Goal: Task Accomplishment & Management: Complete application form

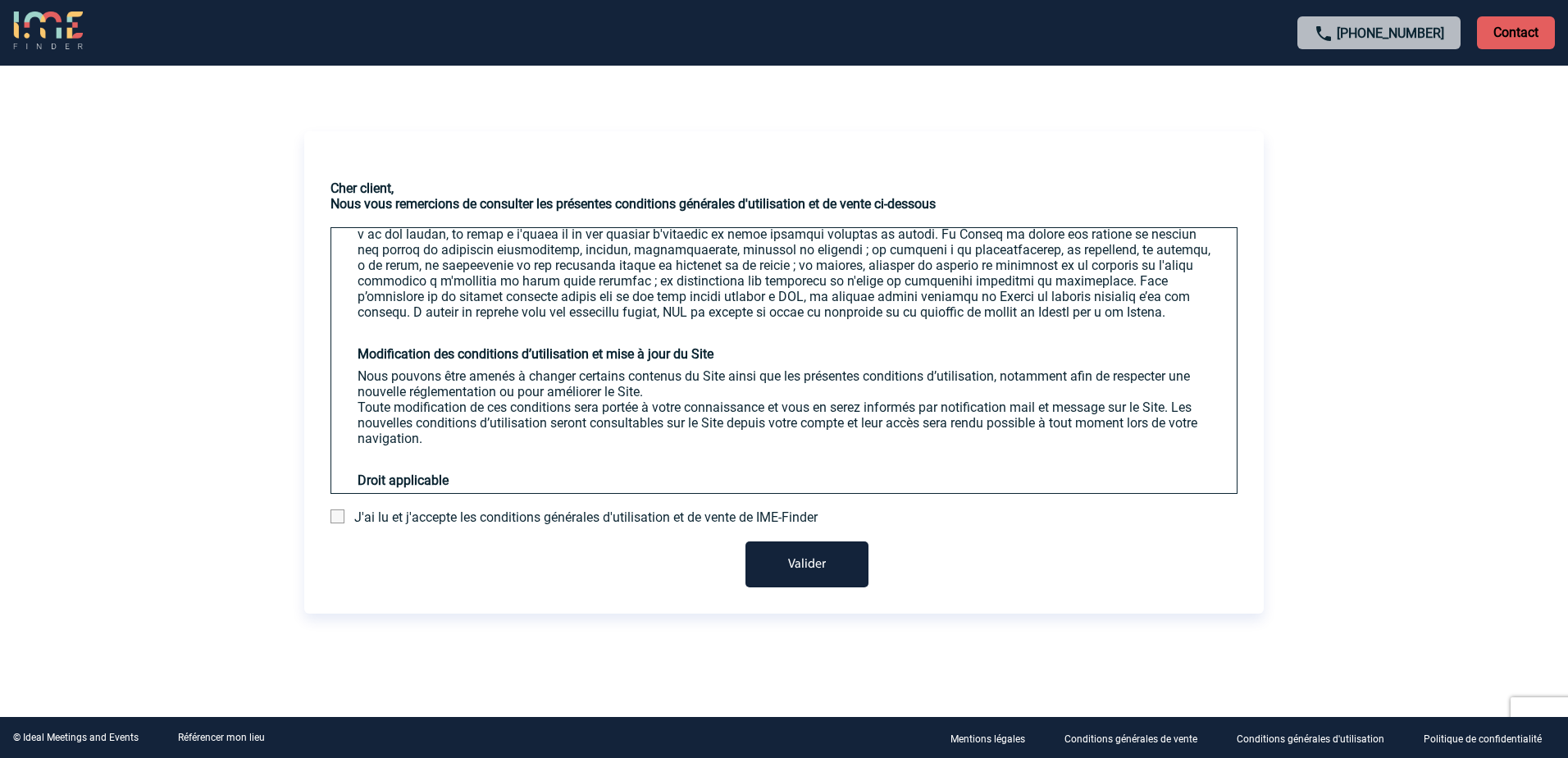
scroll to position [3183, 0]
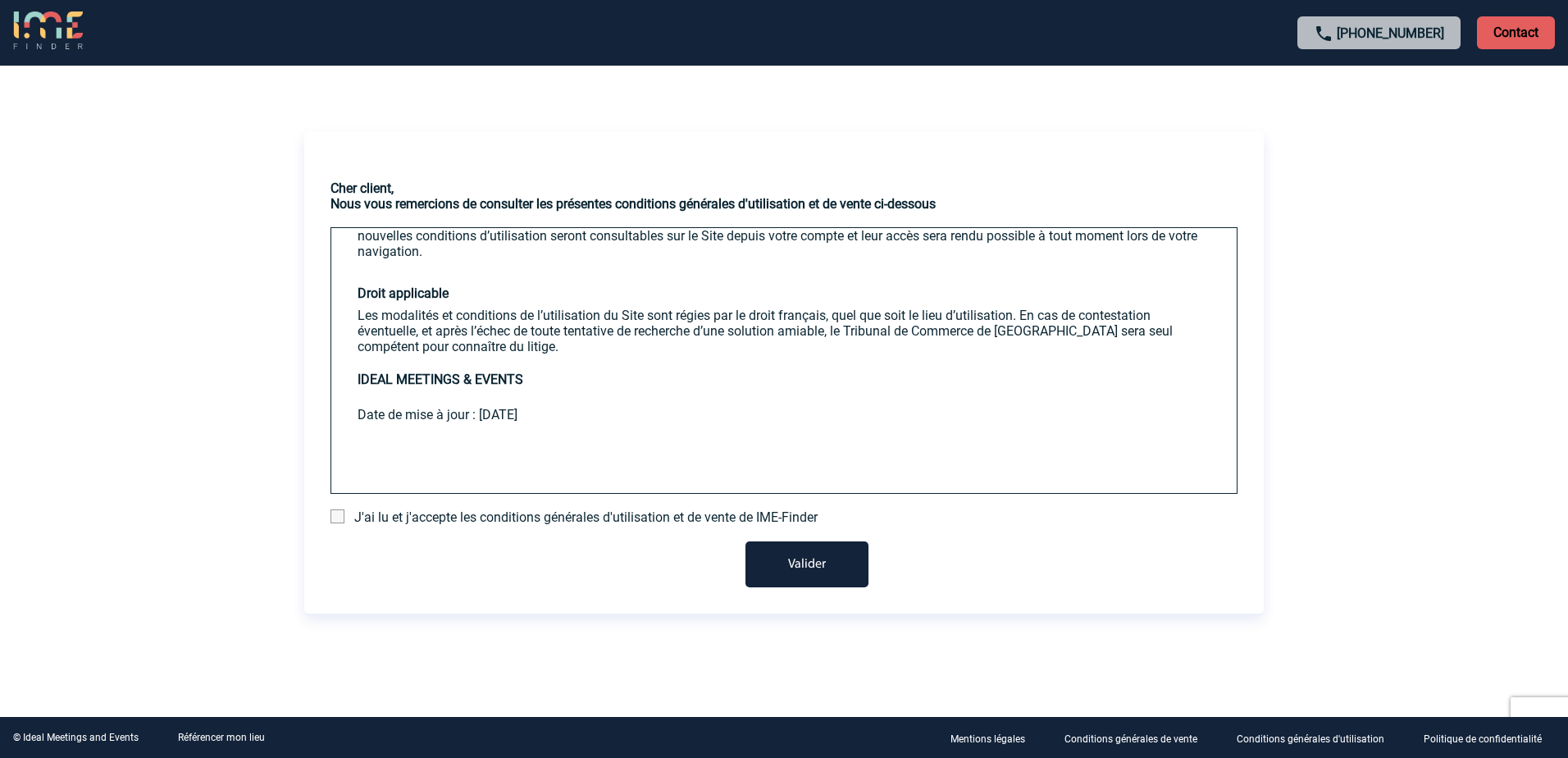
click at [338, 513] on span at bounding box center [337, 515] width 14 height 14
click at [0, 0] on input "checkbox" at bounding box center [0, 0] width 0 height 0
click at [768, 558] on button "Valider" at bounding box center [807, 564] width 123 height 46
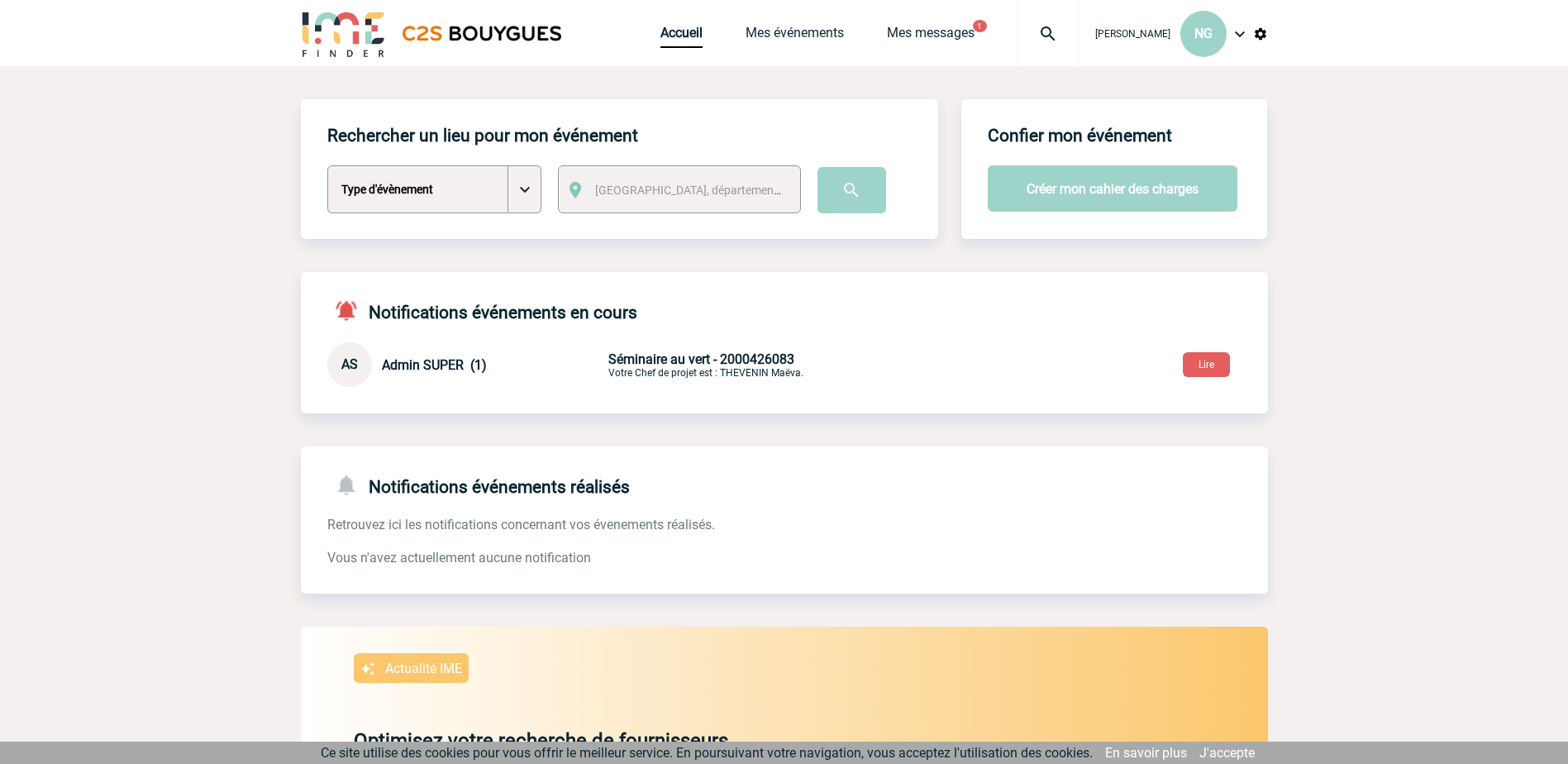
click at [526, 189] on select "Type d'évènement Séminaire avec nuitée Séminaire sans nuitée Repas de groupe Te…" at bounding box center [434, 189] width 214 height 48
select select "1"
click at [327, 166] on select "Type d'évènement Séminaire avec nuitée Séminaire sans nuitée Repas de groupe Te…" at bounding box center [434, 189] width 214 height 48
click at [1050, 198] on button "Créer mon cahier des charges" at bounding box center [1112, 188] width 249 height 46
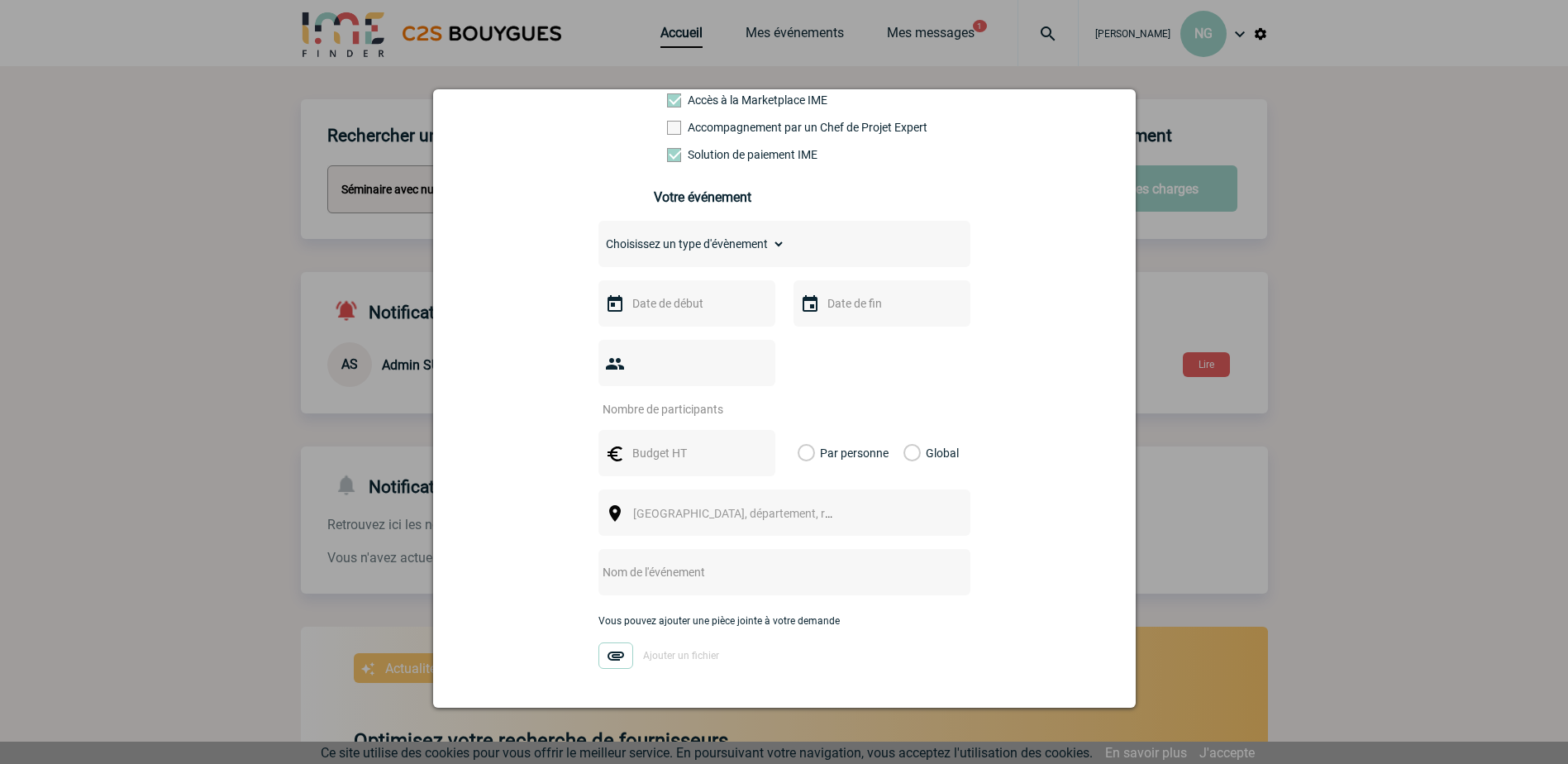
scroll to position [166, 0]
click at [640, 307] on input "text" at bounding box center [685, 302] width 114 height 22
click at [837, 337] on span "Suivant" at bounding box center [836, 335] width 14 height 14
click at [739, 522] on link "27" at bounding box center [738, 526] width 31 height 30
type input "27-11-2025"
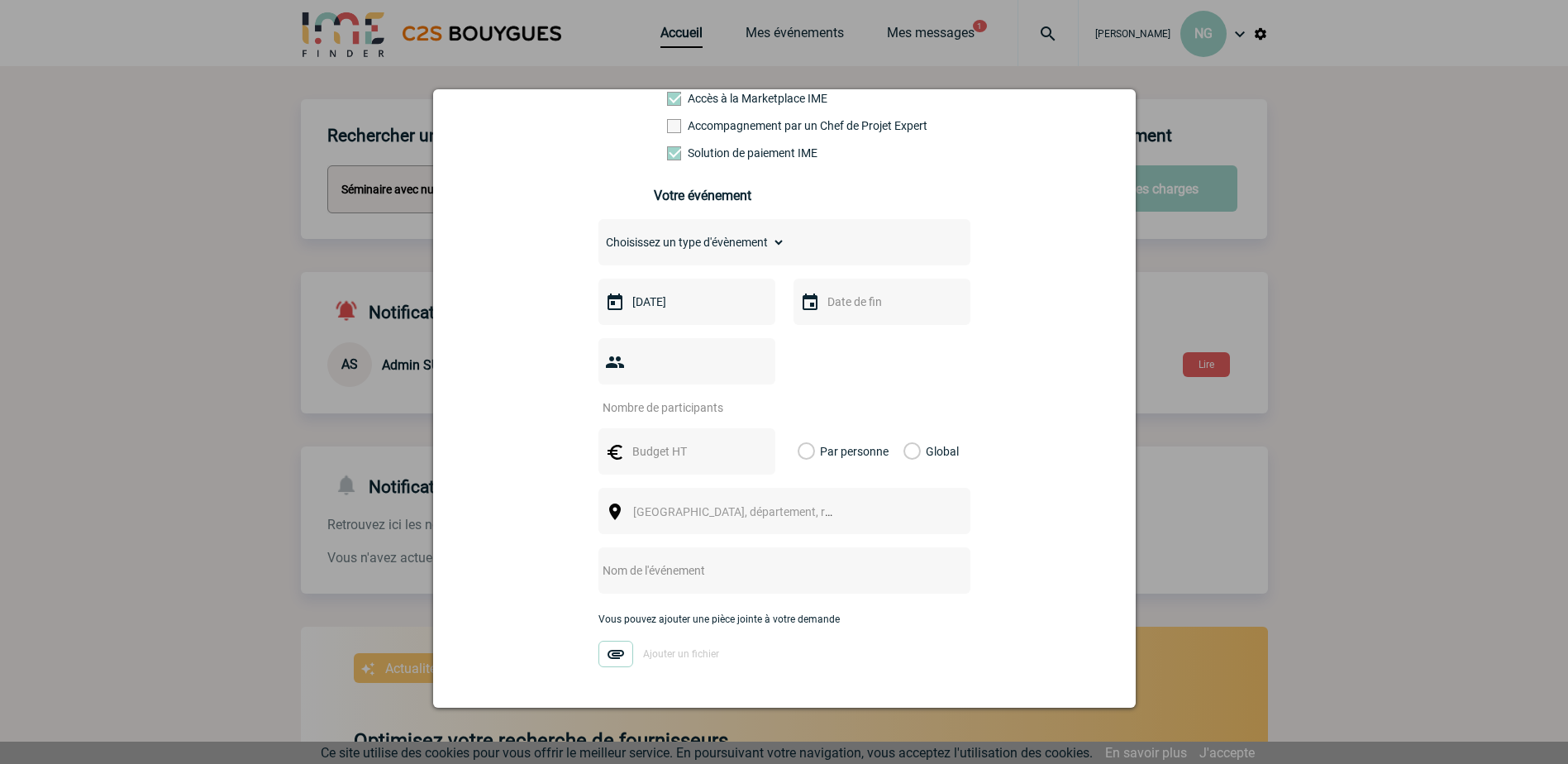
click at [805, 308] on img at bounding box center [810, 303] width 20 height 20
click at [832, 307] on input "text" at bounding box center [879, 302] width 114 height 22
click at [963, 524] on link "28" at bounding box center [965, 526] width 31 height 30
type input "28-11-2025"
click at [677, 397] on input "number" at bounding box center [676, 407] width 156 height 22
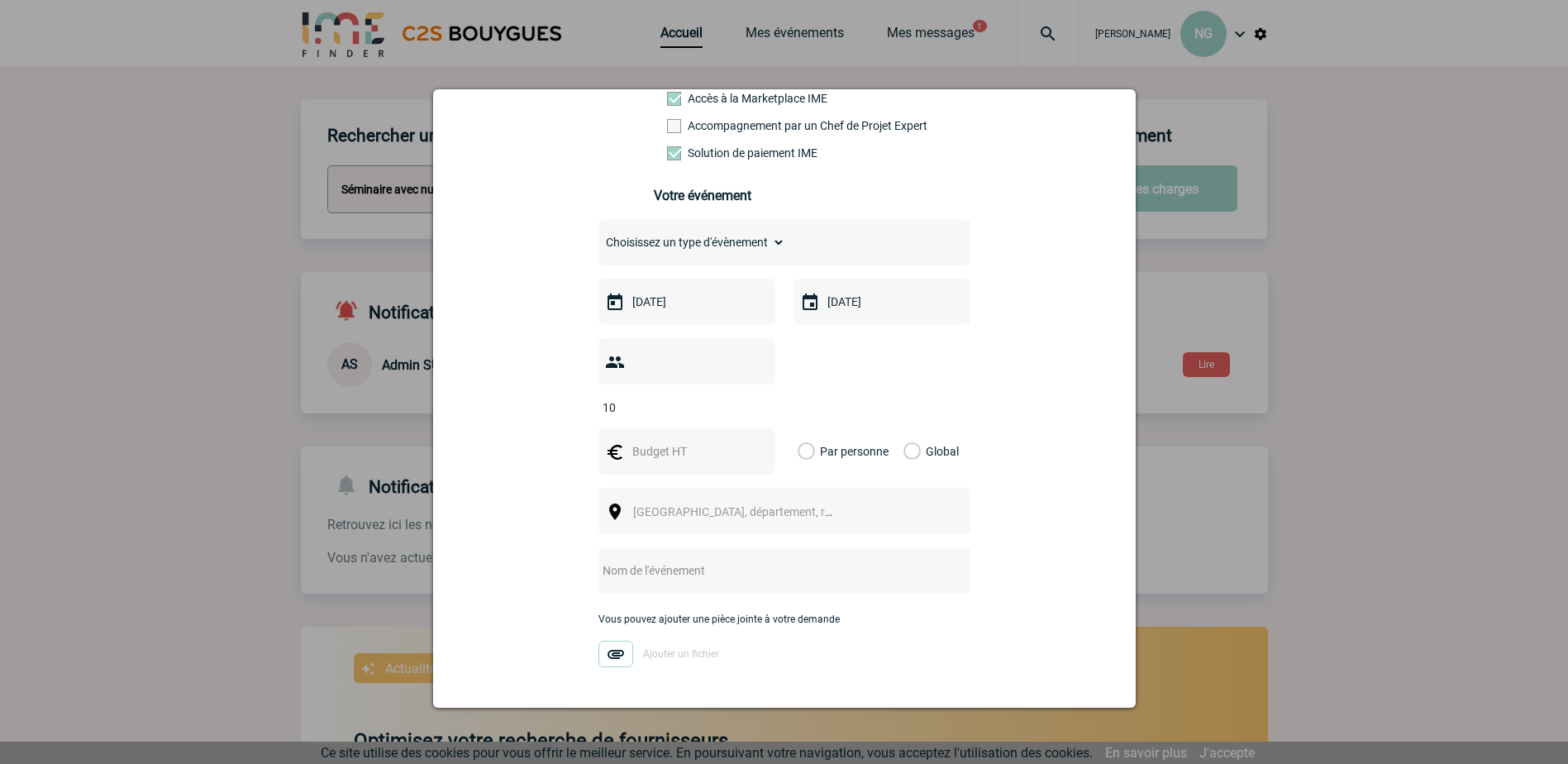
type input "10"
click at [935, 385] on div "10" at bounding box center [784, 377] width 372 height 77
click at [660, 440] on input "text" at bounding box center [685, 451] width 114 height 22
click at [1010, 432] on div "Vous nous confiez la gestion de votre projet, nous vous remercions de préciser …" at bounding box center [784, 390] width 661 height 754
click at [669, 505] on span "Ville, département, région..." at bounding box center [748, 511] width 230 height 14
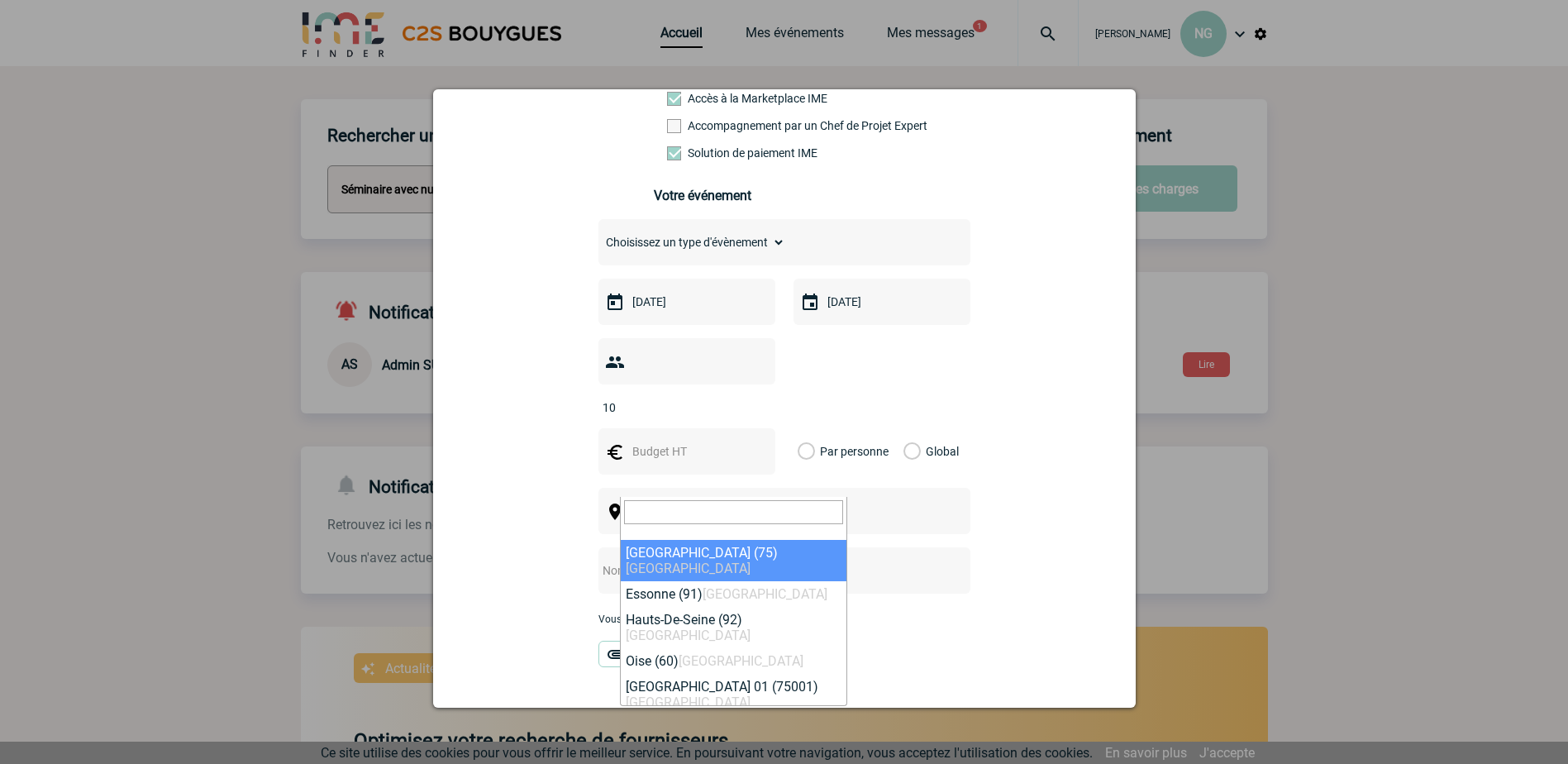
select select "3"
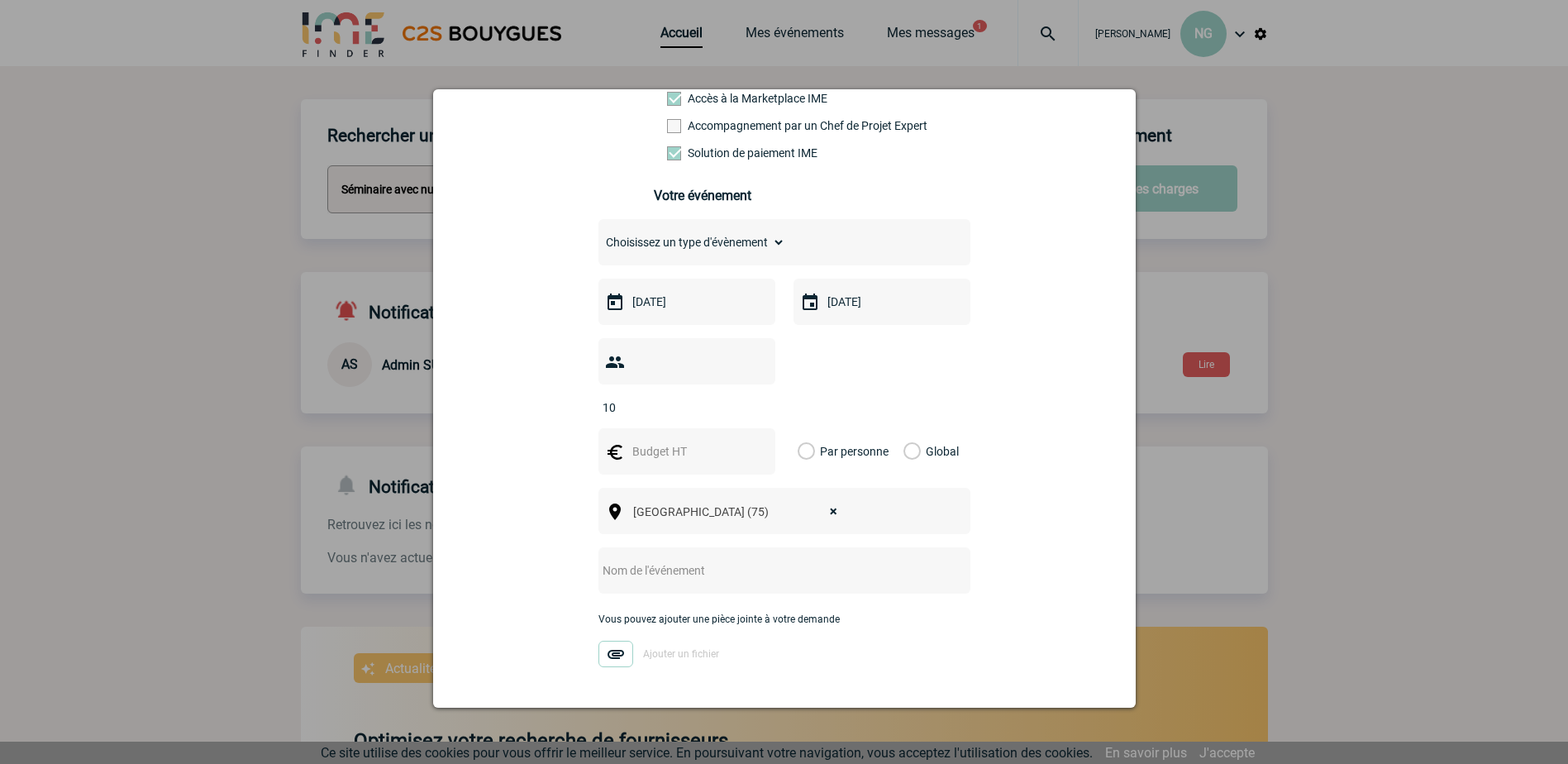
click at [740, 559] on input "text" at bounding box center [762, 570] width 328 height 22
click at [746, 559] on input "text" at bounding box center [762, 570] width 328 height 22
paste input "Séminaire CODIR au VERT"
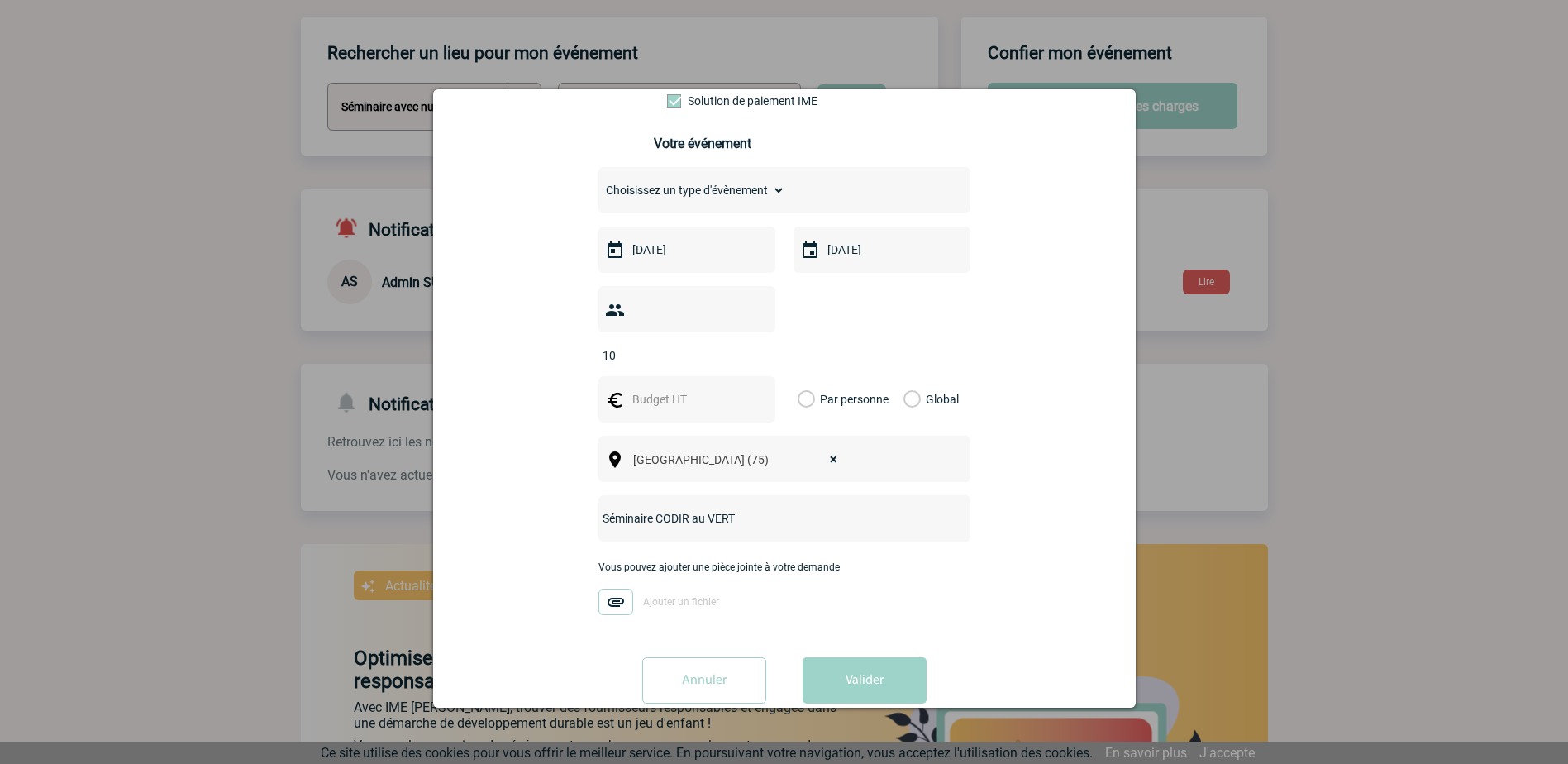
scroll to position [224, 0]
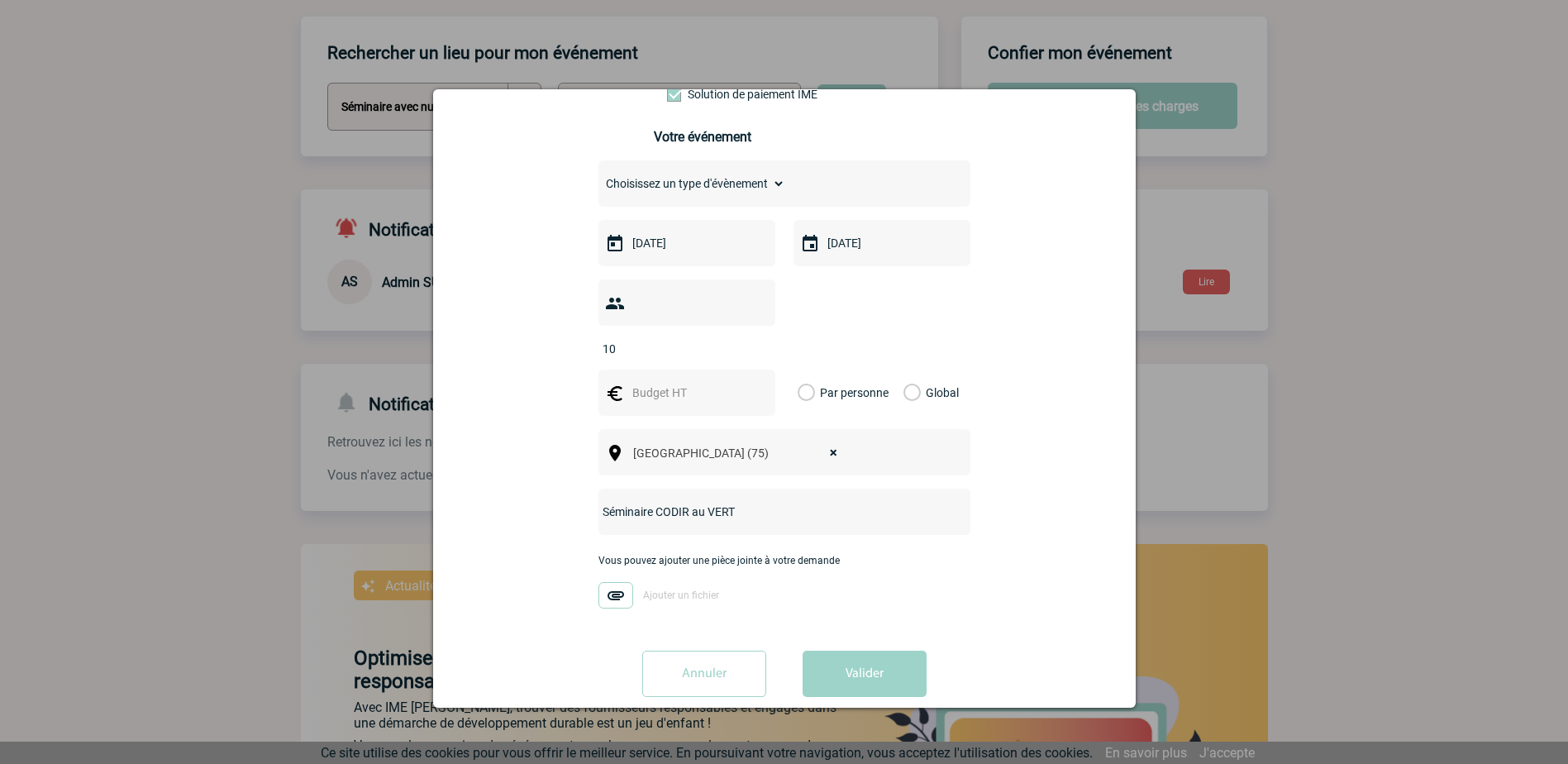
type input "Séminaire CODIR au VERT"
click at [798, 441] on span "× Paris (75)" at bounding box center [740, 452] width 227 height 23
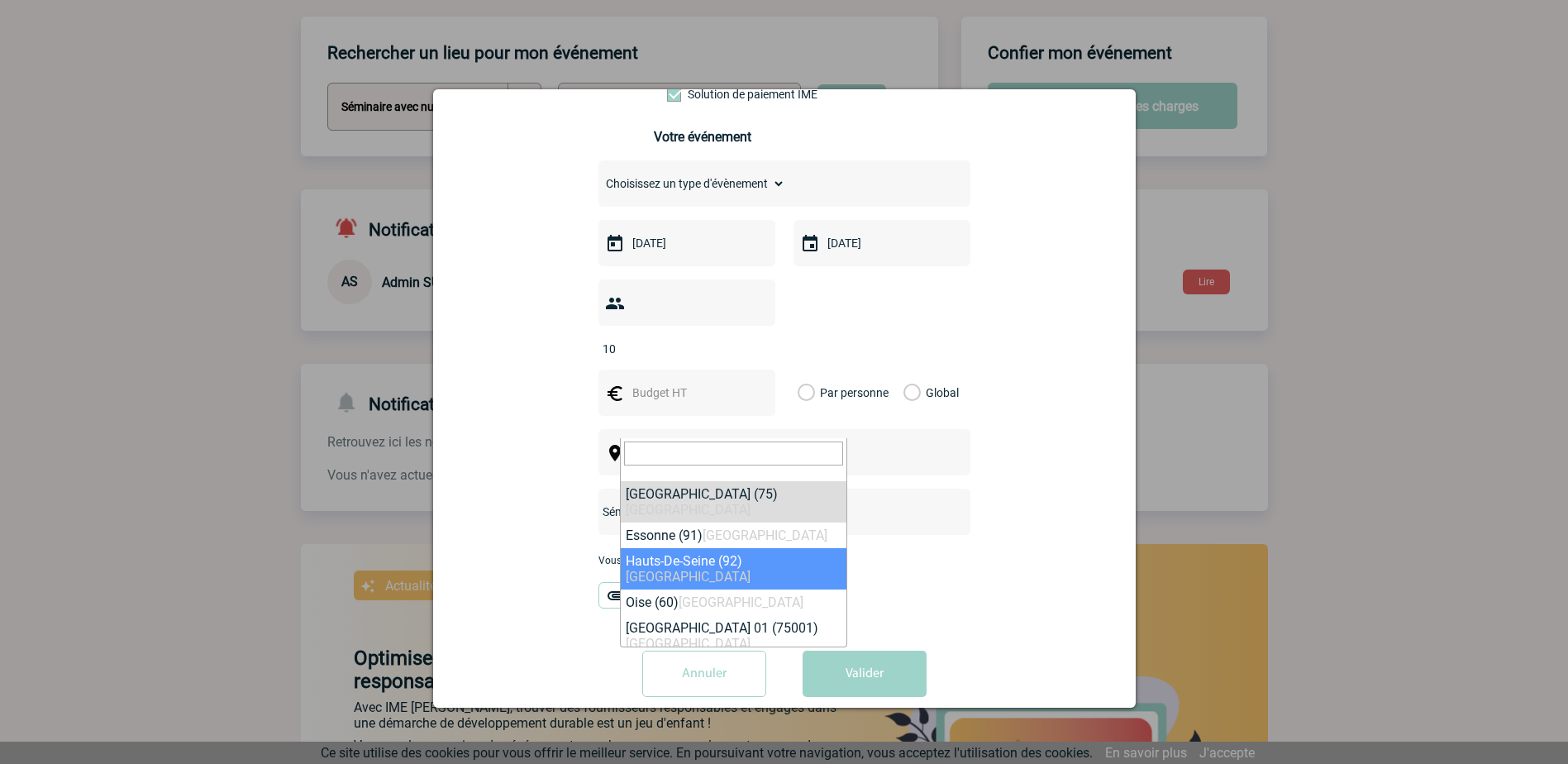
select select "25"
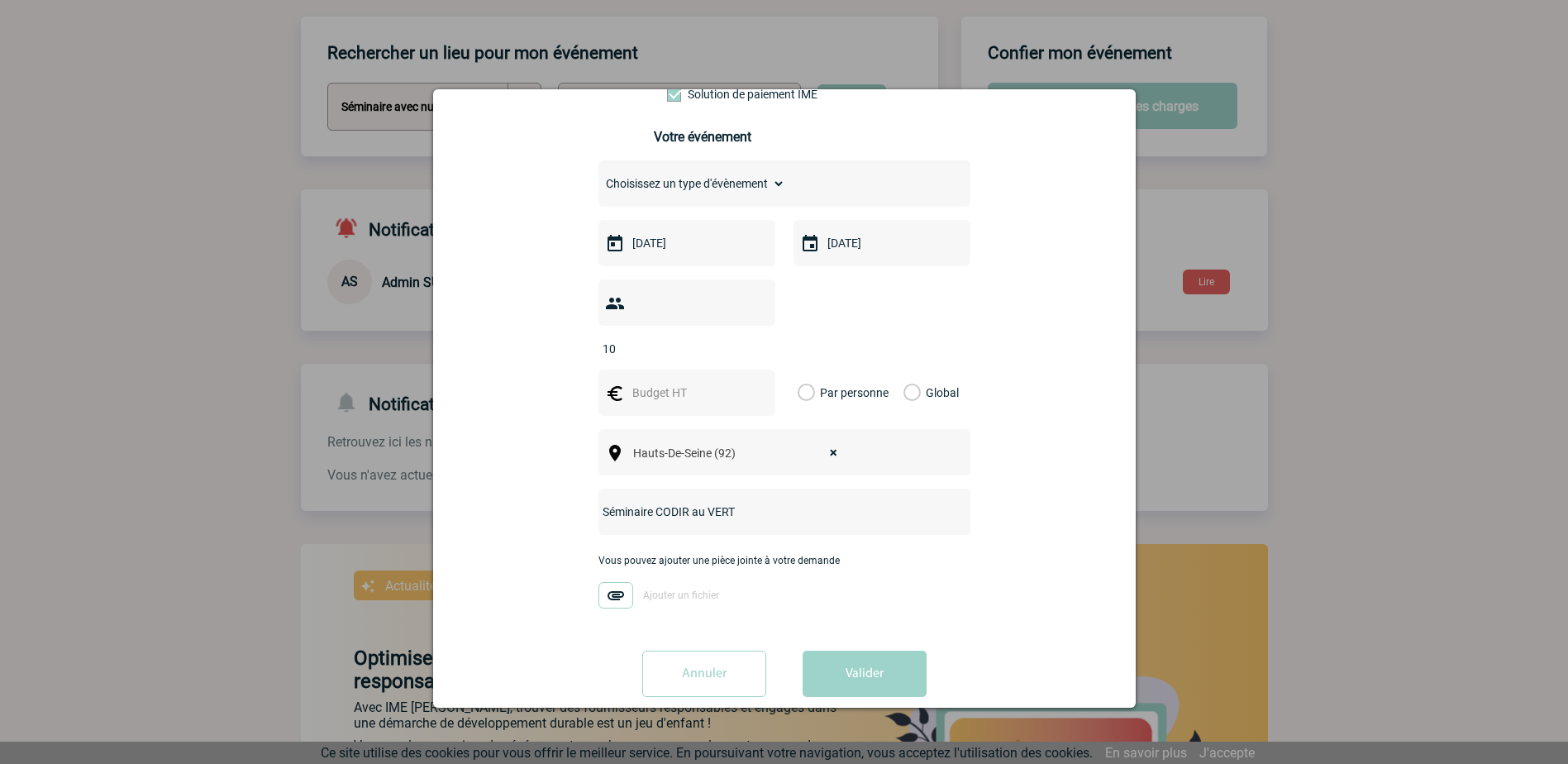
click at [1043, 546] on div "Vous nous confiez la gestion de votre projet, nous vous remercions de préciser …" at bounding box center [784, 332] width 661 height 754
click at [859, 651] on button "Valider" at bounding box center [864, 673] width 124 height 46
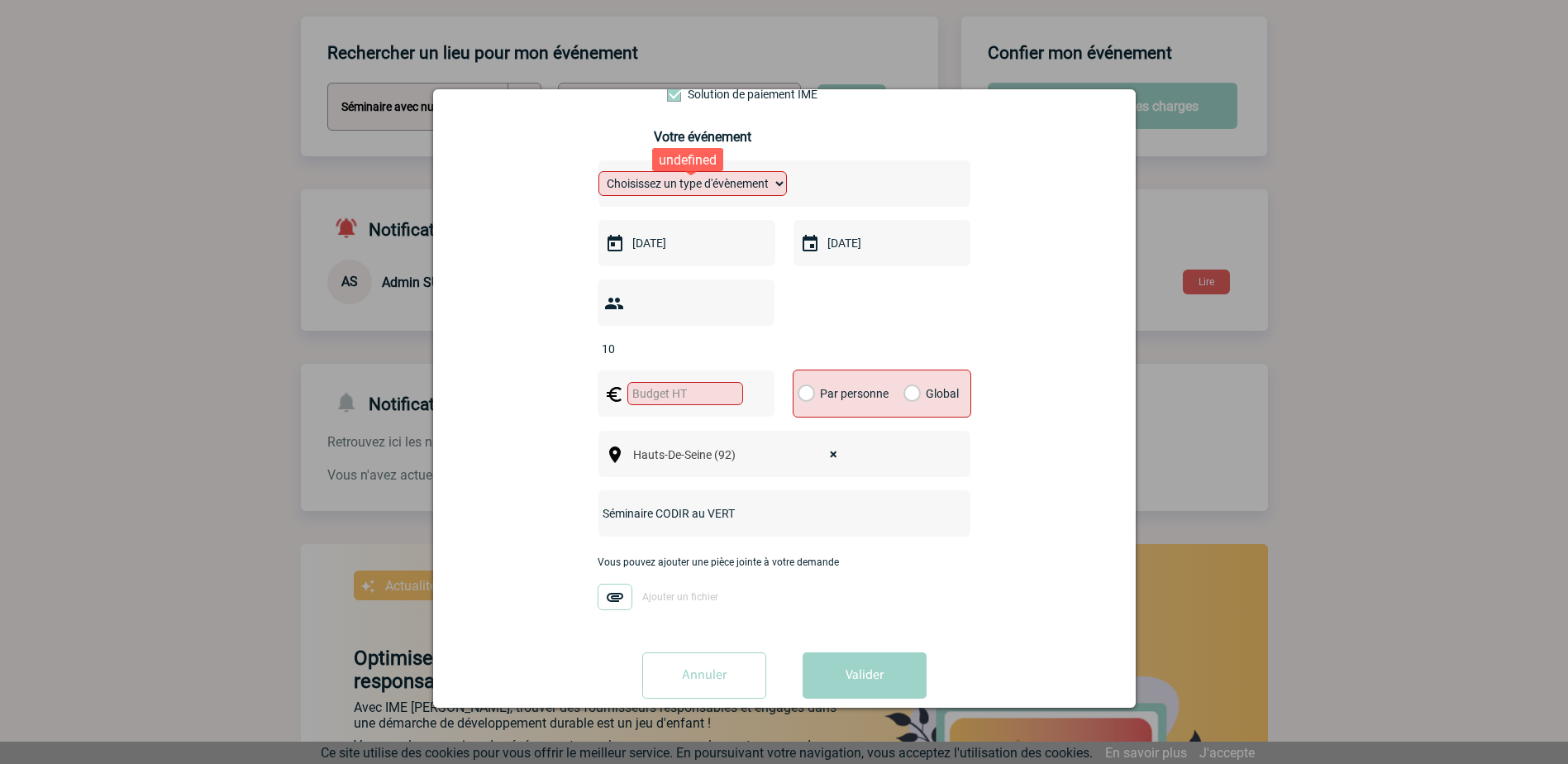
click at [779, 187] on select "Choisissez un type d'évènement Séminaire avec nuitée Séminaire sans nuitée Repa…" at bounding box center [692, 183] width 188 height 25
select select "1"
click at [598, 176] on select "Choisissez un type d'évènement Séminaire avec nuitée Séminaire sans nuitée Repa…" at bounding box center [692, 183] width 188 height 25
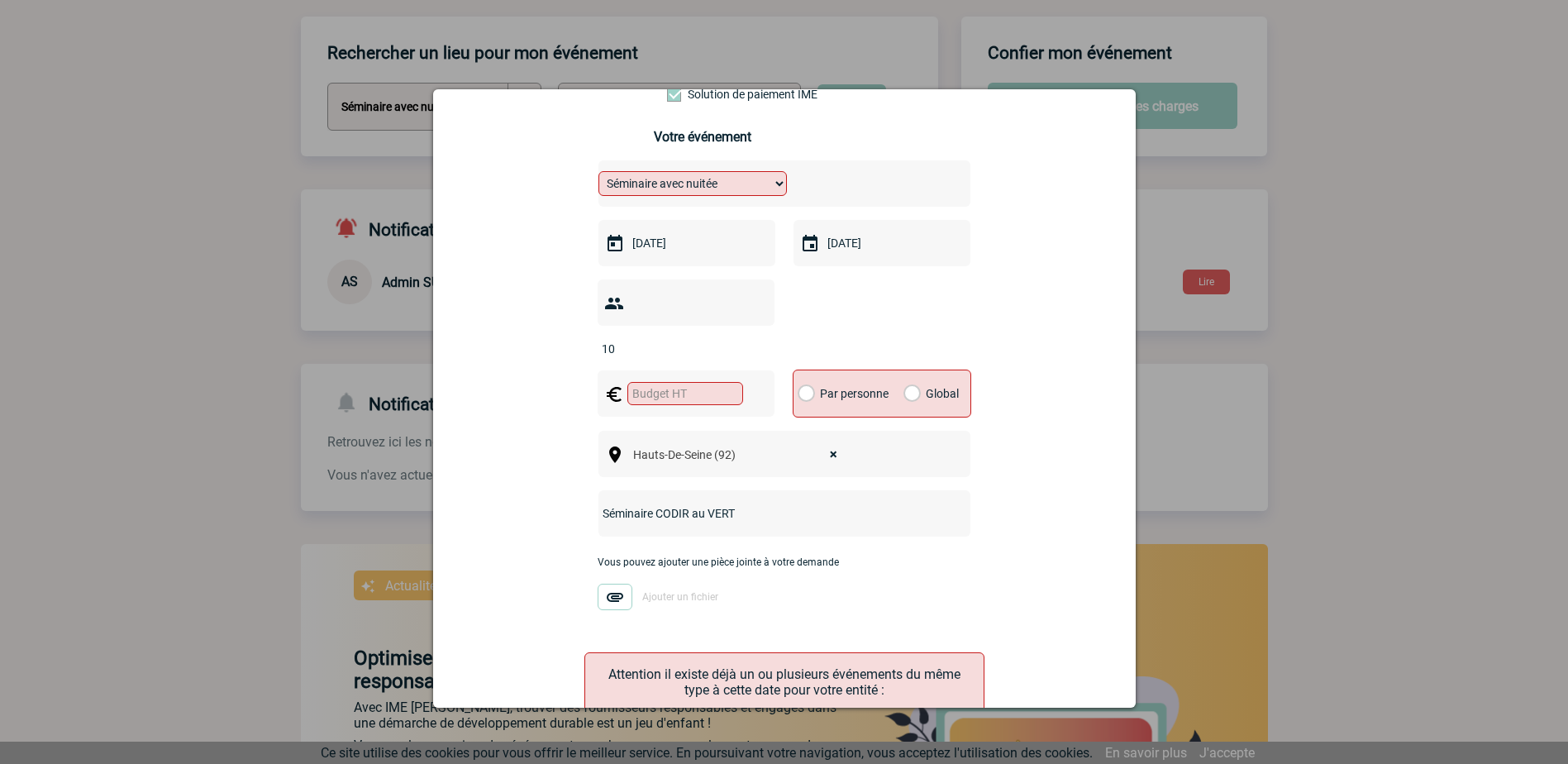
click at [1030, 378] on div "Vous nous confiez la gestion de votre projet, nous vous remercions de préciser …" at bounding box center [784, 382] width 661 height 854
click at [670, 382] on input "text" at bounding box center [685, 393] width 116 height 23
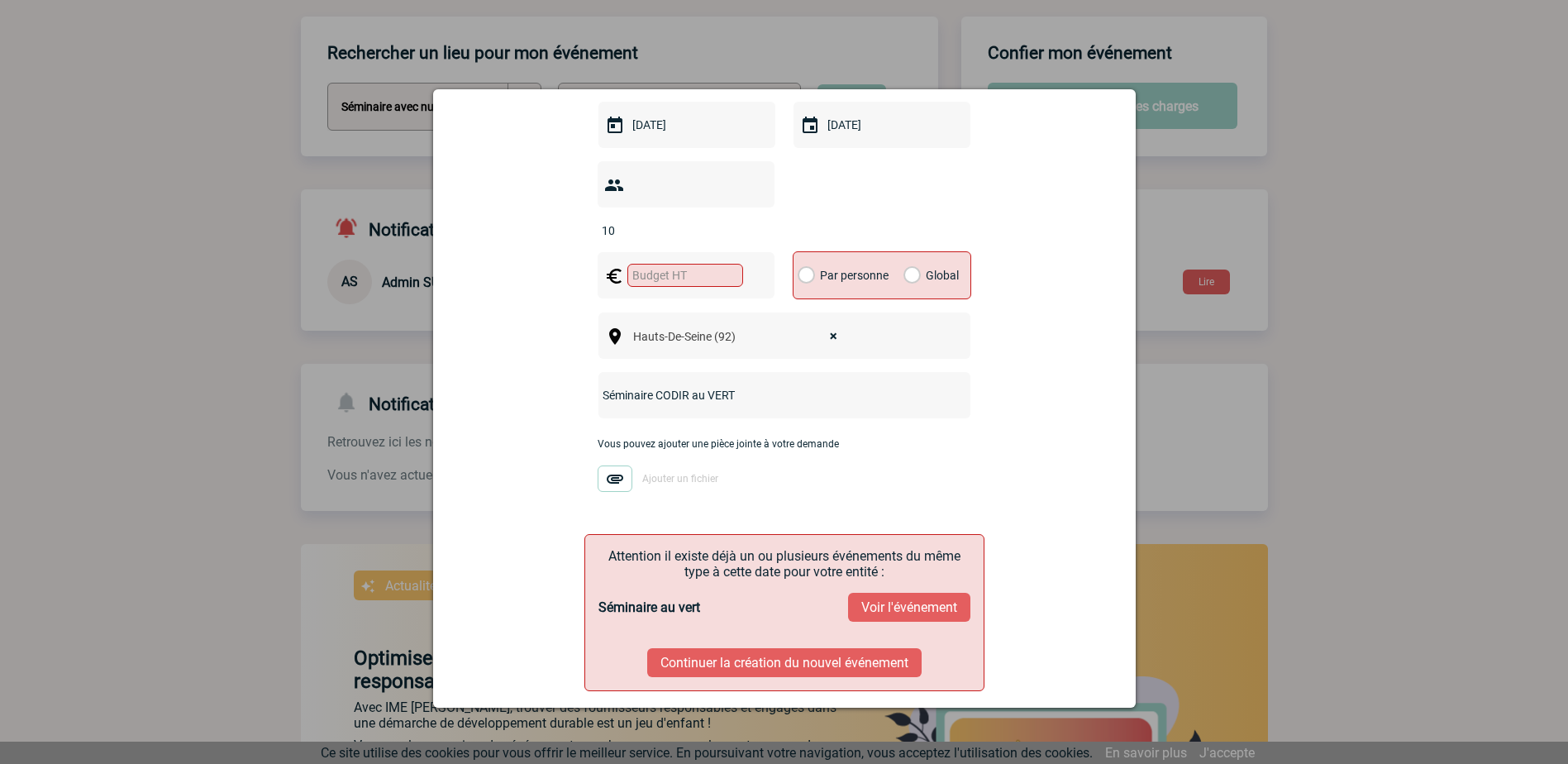
scroll to position [350, 0]
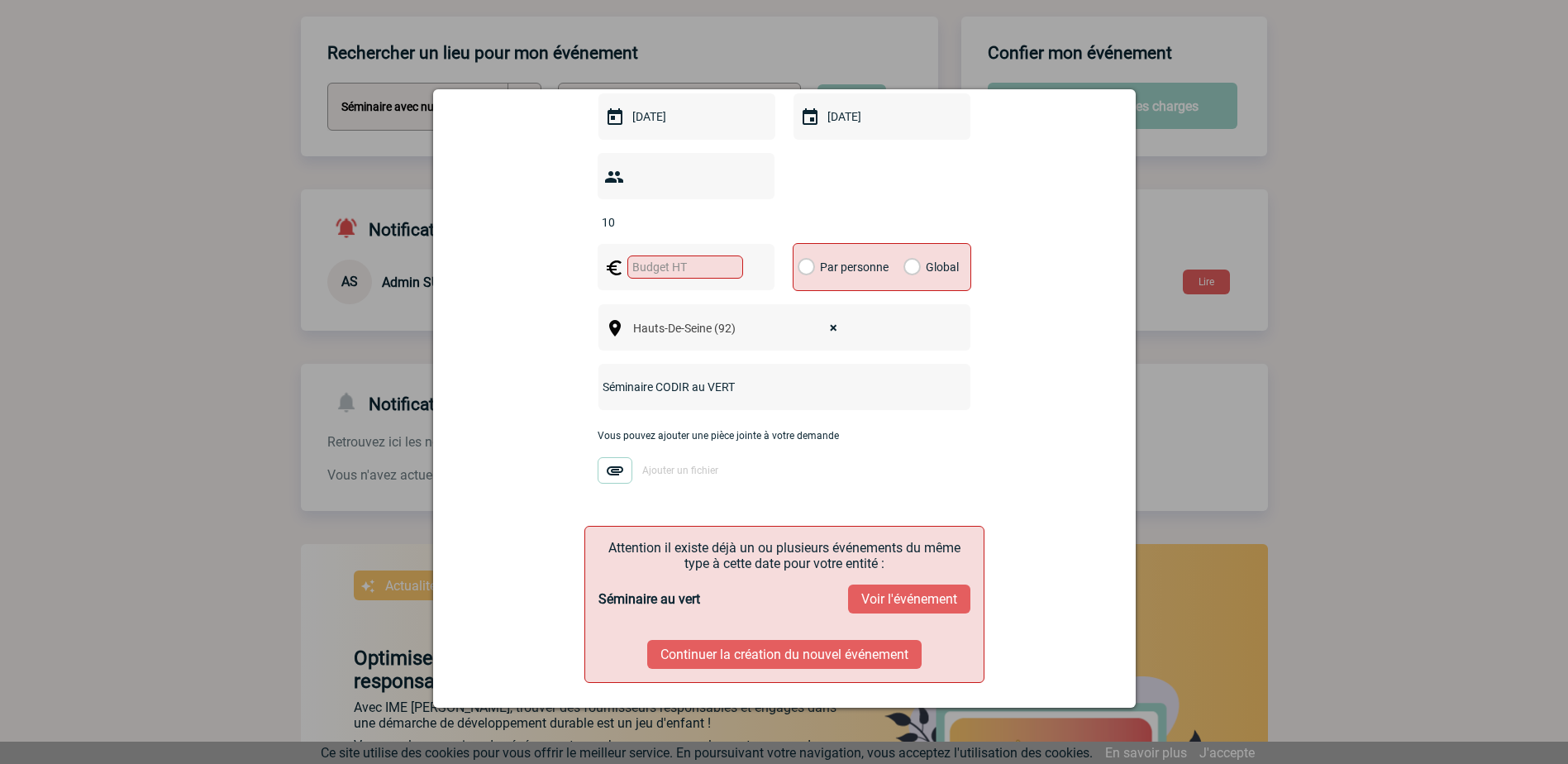
click at [870, 584] on button "Voir l'événement" at bounding box center [909, 598] width 122 height 29
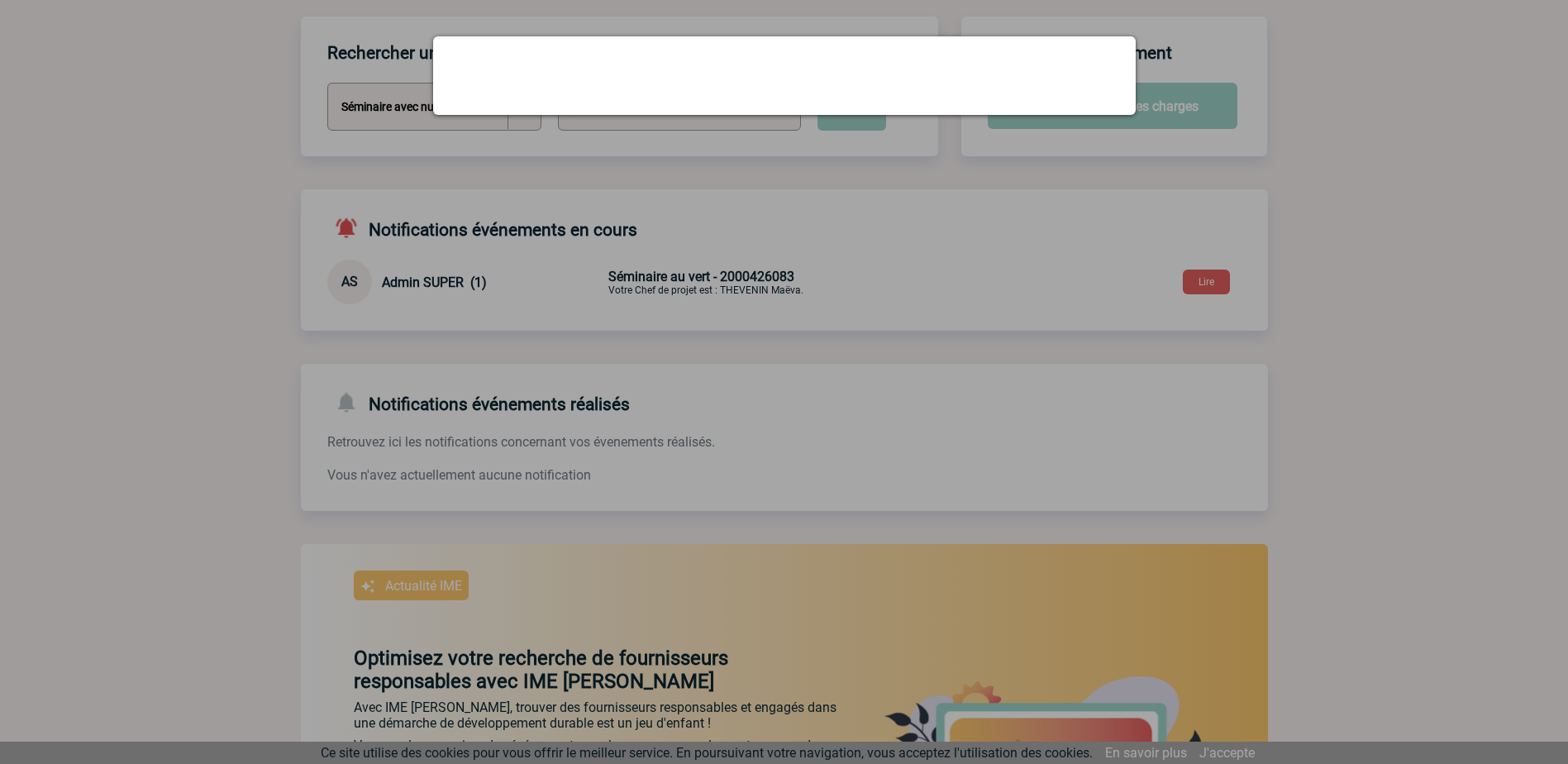
scroll to position [0, 0]
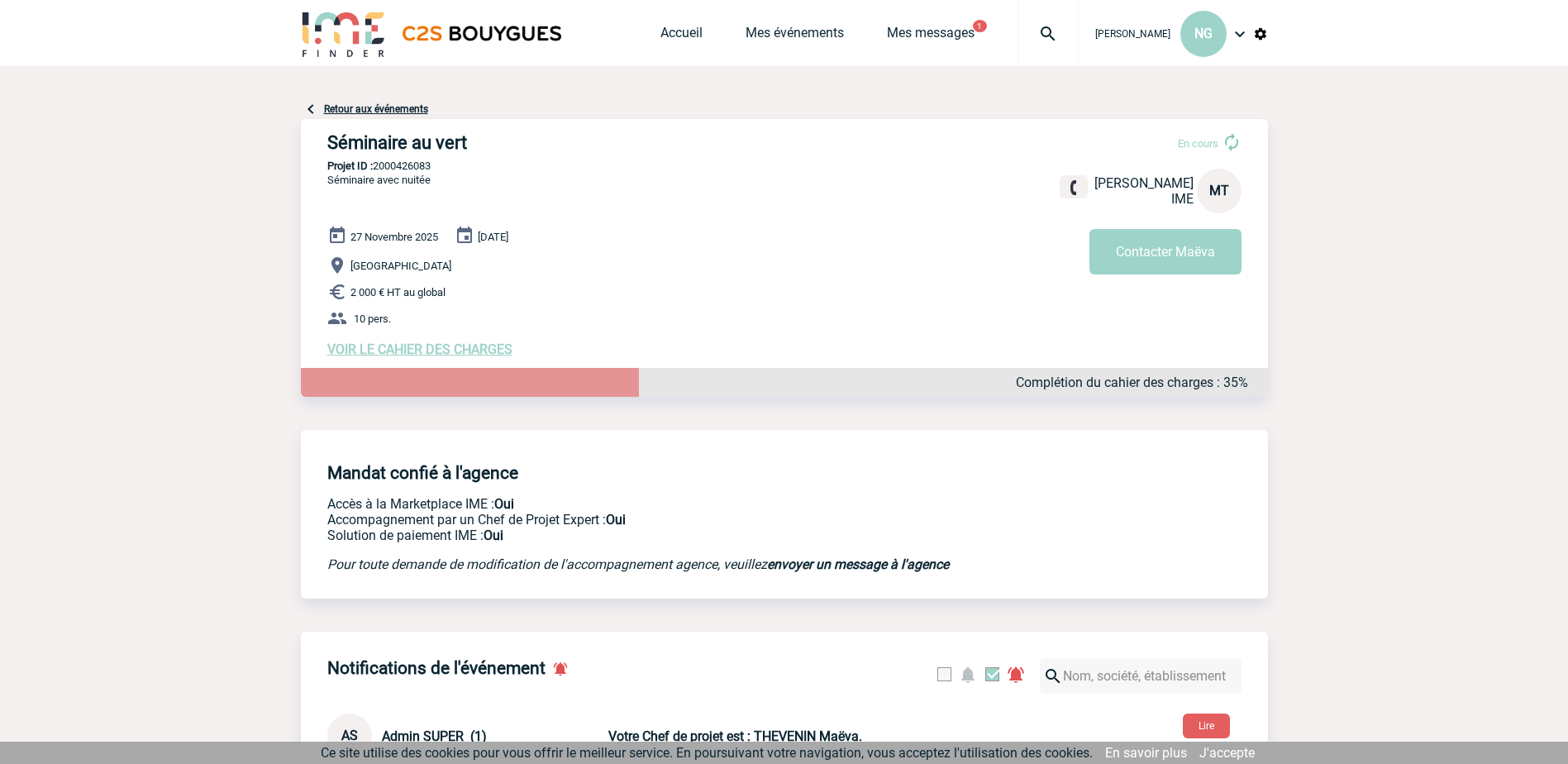
click at [422, 355] on span "VOIR LE CAHIER DES CHARGES" at bounding box center [420, 348] width 186 height 15
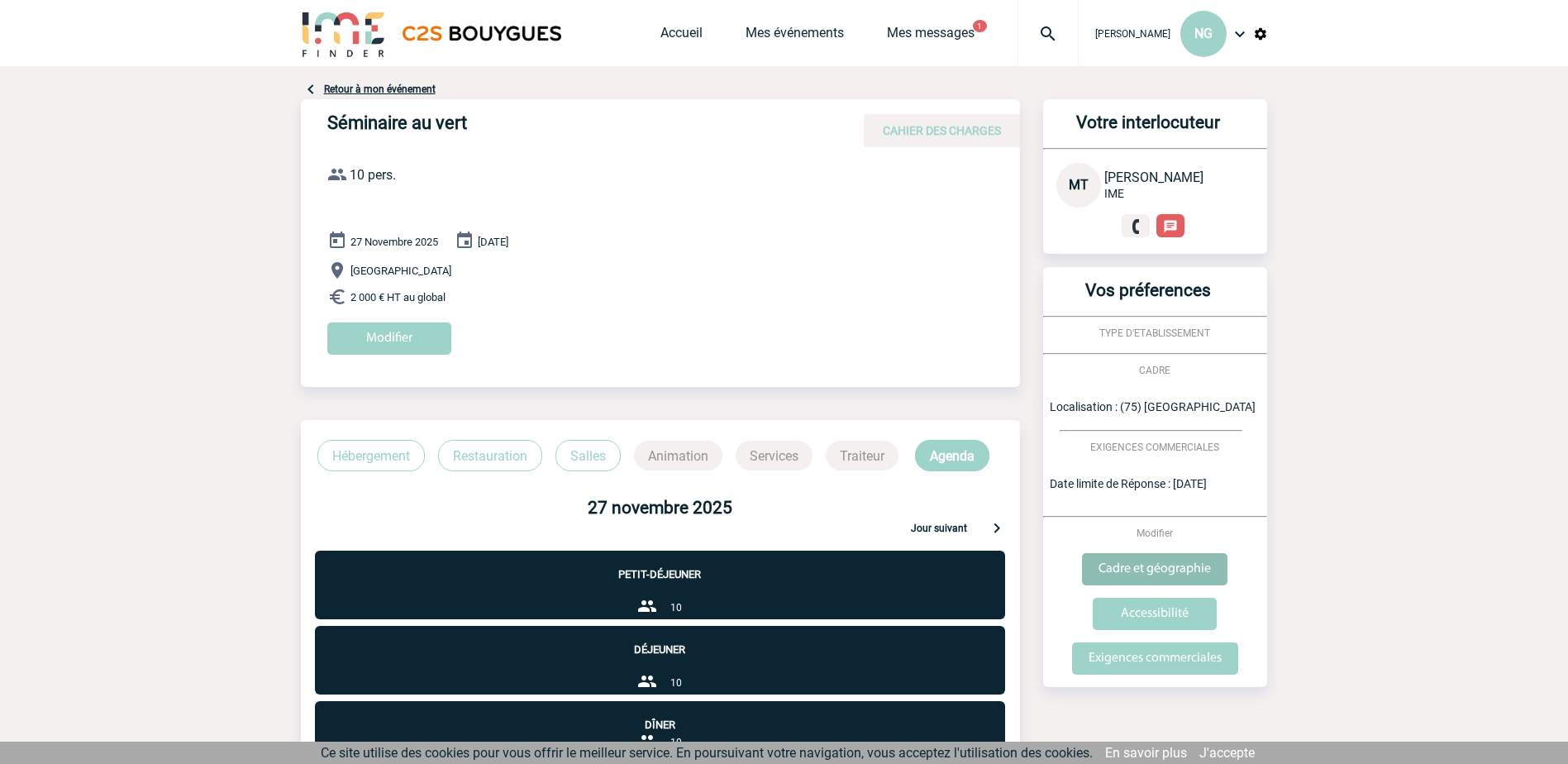
click at [1168, 564] on input "Cadre et géographie" at bounding box center [1154, 568] width 146 height 32
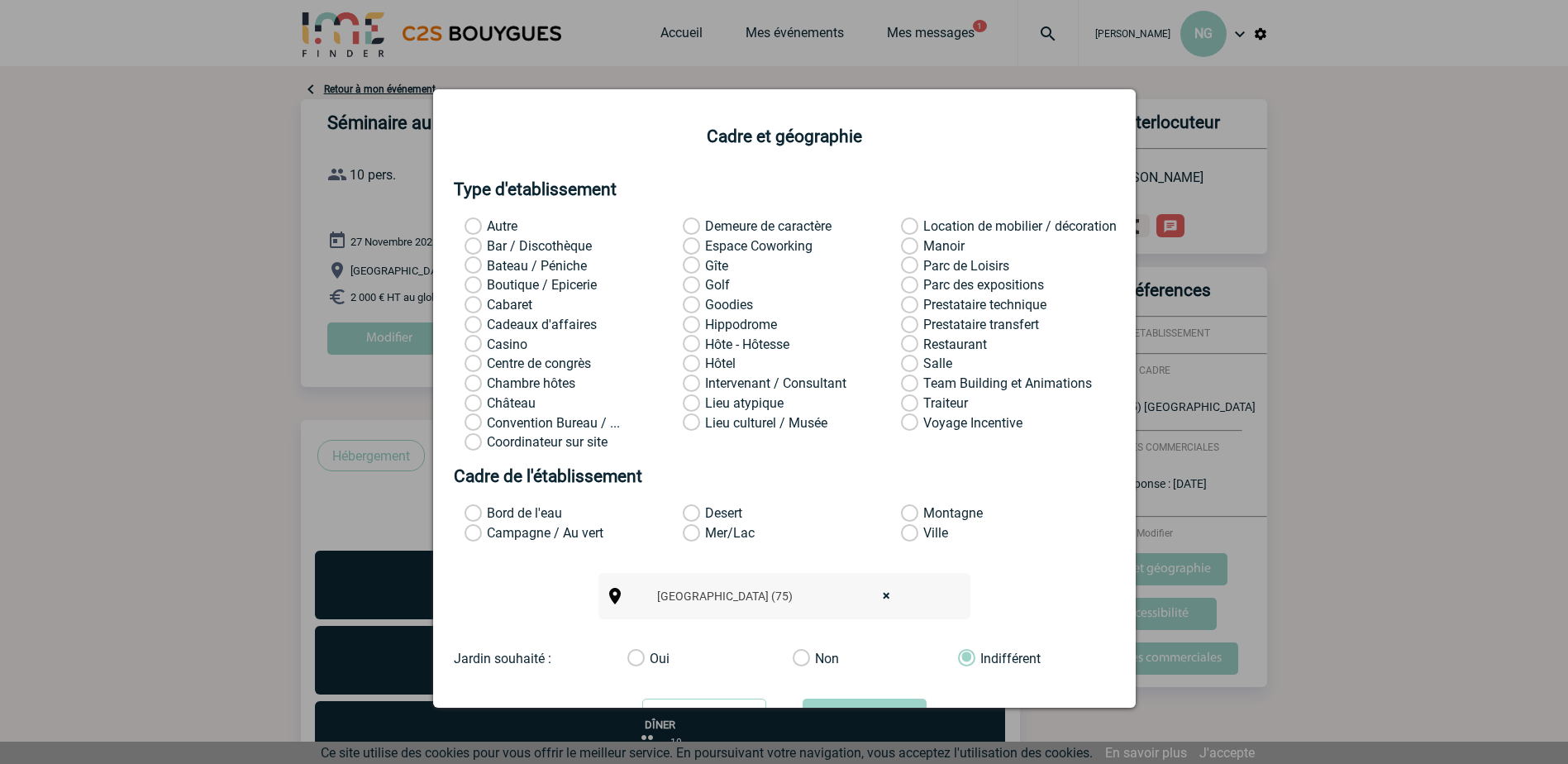
click at [475, 536] on label "Campagne / Au vert" at bounding box center [487, 533] width 44 height 16
click at [0, 0] on input "Campagne / Au vert" at bounding box center [0, 0] width 0 height 0
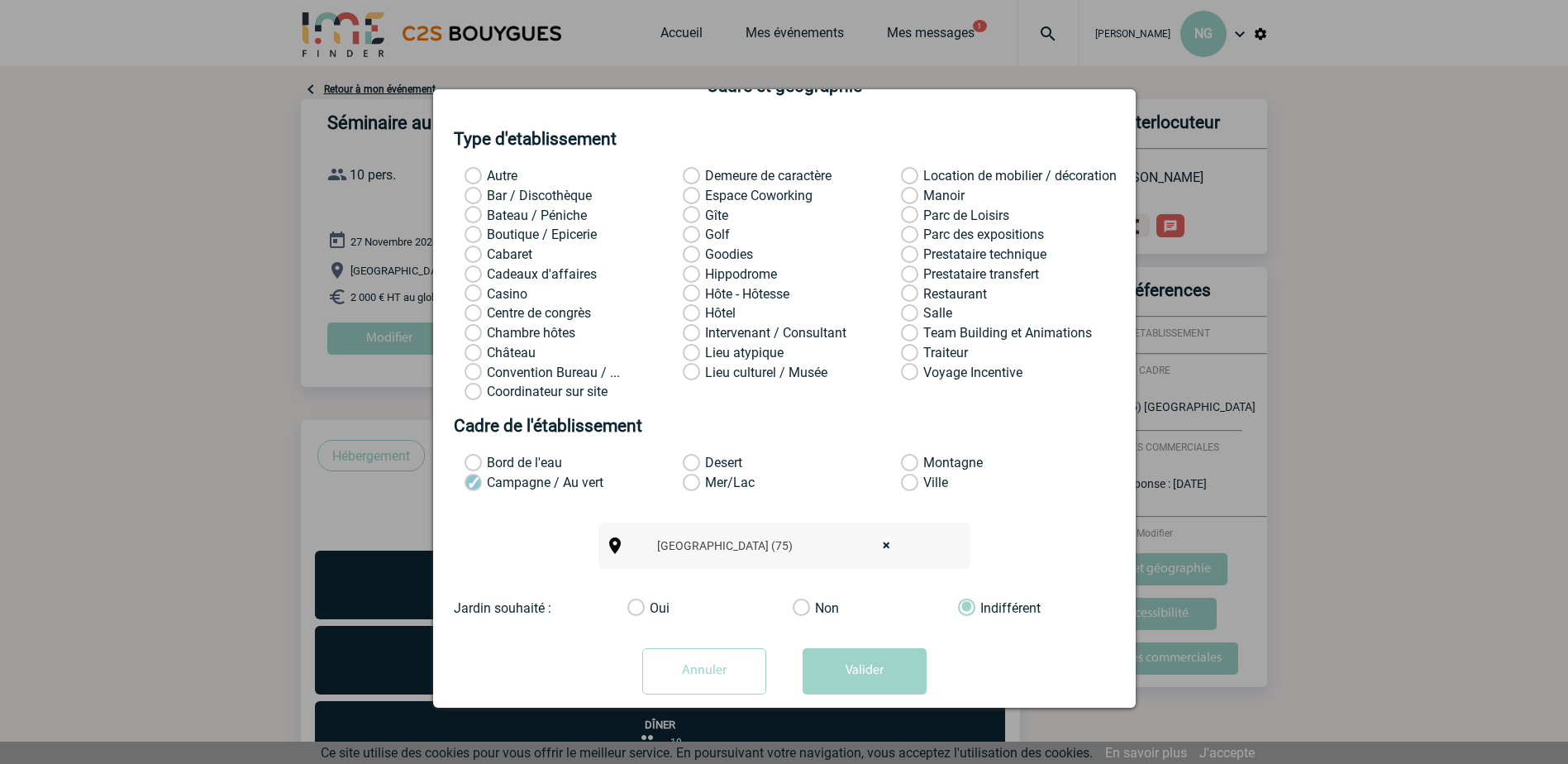
scroll to position [77, 0]
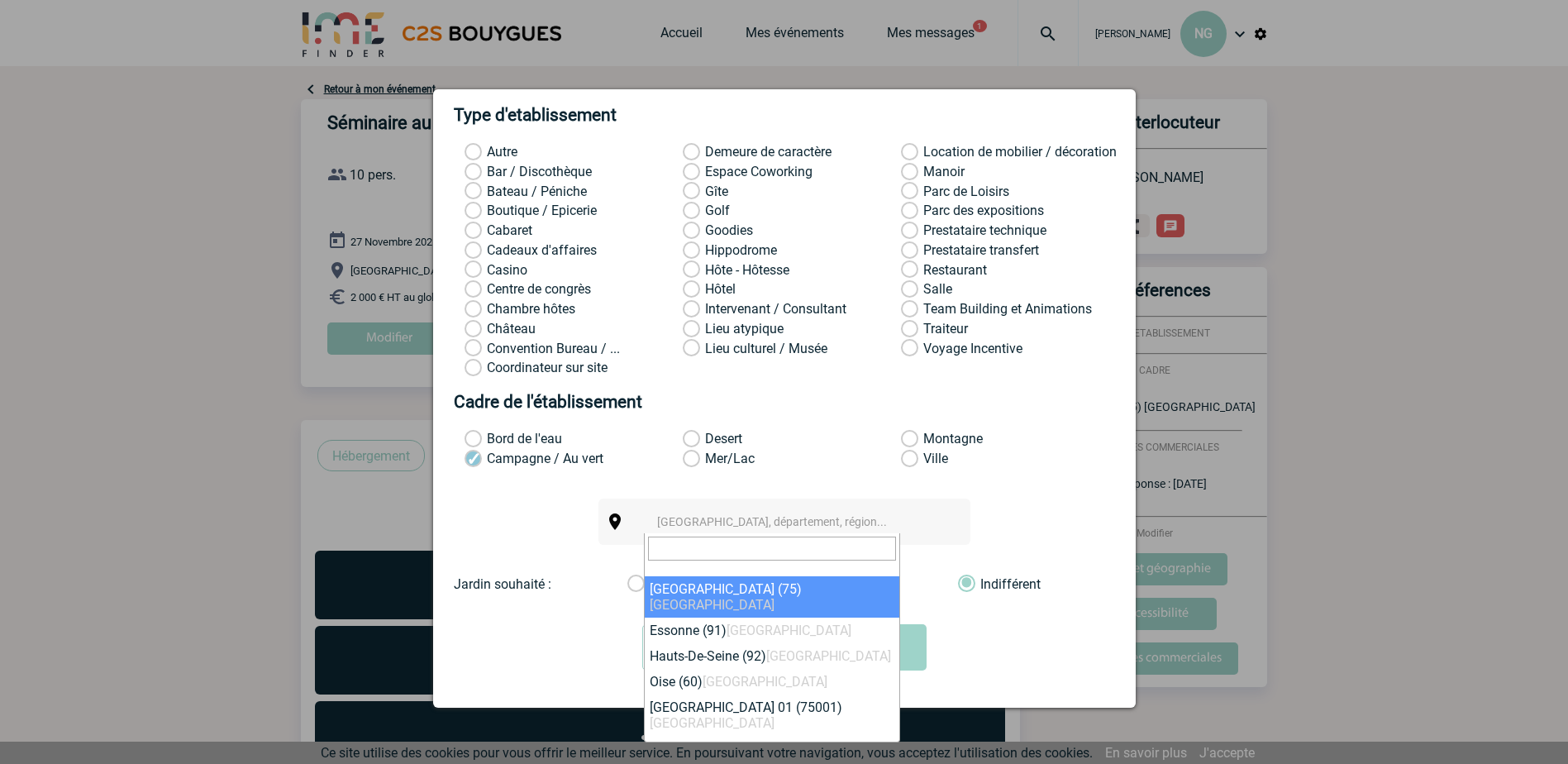
click at [747, 547] on input "search" at bounding box center [771, 548] width 248 height 24
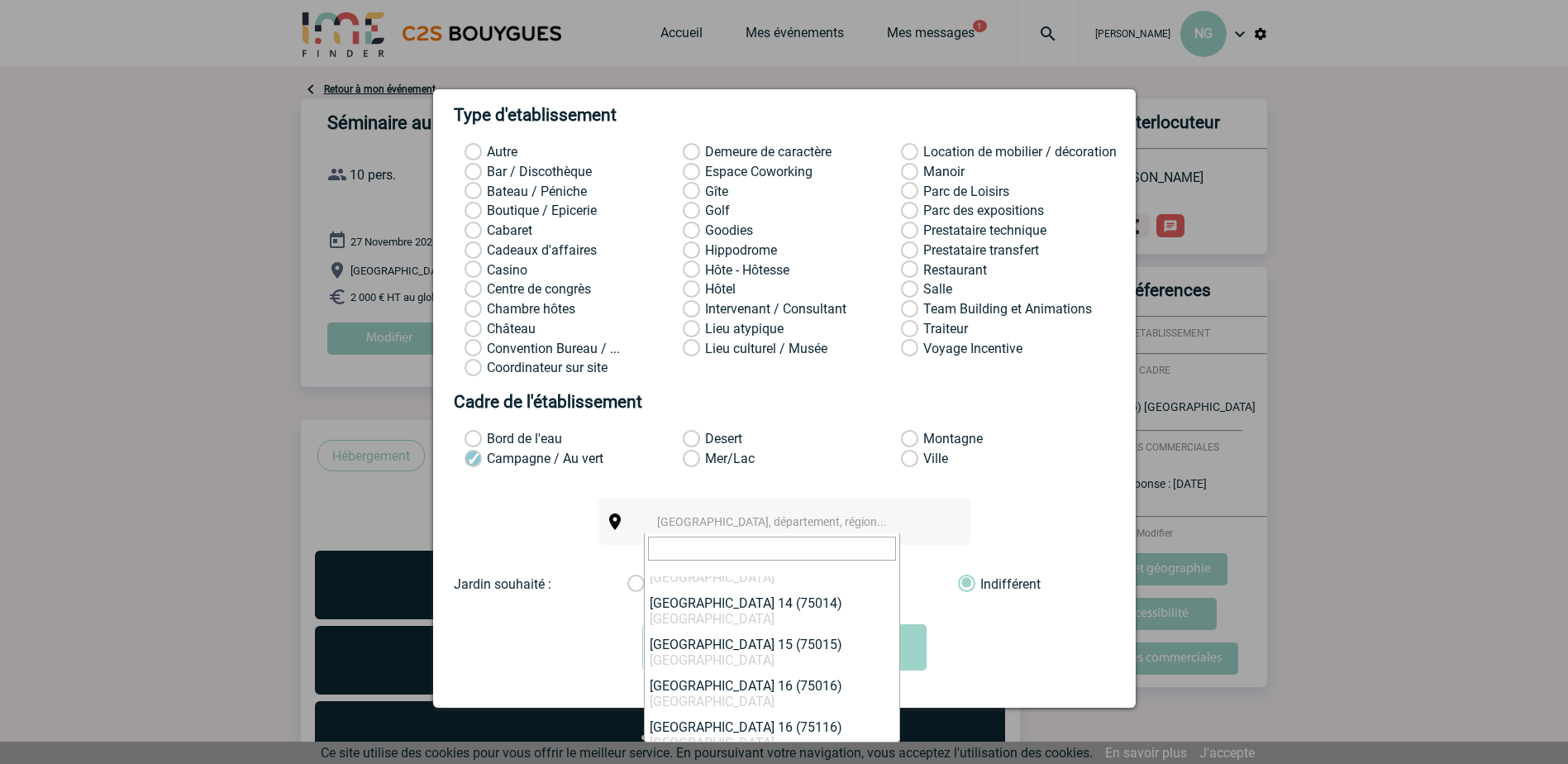
scroll to position [603, 0]
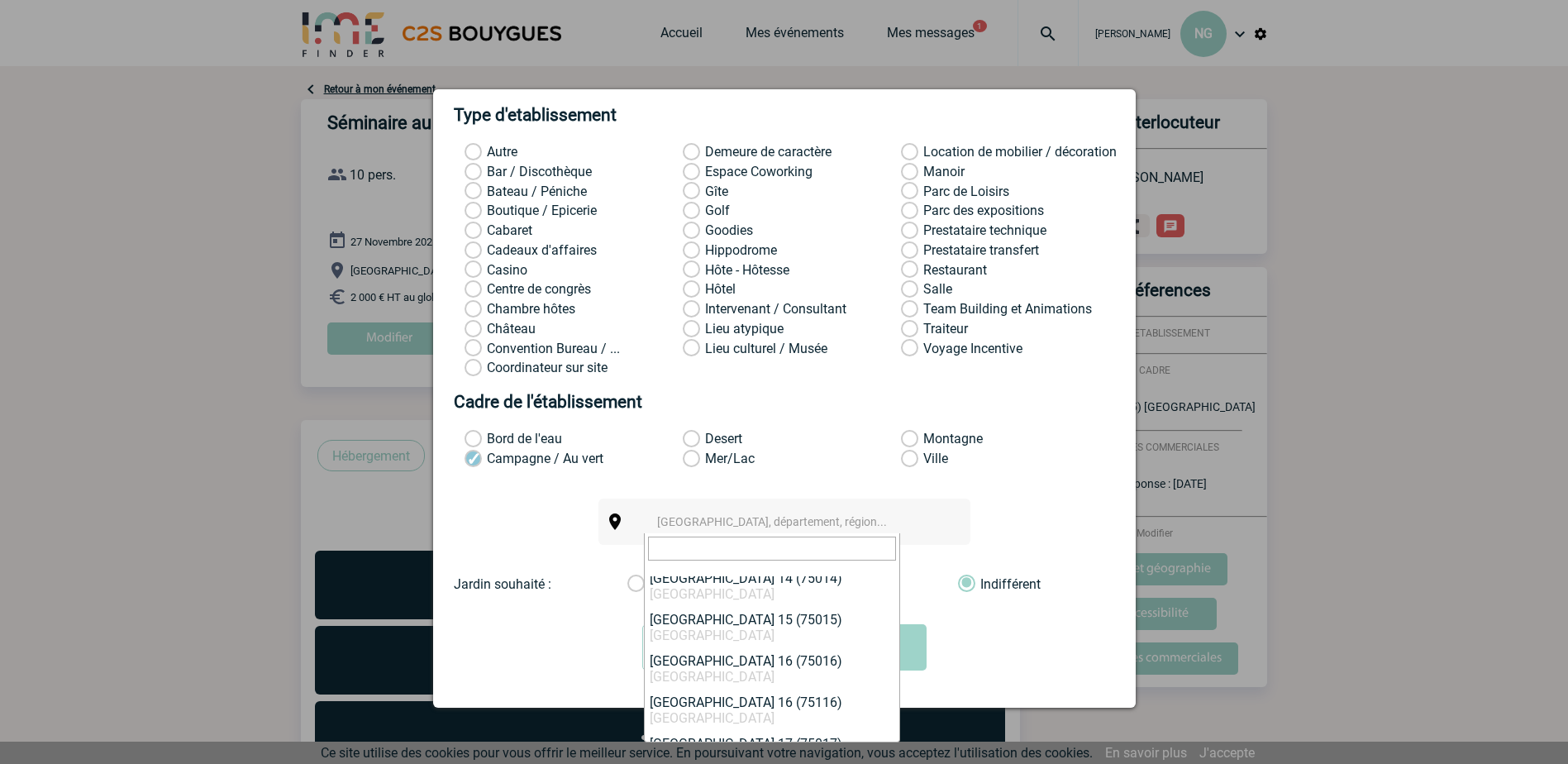
select select "775"
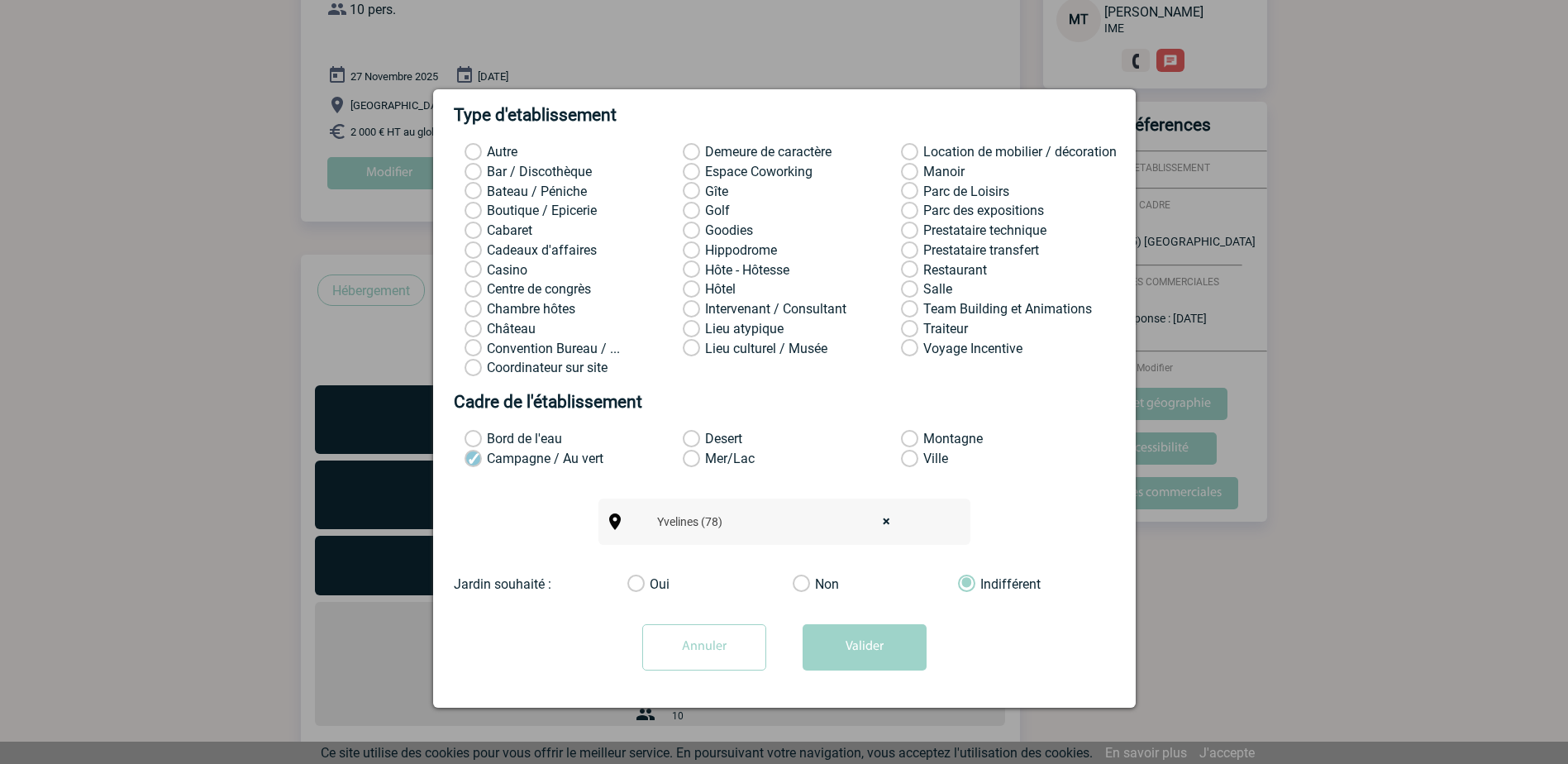
scroll to position [0, 0]
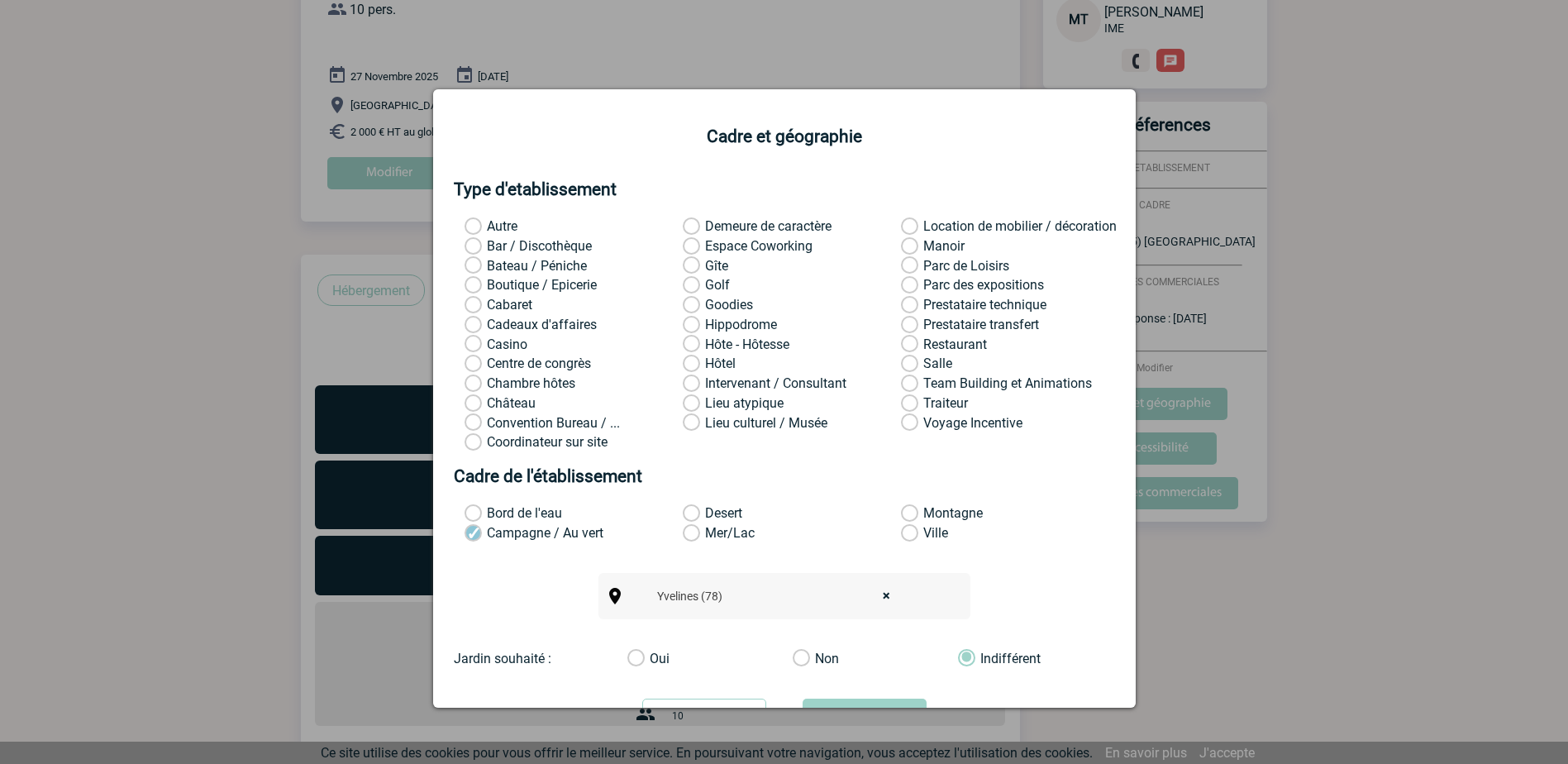
click at [475, 429] on label "Convention Bureau / ..." at bounding box center [487, 423] width 44 height 16
click at [0, 0] on input "Convention Bureau / ..." at bounding box center [0, 0] width 0 height 0
click at [476, 384] on label "Chambre hôtes" at bounding box center [487, 384] width 44 height 16
click at [0, 0] on input "Chambre hôtes" at bounding box center [0, 0] width 0 height 0
click at [472, 401] on label "Château" at bounding box center [487, 403] width 44 height 16
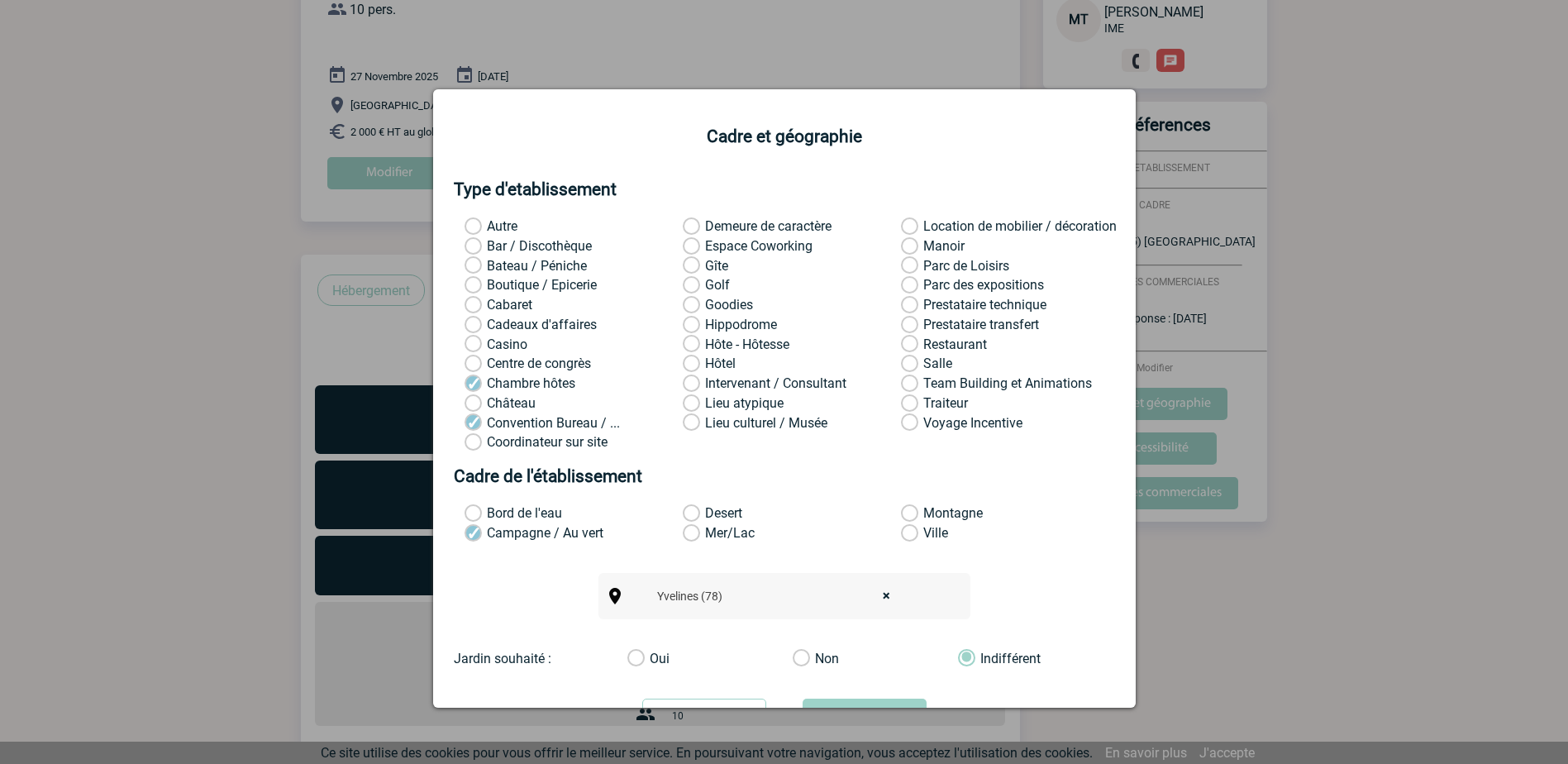
click at [0, 0] on input "Château" at bounding box center [0, 0] width 0 height 0
click at [685, 224] on label "Demeure de caractère" at bounding box center [705, 226] width 44 height 16
click at [0, 0] on input "Demeure de caractère" at bounding box center [0, 0] width 0 height 0
click at [690, 266] on label "Gîte" at bounding box center [705, 266] width 44 height 16
click at [0, 0] on input "Gîte" at bounding box center [0, 0] width 0 height 0
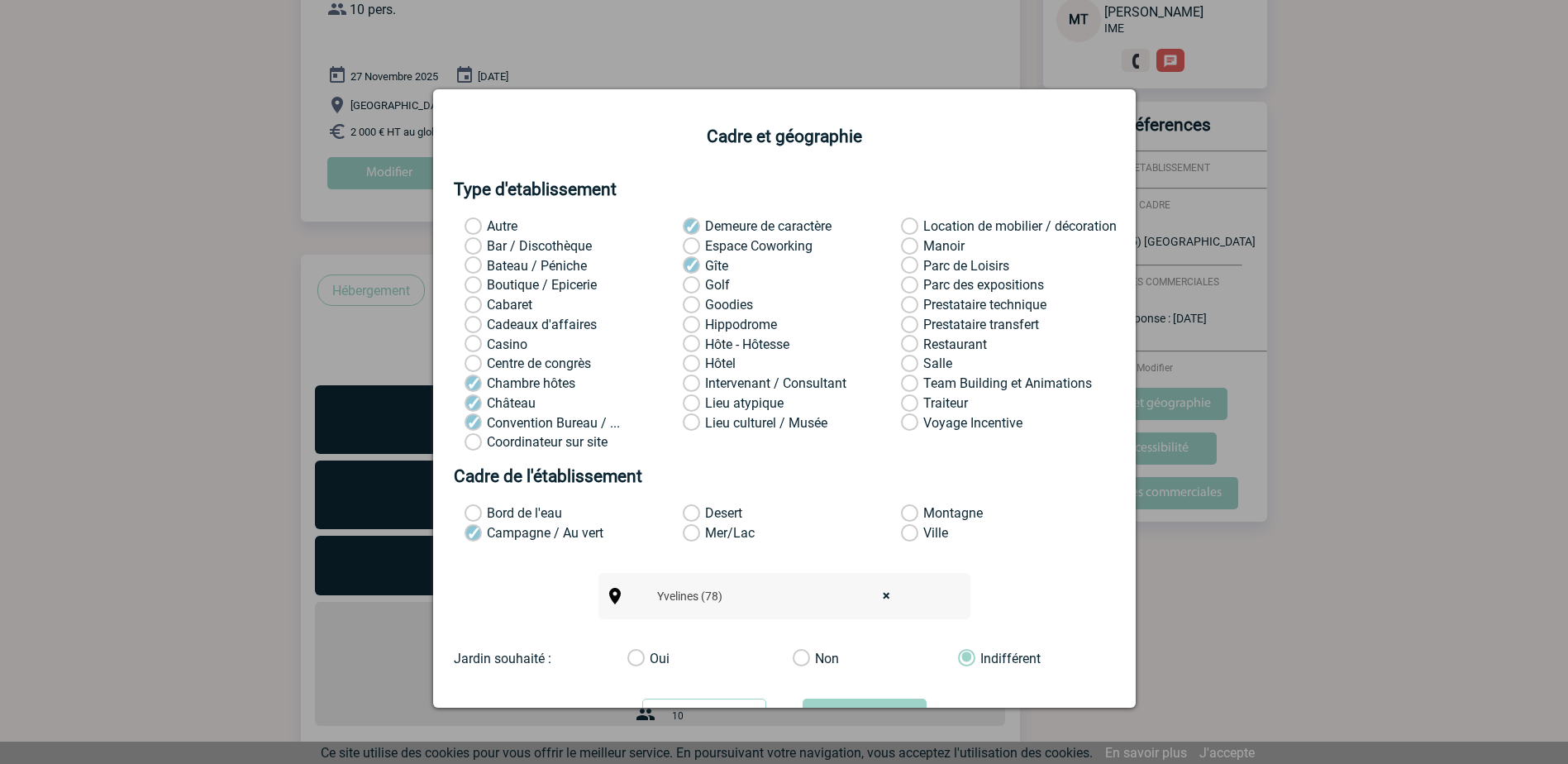
click at [689, 361] on label "Hôtel" at bounding box center [705, 364] width 44 height 16
click at [0, 0] on input "Hôtel" at bounding box center [0, 0] width 0 height 0
click at [691, 404] on label "Lieu atypique" at bounding box center [705, 403] width 44 height 16
click at [0, 0] on input "Lieu atypique" at bounding box center [0, 0] width 0 height 0
click at [902, 344] on label "Restaurant" at bounding box center [922, 345] width 44 height 16
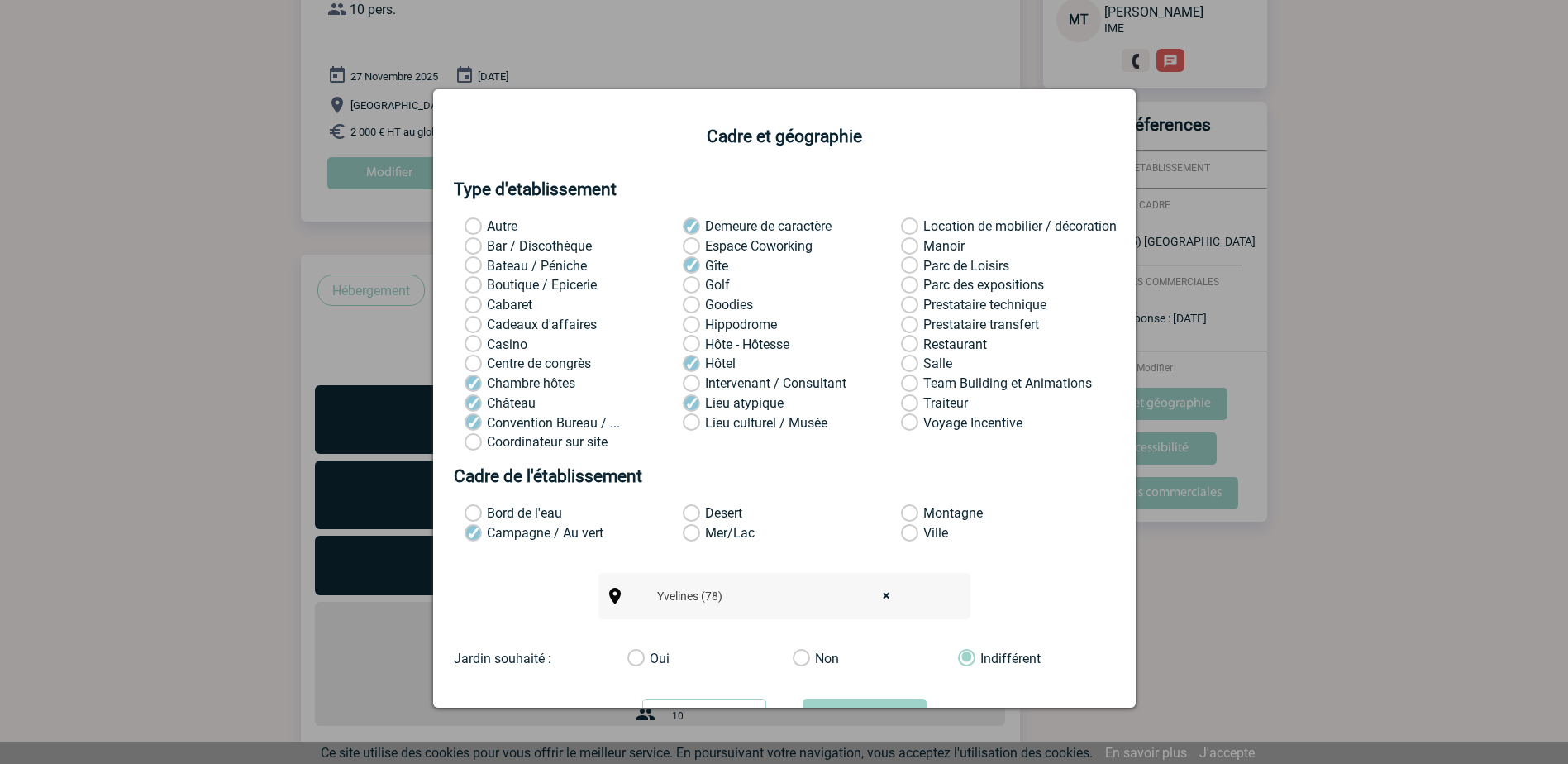
click at [0, 0] on input "Restaurant" at bounding box center [0, 0] width 0 height 0
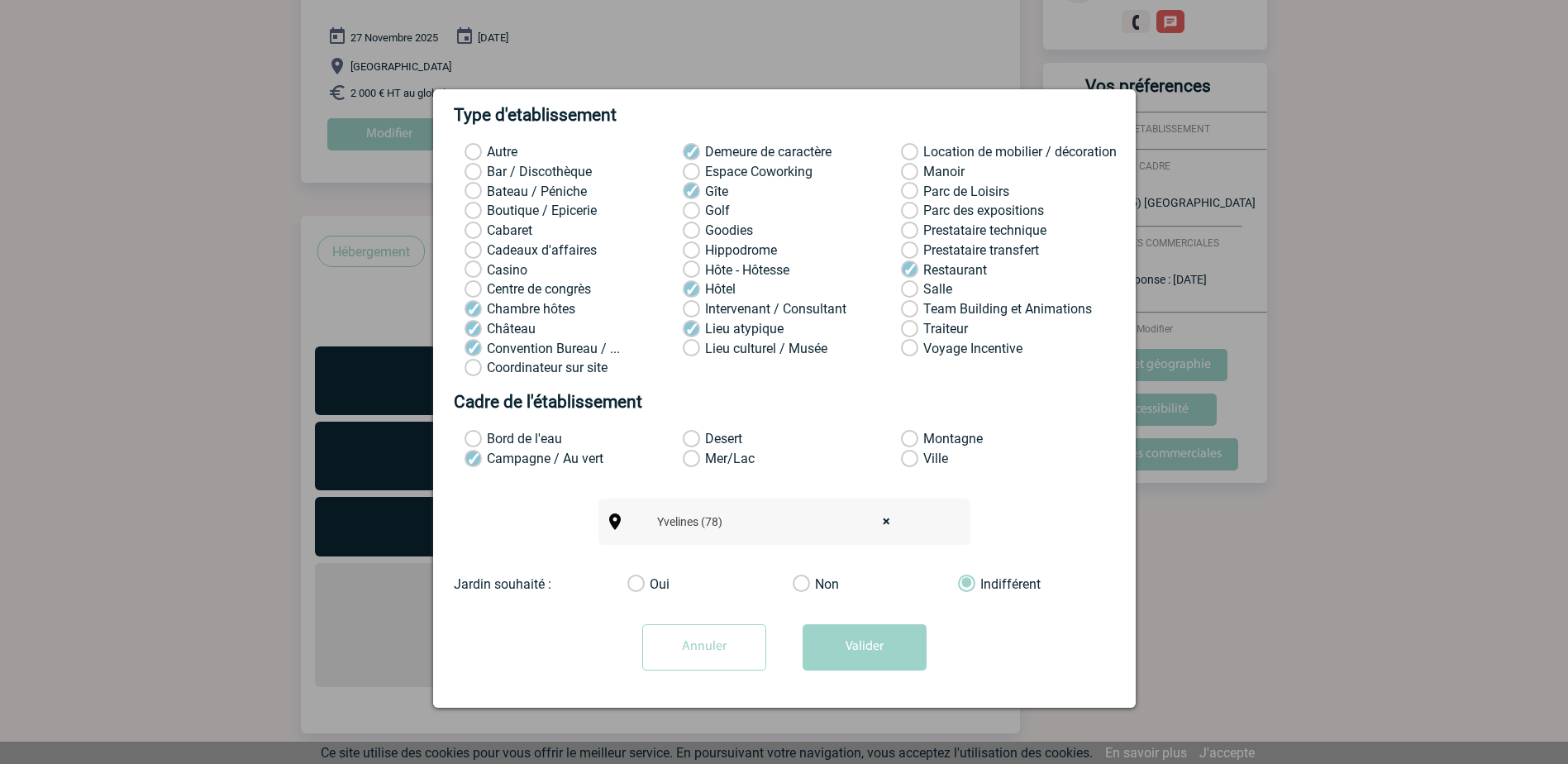
scroll to position [272, 0]
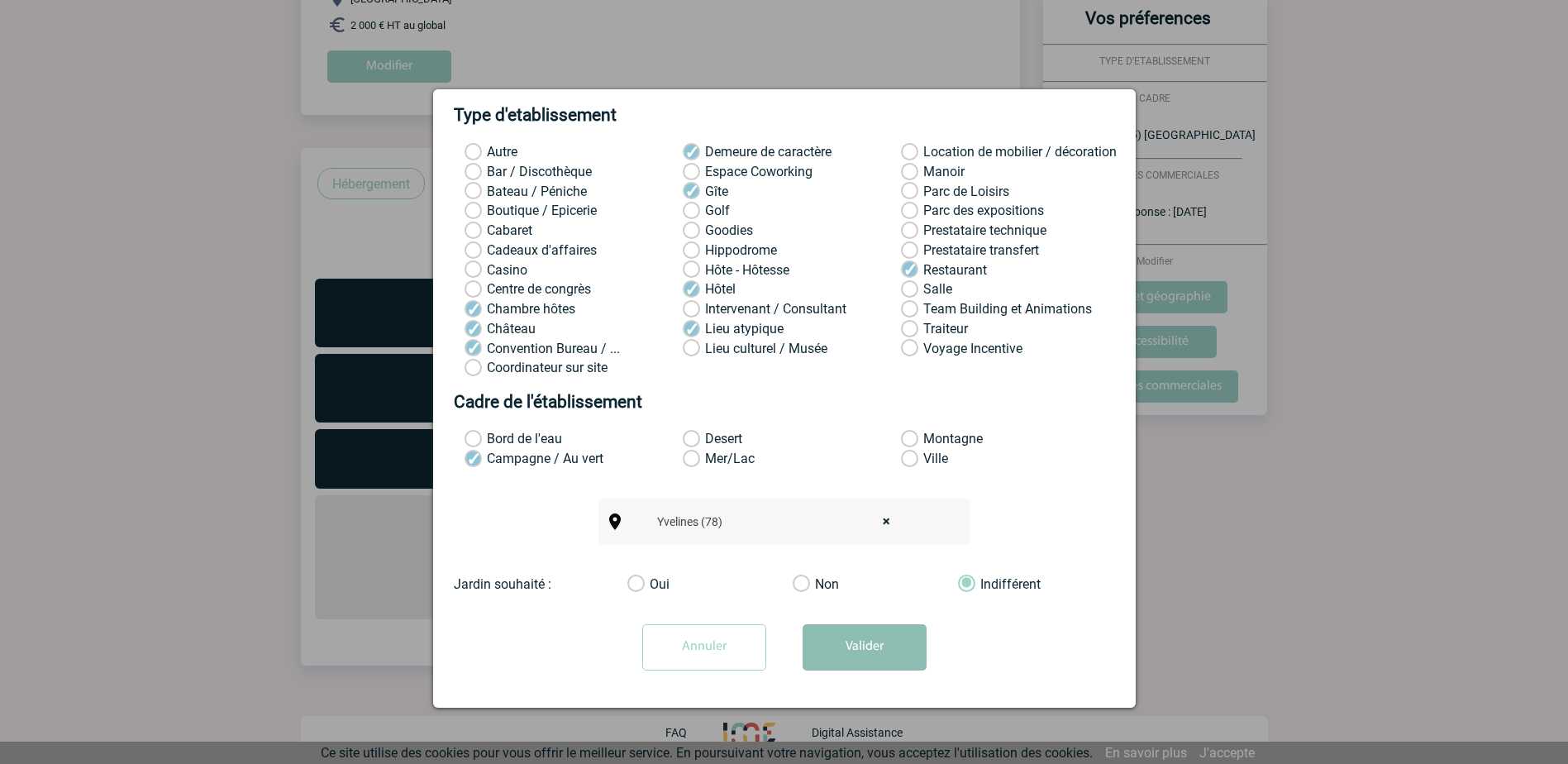
click at [869, 651] on button "Valider" at bounding box center [864, 647] width 124 height 46
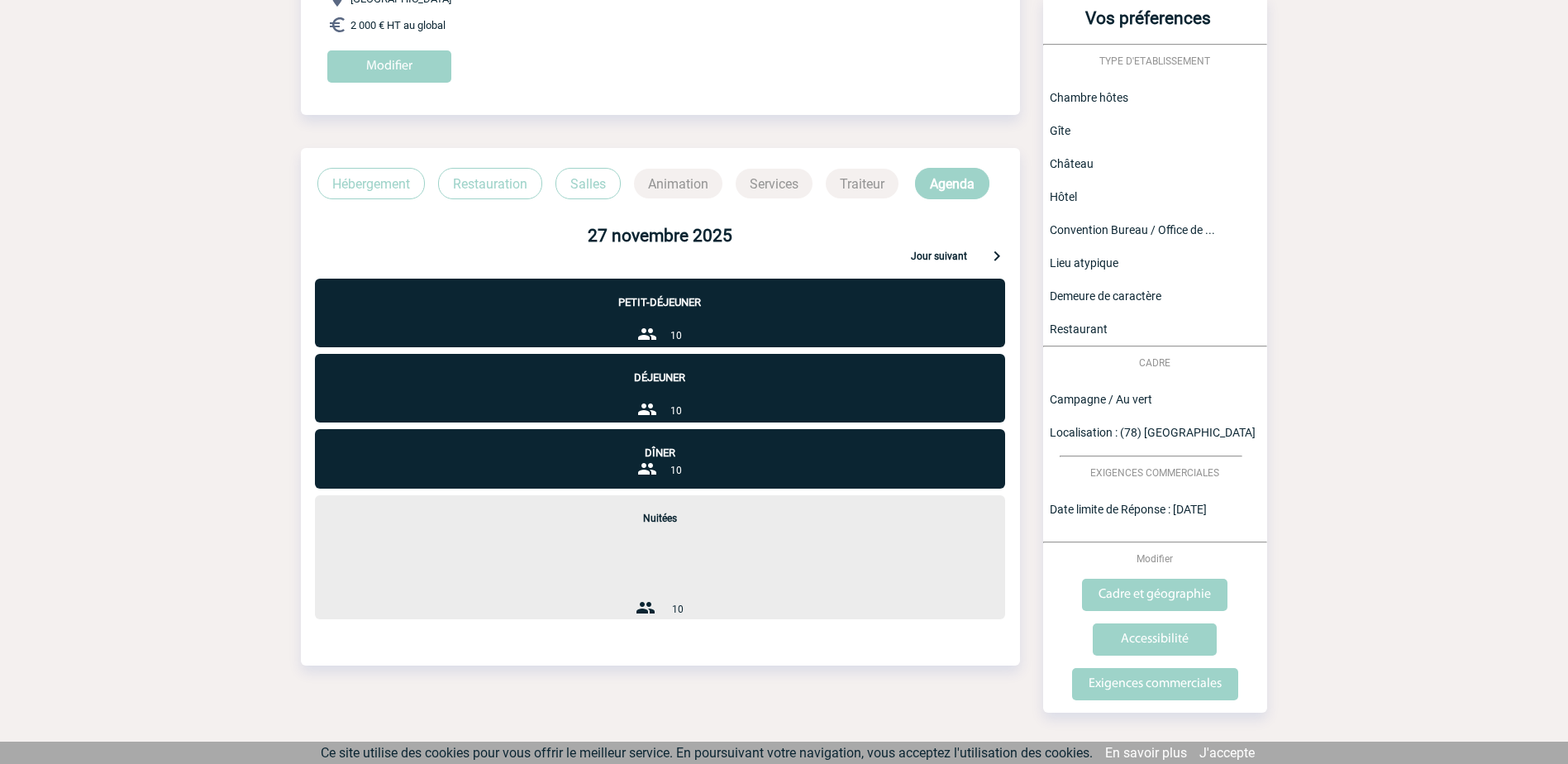
click at [679, 321] on div "Petit-déjeuner 10" at bounding box center [659, 312] width 690 height 68
click at [737, 321] on div "Petit-déjeuner 10" at bounding box center [659, 312] width 690 height 68
click at [631, 324] on div "Petit-déjeuner 10" at bounding box center [659, 312] width 690 height 68
click at [467, 185] on p "Restauration" at bounding box center [490, 183] width 104 height 32
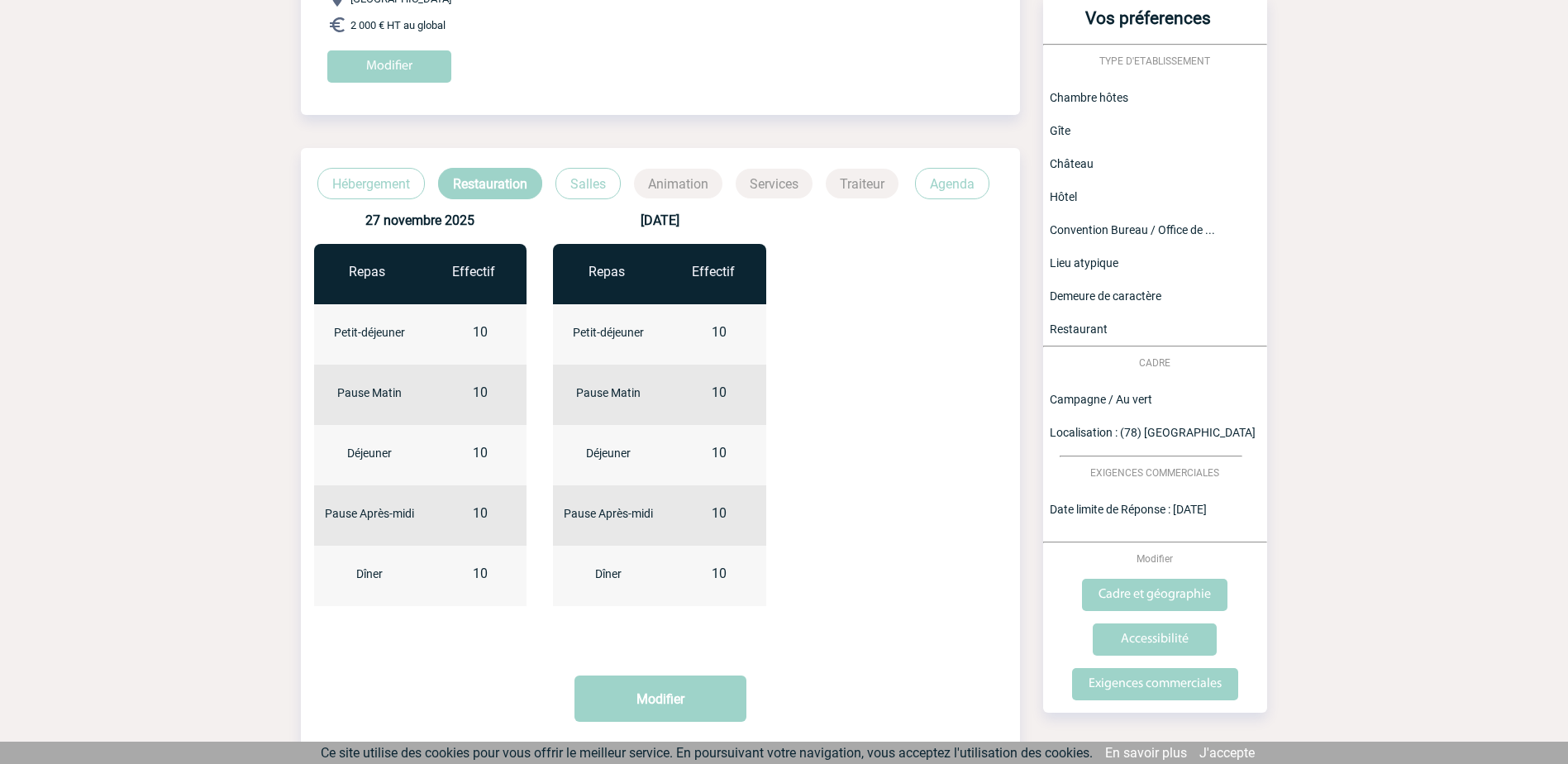
click at [501, 330] on div "10" at bounding box center [480, 344] width 111 height 41
click at [476, 331] on span "10" at bounding box center [480, 331] width 15 height 15
click at [474, 453] on span "10" at bounding box center [480, 452] width 15 height 15
drag, startPoint x: 475, startPoint y: 447, endPoint x: 503, endPoint y: 452, distance: 28.4
click at [503, 452] on div "10" at bounding box center [480, 465] width 111 height 41
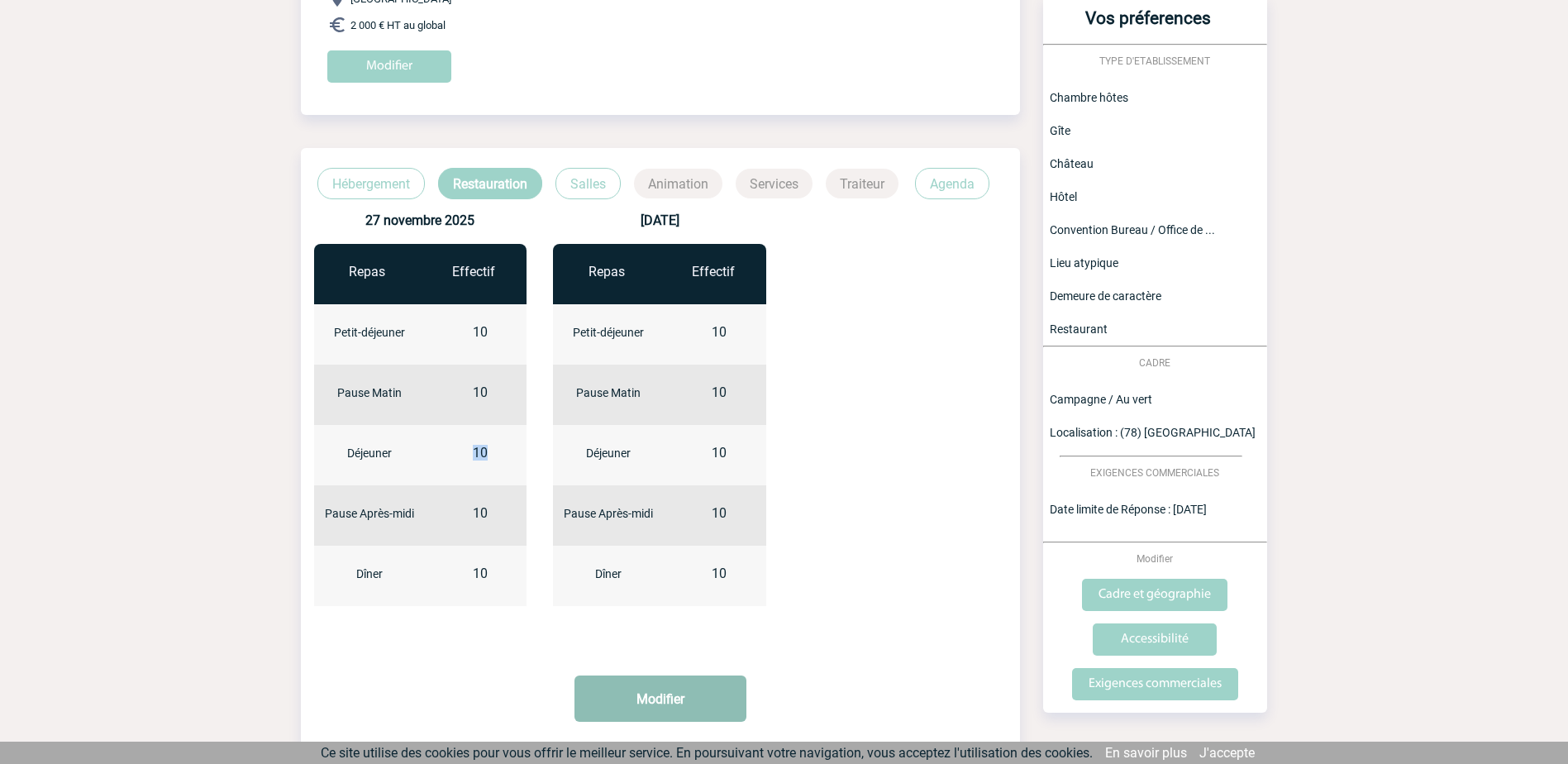
click at [622, 697] on button "Modifier" at bounding box center [659, 698] width 172 height 46
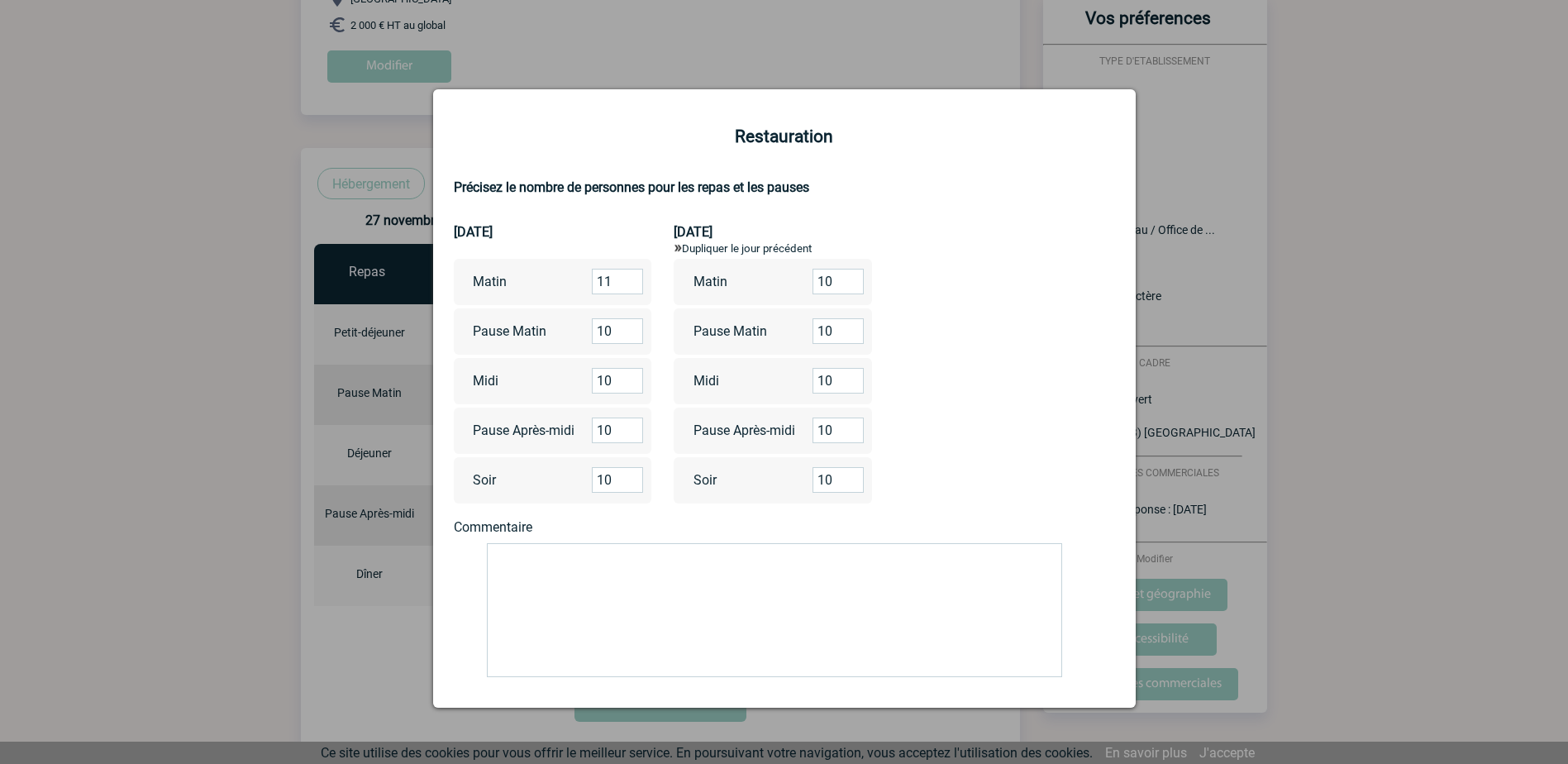
click at [628, 278] on input "11" at bounding box center [618, 281] width 51 height 25
click at [628, 278] on input "12" at bounding box center [618, 281] width 51 height 25
click at [628, 278] on input "13" at bounding box center [618, 281] width 51 height 25
click at [628, 278] on input "14" at bounding box center [618, 281] width 51 height 25
click at [628, 278] on input "15" at bounding box center [618, 281] width 51 height 25
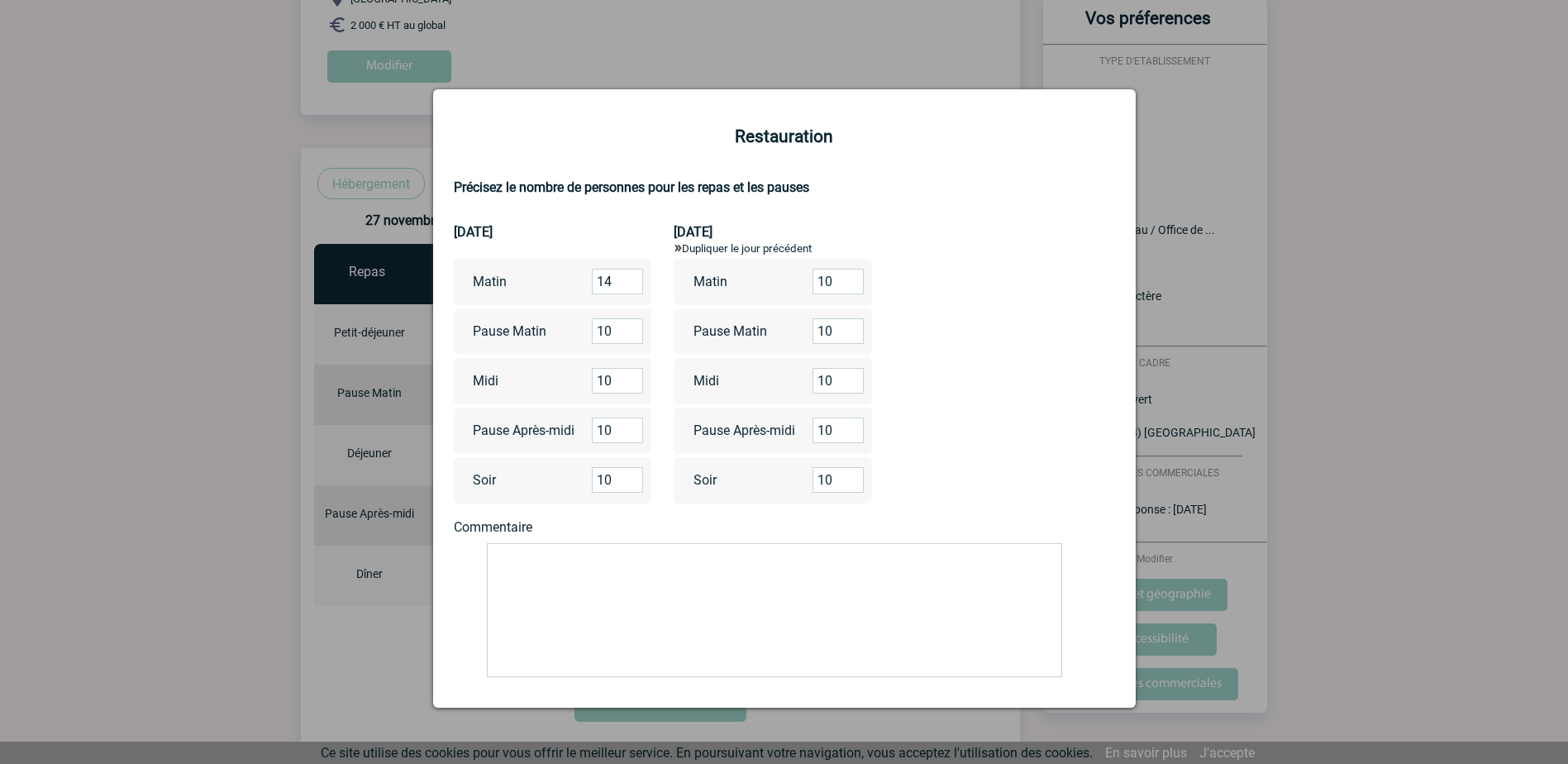
click at [627, 286] on input "14" at bounding box center [618, 281] width 51 height 25
click at [627, 286] on input "13" at bounding box center [618, 281] width 51 height 25
click at [627, 286] on input "12" at bounding box center [618, 281] width 51 height 25
click at [630, 288] on input "11" at bounding box center [618, 281] width 51 height 25
click at [630, 288] on input "10" at bounding box center [618, 281] width 51 height 25
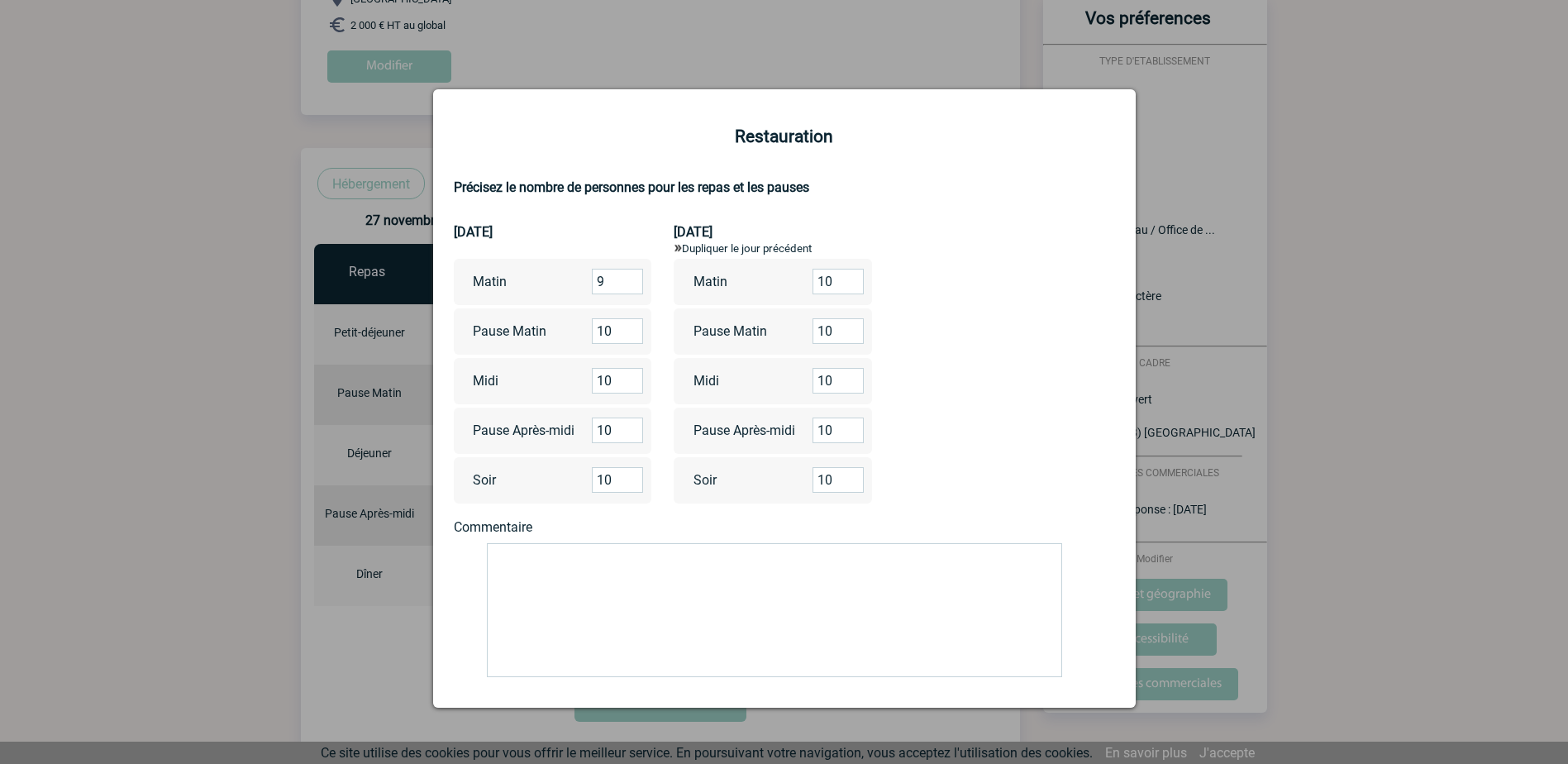
click at [631, 288] on input "9" at bounding box center [618, 281] width 51 height 25
click at [632, 288] on input "8" at bounding box center [618, 281] width 51 height 25
click at [633, 288] on input "7" at bounding box center [618, 281] width 51 height 25
click at [633, 288] on input "6" at bounding box center [618, 281] width 51 height 25
click at [633, 288] on input "5" at bounding box center [618, 281] width 51 height 25
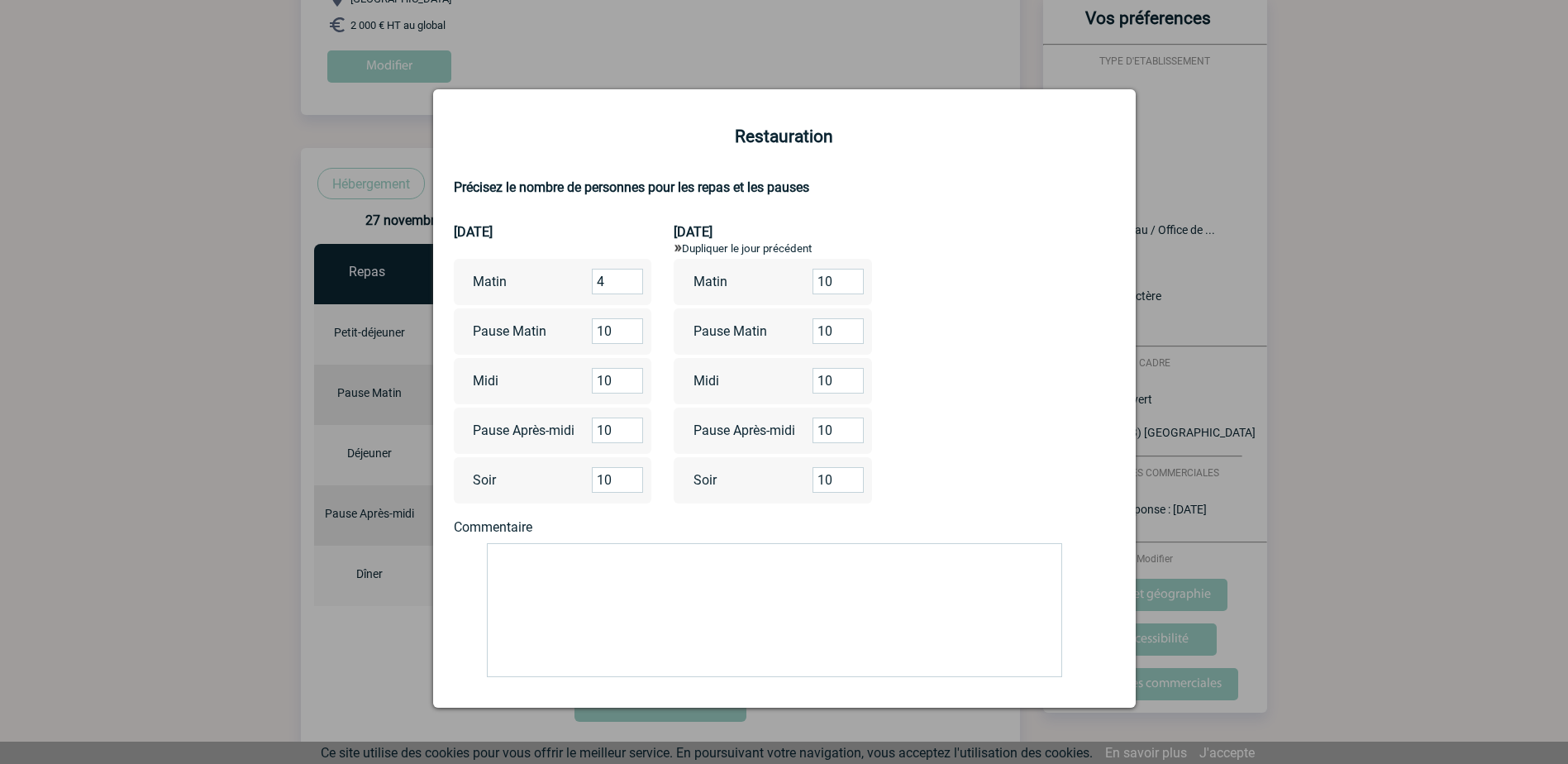
click at [633, 288] on input "4" at bounding box center [618, 281] width 51 height 25
click at [633, 288] on input "3" at bounding box center [618, 281] width 51 height 25
click at [633, 288] on input "2" at bounding box center [618, 281] width 51 height 25
click at [633, 288] on input "1" at bounding box center [618, 281] width 51 height 25
click at [633, 288] on input "0" at bounding box center [618, 281] width 51 height 25
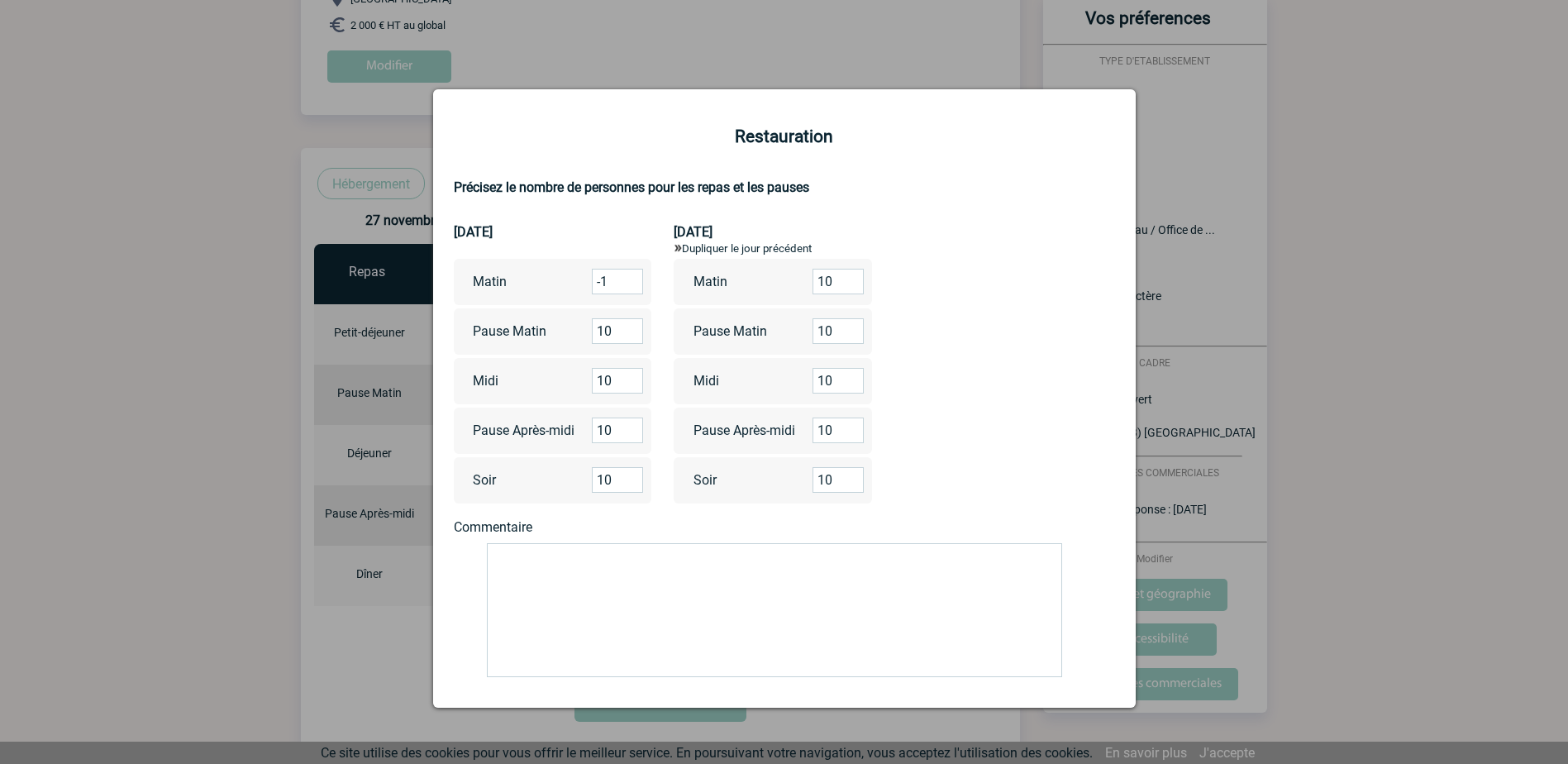
click at [633, 288] on input "-1" at bounding box center [618, 281] width 51 height 25
type input "0"
click at [627, 279] on input "0" at bounding box center [618, 281] width 51 height 25
click at [631, 328] on input "11" at bounding box center [618, 331] width 51 height 25
click at [627, 339] on input "11" at bounding box center [618, 331] width 51 height 25
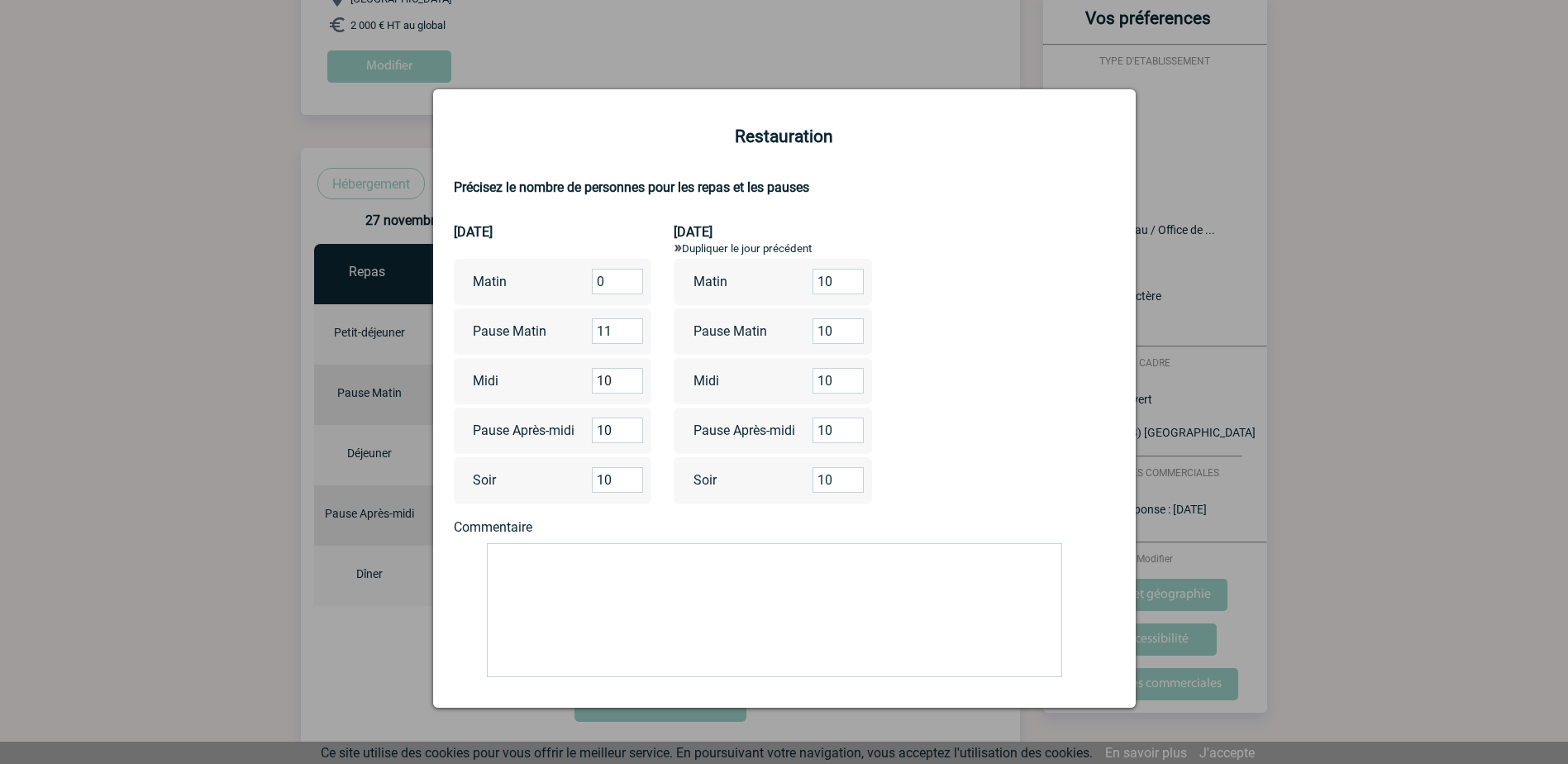
click at [627, 339] on input "11" at bounding box center [618, 331] width 51 height 25
click at [628, 333] on input "10" at bounding box center [618, 331] width 51 height 25
click at [628, 333] on input "9" at bounding box center [618, 331] width 51 height 25
click at [628, 330] on input "10" at bounding box center [618, 331] width 51 height 25
click at [630, 331] on input "11" at bounding box center [618, 331] width 51 height 25
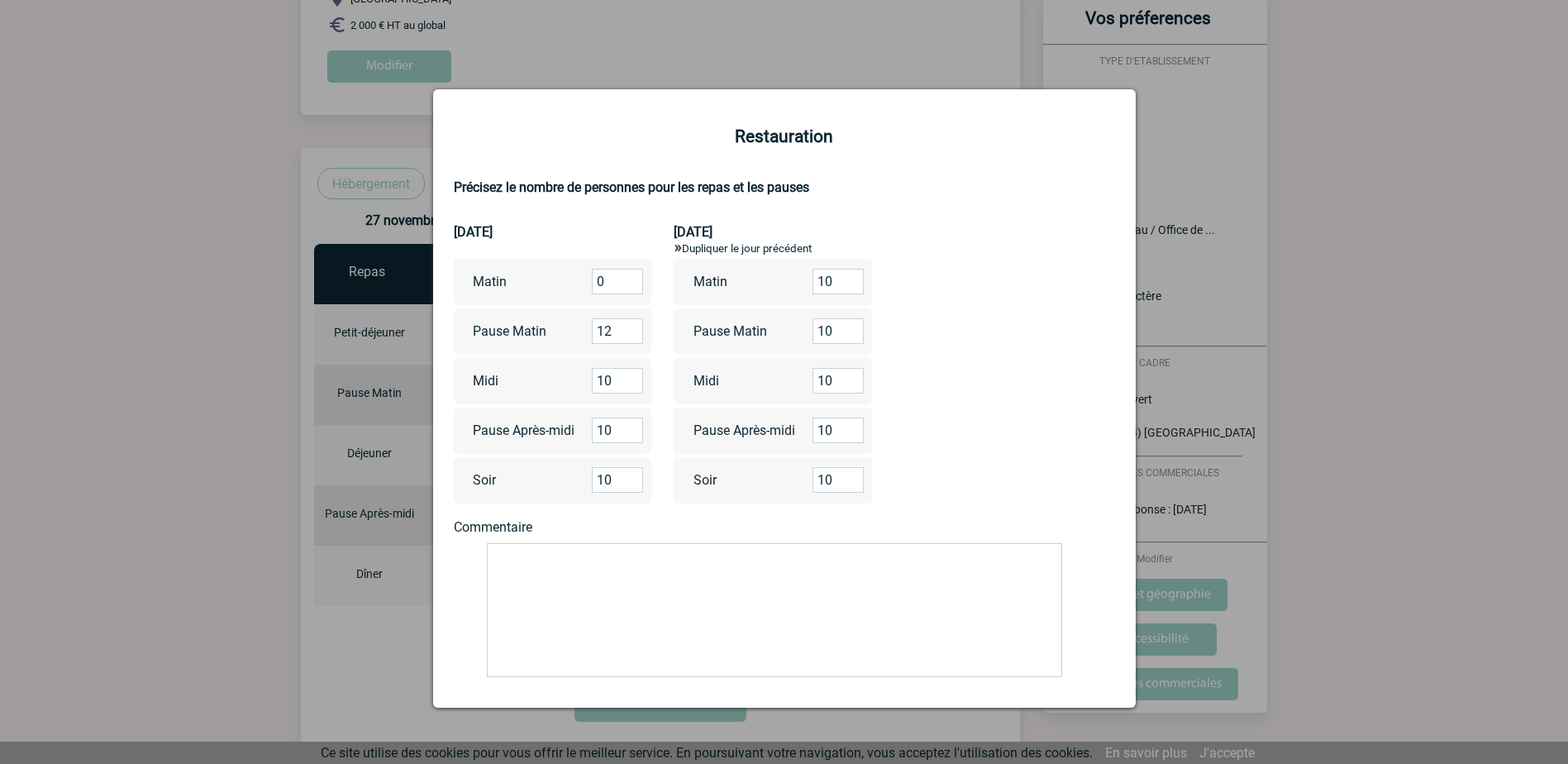
click at [630, 331] on input "12" at bounding box center [618, 331] width 51 height 25
click at [630, 331] on input "13" at bounding box center [618, 331] width 51 height 25
click at [630, 331] on input "14" at bounding box center [618, 331] width 51 height 25
click at [630, 332] on input "15" at bounding box center [618, 331] width 51 height 25
click at [630, 332] on input "14" at bounding box center [618, 331] width 51 height 25
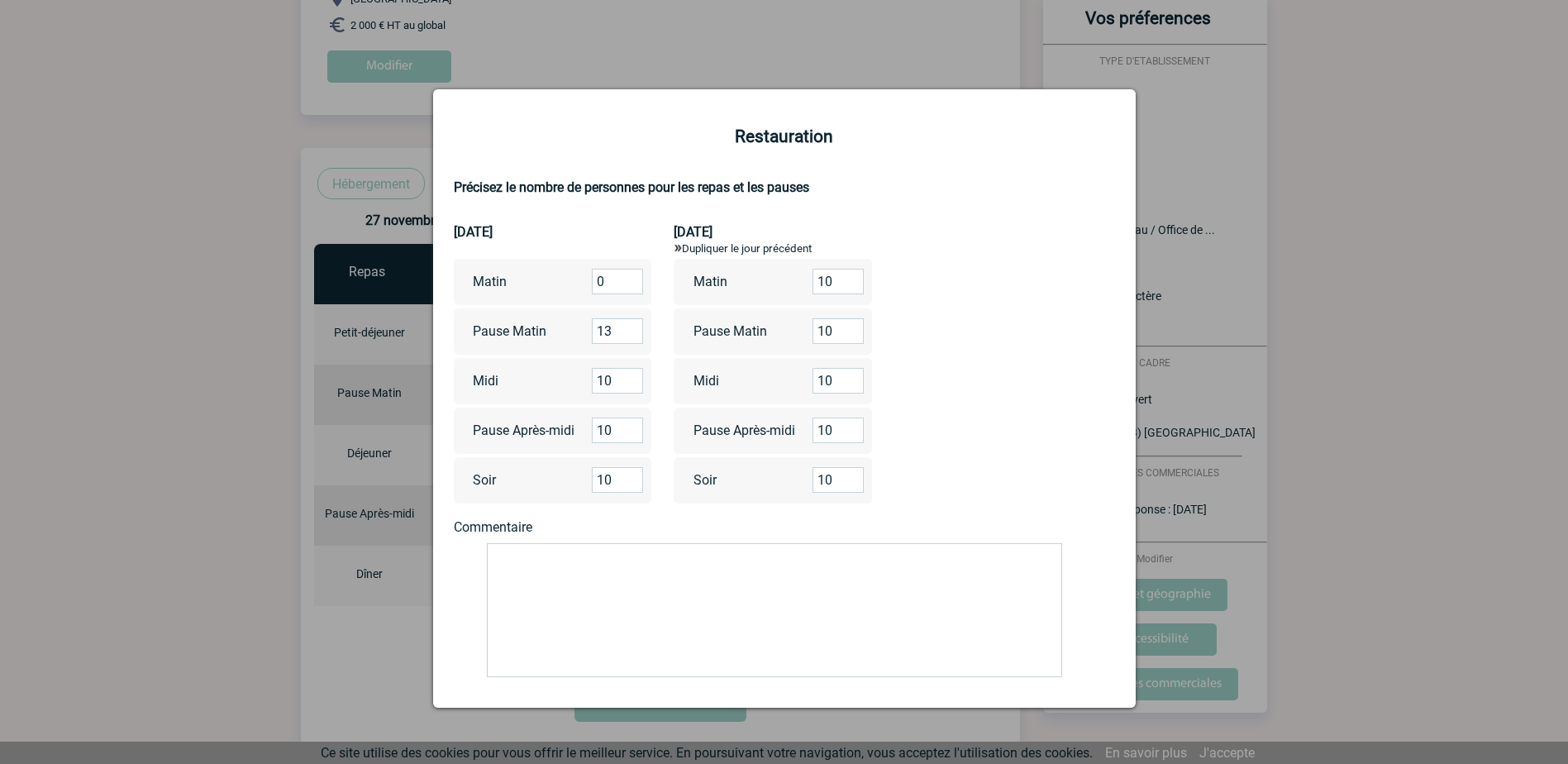
click at [630, 332] on input "13" at bounding box center [618, 331] width 51 height 25
click at [631, 333] on input "12" at bounding box center [618, 331] width 51 height 25
click at [631, 329] on input "13" at bounding box center [618, 331] width 51 height 25
click at [631, 329] on input "14" at bounding box center [618, 331] width 51 height 25
click at [629, 327] on input "15" at bounding box center [618, 331] width 51 height 25
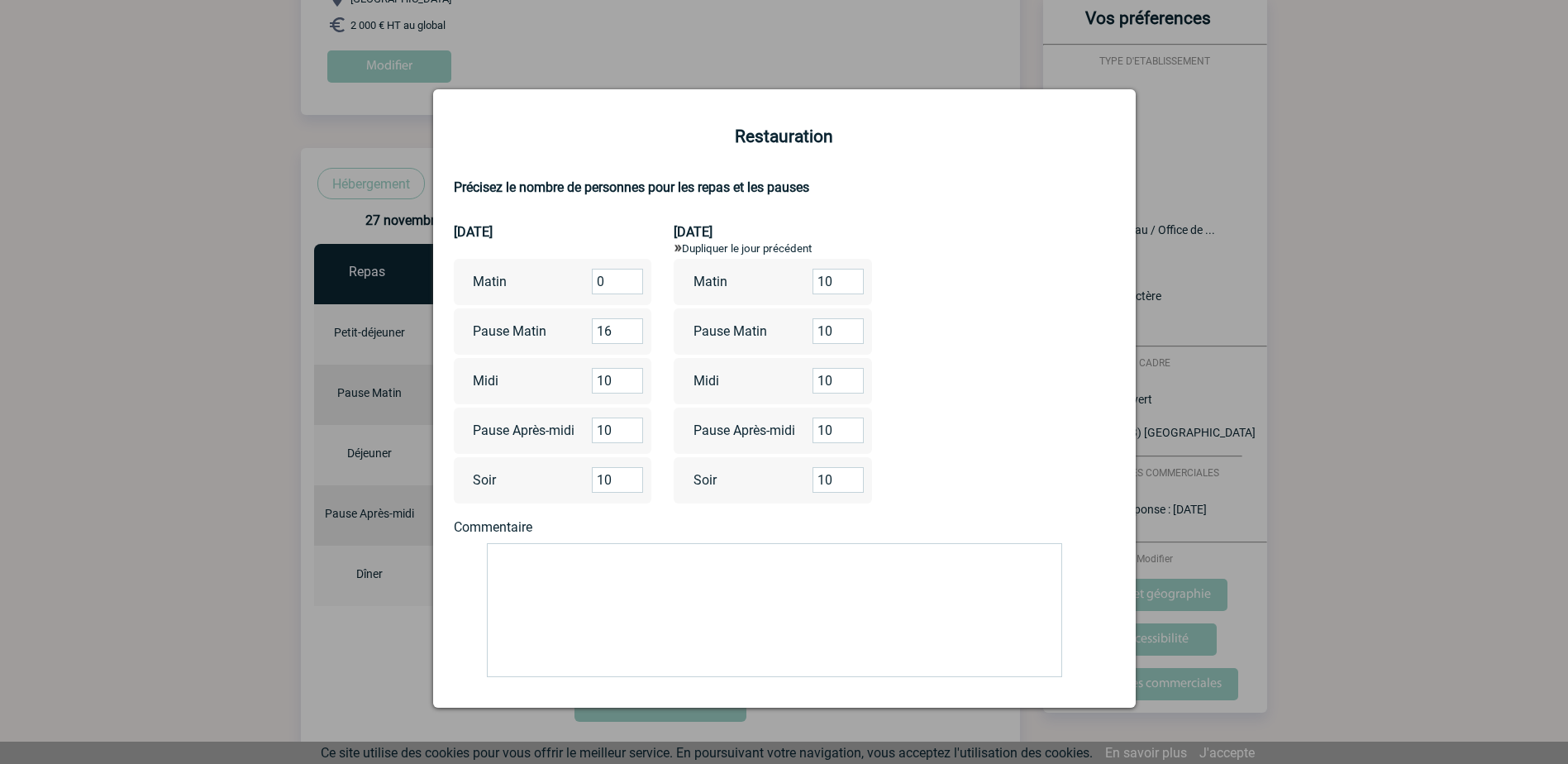
click at [629, 327] on input "16" at bounding box center [618, 331] width 51 height 25
click at [629, 327] on input "17" at bounding box center [618, 331] width 51 height 25
click at [629, 327] on input "18" at bounding box center [618, 331] width 51 height 25
click at [629, 327] on input "19" at bounding box center [618, 331] width 51 height 25
click at [629, 329] on input "20" at bounding box center [618, 331] width 51 height 25
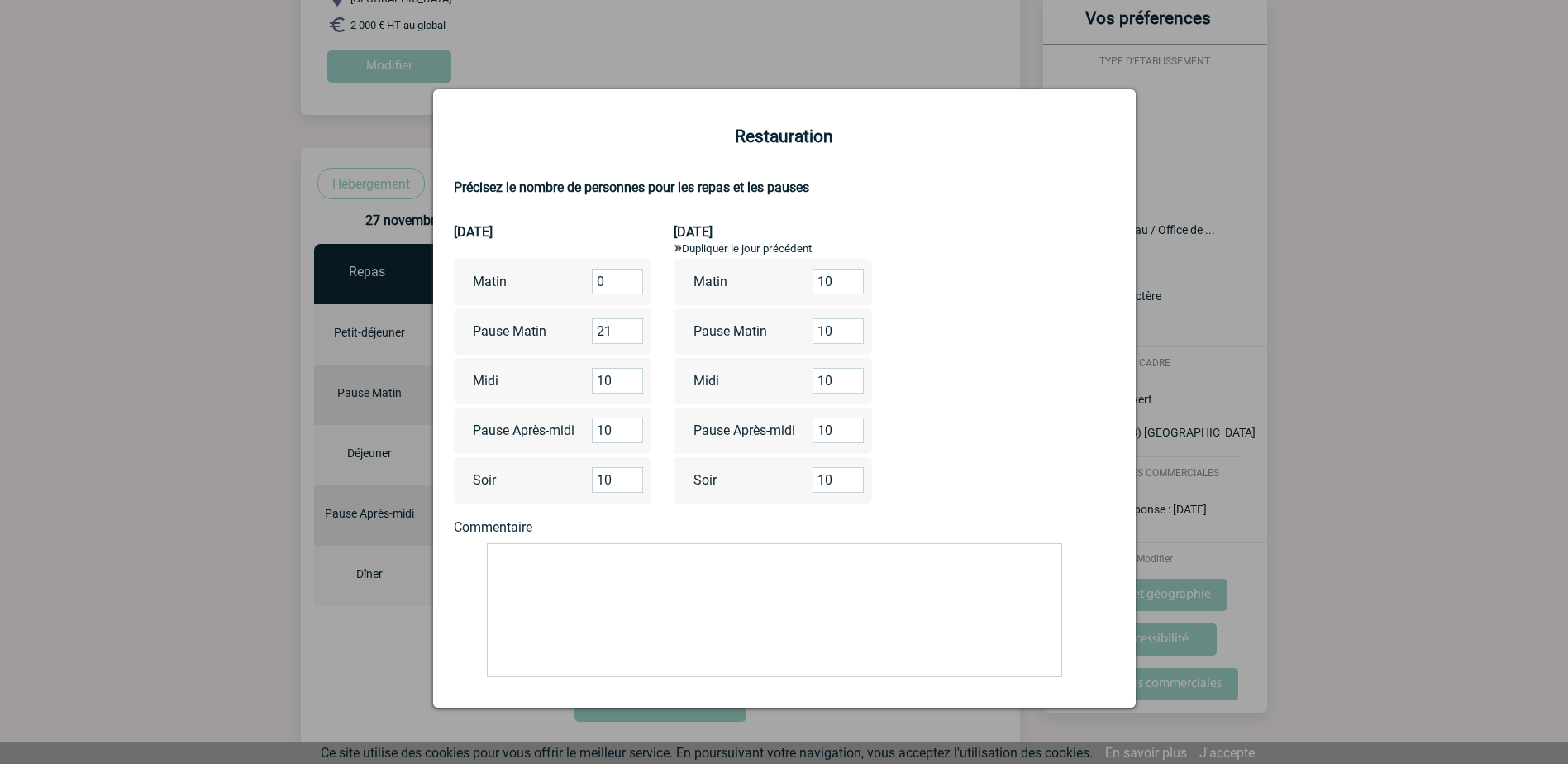
click at [629, 329] on input "21" at bounding box center [618, 331] width 51 height 25
click at [629, 330] on input "22" at bounding box center [618, 331] width 51 height 25
click at [629, 330] on input "23" at bounding box center [618, 331] width 51 height 25
click at [629, 330] on input "24" at bounding box center [618, 331] width 51 height 25
click at [631, 336] on input "23" at bounding box center [618, 331] width 51 height 25
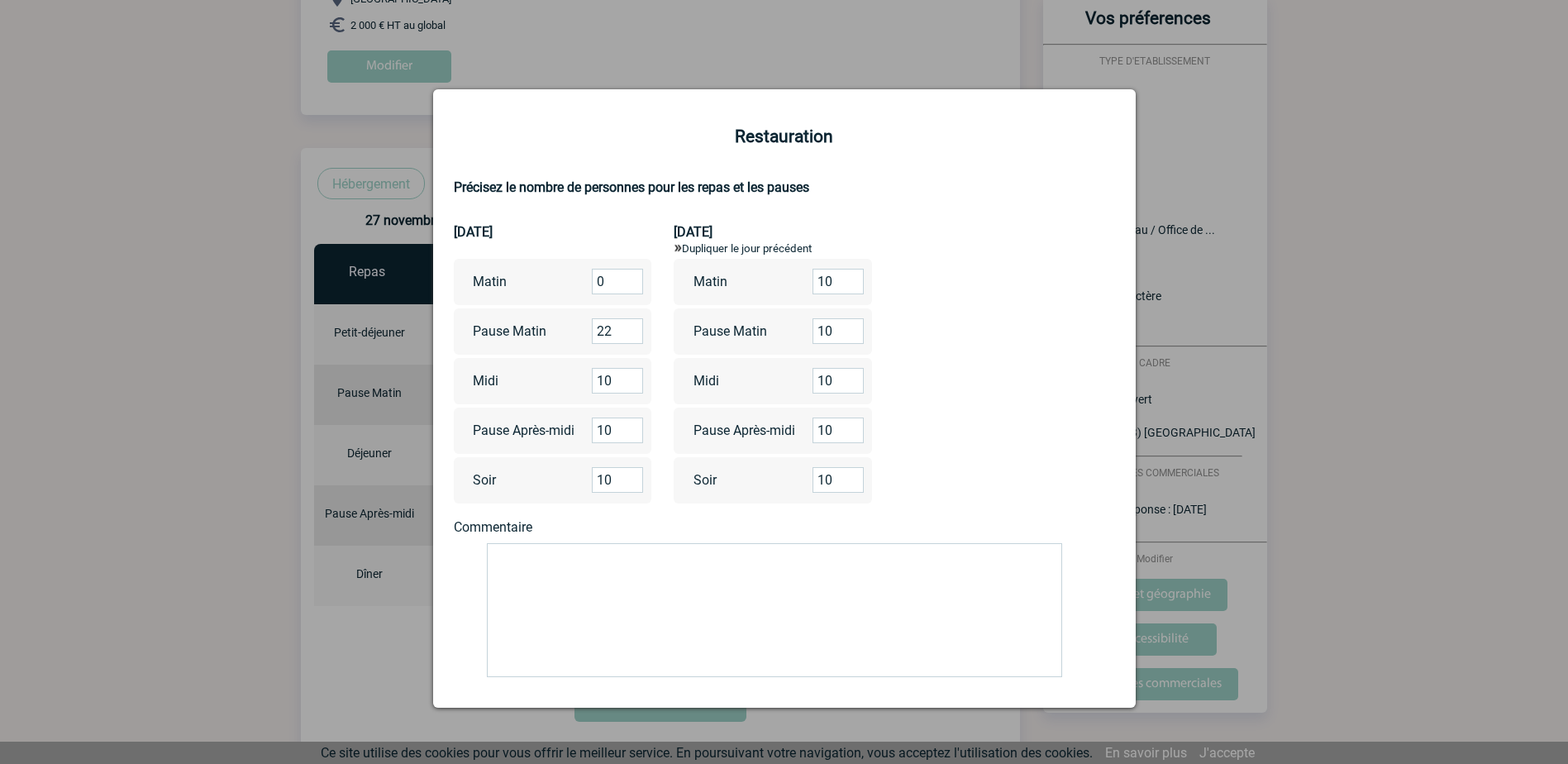
click at [631, 336] on input "22" at bounding box center [618, 331] width 51 height 25
click at [631, 336] on input "21" at bounding box center [618, 331] width 51 height 25
click at [631, 336] on input "20" at bounding box center [618, 331] width 51 height 25
click at [631, 336] on input "19" at bounding box center [618, 331] width 51 height 25
click at [631, 336] on input "18" at bounding box center [618, 331] width 51 height 25
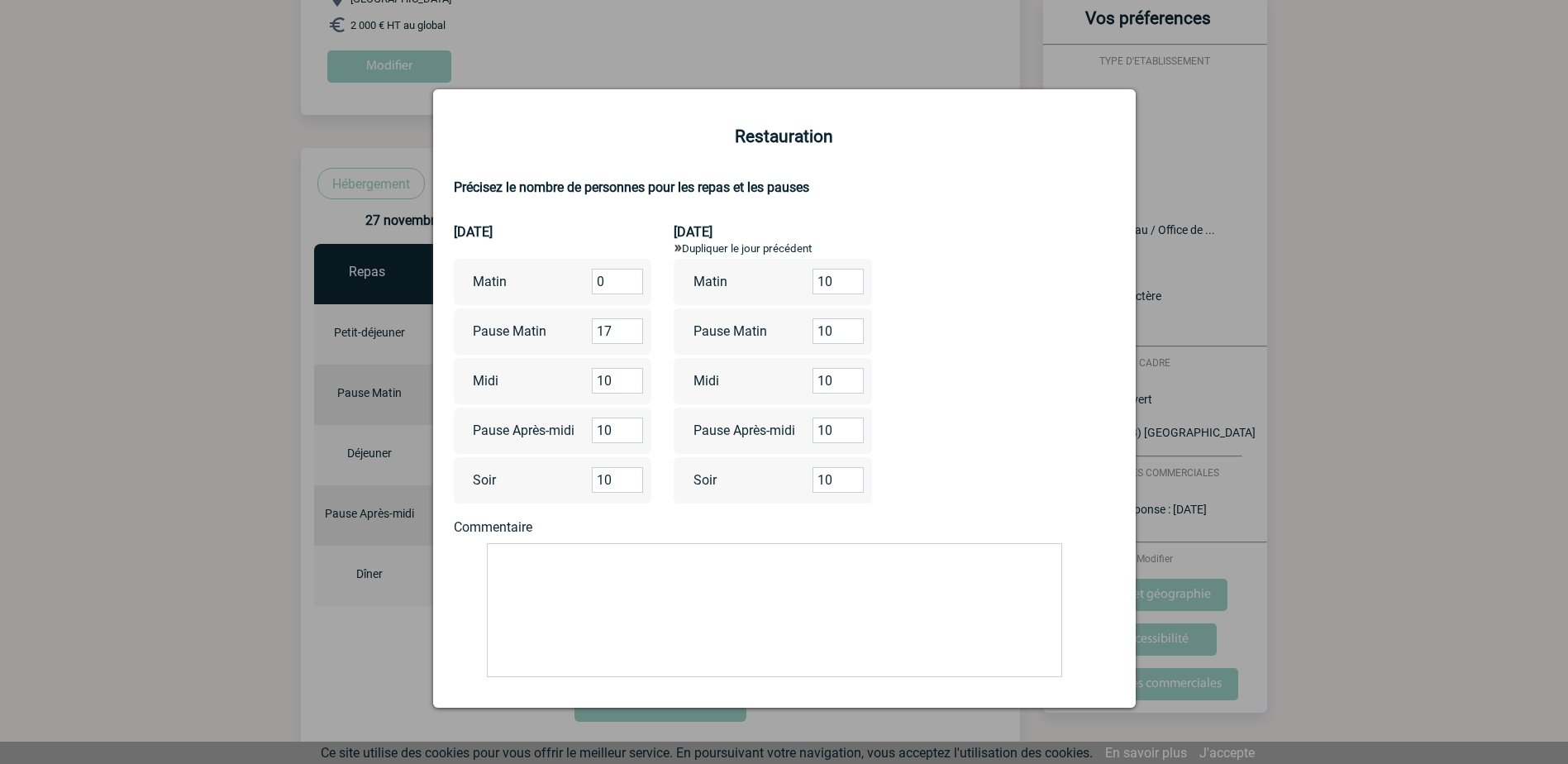
click at [631, 336] on input "17" at bounding box center [618, 331] width 51 height 25
click at [631, 337] on input "16" at bounding box center [618, 331] width 51 height 25
click at [631, 337] on input "15" at bounding box center [618, 331] width 51 height 25
click at [631, 337] on input "14" at bounding box center [618, 331] width 51 height 25
click at [631, 337] on input "13" at bounding box center [618, 331] width 51 height 25
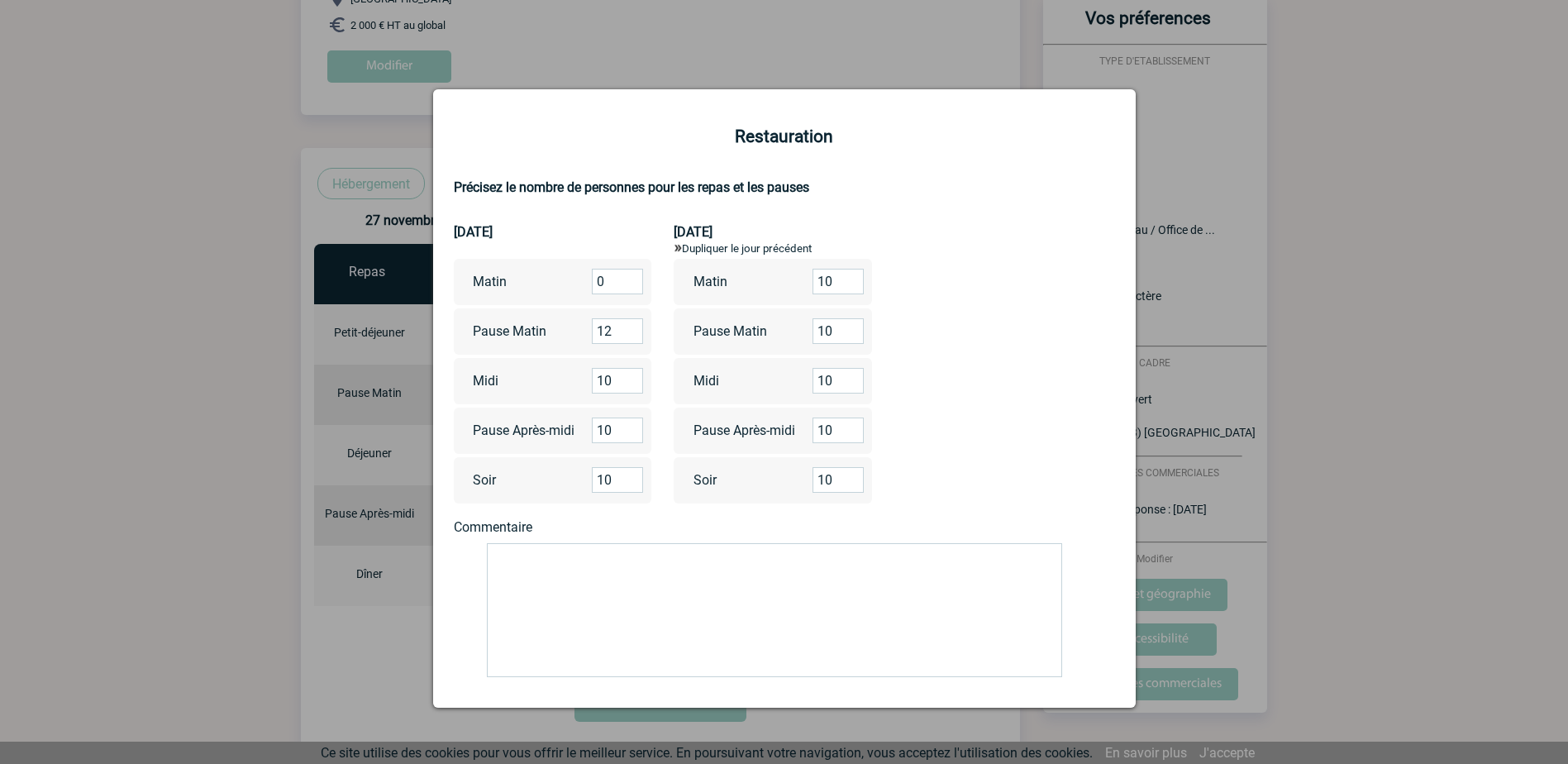
click at [631, 337] on input "12" at bounding box center [618, 331] width 51 height 25
click at [631, 337] on input "11" at bounding box center [618, 331] width 51 height 25
click at [631, 337] on input "10" at bounding box center [618, 331] width 51 height 25
click at [631, 337] on input "9" at bounding box center [618, 331] width 51 height 25
click at [631, 337] on input "8" at bounding box center [618, 331] width 51 height 25
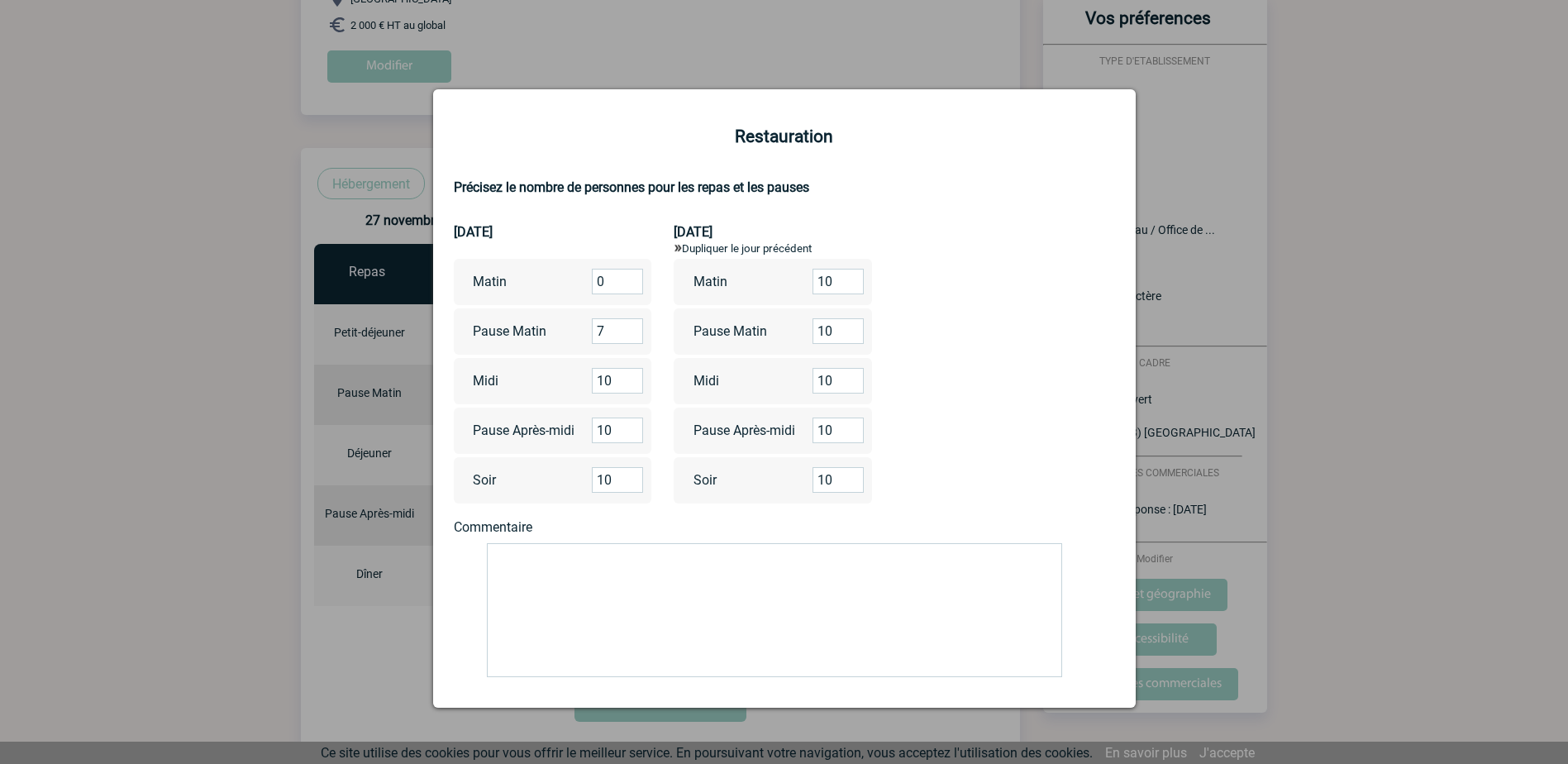
click at [631, 337] on input "7" at bounding box center [618, 331] width 51 height 25
click at [631, 337] on input "6" at bounding box center [618, 331] width 51 height 25
click at [631, 337] on input "5" at bounding box center [618, 331] width 51 height 25
click at [631, 337] on input "4" at bounding box center [618, 331] width 51 height 25
click at [631, 337] on input "3" at bounding box center [618, 331] width 51 height 25
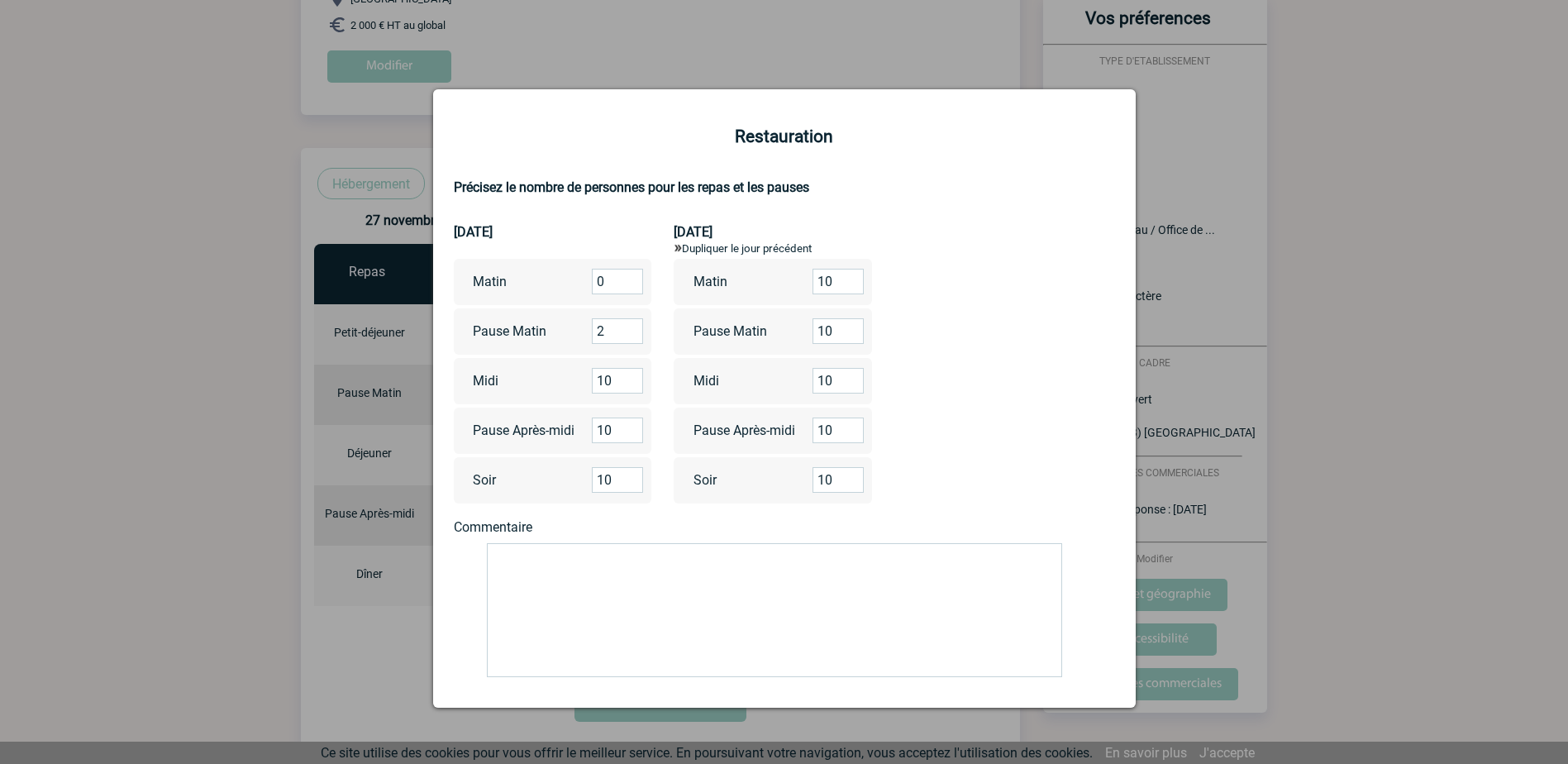
click at [631, 337] on input "2" at bounding box center [618, 331] width 51 height 25
click at [631, 337] on input "1" at bounding box center [618, 331] width 51 height 25
type input "0"
click at [631, 337] on input "0" at bounding box center [618, 331] width 51 height 25
click at [849, 477] on input "11" at bounding box center [838, 479] width 51 height 25
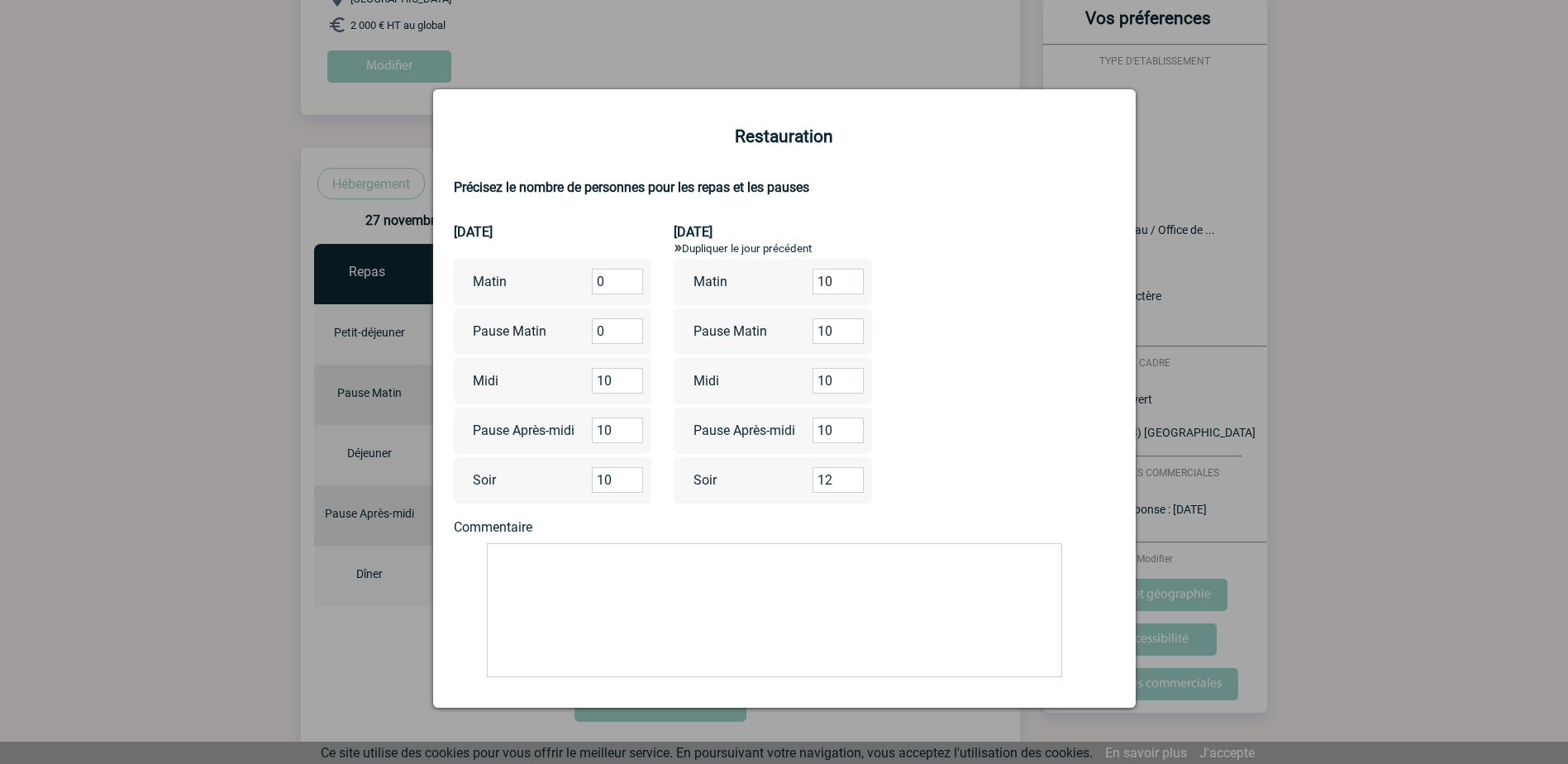
click at [846, 480] on input "12" at bounding box center [838, 479] width 51 height 25
click at [846, 480] on input "13" at bounding box center [838, 479] width 51 height 25
click at [846, 479] on input "14" at bounding box center [838, 479] width 51 height 25
click at [845, 479] on input "15" at bounding box center [838, 479] width 51 height 25
click at [845, 478] on input "16" at bounding box center [838, 479] width 51 height 25
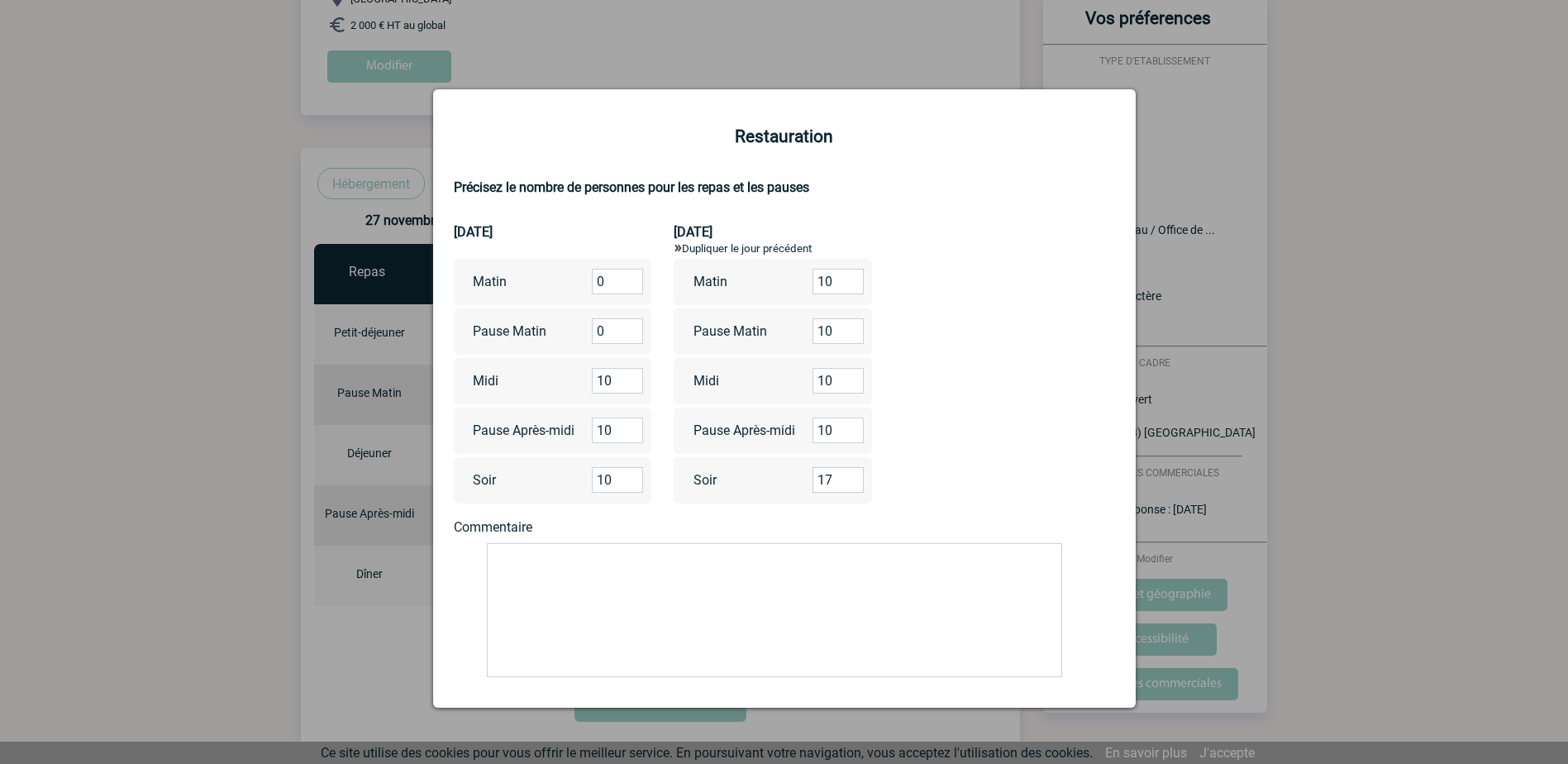
click at [845, 478] on input "17" at bounding box center [838, 479] width 51 height 25
click at [846, 484] on input "16" at bounding box center [838, 479] width 51 height 25
click at [846, 484] on input "15" at bounding box center [838, 479] width 51 height 25
click at [846, 484] on input "14" at bounding box center [838, 479] width 51 height 25
click at [846, 484] on input "13" at bounding box center [838, 479] width 51 height 25
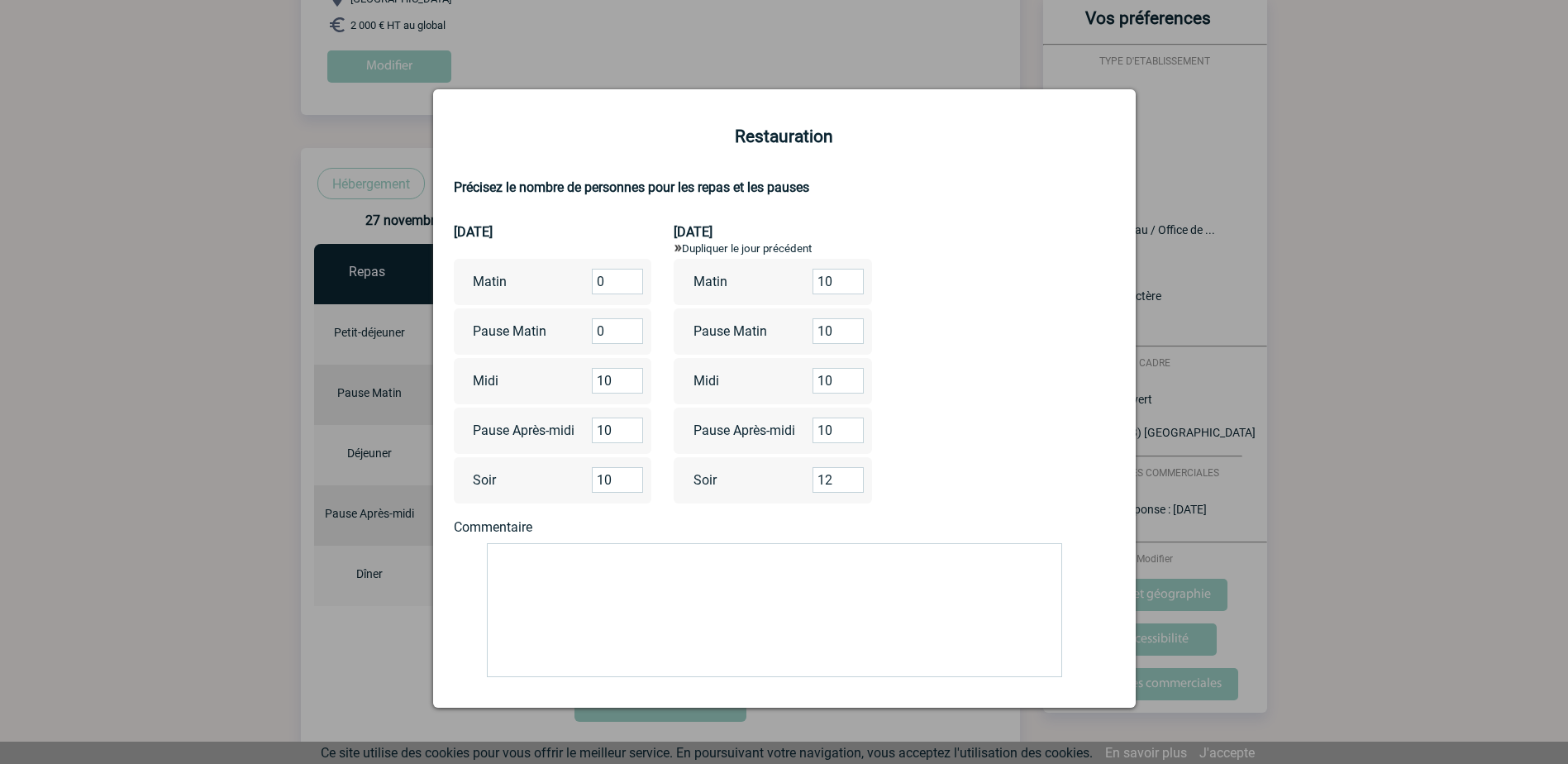
click at [846, 484] on input "12" at bounding box center [838, 479] width 51 height 25
click at [846, 484] on input "11" at bounding box center [838, 479] width 51 height 25
click at [845, 483] on input "10" at bounding box center [838, 479] width 51 height 25
click at [845, 483] on input "9" at bounding box center [838, 479] width 51 height 25
click at [845, 483] on input "8" at bounding box center [838, 479] width 51 height 25
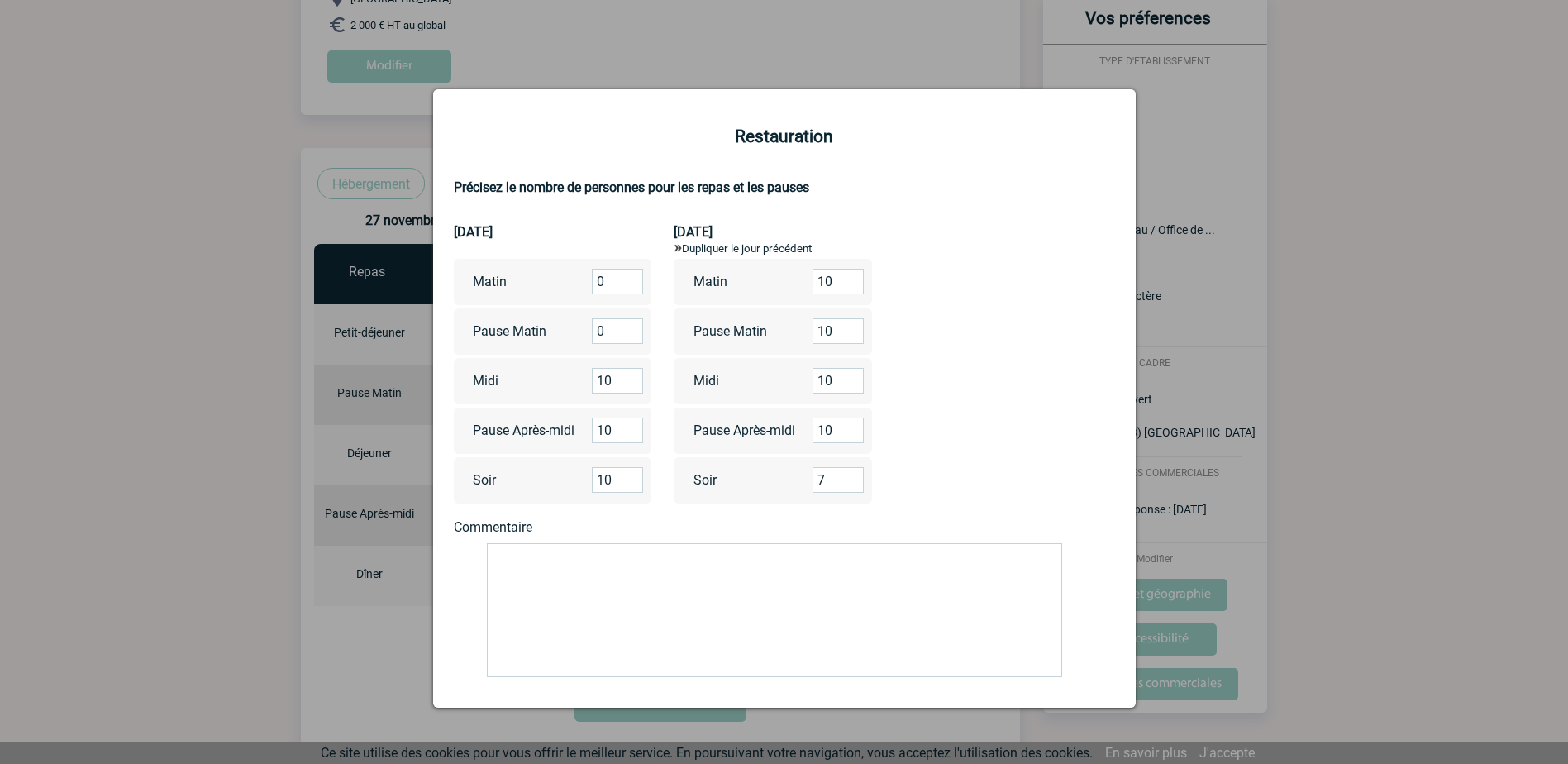
click at [843, 483] on input "7" at bounding box center [838, 479] width 51 height 25
click at [843, 483] on input "6" at bounding box center [838, 479] width 51 height 25
click at [843, 483] on input "5" at bounding box center [838, 479] width 51 height 25
click at [845, 483] on input "4" at bounding box center [838, 479] width 51 height 25
click at [845, 483] on input "3" at bounding box center [838, 479] width 51 height 25
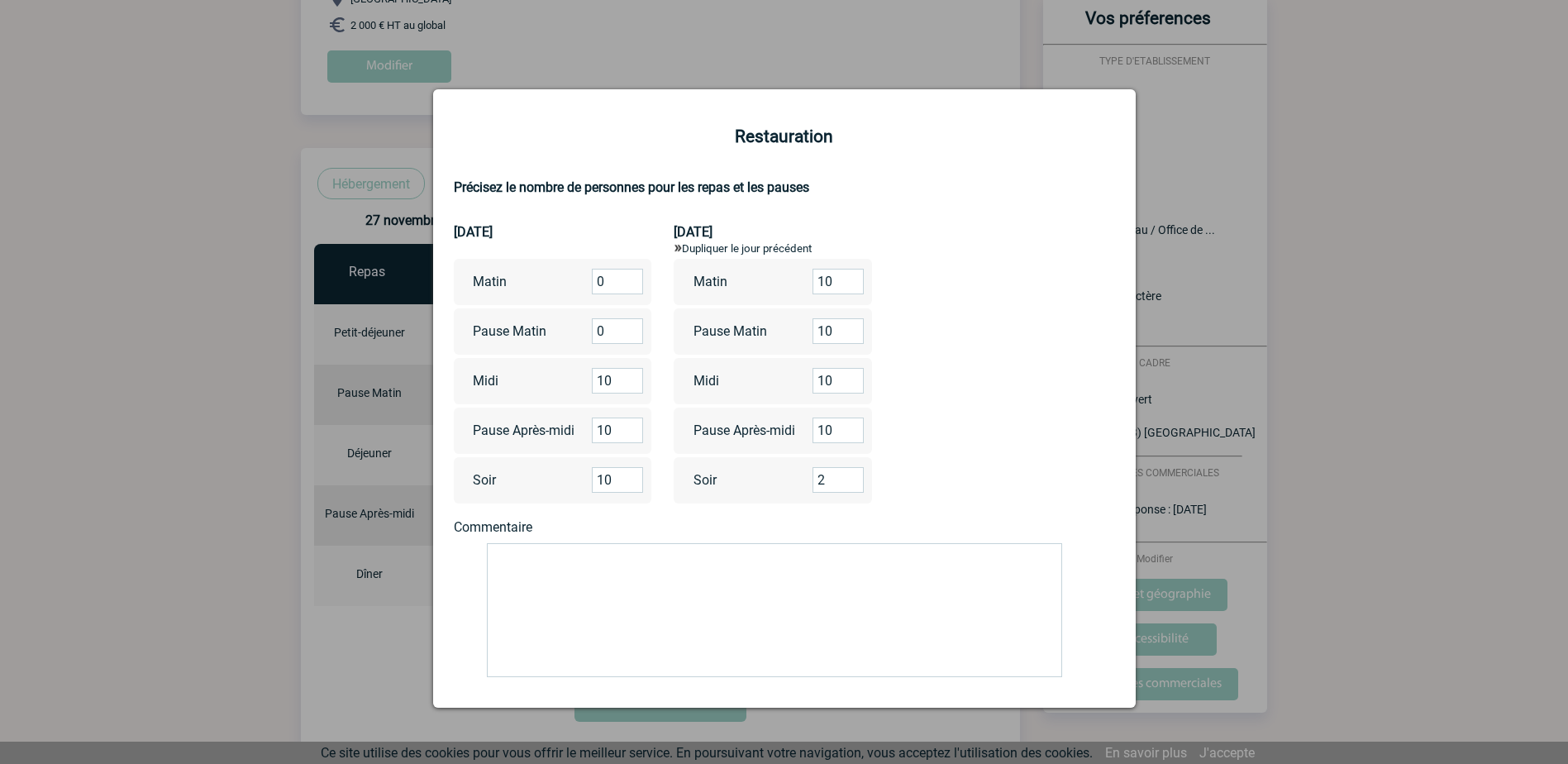
click at [846, 483] on input "2" at bounding box center [838, 479] width 51 height 25
click at [846, 483] on input "1" at bounding box center [838, 479] width 51 height 25
type input "0"
click at [846, 483] on input "0" at bounding box center [838, 479] width 51 height 25
drag, startPoint x: 539, startPoint y: 554, endPoint x: 537, endPoint y: 563, distance: 9.2
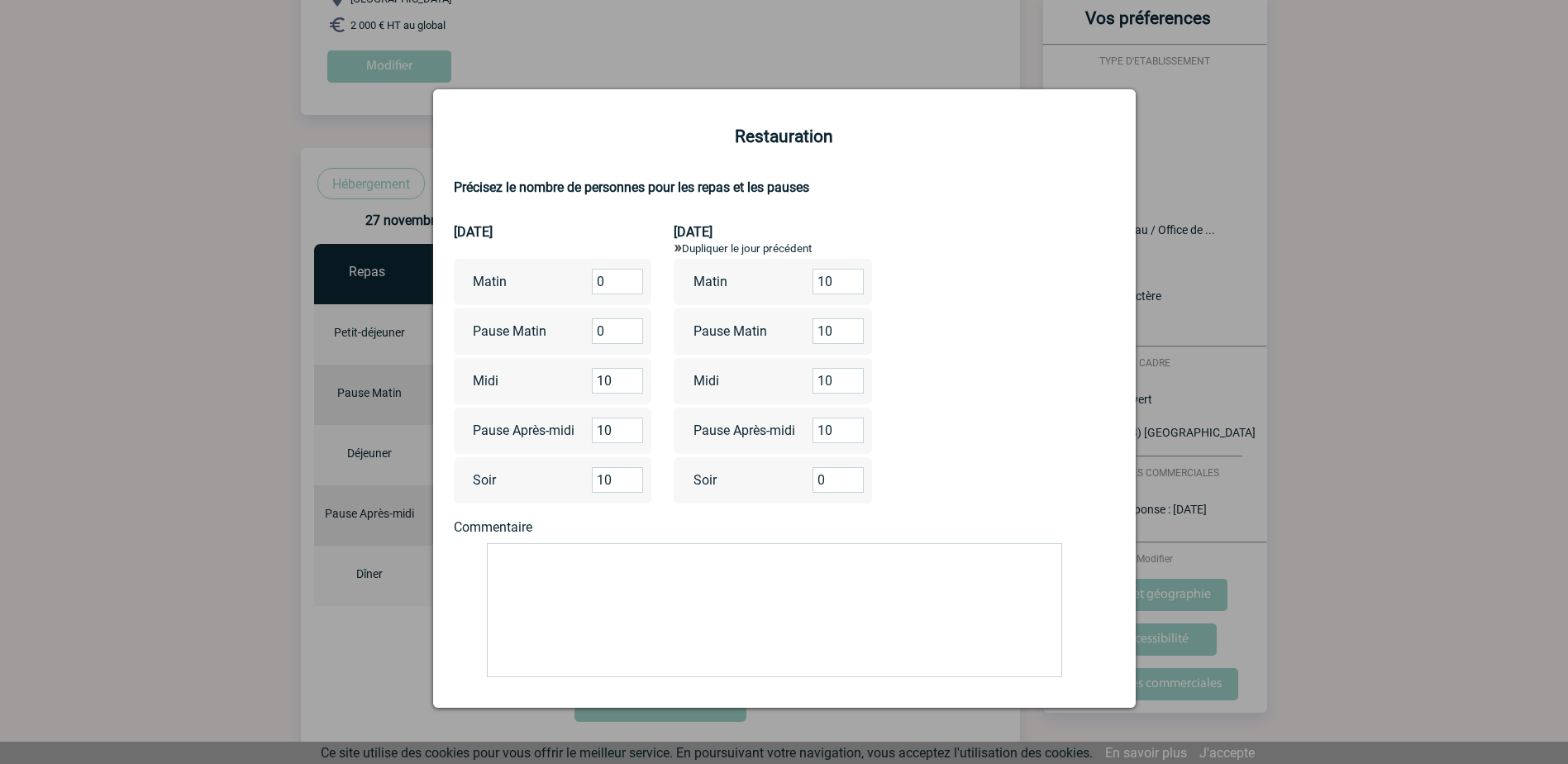
click at [538, 557] on textarea at bounding box center [774, 609] width 575 height 134
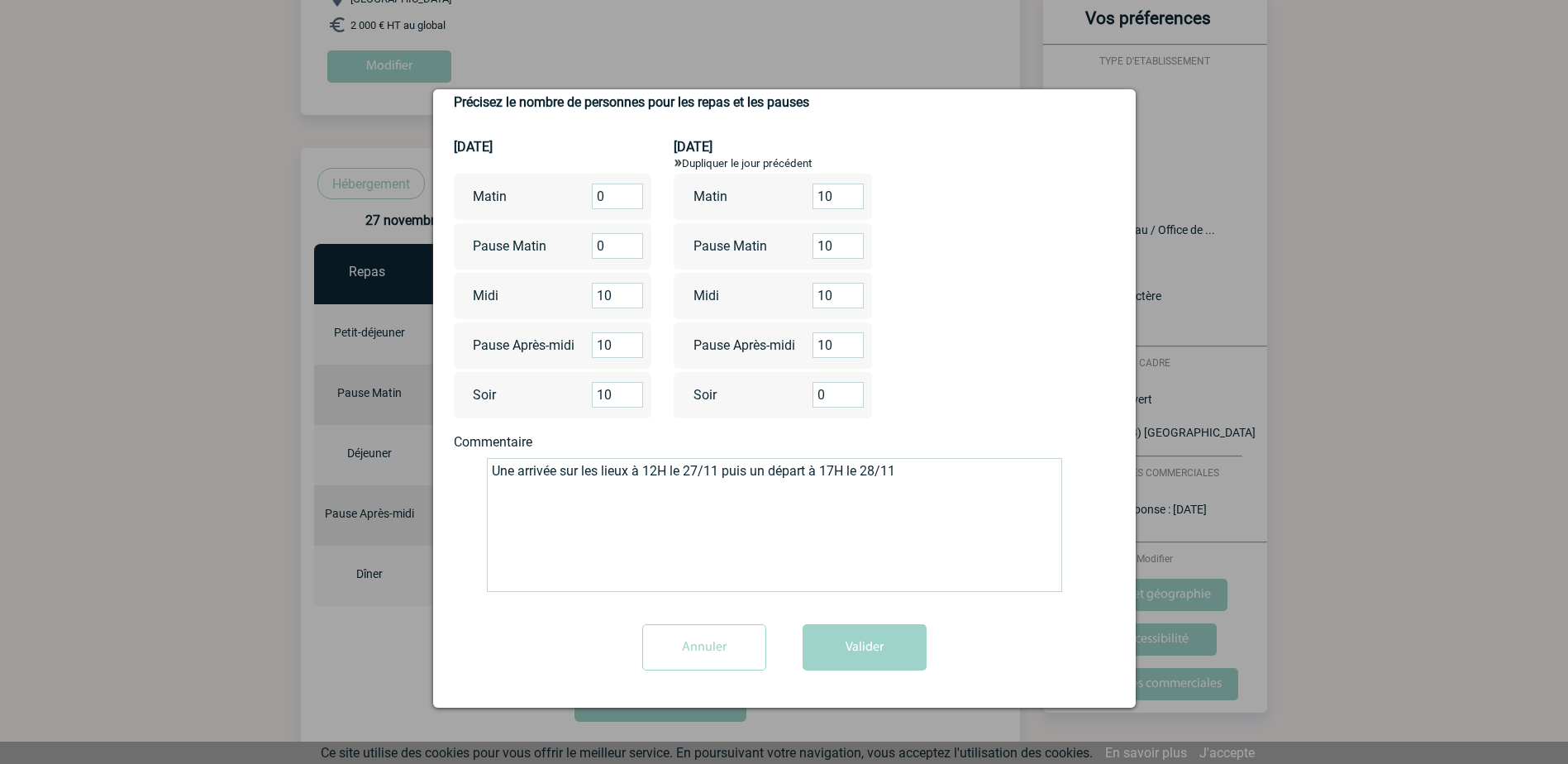
click at [668, 468] on textarea "Une arrivée sur les lieux à 12H le 27/11 puis un départ à 17H le 28/11" at bounding box center [774, 524] width 575 height 134
click at [887, 529] on textarea "Une arrivée sur les lieux à 12H/12H30 le 27/11 puis un départ à 17H le 28/11" at bounding box center [774, 524] width 575 height 134
type textarea "Une arrivée sur les lieux à 12H/12H30 le 27/11 puis un départ à 17H le 28/11"
click at [854, 646] on button "Valider" at bounding box center [864, 647] width 124 height 46
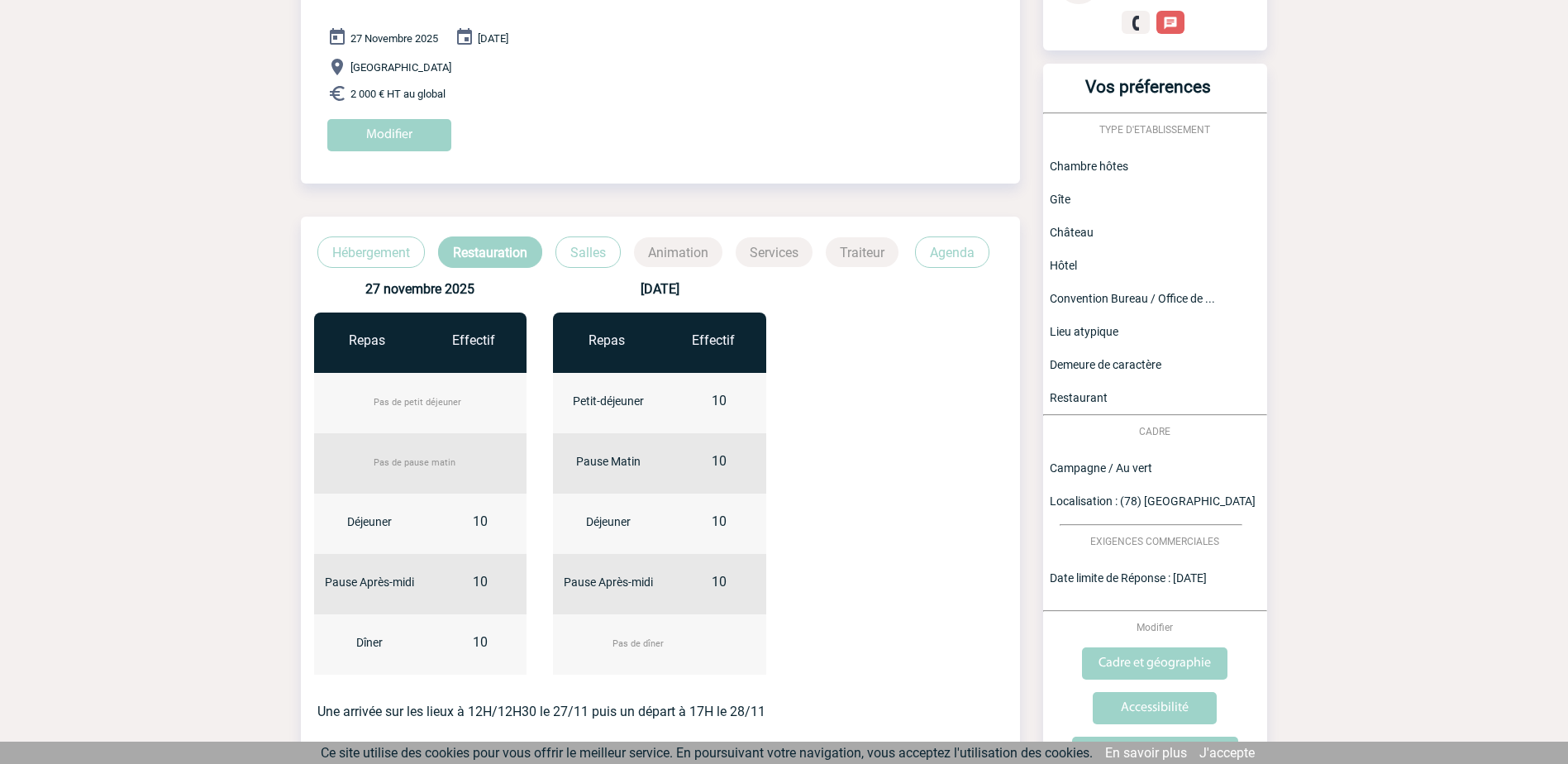
scroll to position [204, 0]
click at [360, 248] on p "Hébergement" at bounding box center [371, 251] width 107 height 32
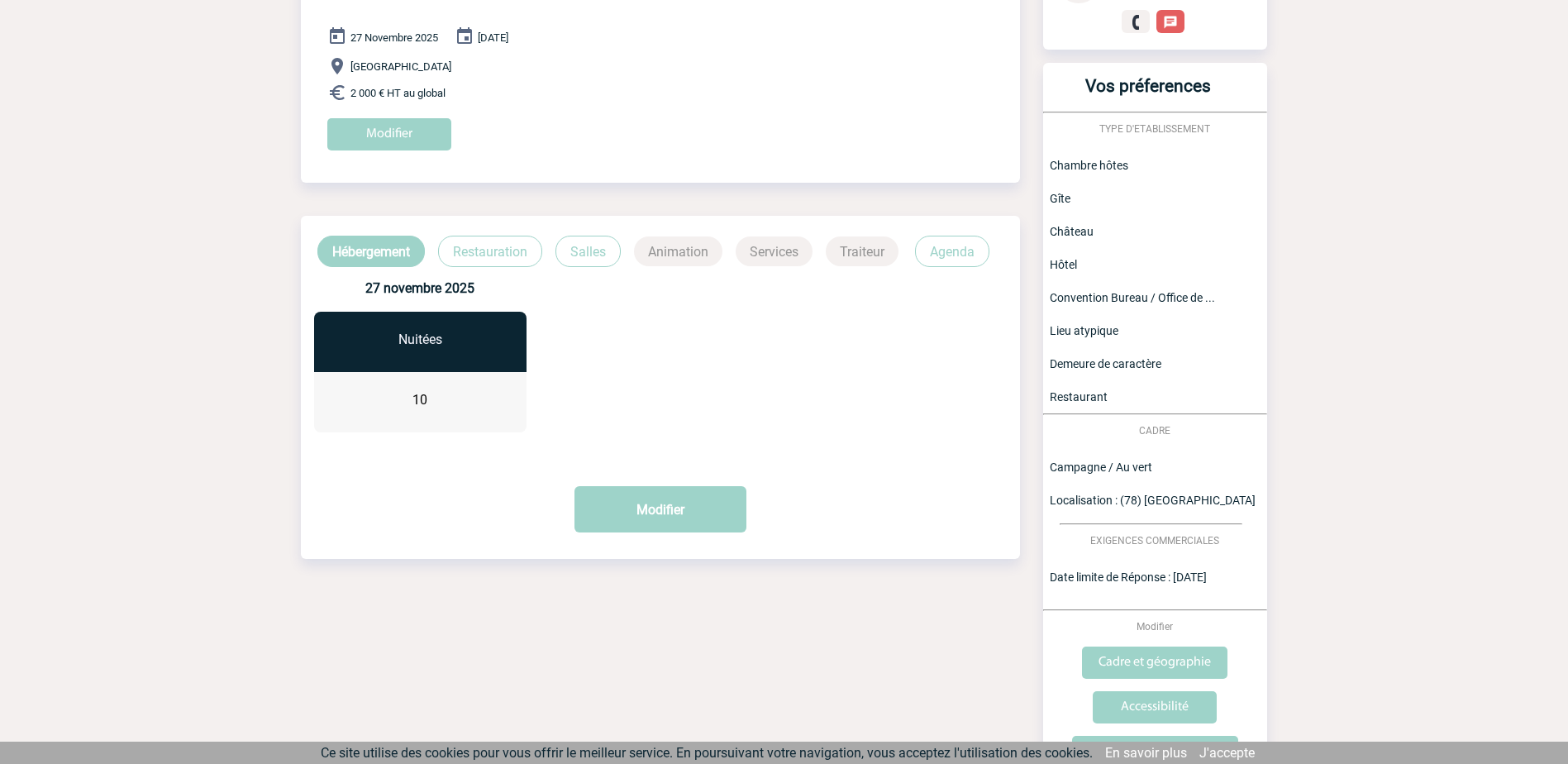
click at [492, 248] on p "Restauration" at bounding box center [490, 251] width 104 height 32
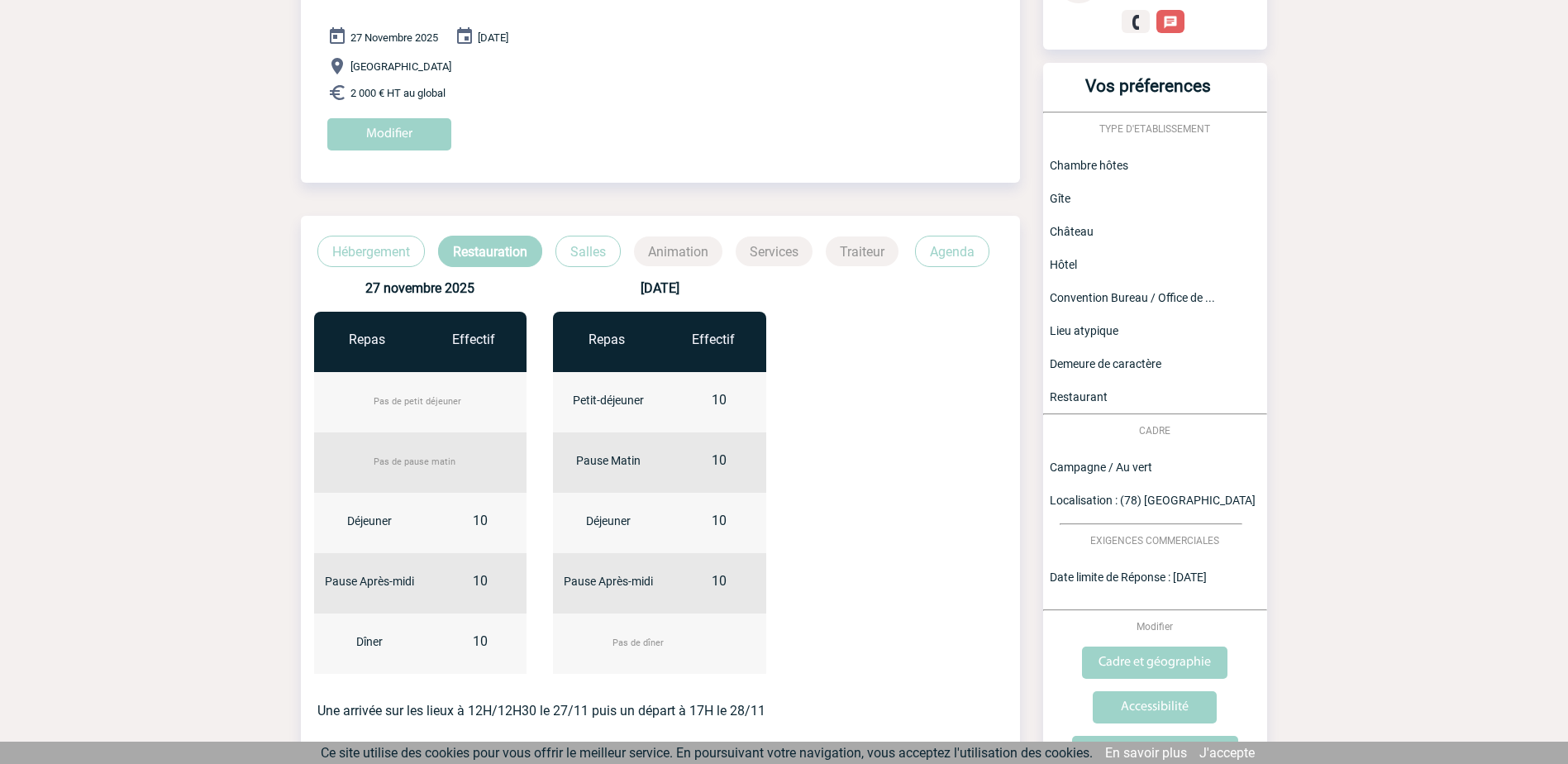
click at [586, 244] on p "Salles" at bounding box center [588, 251] width 65 height 32
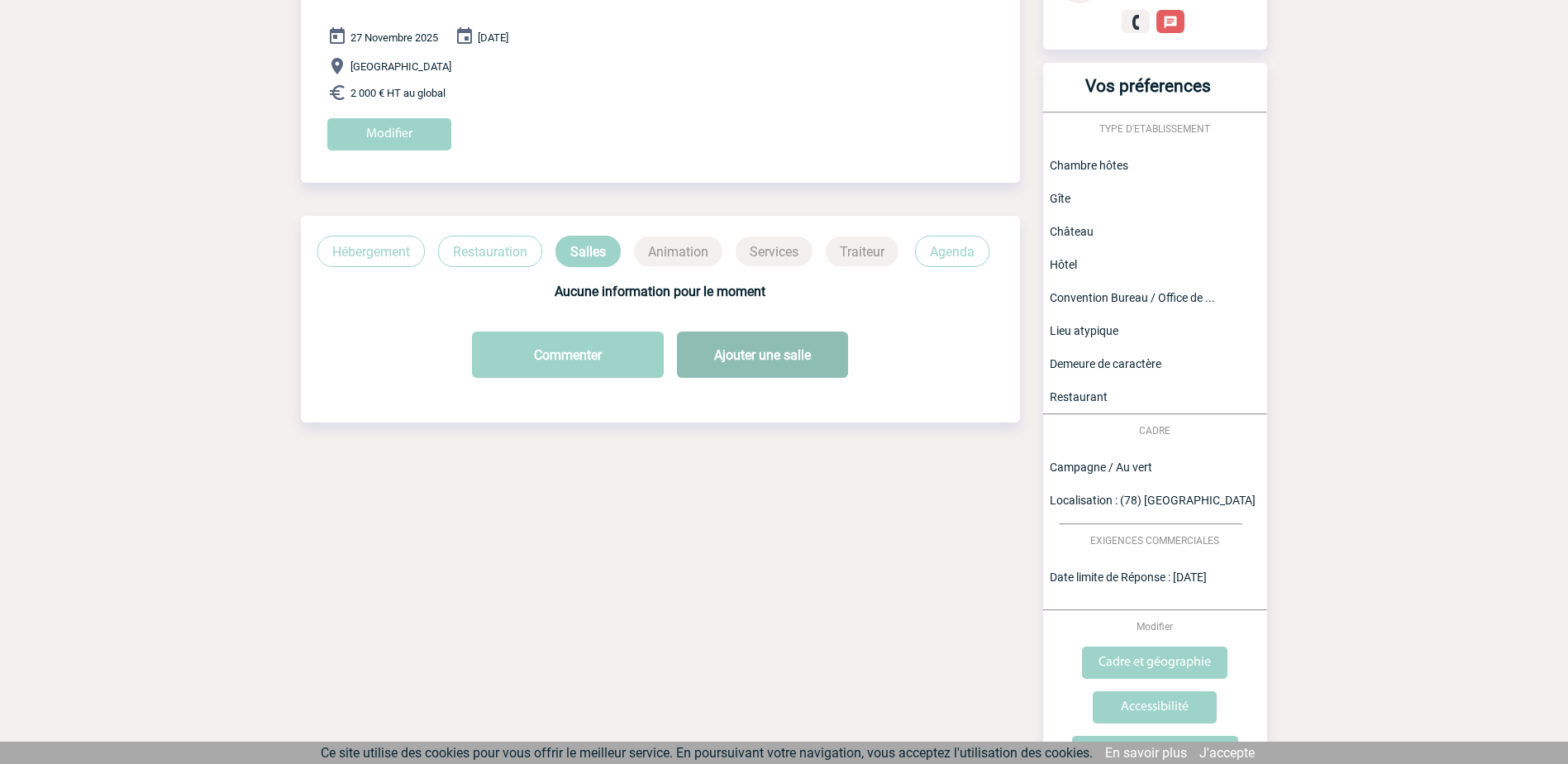
click at [720, 353] on button "Ajouter une salle" at bounding box center [762, 354] width 171 height 46
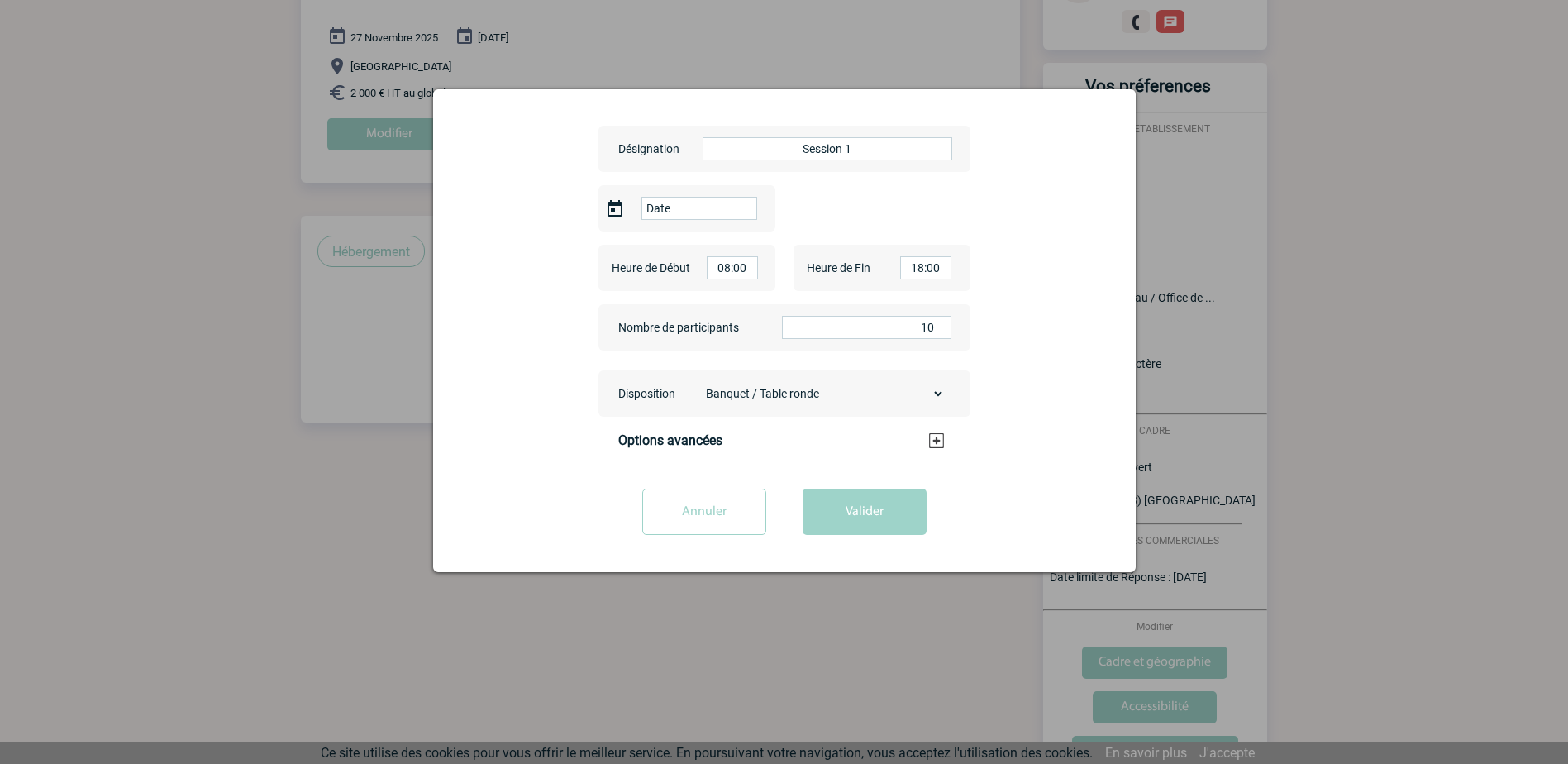
click at [619, 209] on img at bounding box center [615, 209] width 20 height 20
click at [618, 208] on img at bounding box center [615, 209] width 20 height 20
click at [665, 212] on input "Date" at bounding box center [699, 207] width 116 height 23
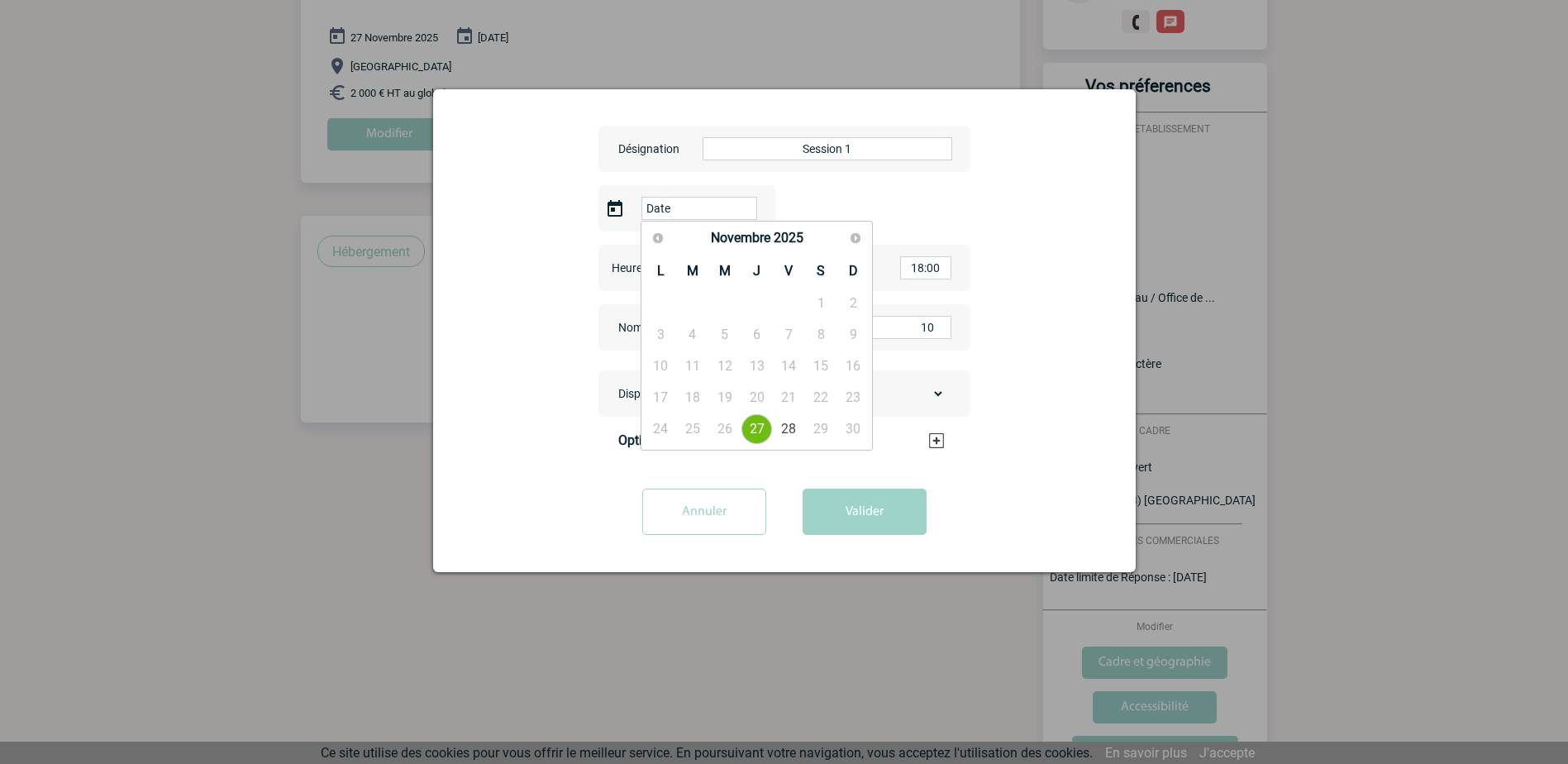
click at [758, 428] on link "27" at bounding box center [757, 428] width 31 height 30
type input "2025-11-27"
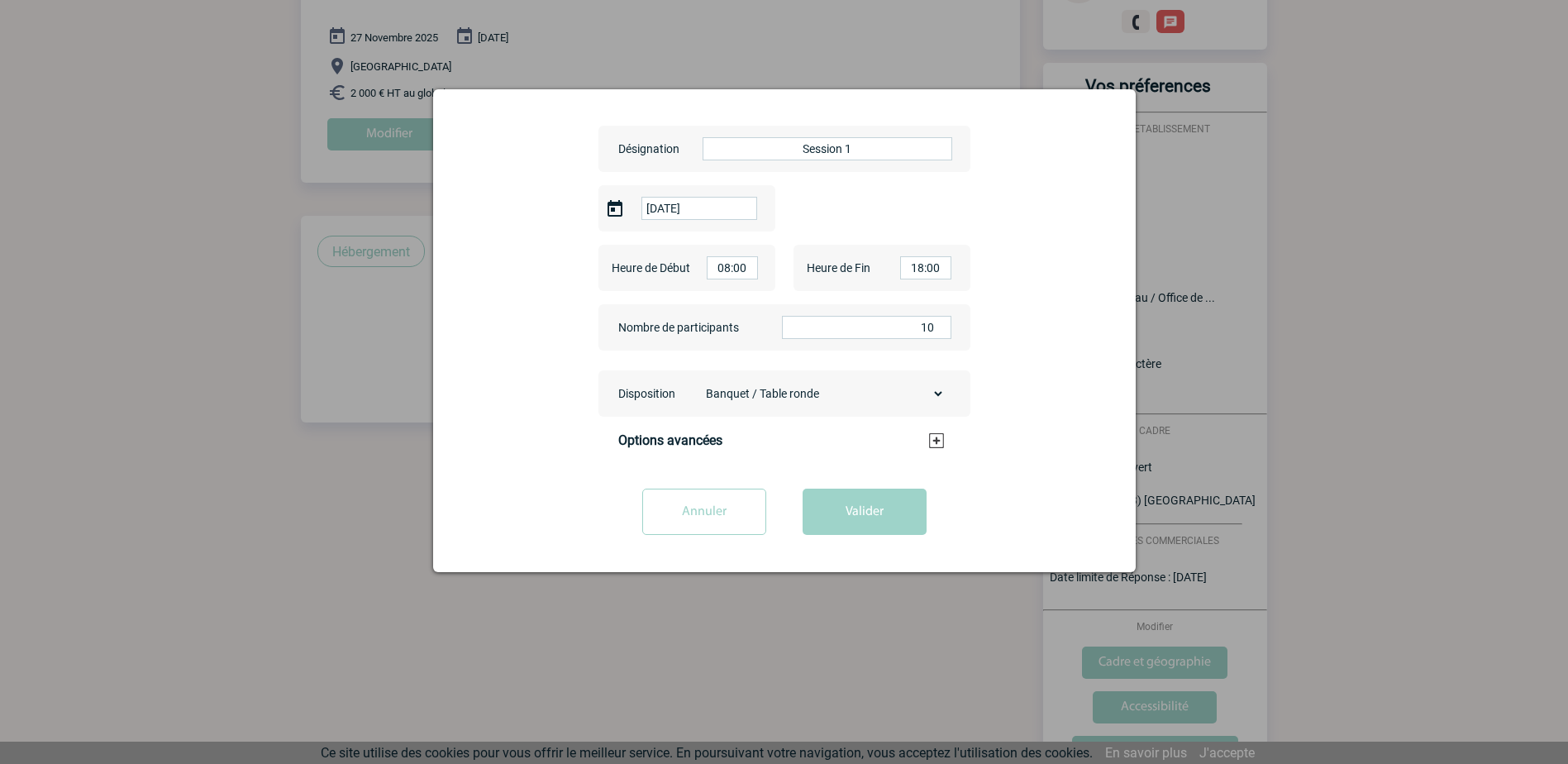
click at [742, 268] on input "08:00" at bounding box center [732, 267] width 51 height 23
type input "14:00"
click at [731, 347] on li "14:00" at bounding box center [751, 345] width 85 height 21
click at [1020, 280] on div "Désignation Session 1 2025-11-27 Heure de Début 14:00 Heure de Fin 18:00 Nombre…" at bounding box center [784, 328] width 661 height 437
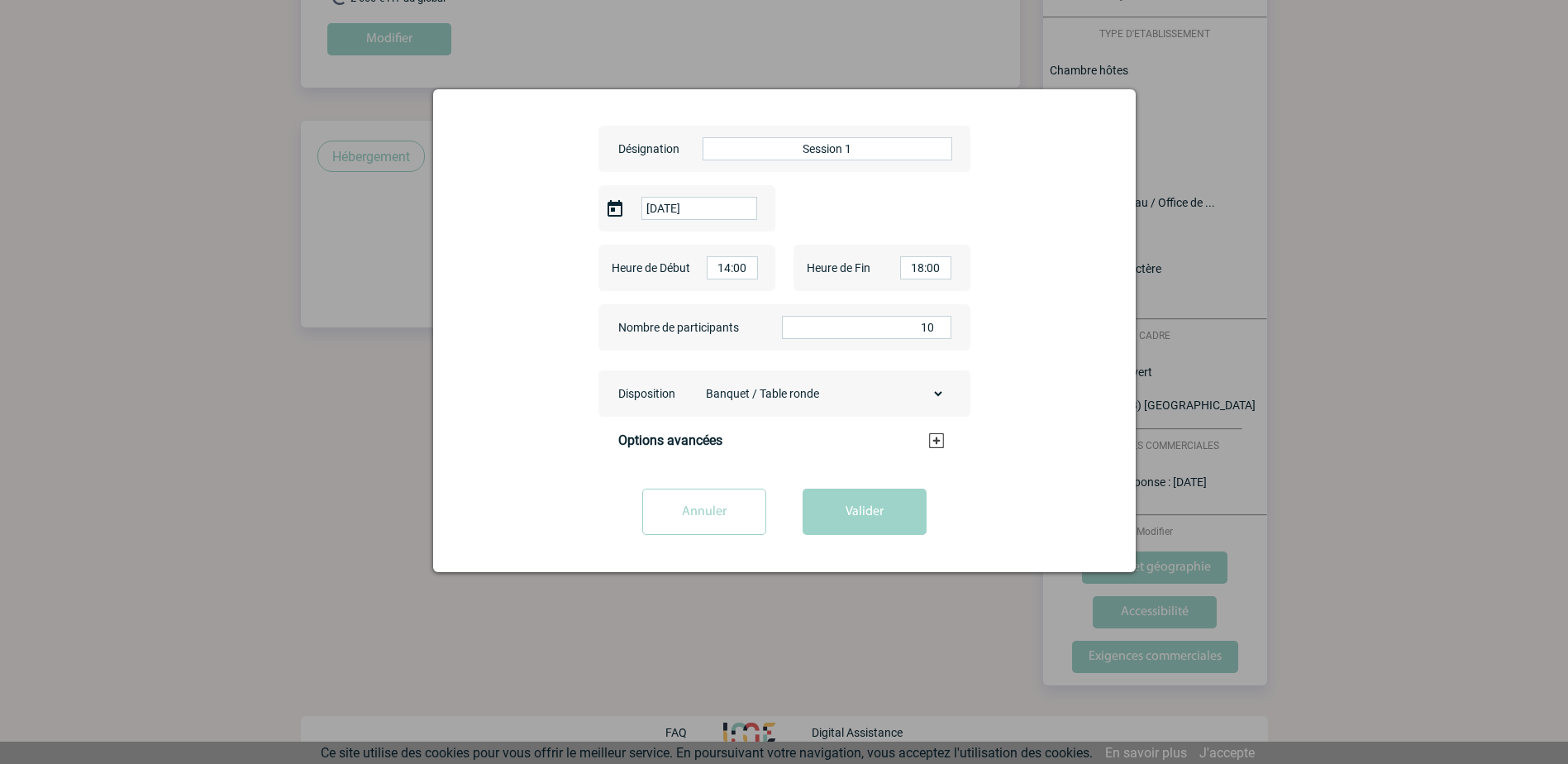
scroll to position [300, 0]
click at [938, 393] on select "Banquet / Table ronde U Théâtre Classe Cabaret / Demi-lune Cocktail Board" at bounding box center [821, 393] width 246 height 23
select select "2"
click at [699, 382] on select "Banquet / Table ronde U Théâtre Classe Cabaret / Demi-lune Cocktail Board" at bounding box center [821, 393] width 246 height 23
click at [866, 517] on button "Valider" at bounding box center [864, 511] width 124 height 46
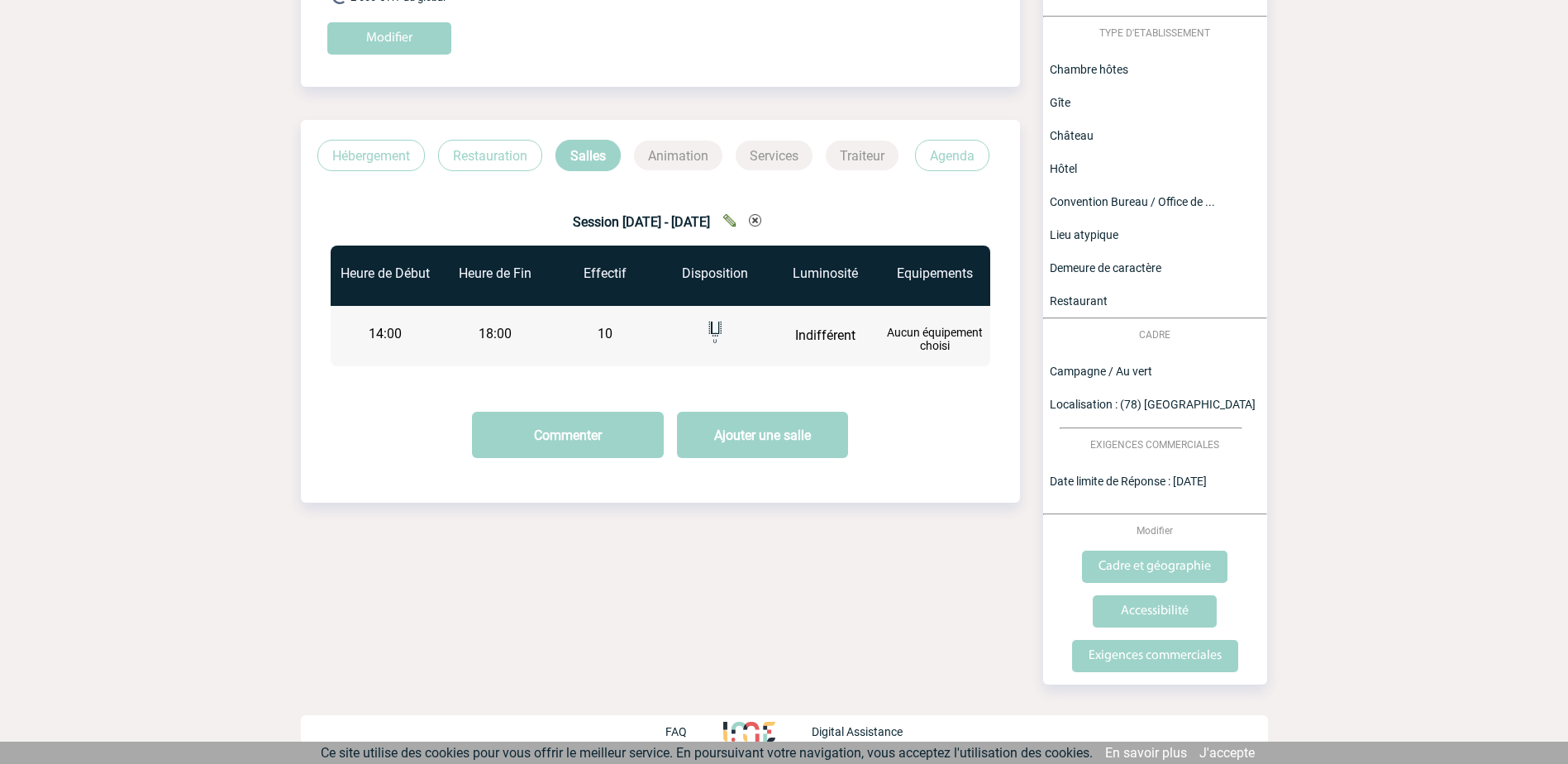
click at [683, 159] on p "Animation" at bounding box center [678, 155] width 88 height 30
click at [685, 149] on p "Animation" at bounding box center [678, 155] width 88 height 30
click at [570, 437] on button "Commenter" at bounding box center [568, 434] width 192 height 46
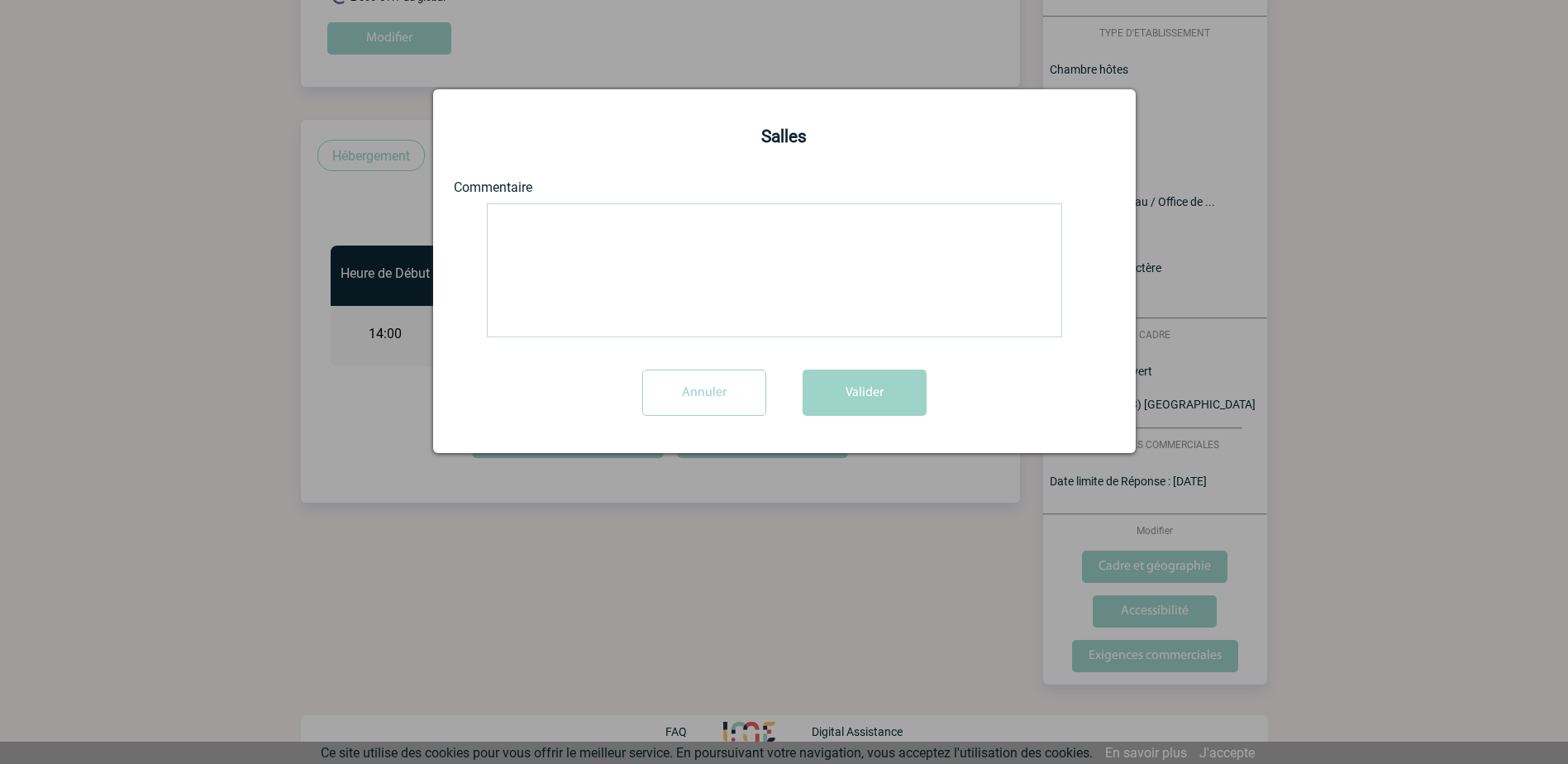
click at [569, 226] on textarea at bounding box center [774, 270] width 575 height 134
type textarea "A compléter si besoin"
click at [864, 405] on button "Valider" at bounding box center [864, 392] width 124 height 46
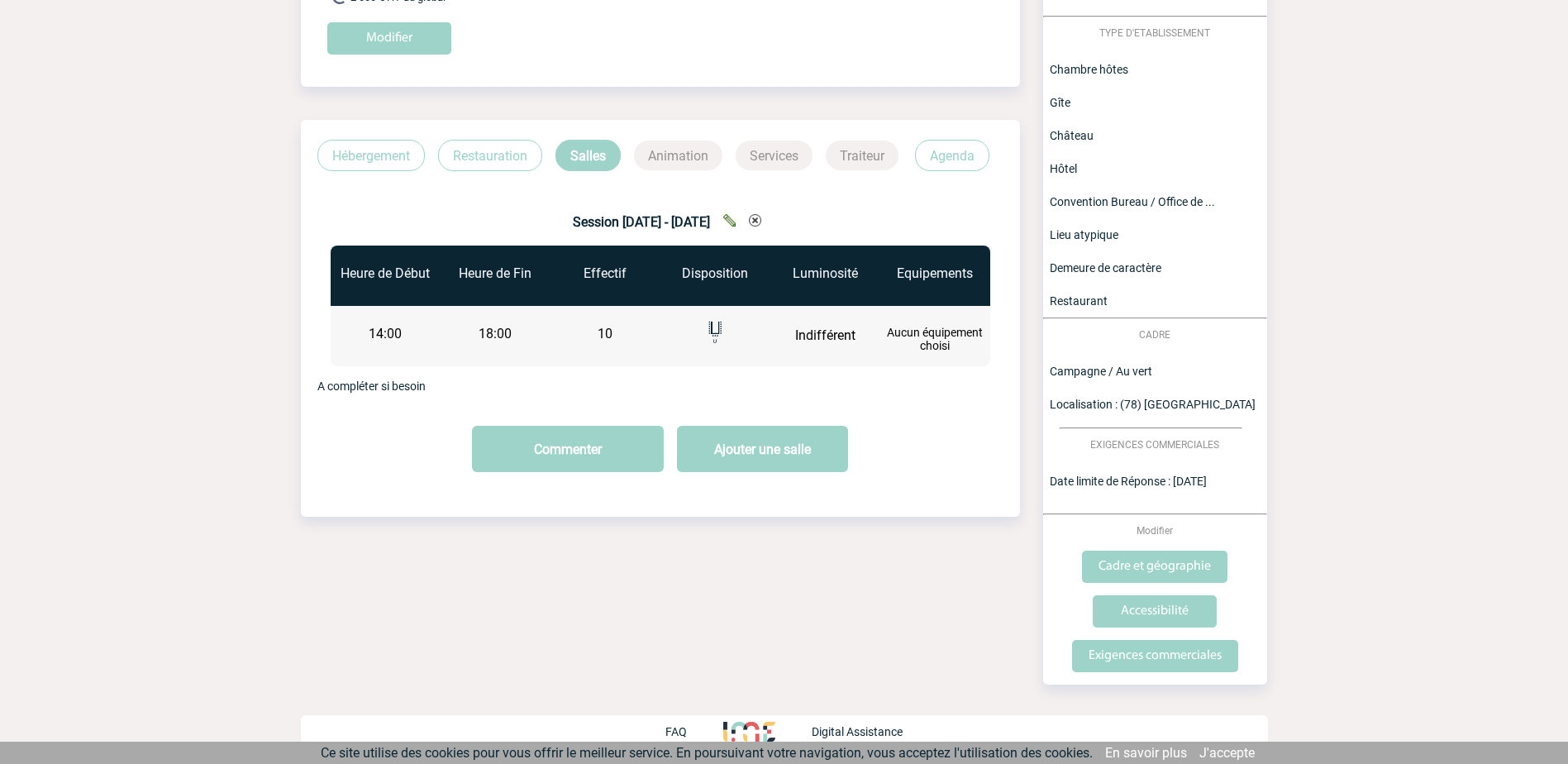
click at [685, 154] on p "Animation" at bounding box center [678, 155] width 88 height 30
click at [777, 154] on p "Services" at bounding box center [774, 155] width 77 height 30
click at [855, 146] on p "Traiteur" at bounding box center [862, 155] width 73 height 30
click at [876, 538] on div "Séminaire au vert CAHIER DES CHARGES Séminaire au vert du 27 Novembre 2025 au 2…" at bounding box center [660, 174] width 719 height 750
click at [1300, 380] on body "Nadine GUILLARD NG Accueil Mes événements" at bounding box center [784, 231] width 1568 height 1063
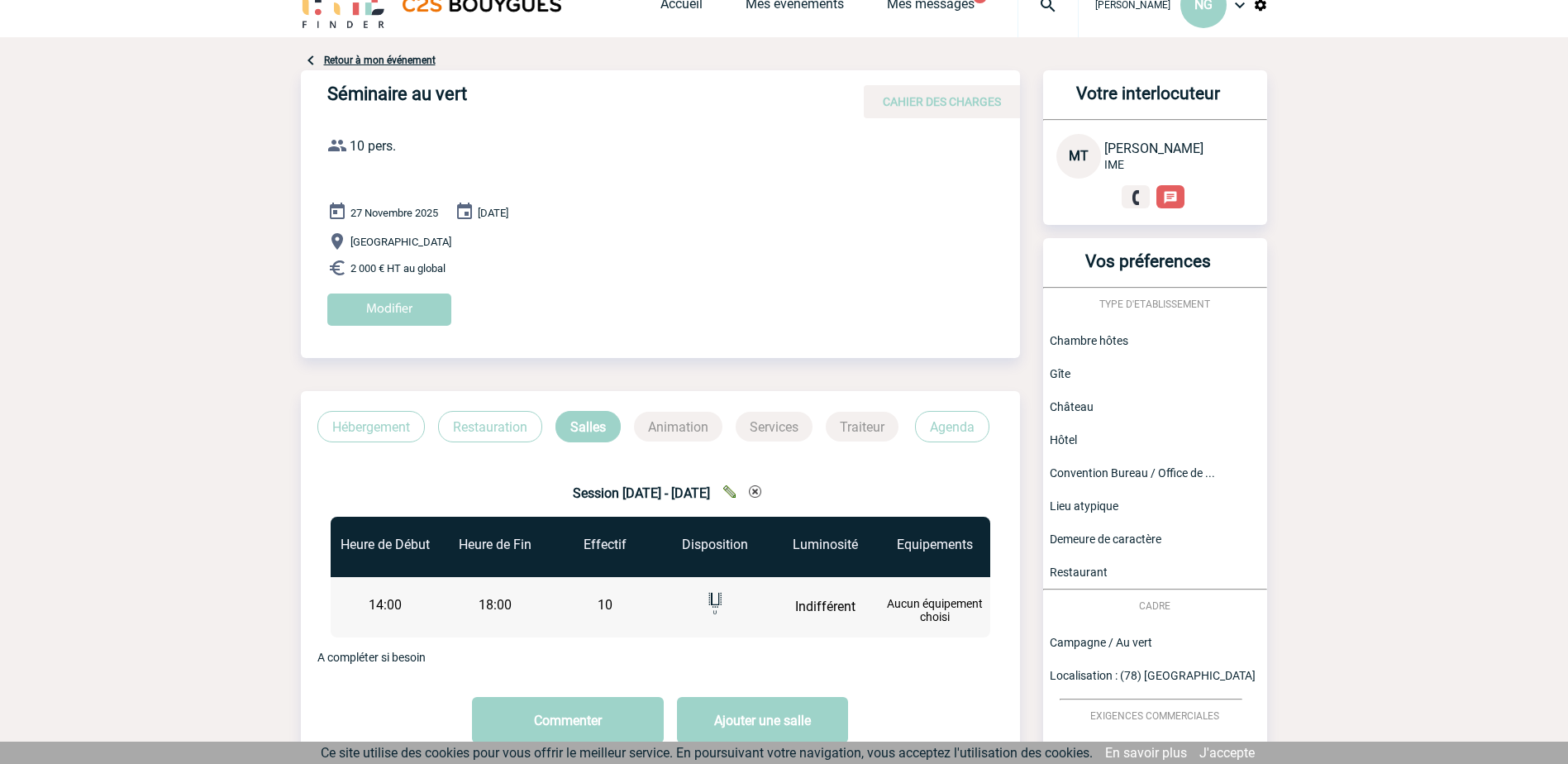
scroll to position [0, 0]
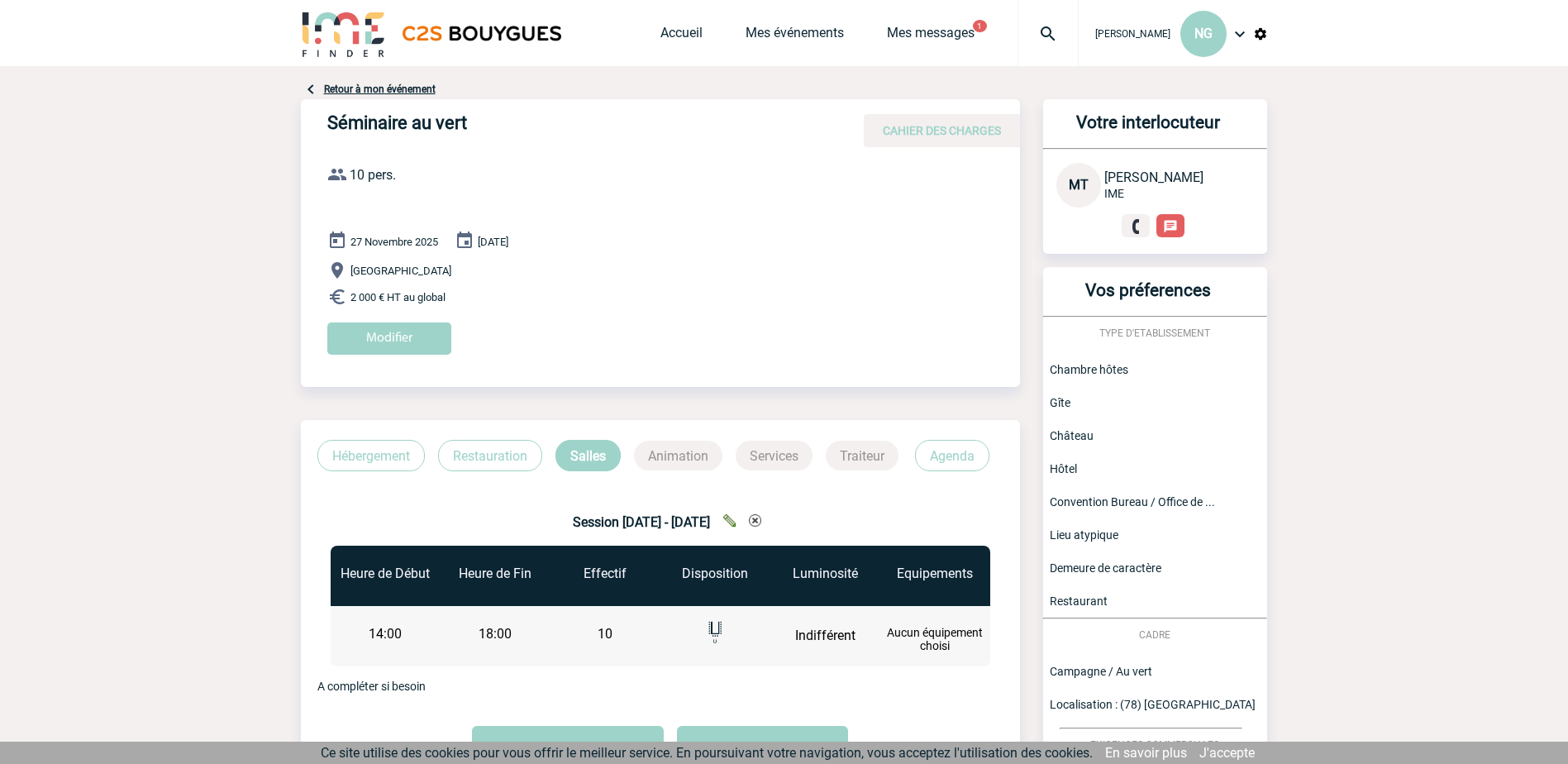
click at [679, 458] on p "Animation" at bounding box center [678, 455] width 88 height 30
click at [645, 524] on b "Session 1 - 27 novembre 2025" at bounding box center [641, 521] width 137 height 15
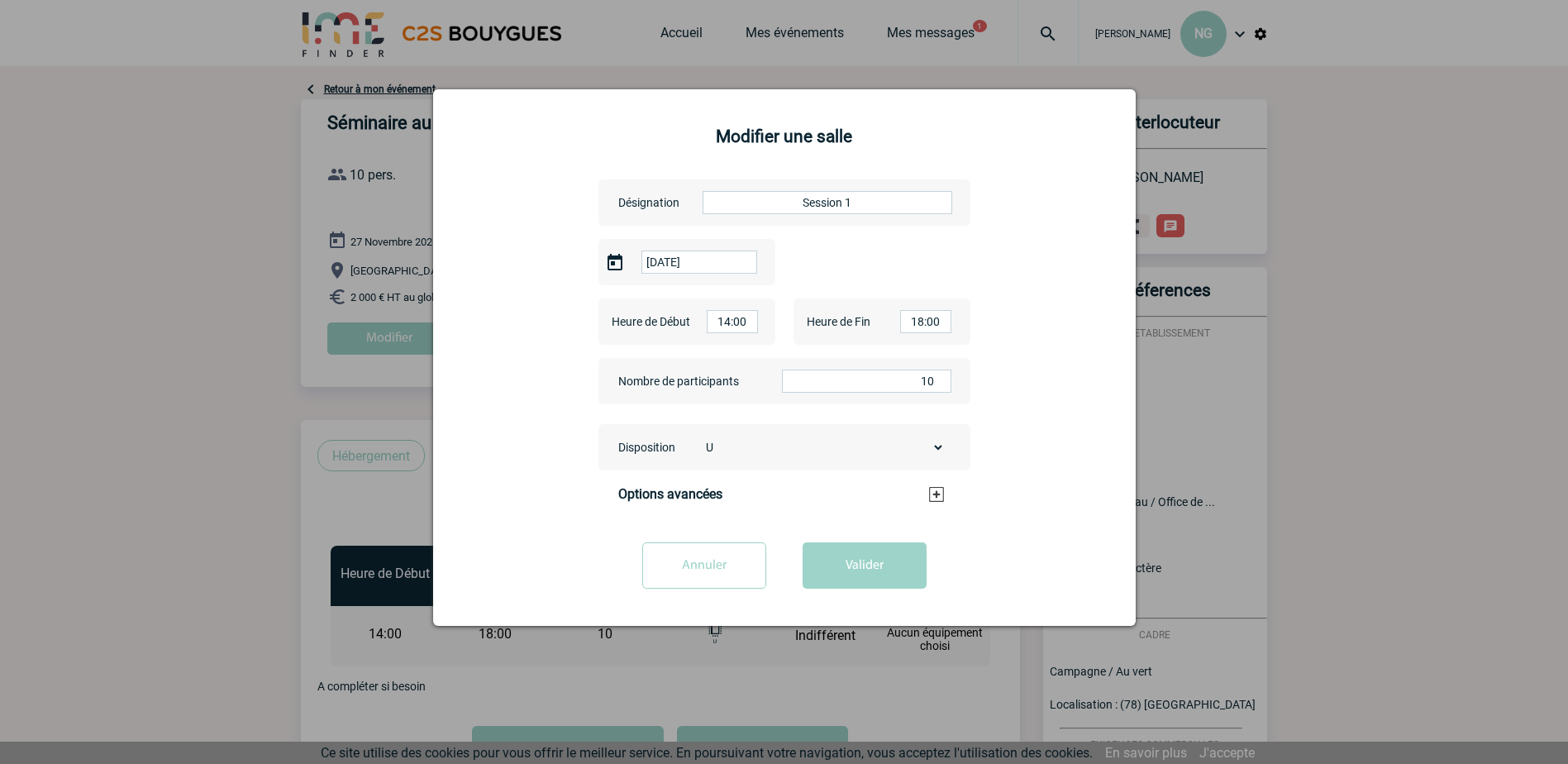
click at [1321, 355] on div at bounding box center [784, 382] width 1568 height 764
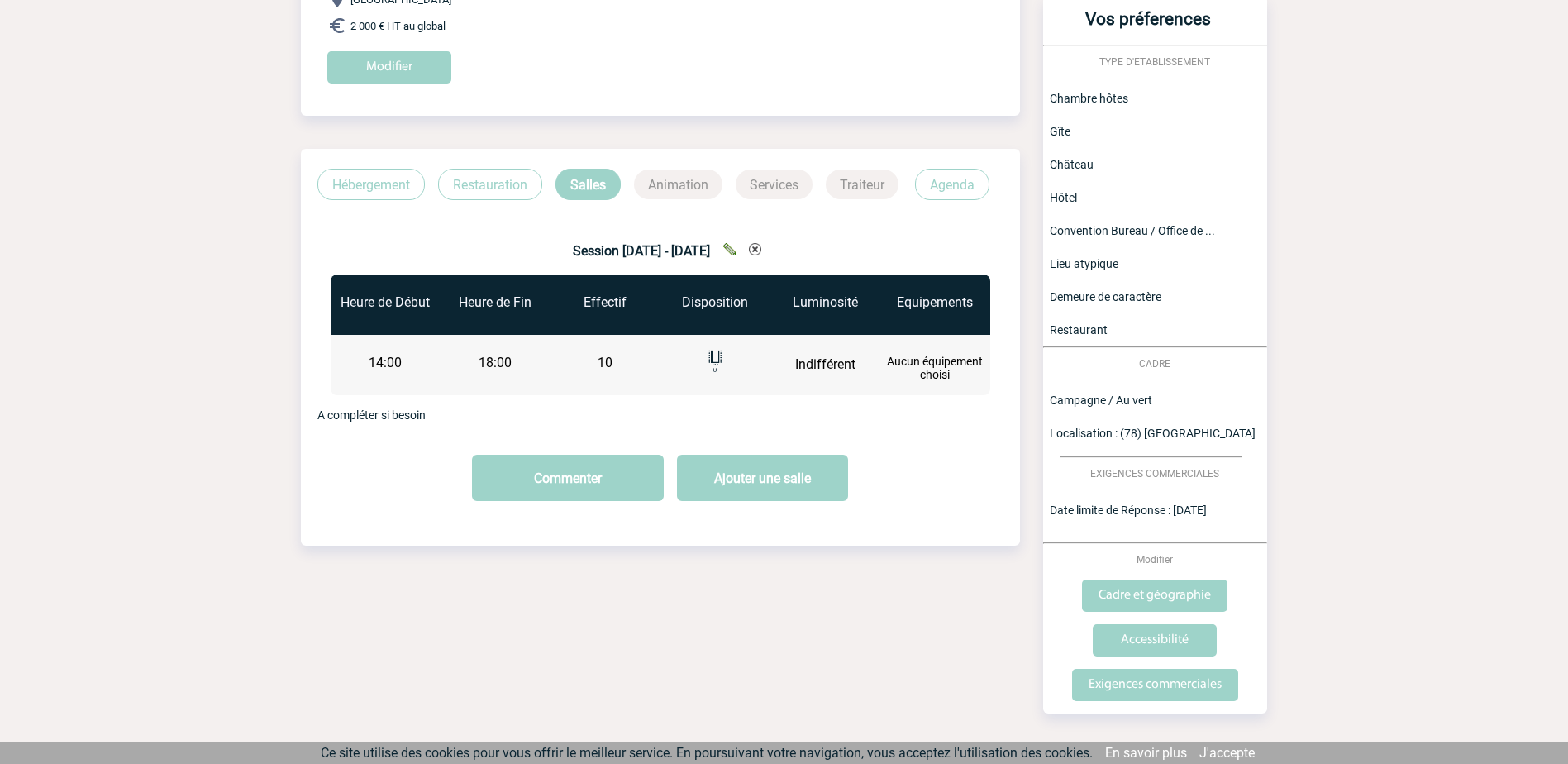
scroll to position [300, 0]
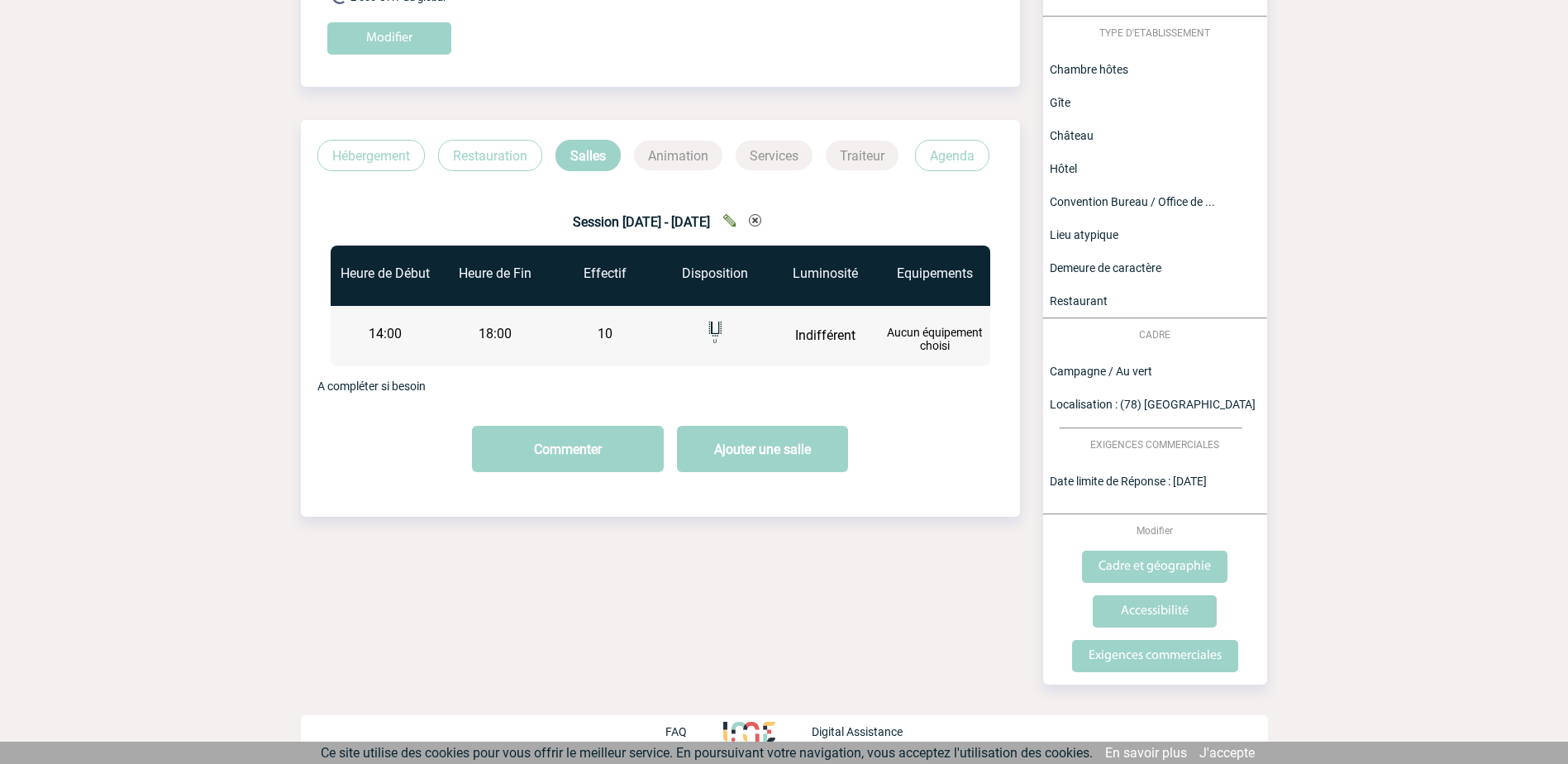
click at [884, 523] on div "Séminaire au vert CAHIER DES CHARGES Séminaire au vert du 27 Novembre 2025 au 2…" at bounding box center [660, 174] width 719 height 750
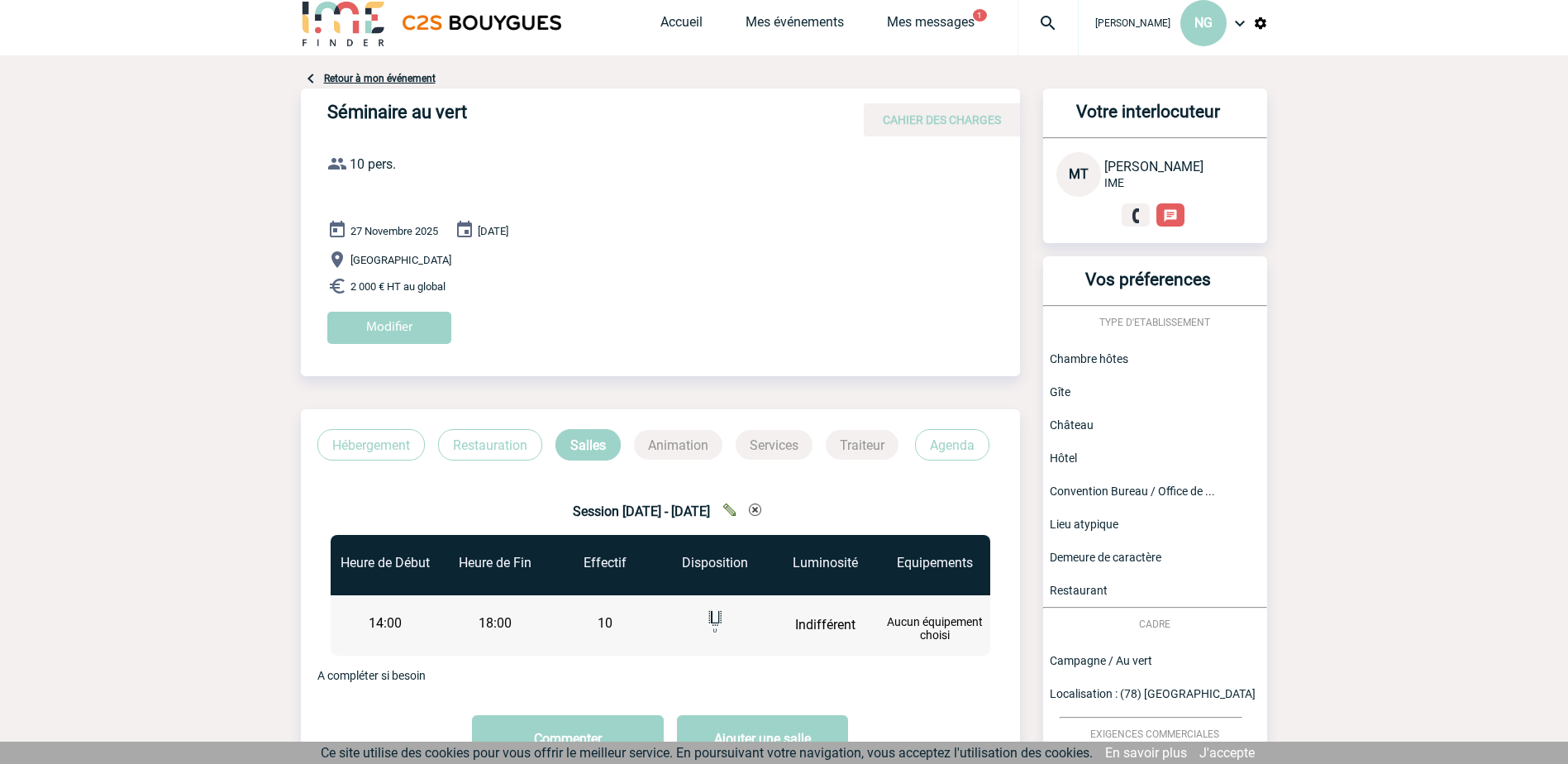
scroll to position [0, 0]
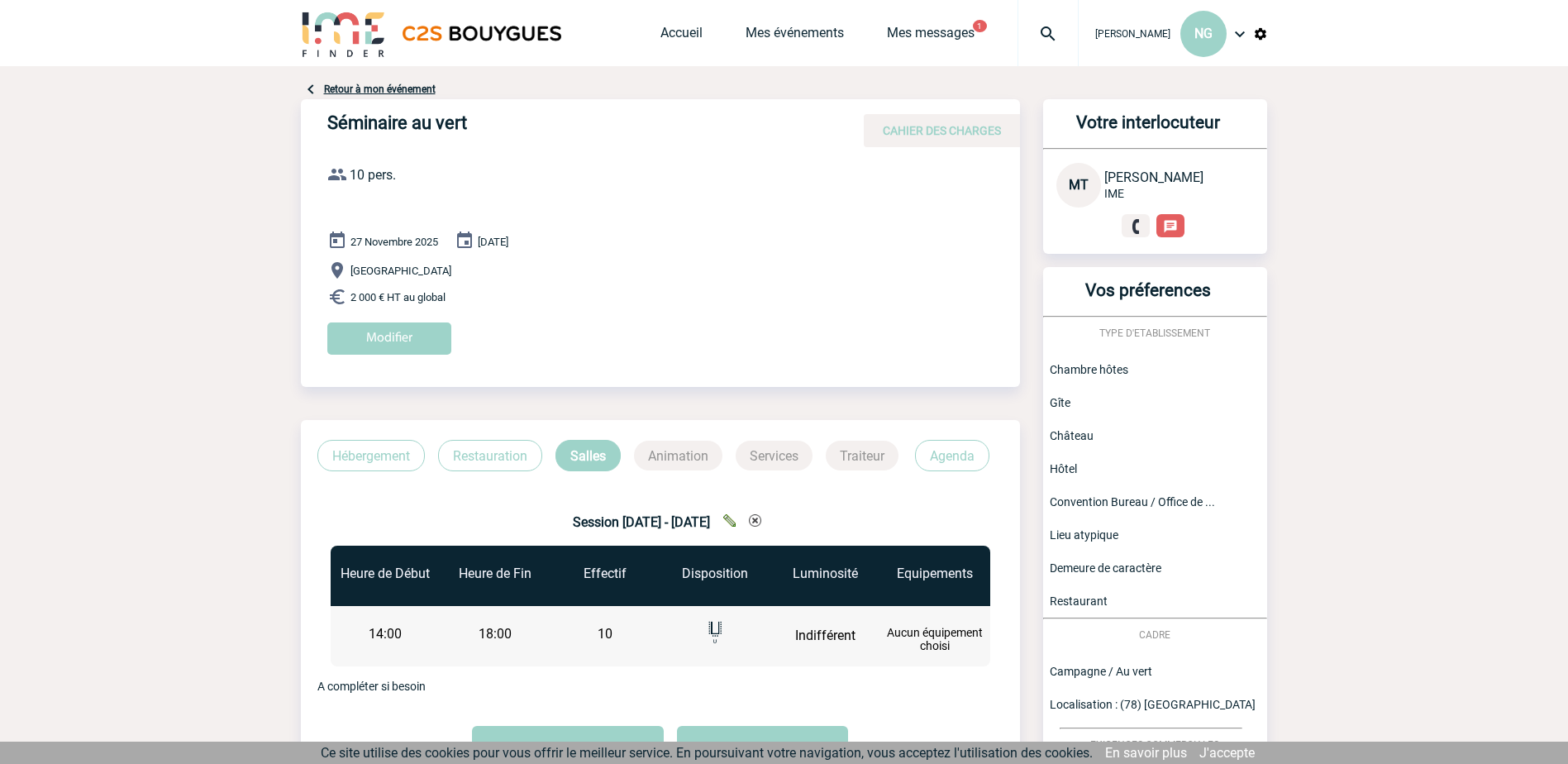
click at [1243, 33] on img at bounding box center [1240, 34] width 20 height 20
click at [1243, 35] on img at bounding box center [1240, 34] width 20 height 20
click at [393, 87] on link "Retour à mon événement" at bounding box center [379, 89] width 112 height 12
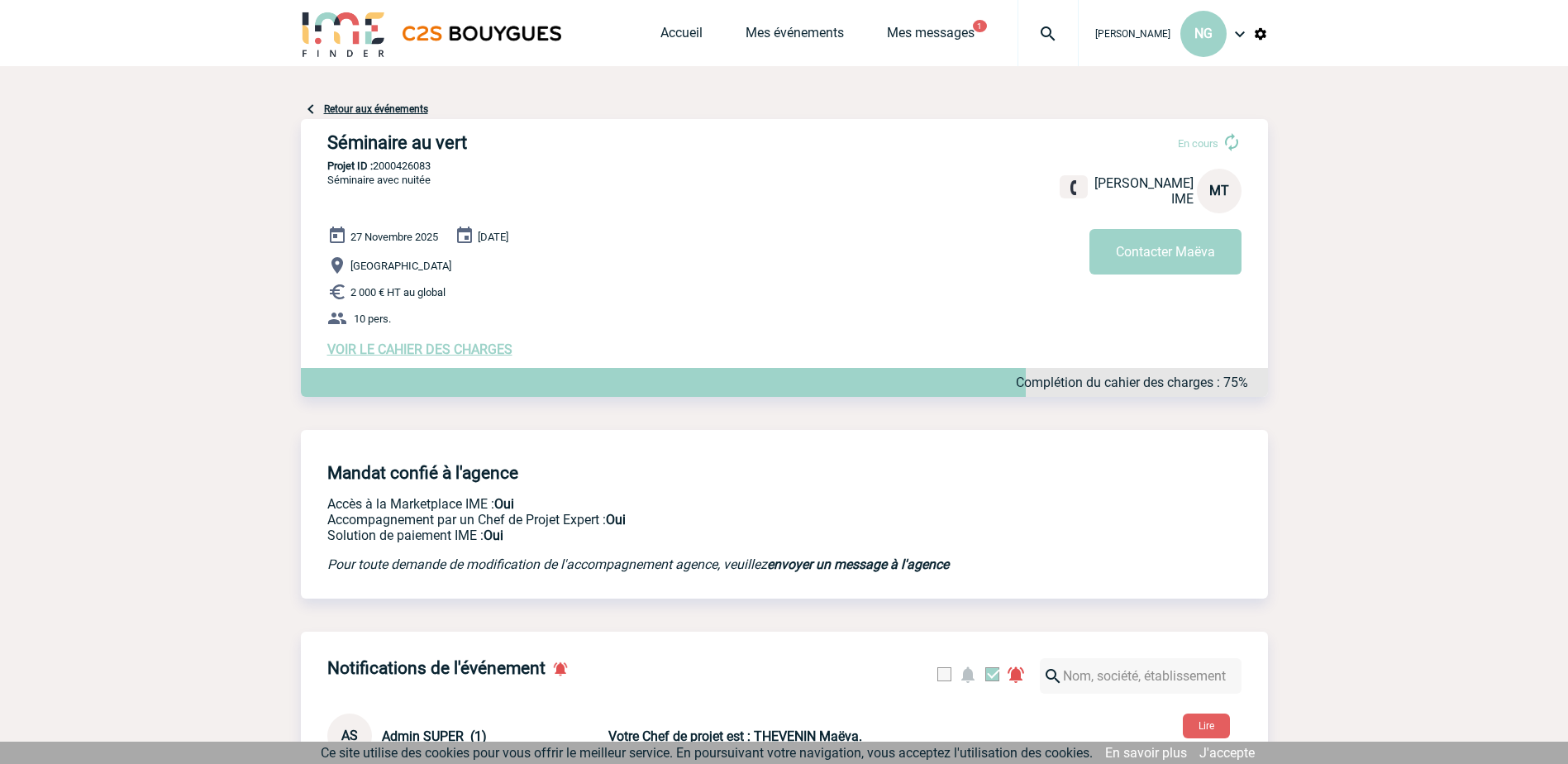
click at [469, 238] on img at bounding box center [465, 236] width 20 height 20
click at [467, 238] on img at bounding box center [465, 236] width 20 height 20
click at [464, 353] on span "VOIR LE CAHIER DES CHARGES" at bounding box center [420, 348] width 186 height 15
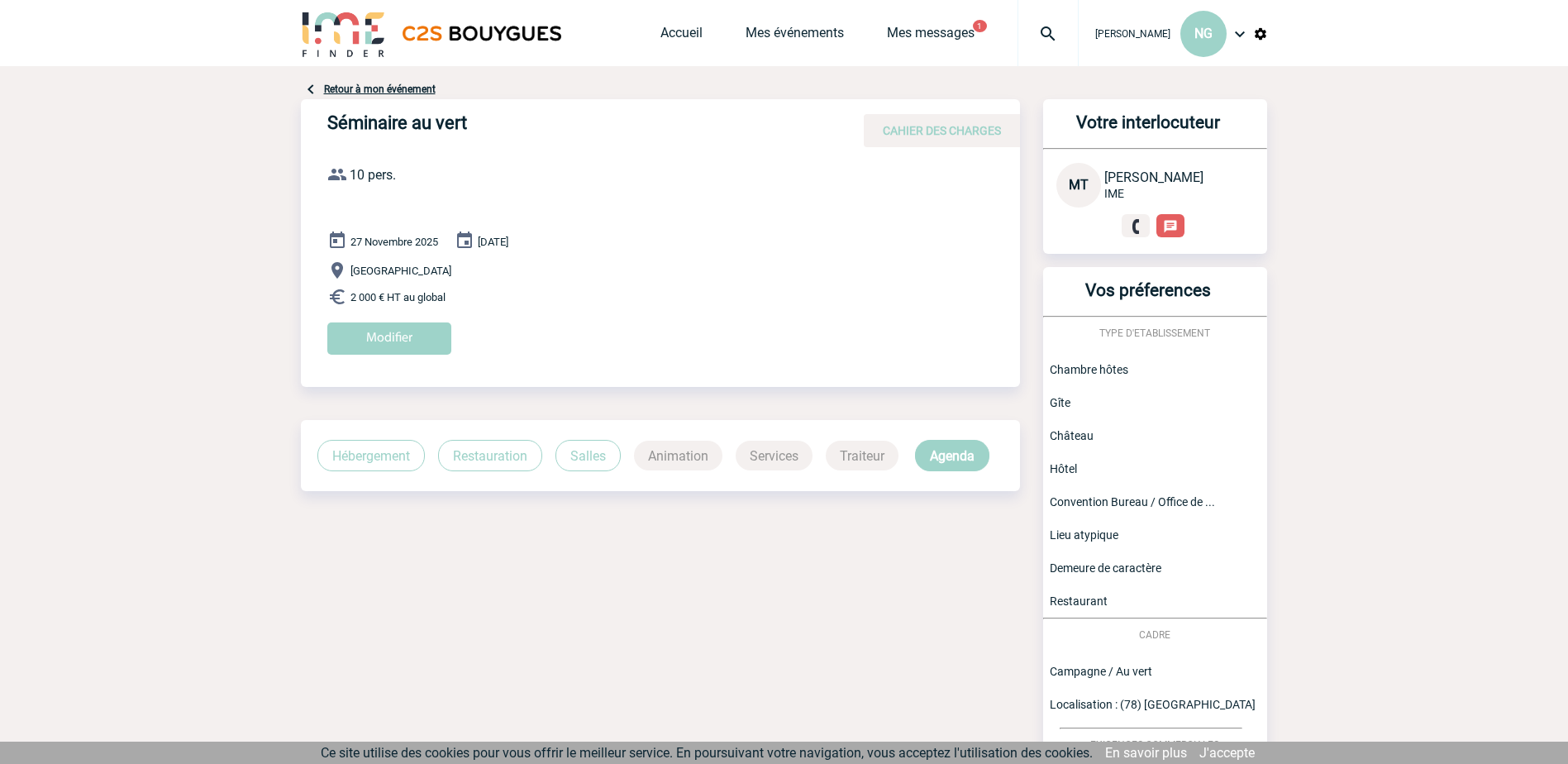
click at [367, 238] on span "27 Novembre 2025" at bounding box center [394, 242] width 87 height 13
click at [466, 239] on img at bounding box center [465, 241] width 20 height 20
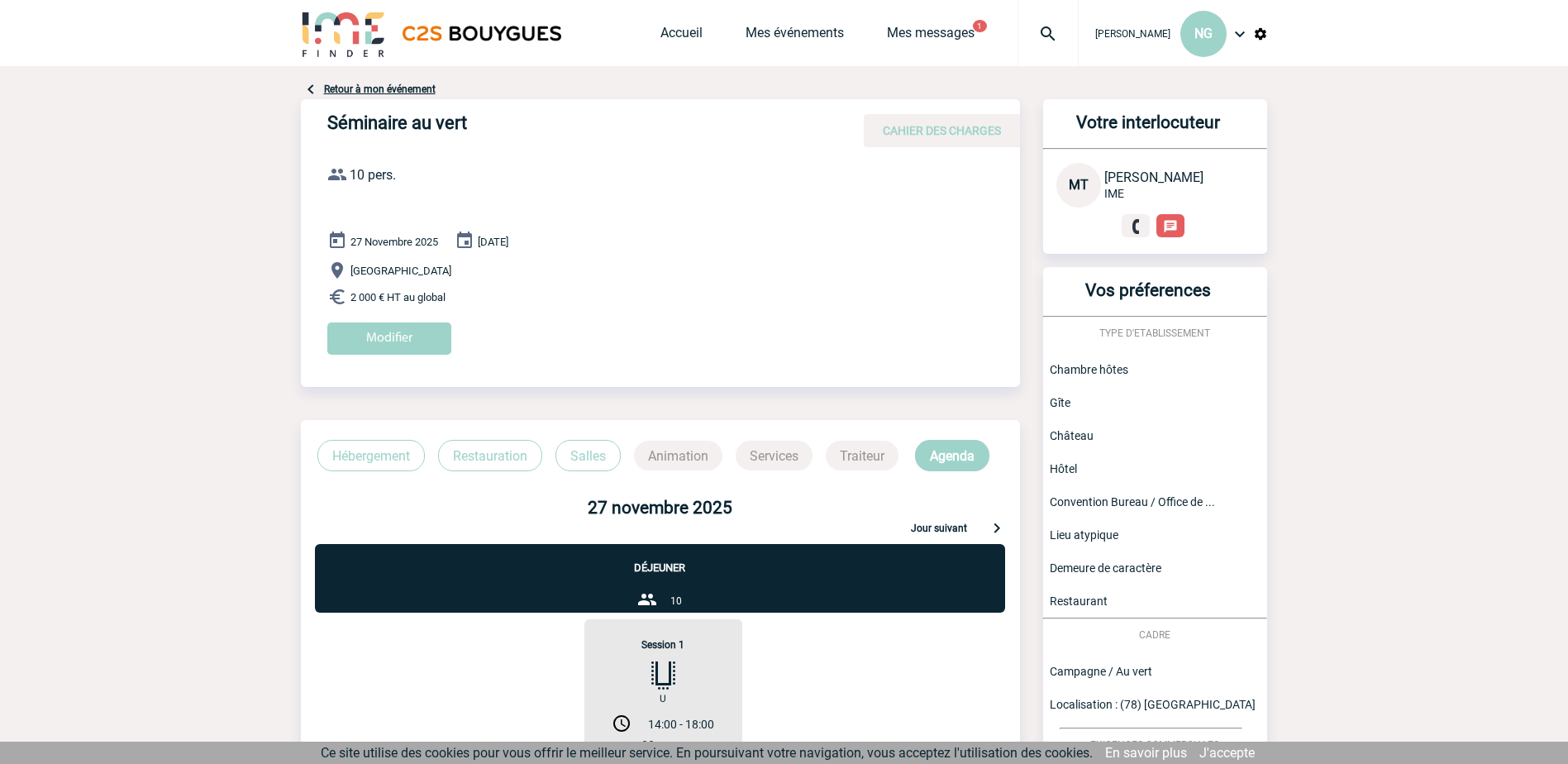
click at [503, 240] on span "[DATE]" at bounding box center [493, 242] width 31 height 13
click at [932, 525] on p "Jour suivant" at bounding box center [939, 529] width 56 height 15
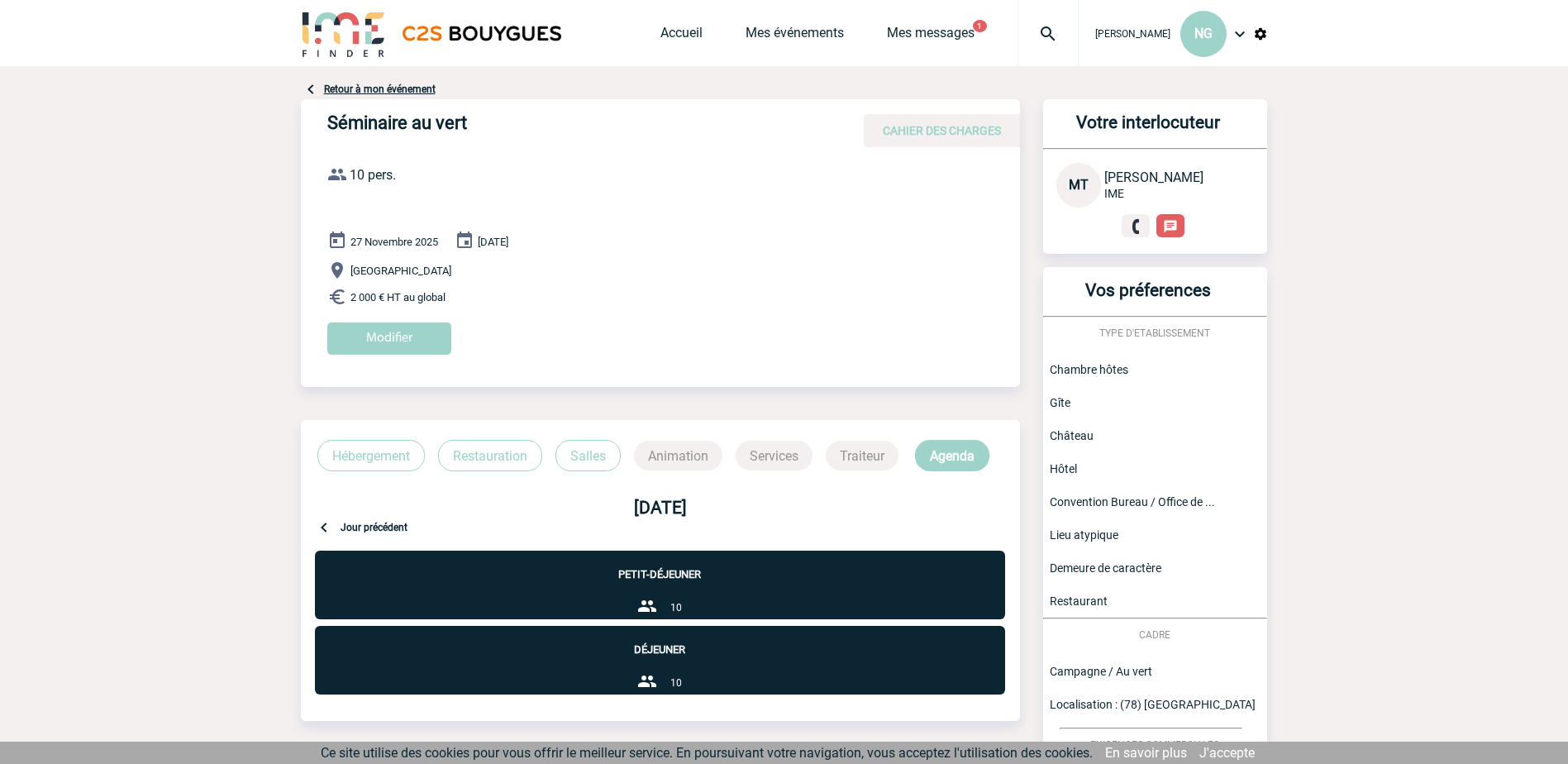
click at [940, 456] on p "Agenda" at bounding box center [952, 455] width 75 height 32
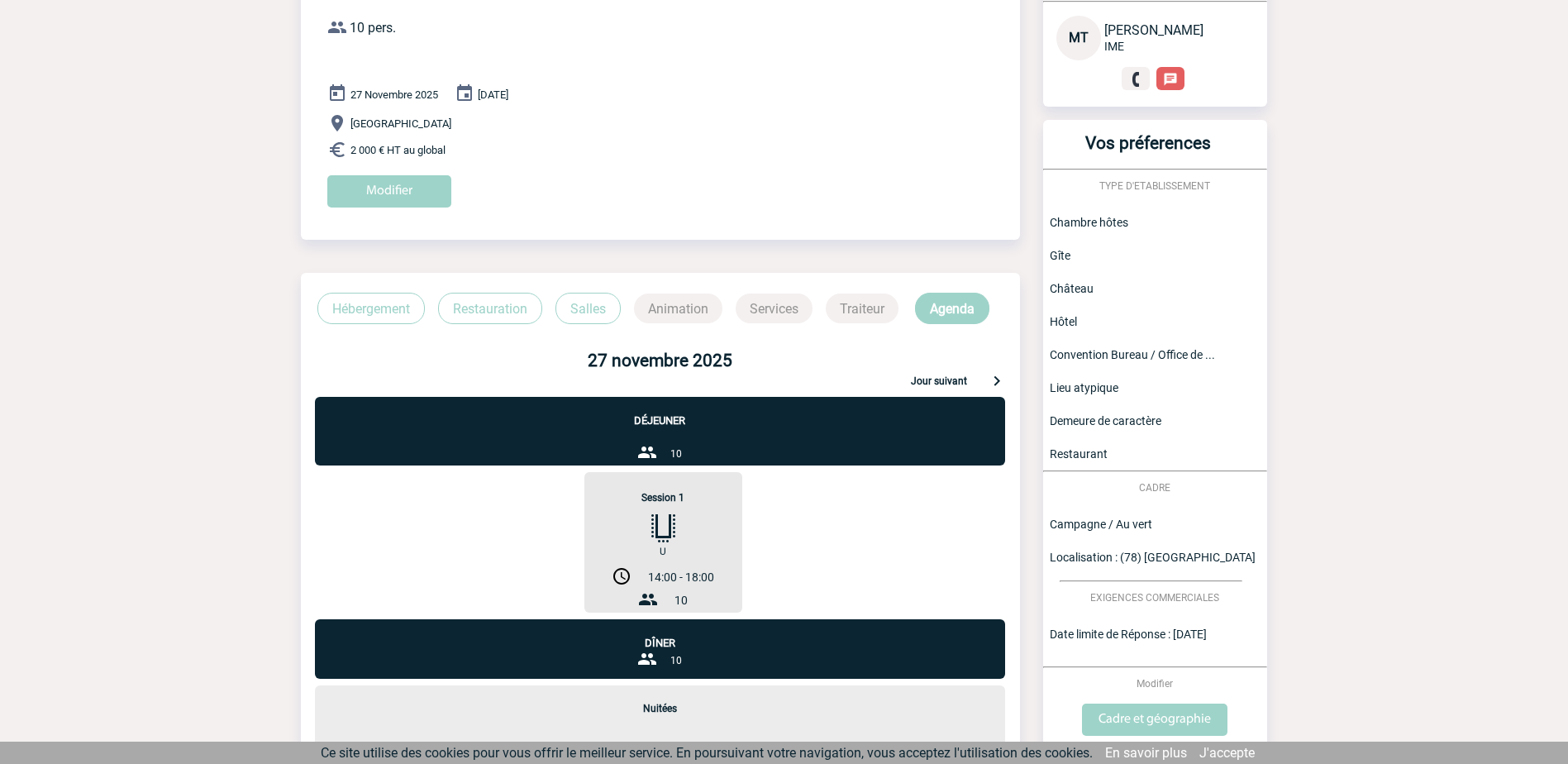
scroll to position [166, 0]
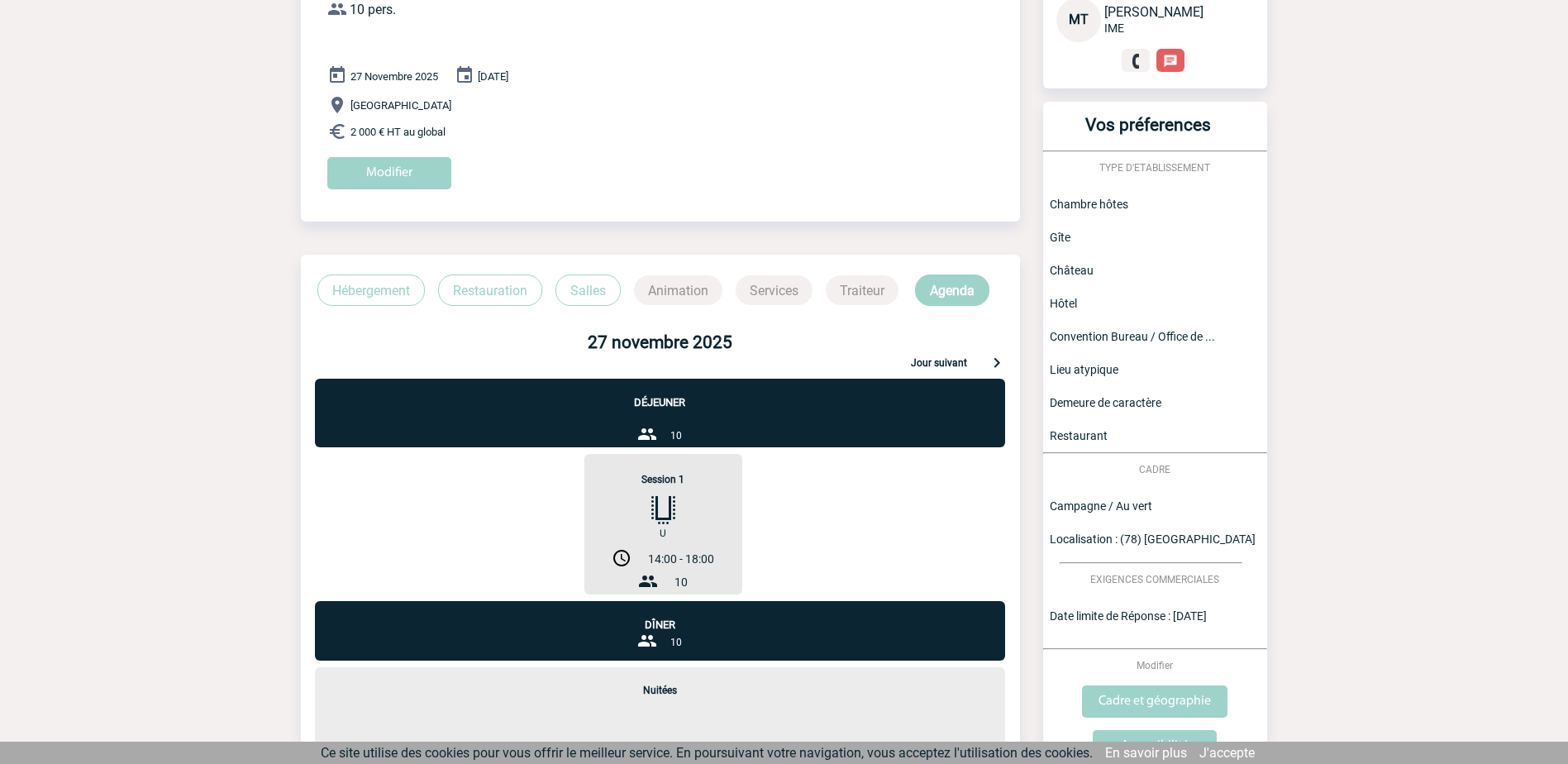
click at [948, 367] on p "Jour suivant" at bounding box center [939, 365] width 56 height 15
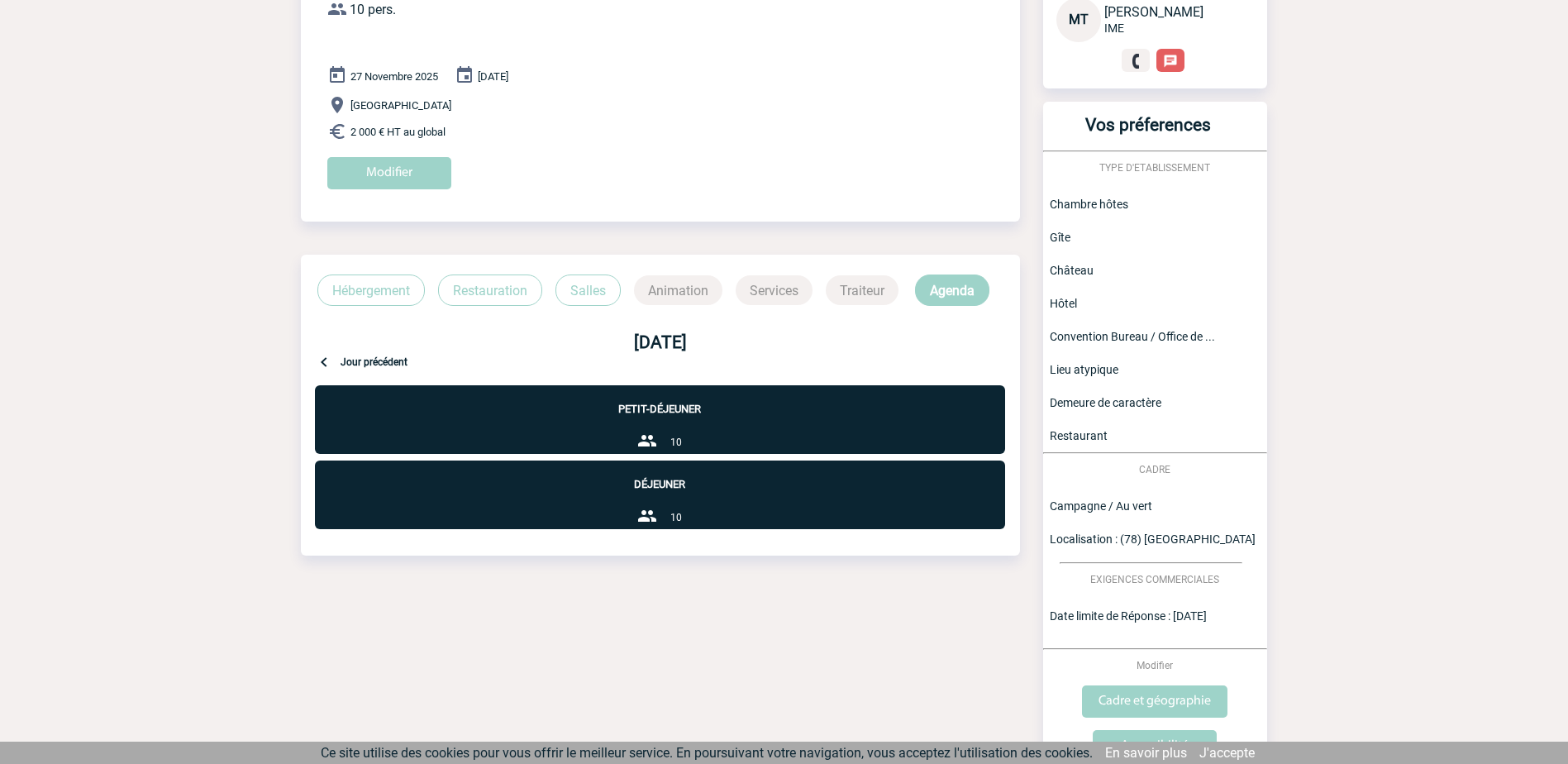
click at [841, 619] on div "Retour à mon événement Séminaire au vert CAHIER DES CHARGES Séminaire au vert d…" at bounding box center [784, 399] width 967 height 998
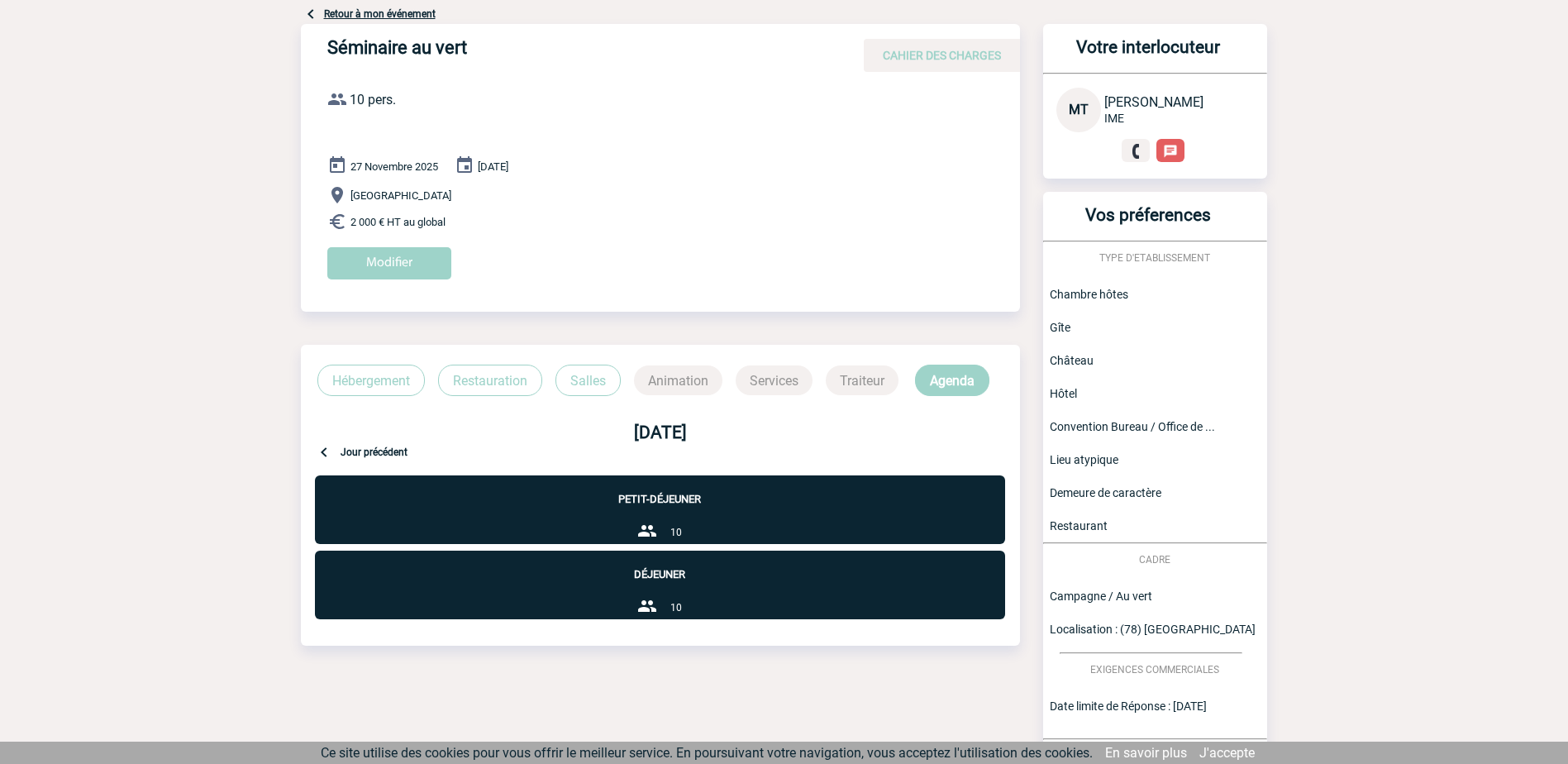
scroll to position [0, 0]
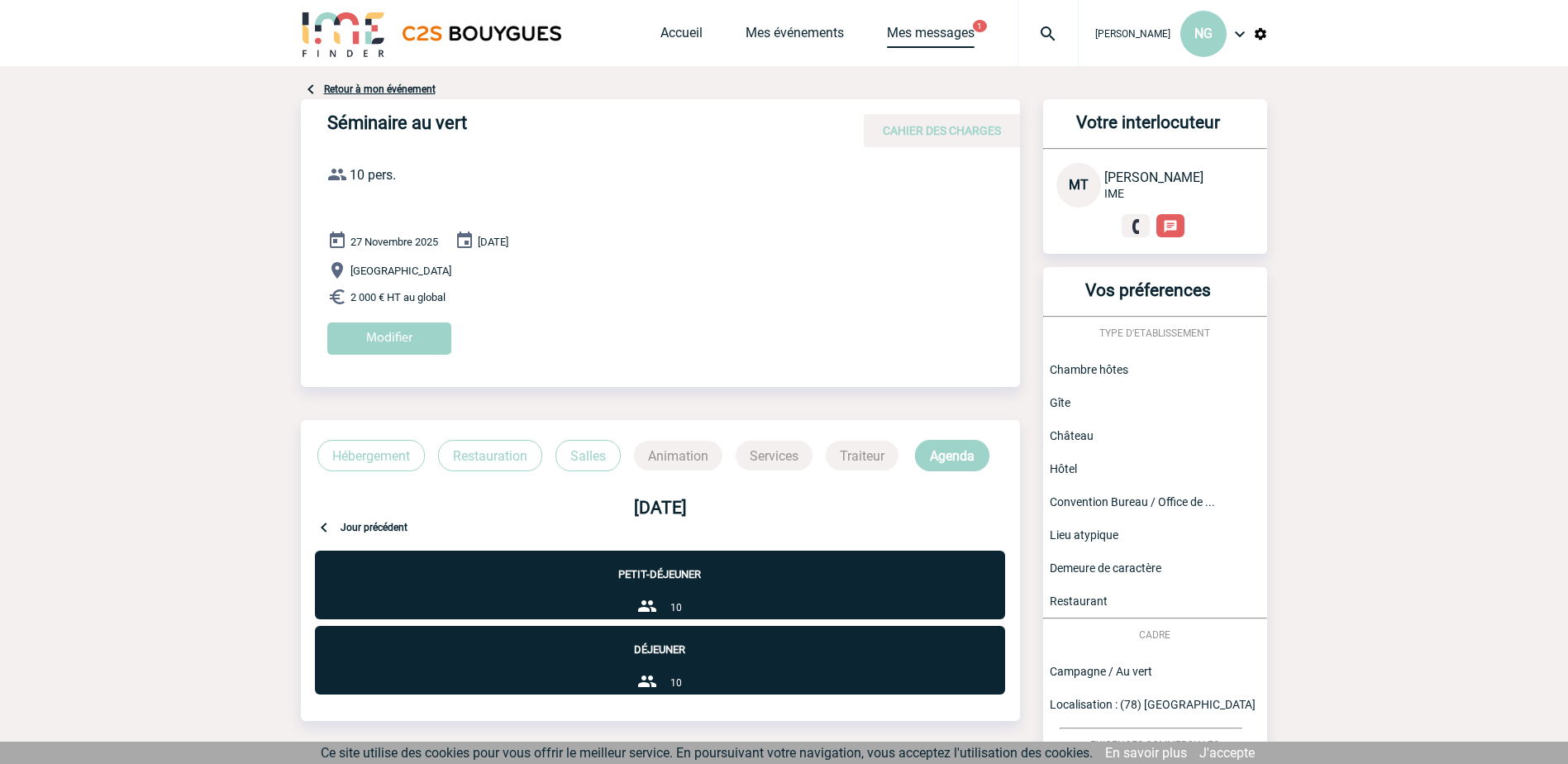
click at [945, 31] on link "Mes messages" at bounding box center [930, 35] width 87 height 23
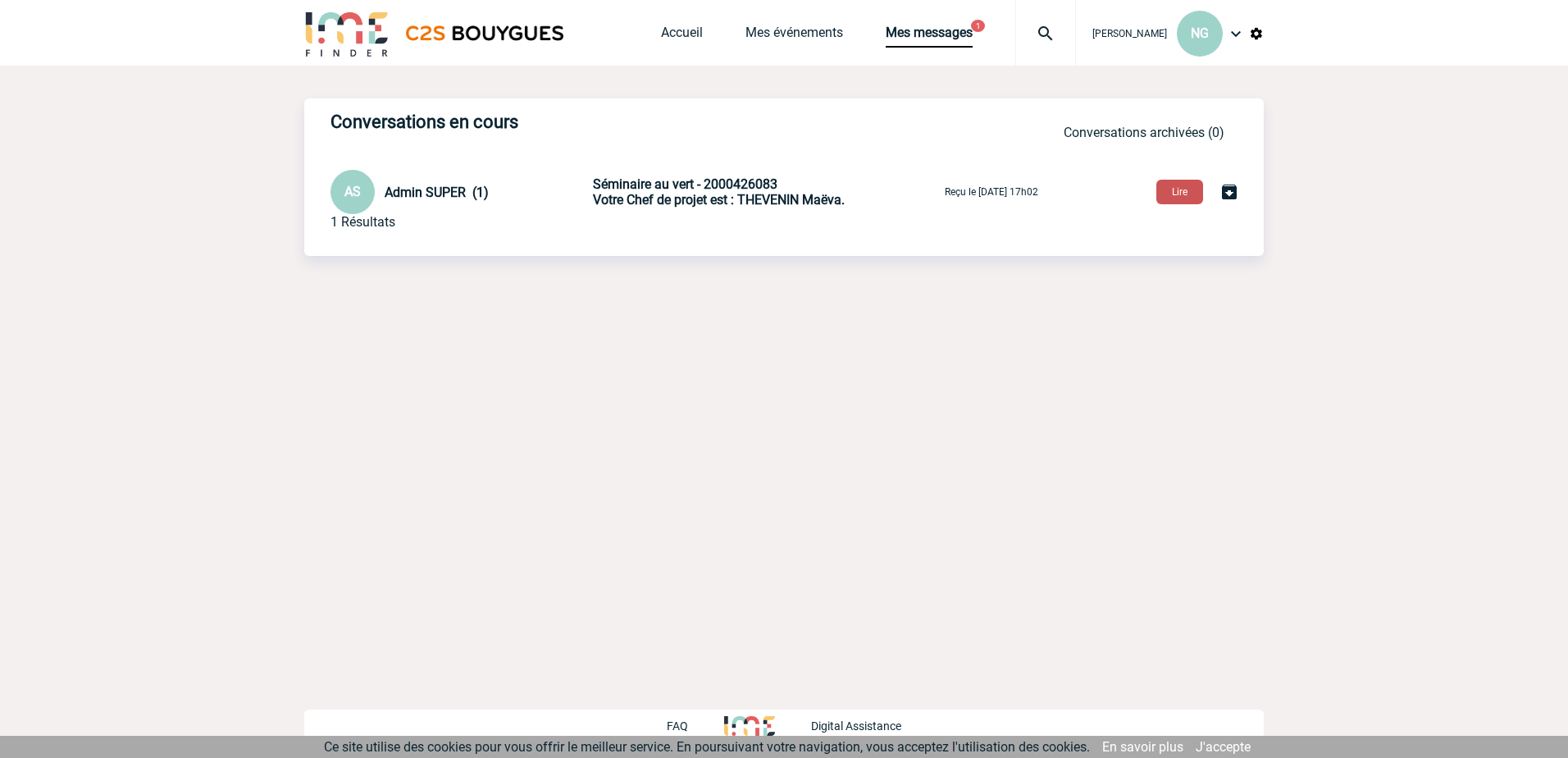
click at [1180, 187] on button "Lire" at bounding box center [1180, 191] width 47 height 24
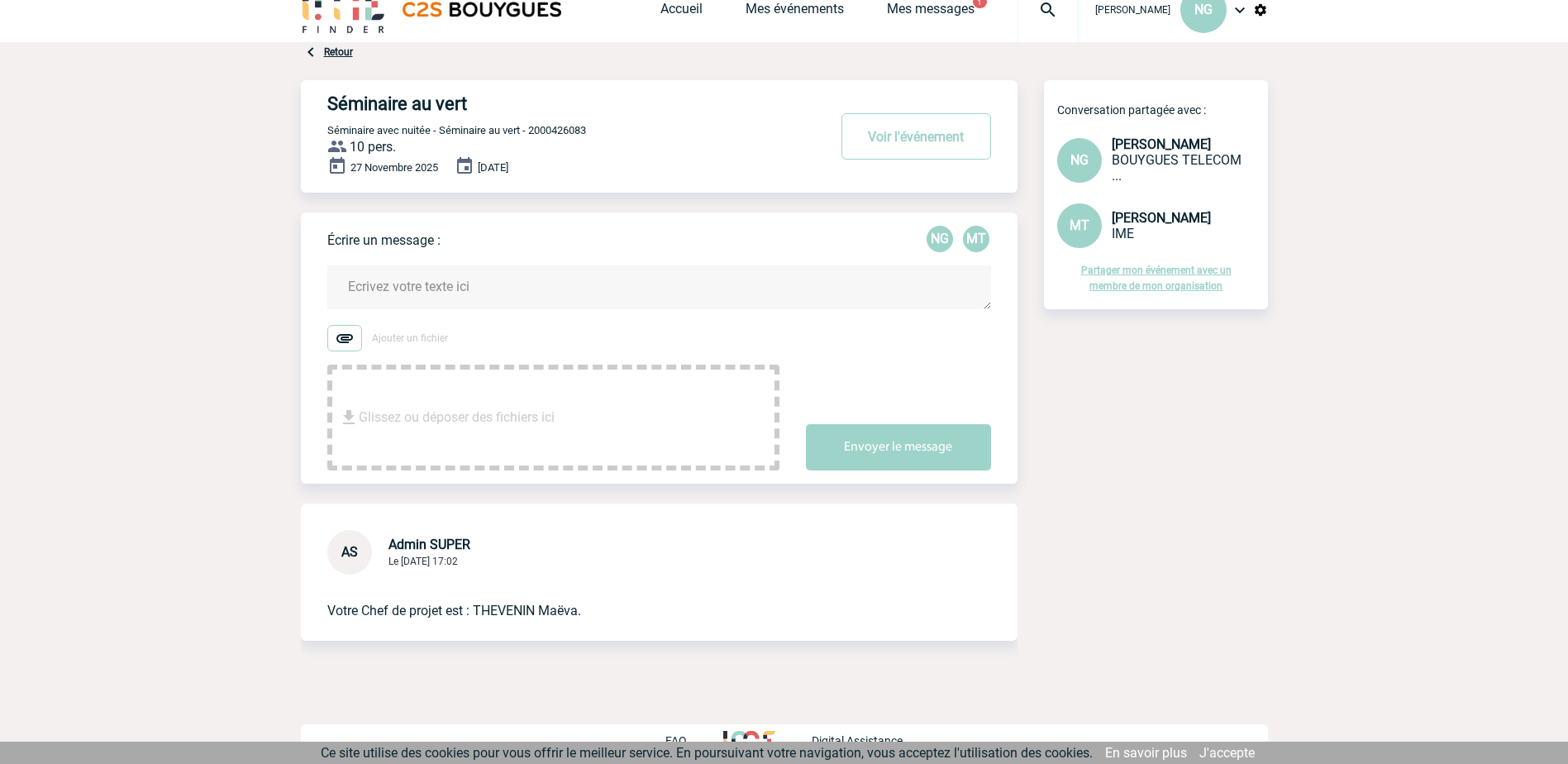
scroll to position [35, 0]
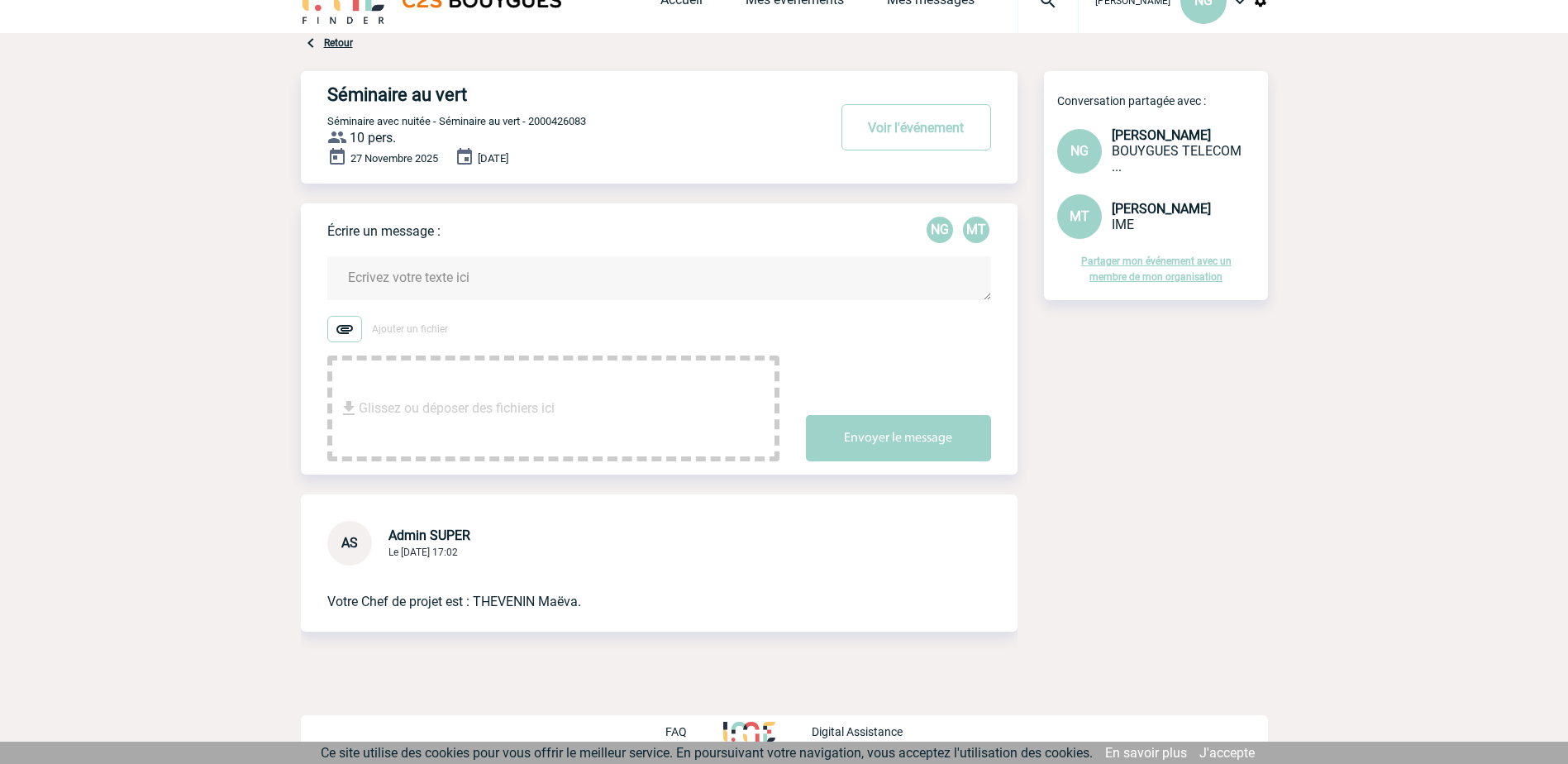
click at [588, 404] on div "Glissez ou déposer des fichiers ici" at bounding box center [553, 408] width 452 height 106
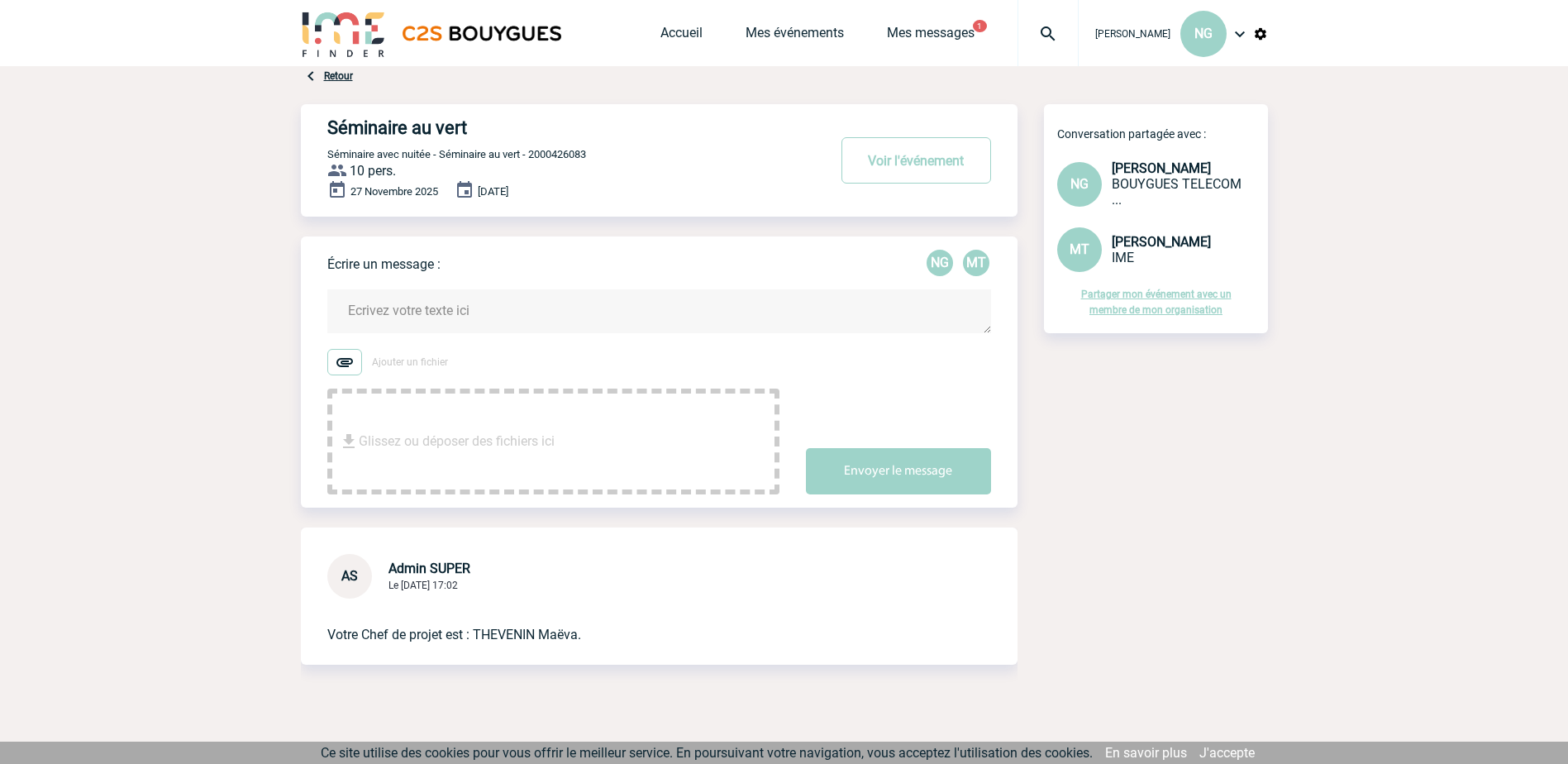
drag, startPoint x: 1164, startPoint y: 463, endPoint x: 1152, endPoint y: 456, distance: 13.9
click at [1162, 461] on div "Séminaire au vert Voir l'événement Séminaire avec nuitée - Séminaire au vert - …" at bounding box center [784, 417] width 967 height 627
click at [341, 77] on link "Retour" at bounding box center [338, 75] width 29 height 12
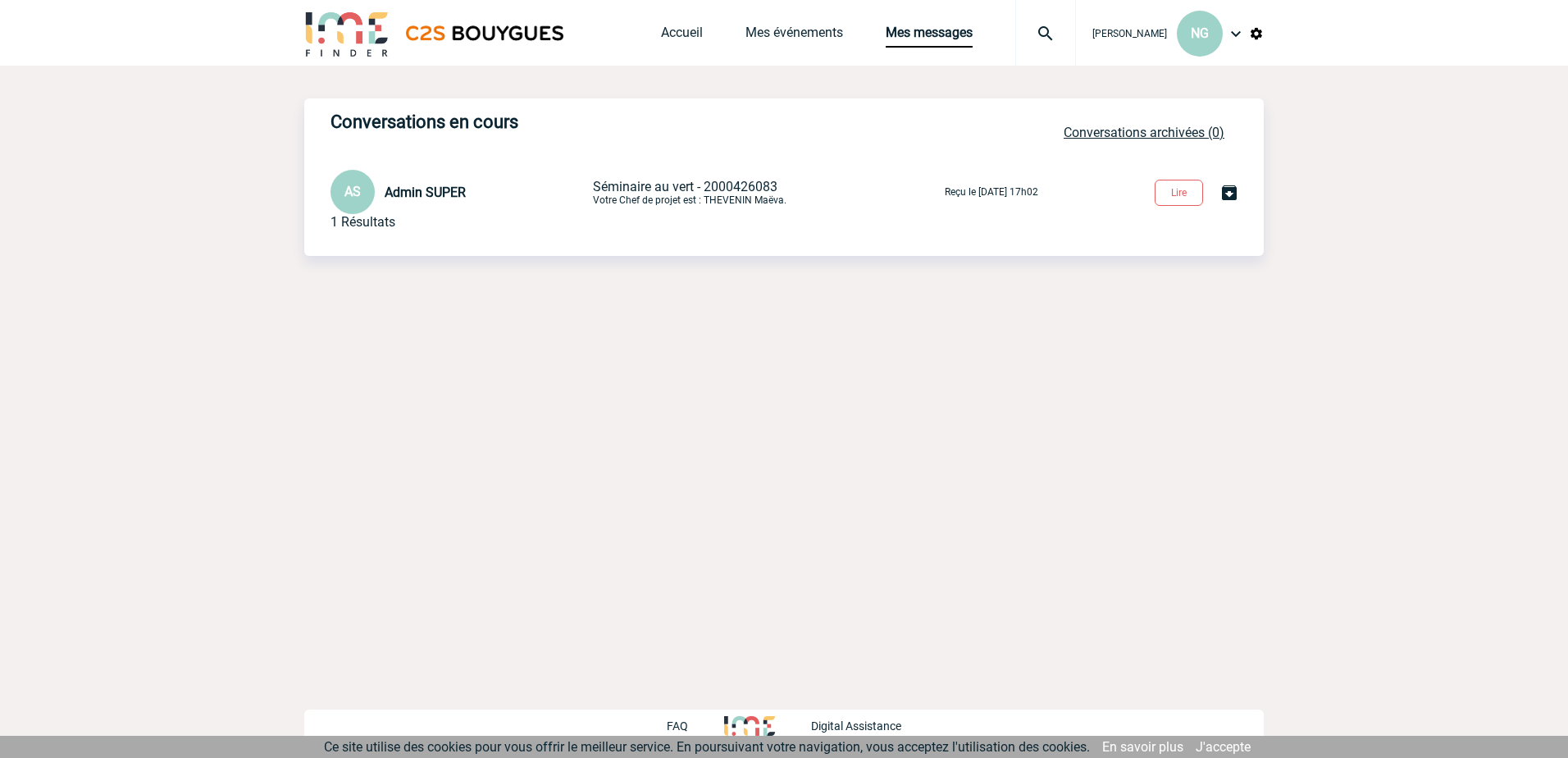
click at [1141, 130] on link "Conversations archivées (0)" at bounding box center [1144, 132] width 161 height 15
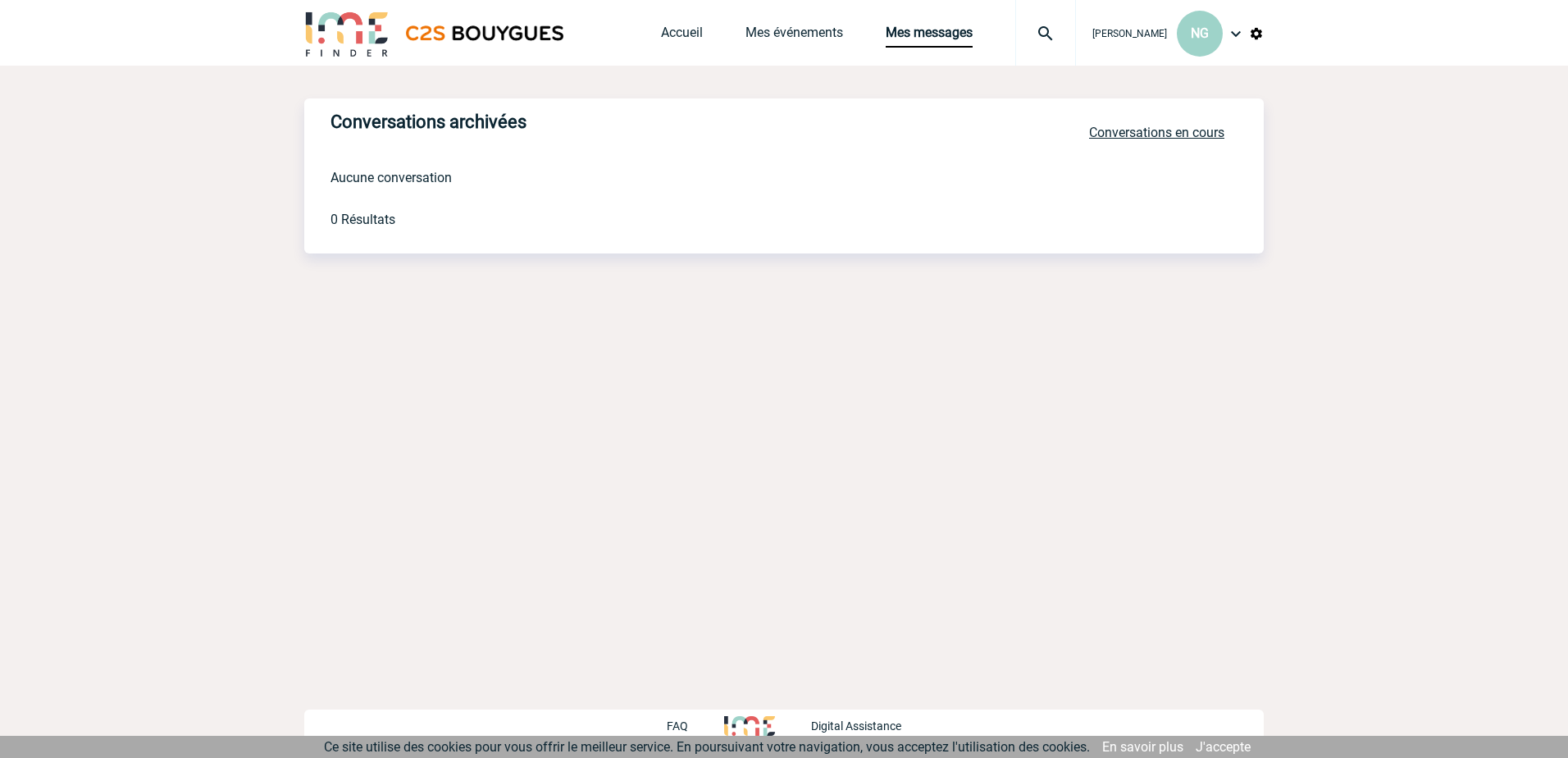
click at [1153, 137] on link "Conversations en cours" at bounding box center [1157, 132] width 135 height 15
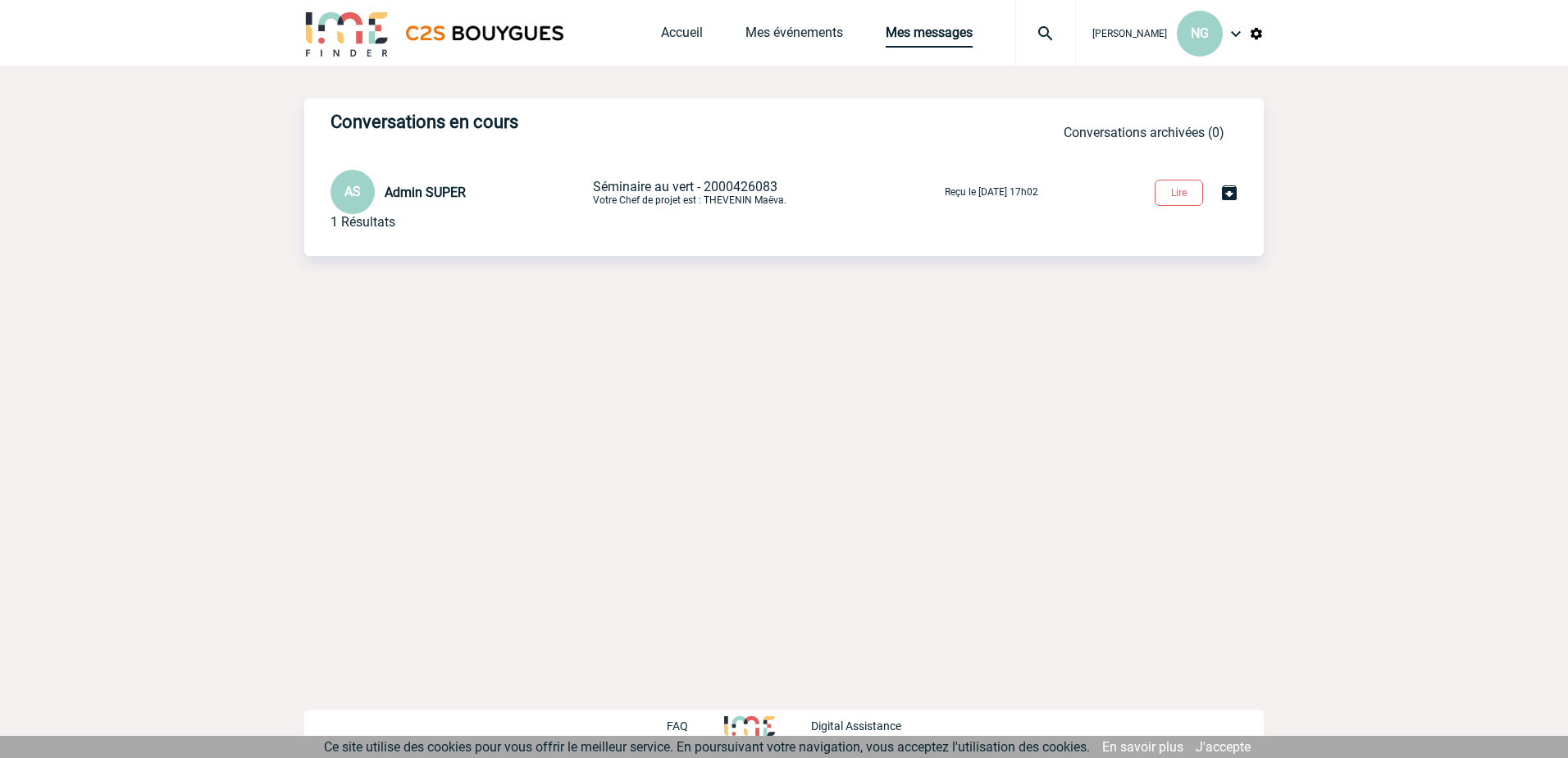
click at [929, 32] on link "Mes messages" at bounding box center [929, 35] width 87 height 23
click at [1169, 197] on button "Lire" at bounding box center [1179, 192] width 49 height 26
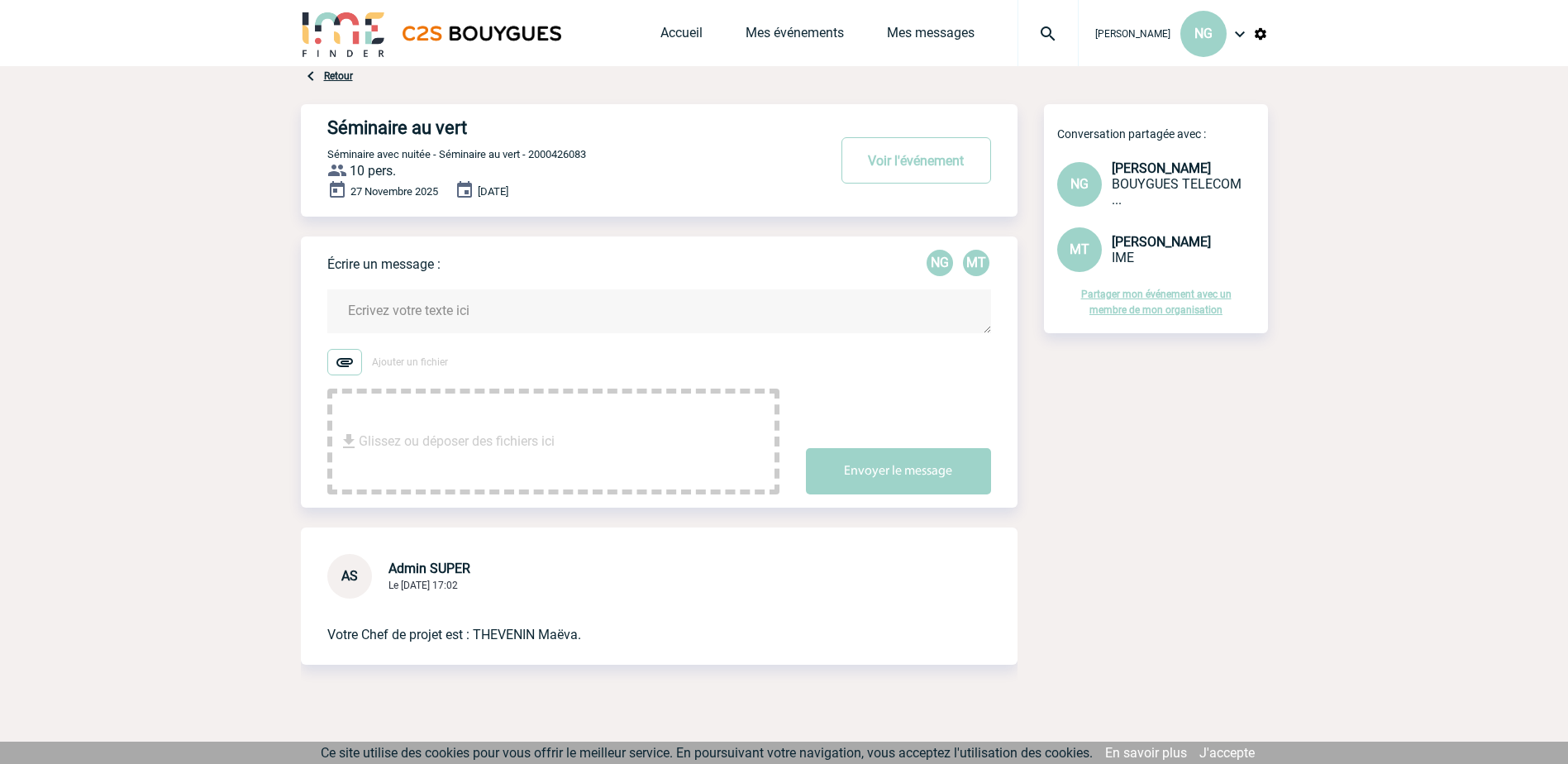
click at [419, 419] on span "Glissez ou déposer des fichiers ici" at bounding box center [456, 441] width 196 height 83
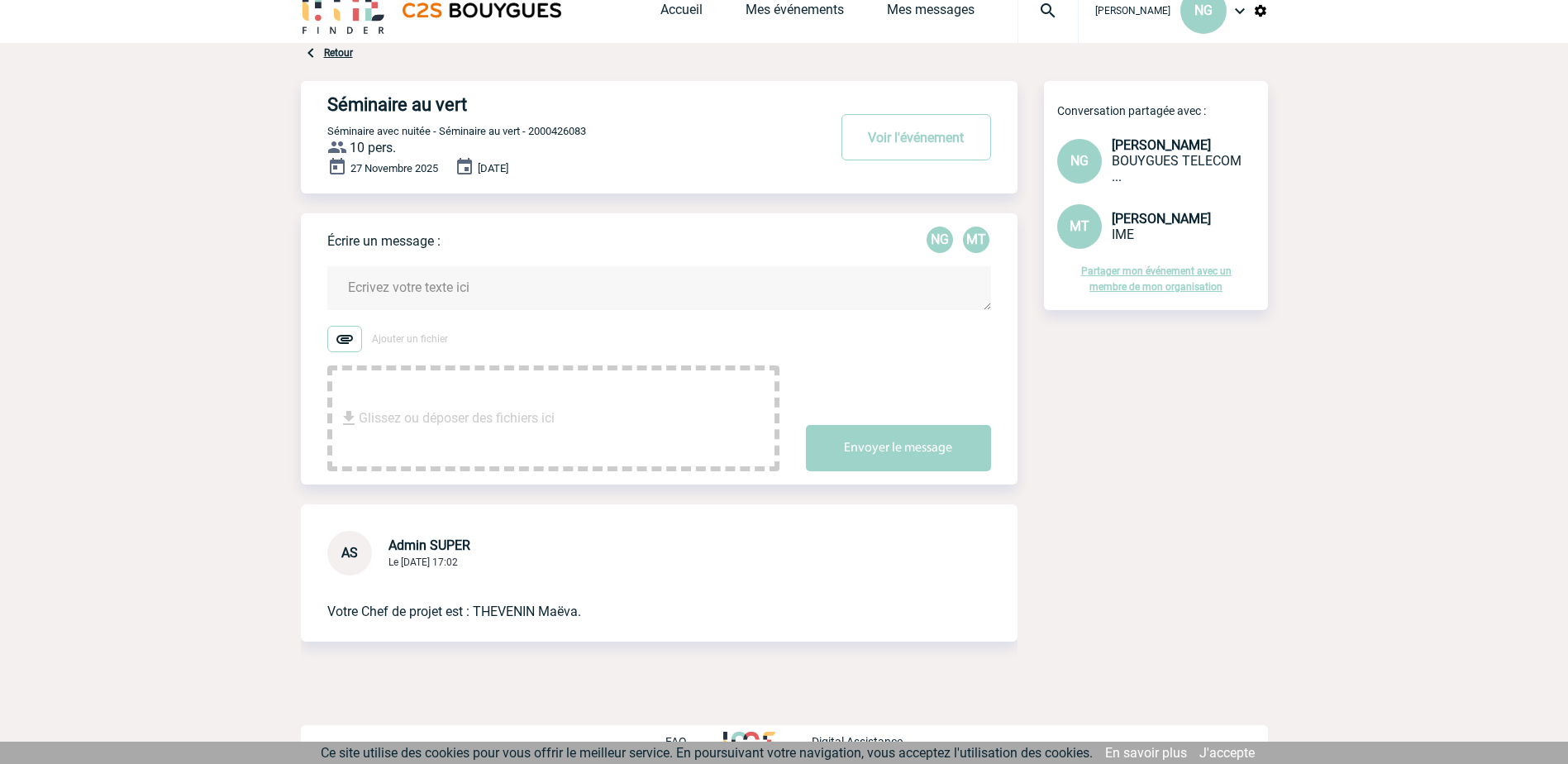
scroll to position [35, 0]
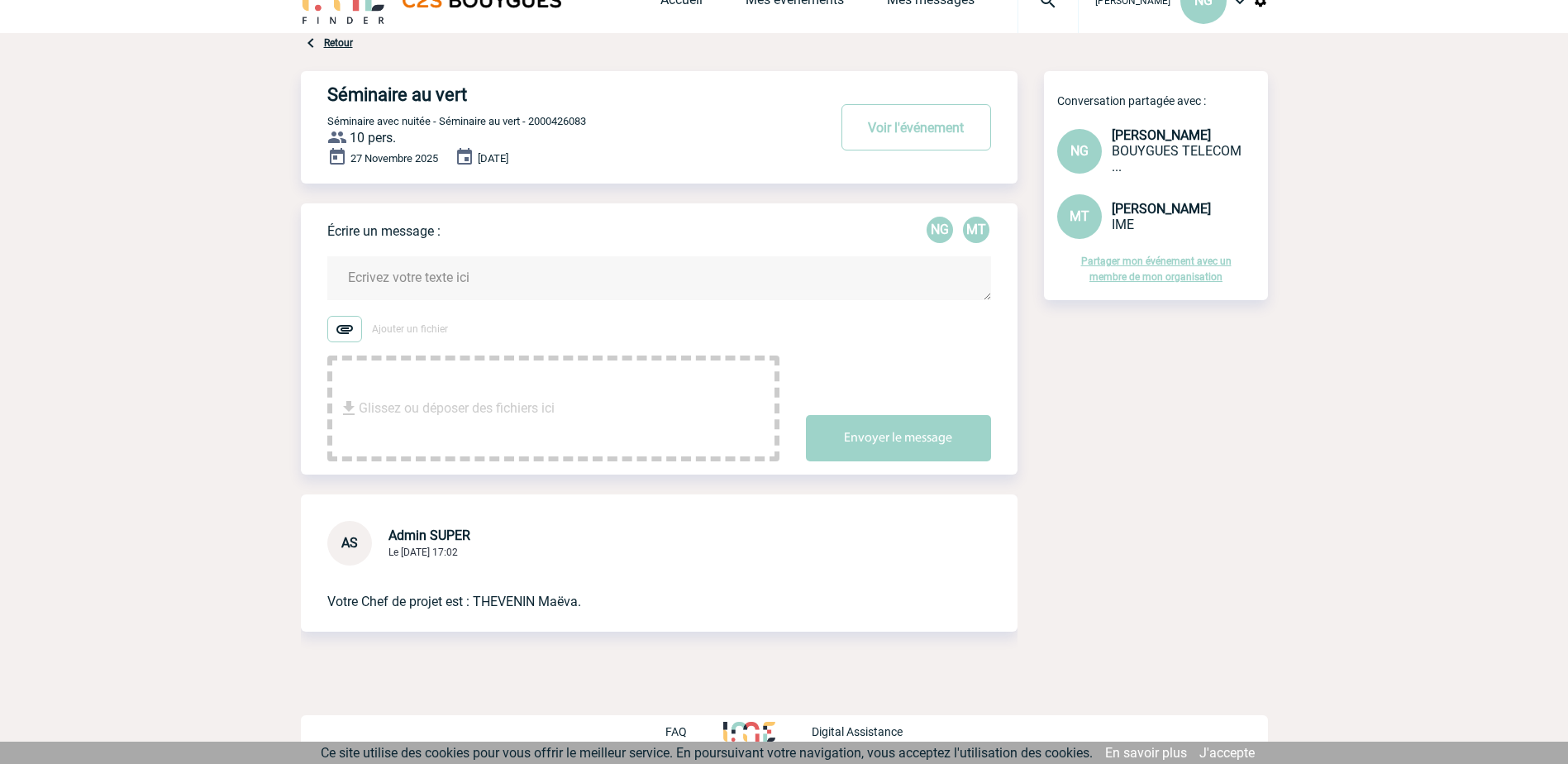
click at [1149, 261] on link "Partager mon événement avec un membre de mon organisation" at bounding box center [1155, 269] width 150 height 27
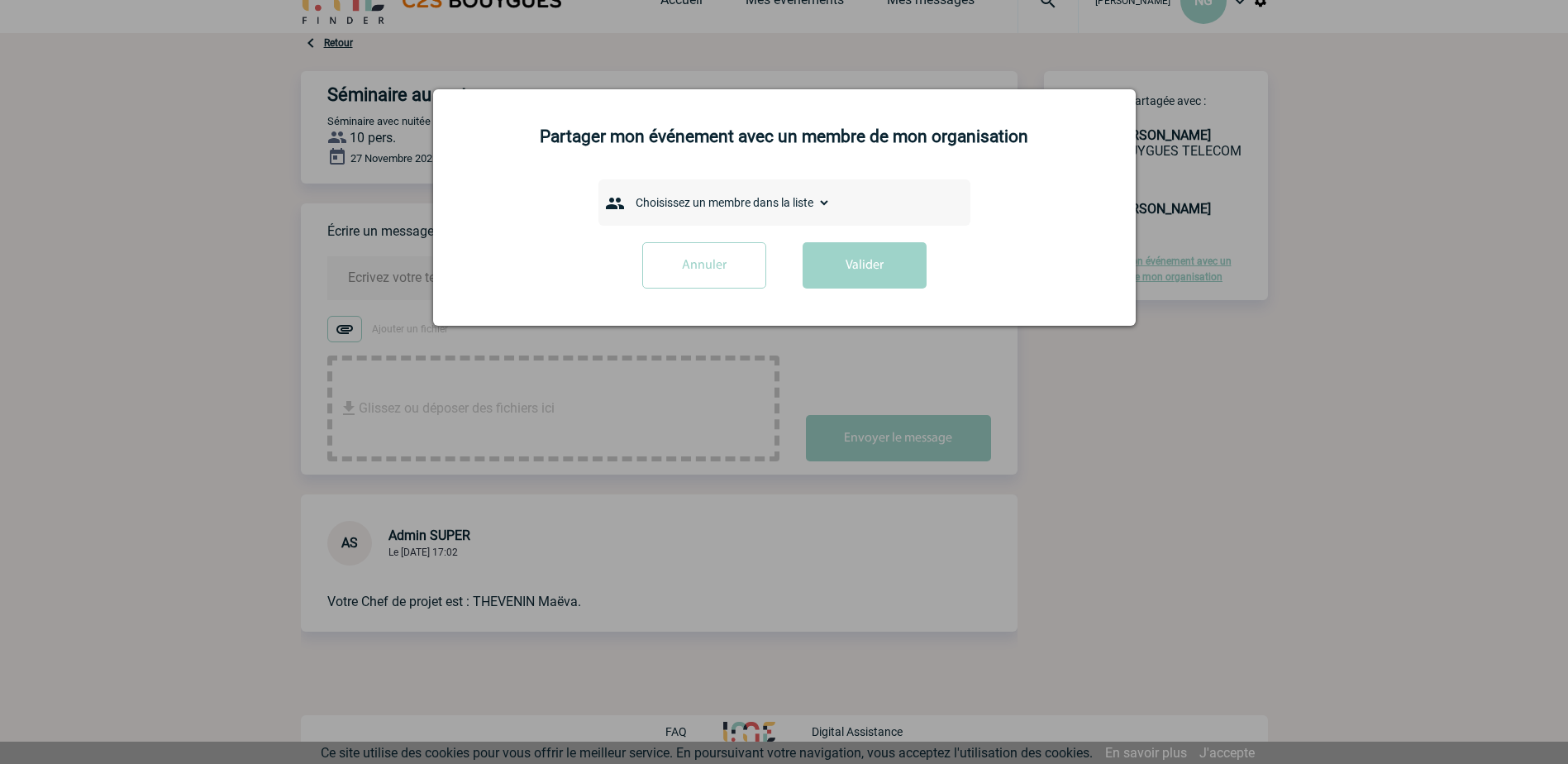
click at [827, 204] on select "Choisissez un membre dans la liste [PERSON_NAME]" at bounding box center [729, 202] width 203 height 23
click at [713, 263] on input "Annuler" at bounding box center [704, 265] width 124 height 46
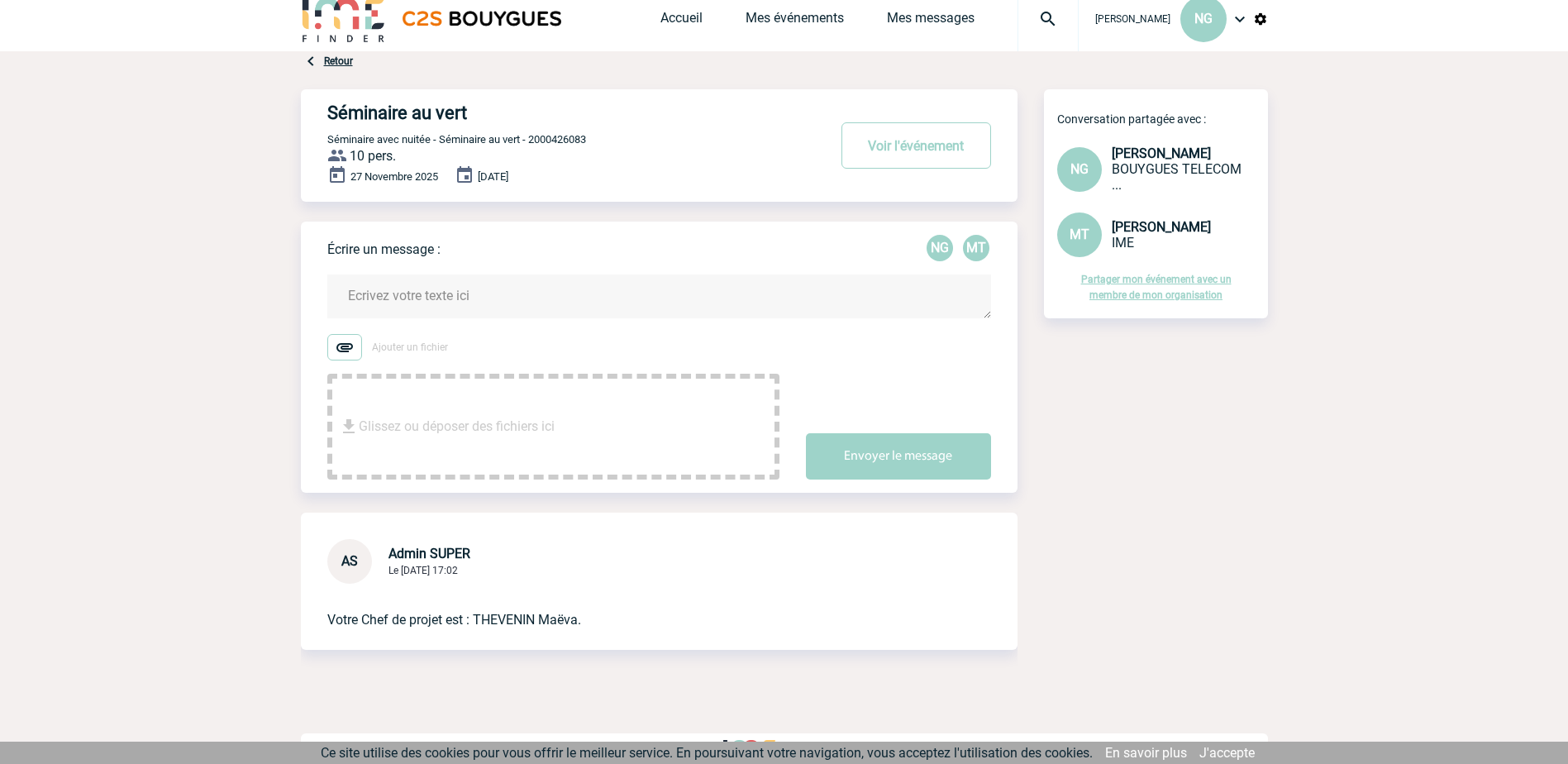
scroll to position [0, 0]
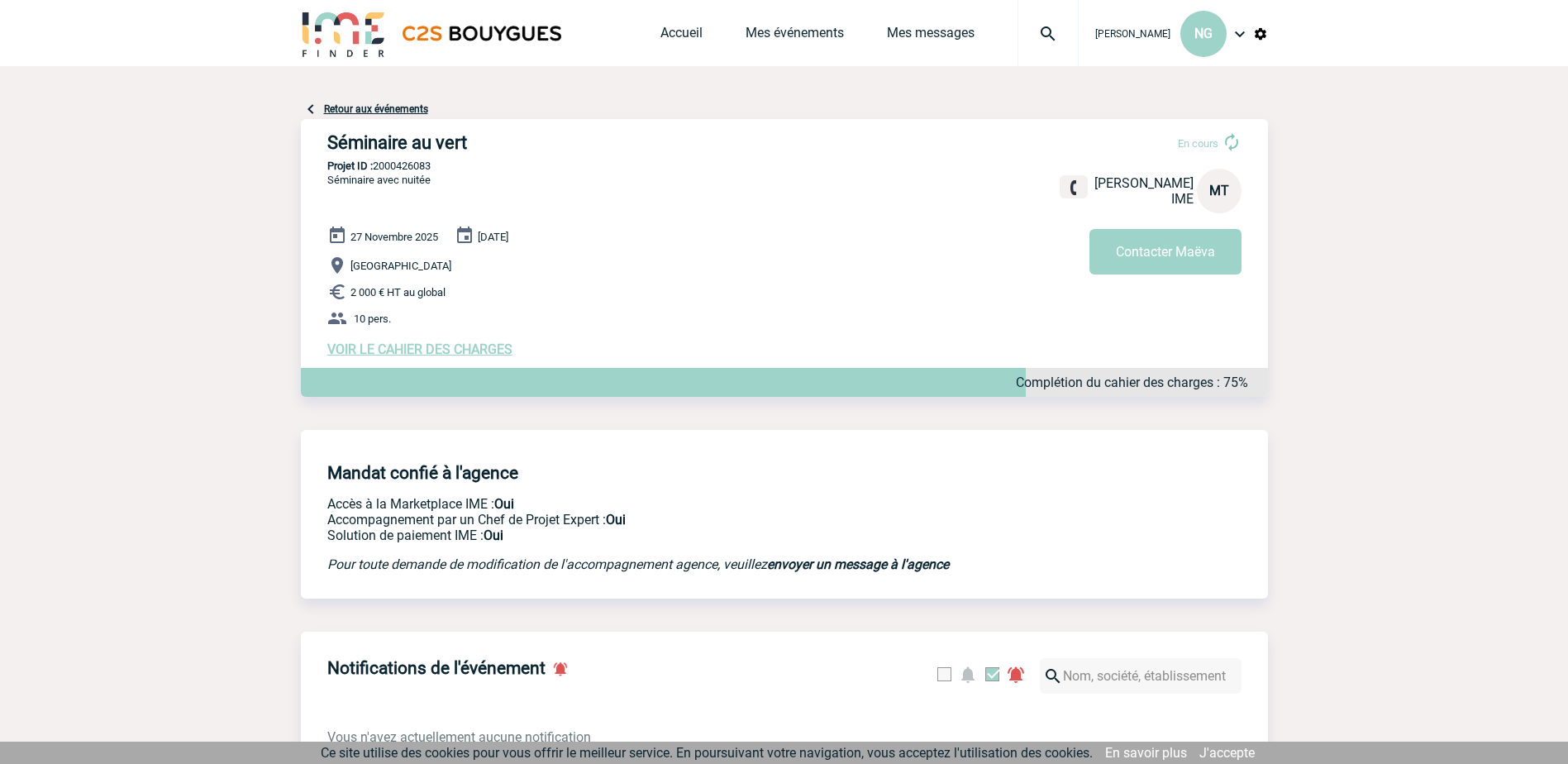
click at [428, 353] on span "VOIR LE CAHIER DES CHARGES" at bounding box center [420, 348] width 186 height 15
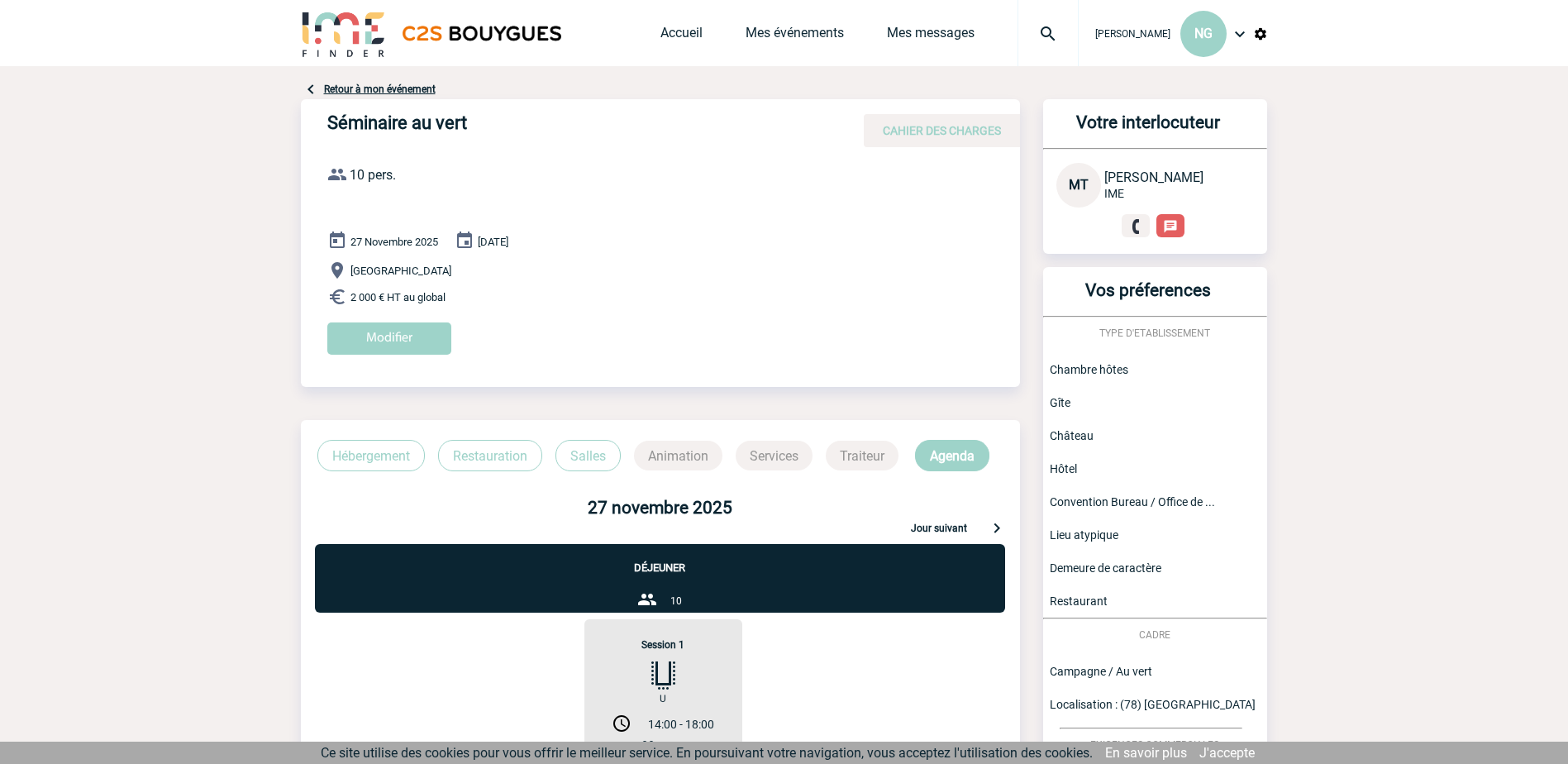
click at [467, 234] on img at bounding box center [465, 241] width 20 height 20
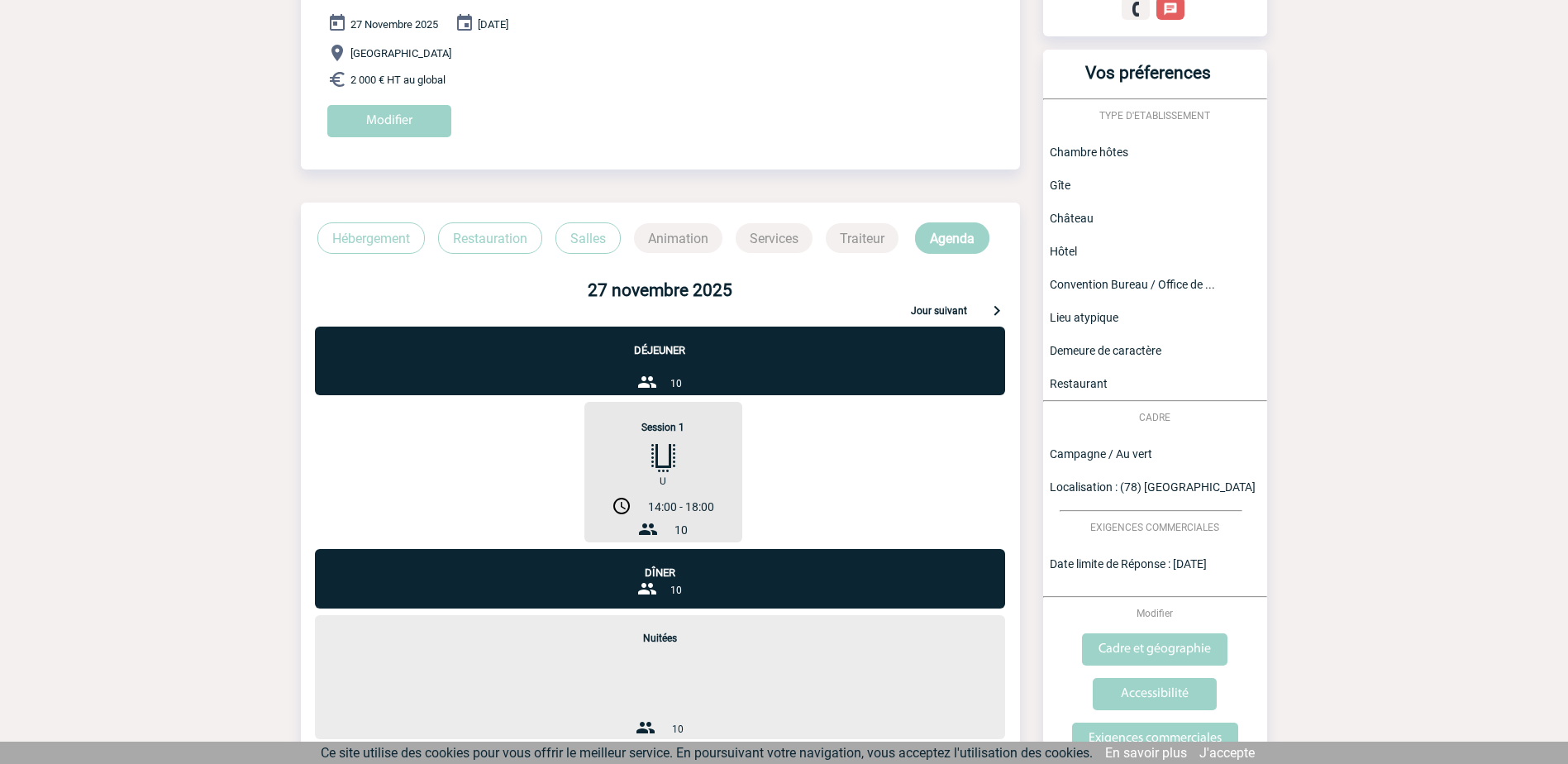
scroll to position [248, 0]
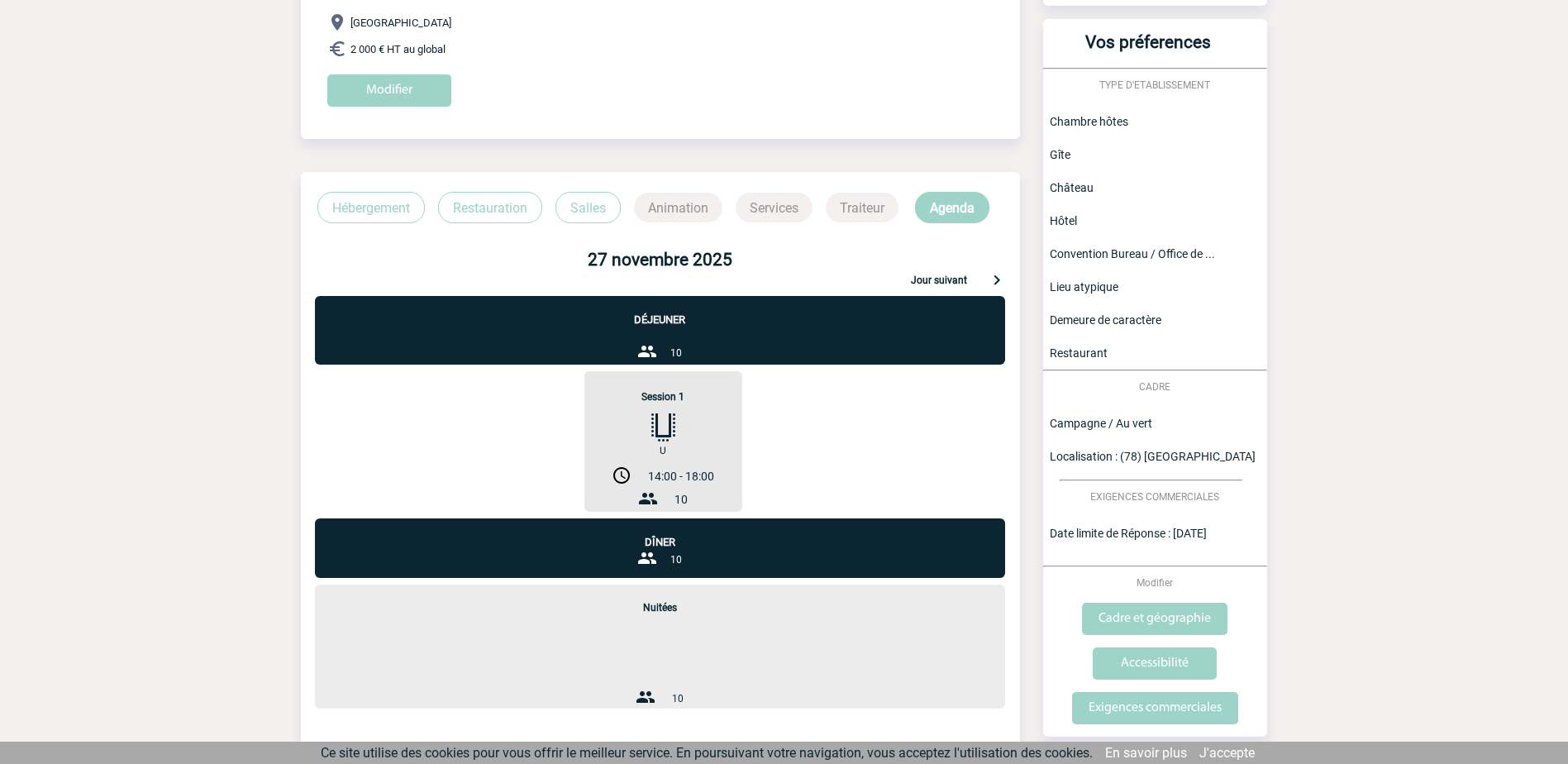
click at [944, 275] on p "Jour suivant" at bounding box center [939, 282] width 56 height 15
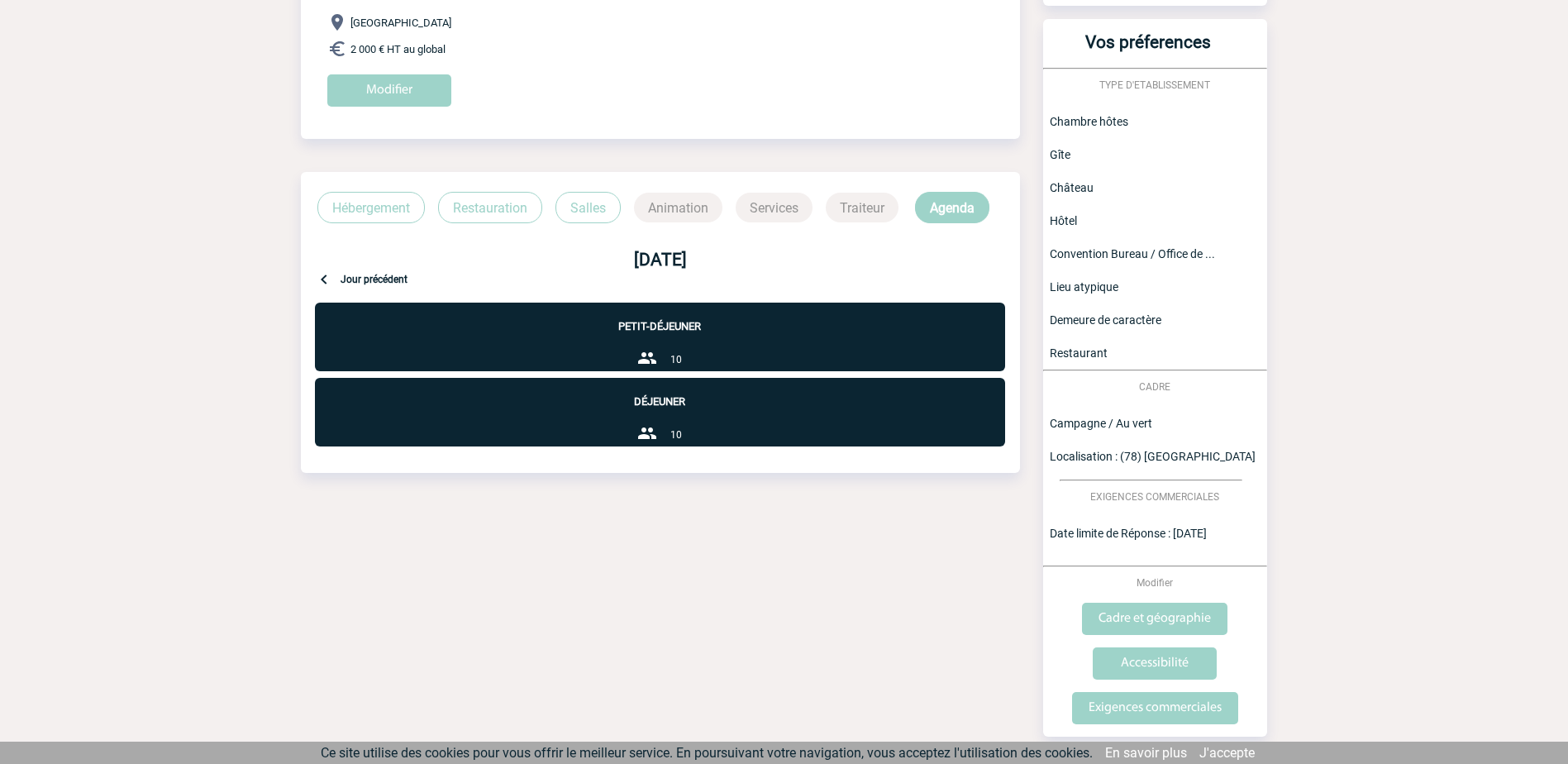
click at [738, 334] on div "Petit-déjeuner 10" at bounding box center [659, 337] width 690 height 68
click at [650, 343] on div "Petit-déjeuner 10" at bounding box center [659, 337] width 690 height 68
click at [668, 398] on p "Déjeuner" at bounding box center [659, 392] width 690 height 30
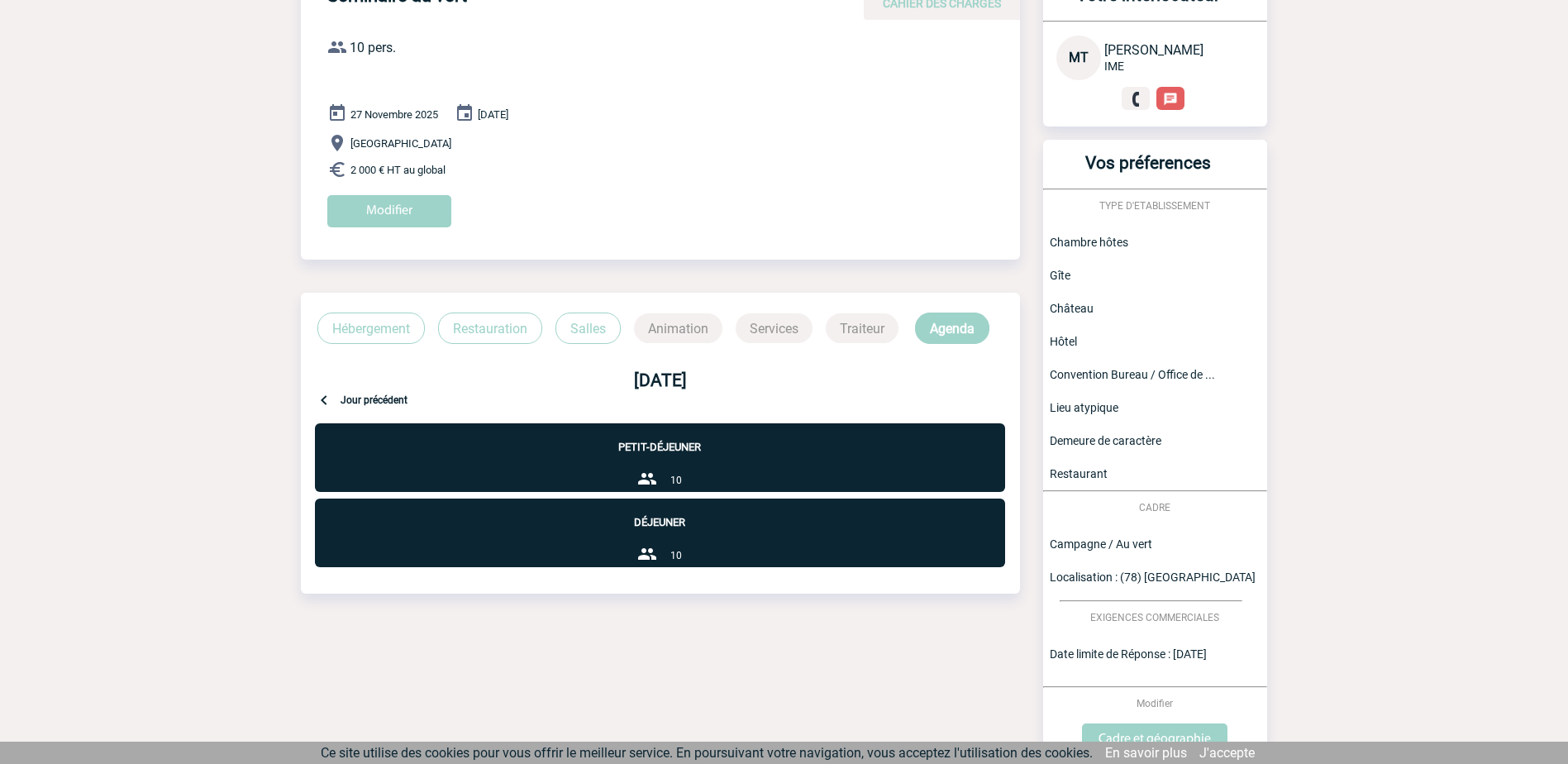
scroll to position [0, 0]
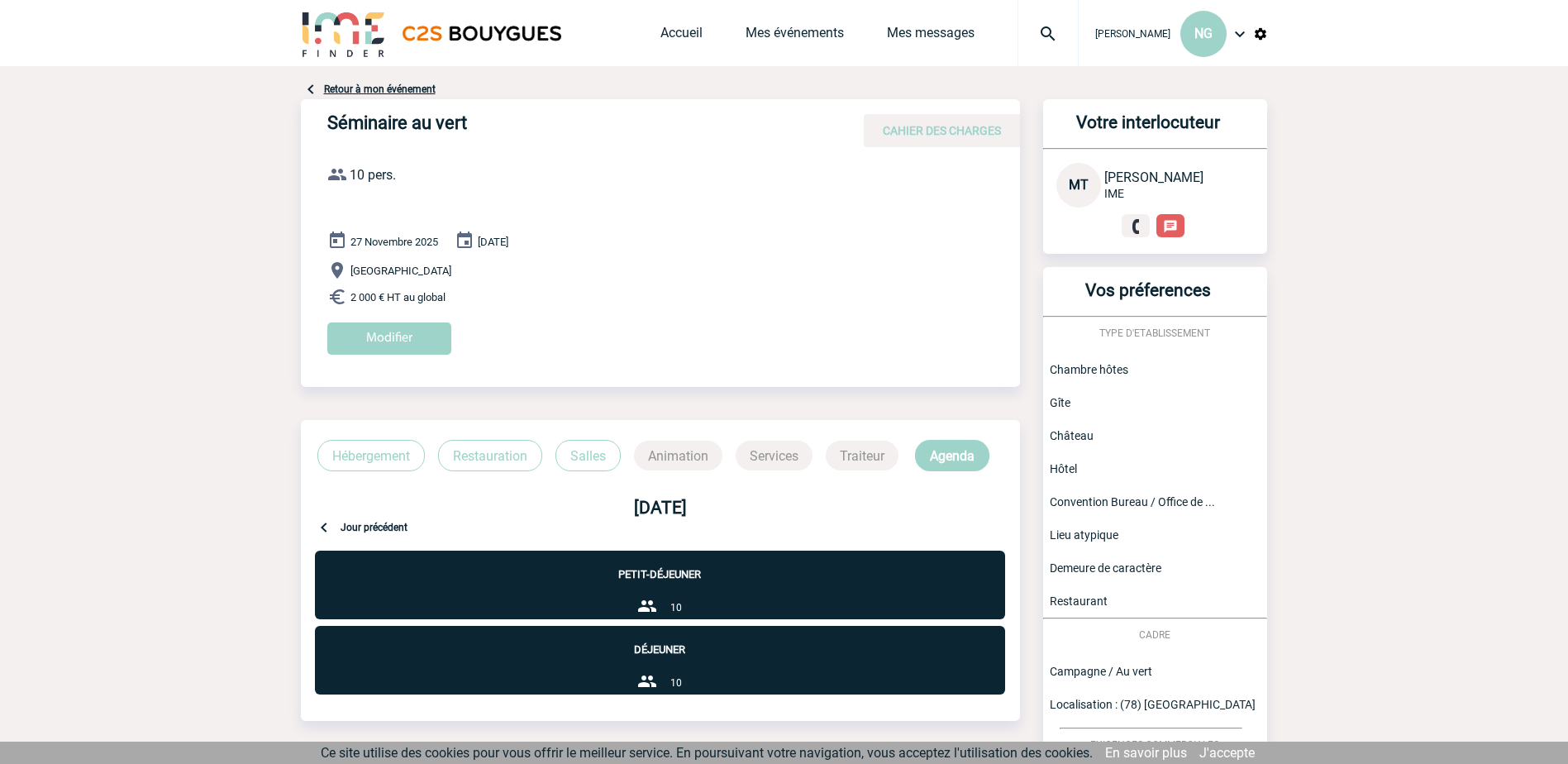
click at [940, 130] on span "CAHIER DES CHARGES" at bounding box center [941, 130] width 118 height 14
click at [1322, 206] on body "[PERSON_NAME] NG Accueil Mes événements" at bounding box center [784, 531] width 1568 height 1063
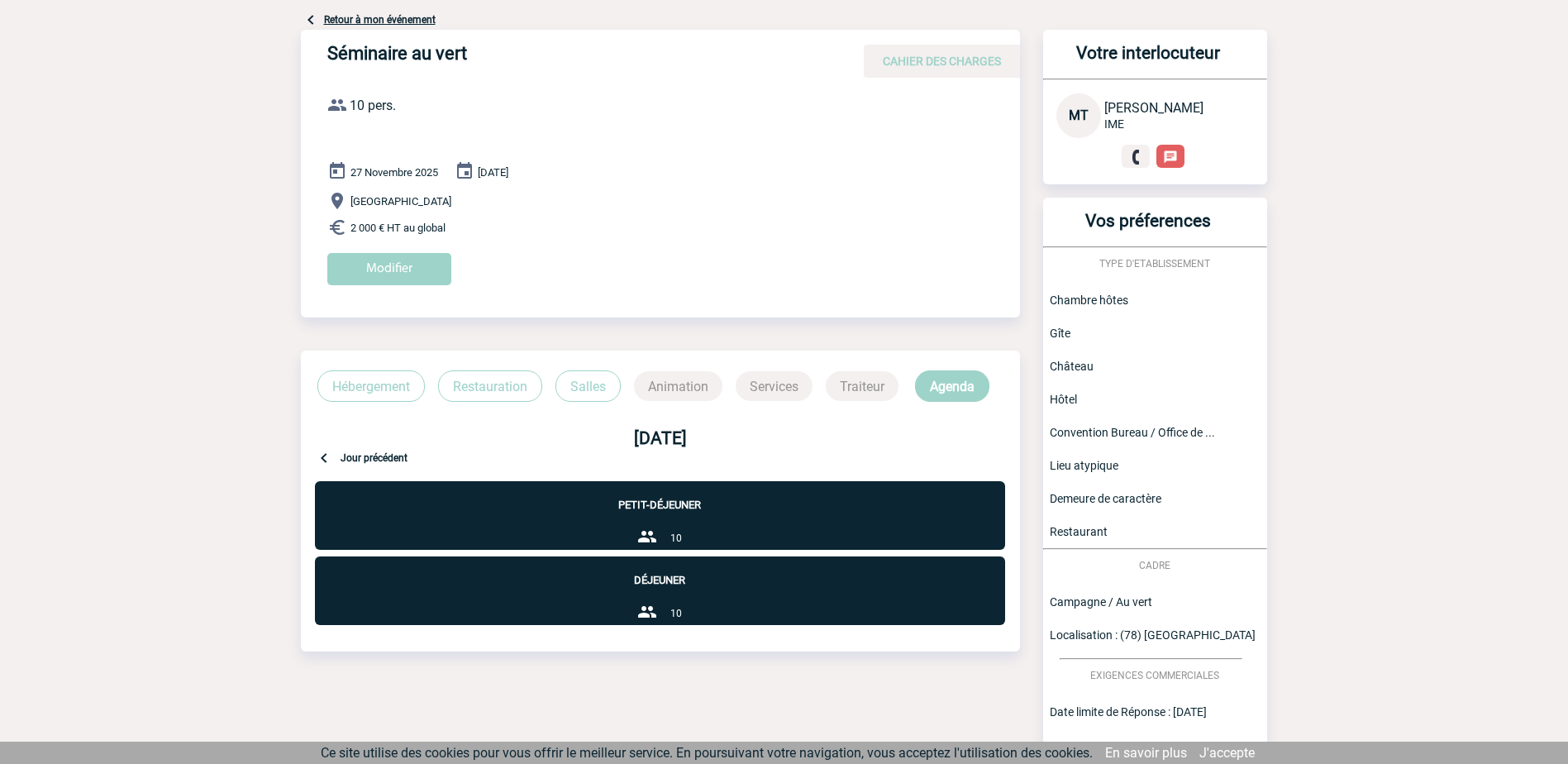
scroll to position [300, 0]
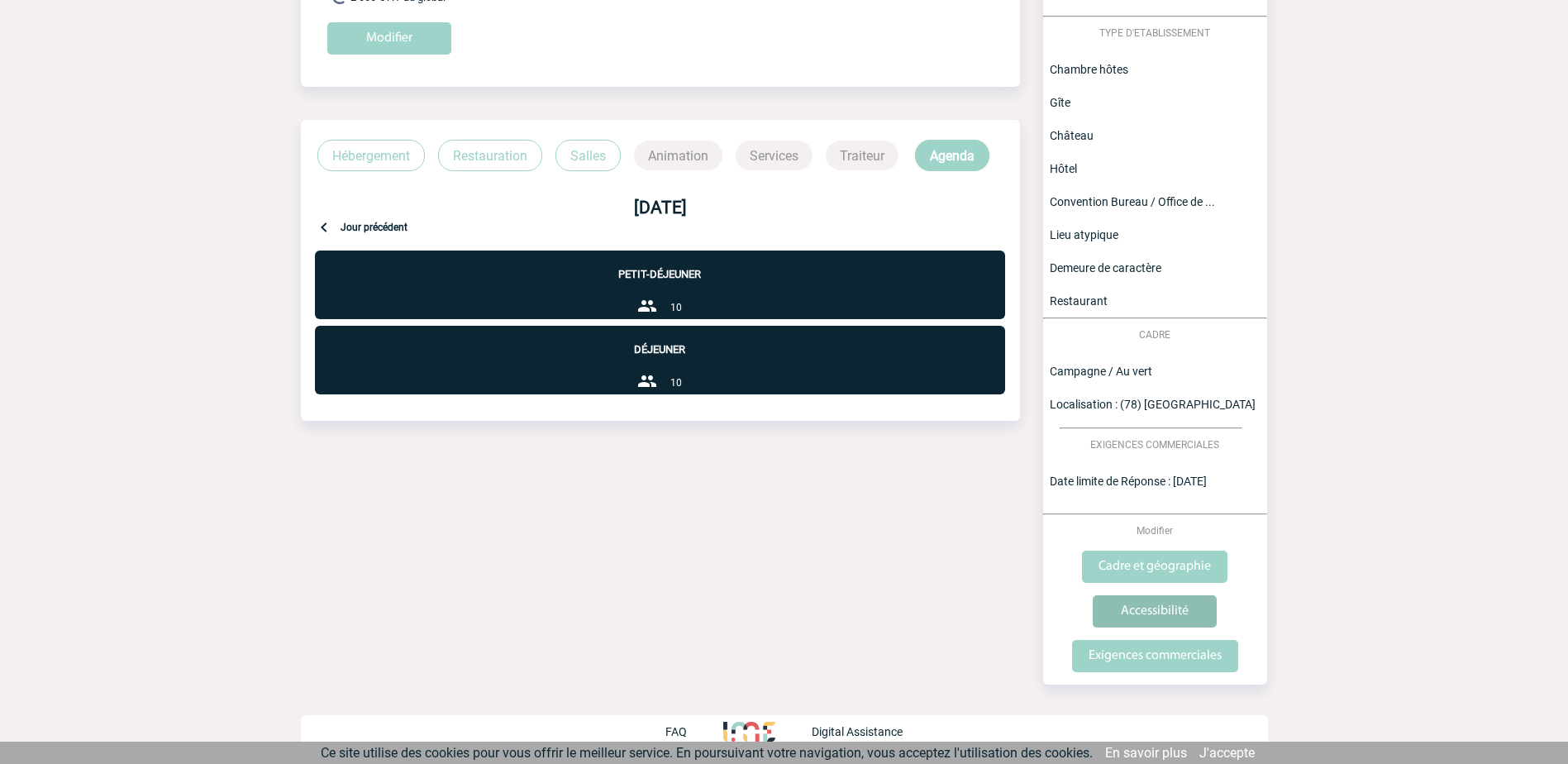
click at [1162, 612] on input "Accessibilité" at bounding box center [1154, 610] width 124 height 32
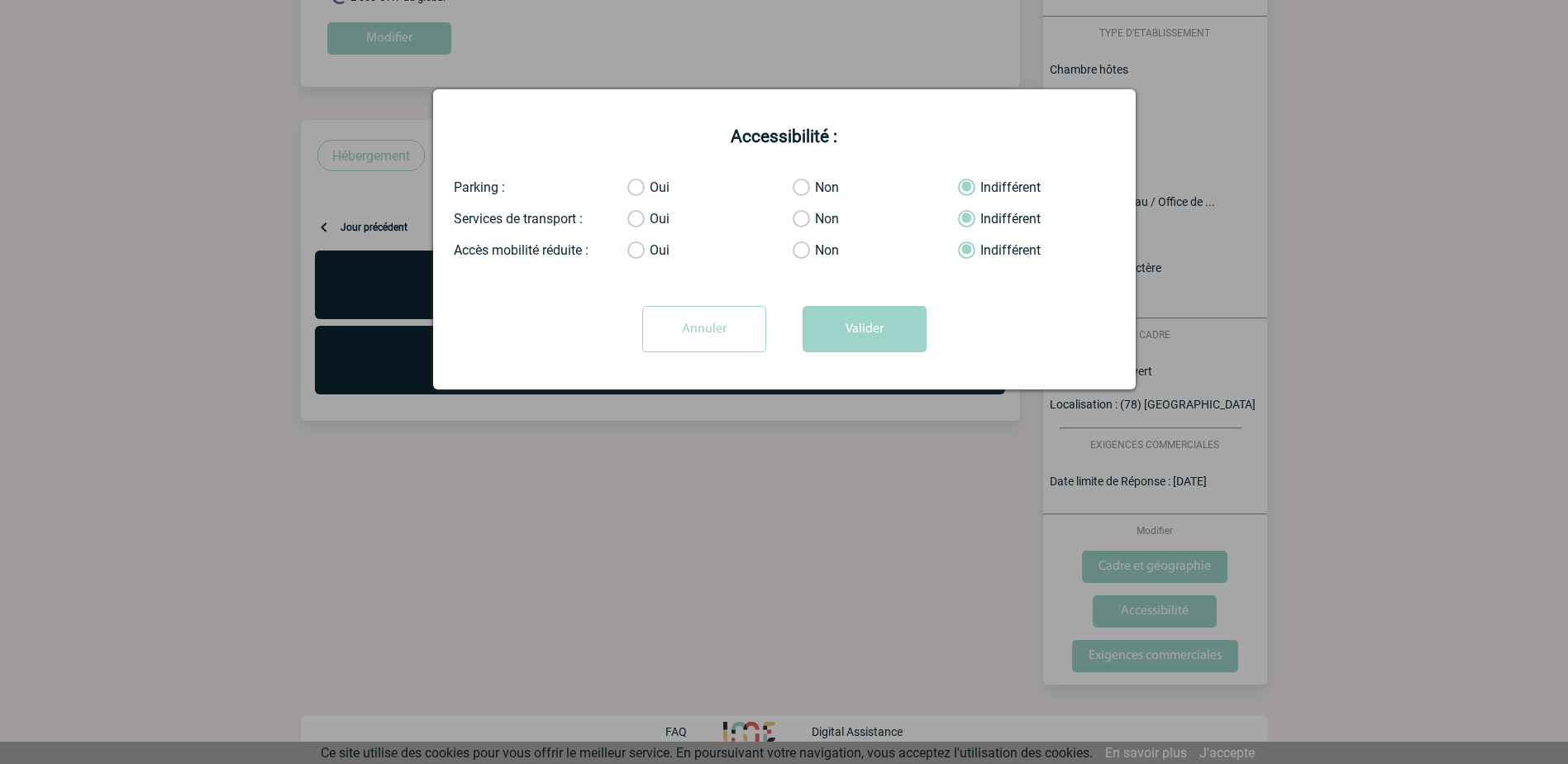
click at [638, 186] on label "Oui" at bounding box center [644, 187] width 33 height 16
click at [0, 0] on input "Oui" at bounding box center [0, 0] width 0 height 0
click at [865, 332] on button "Valider" at bounding box center [864, 328] width 124 height 46
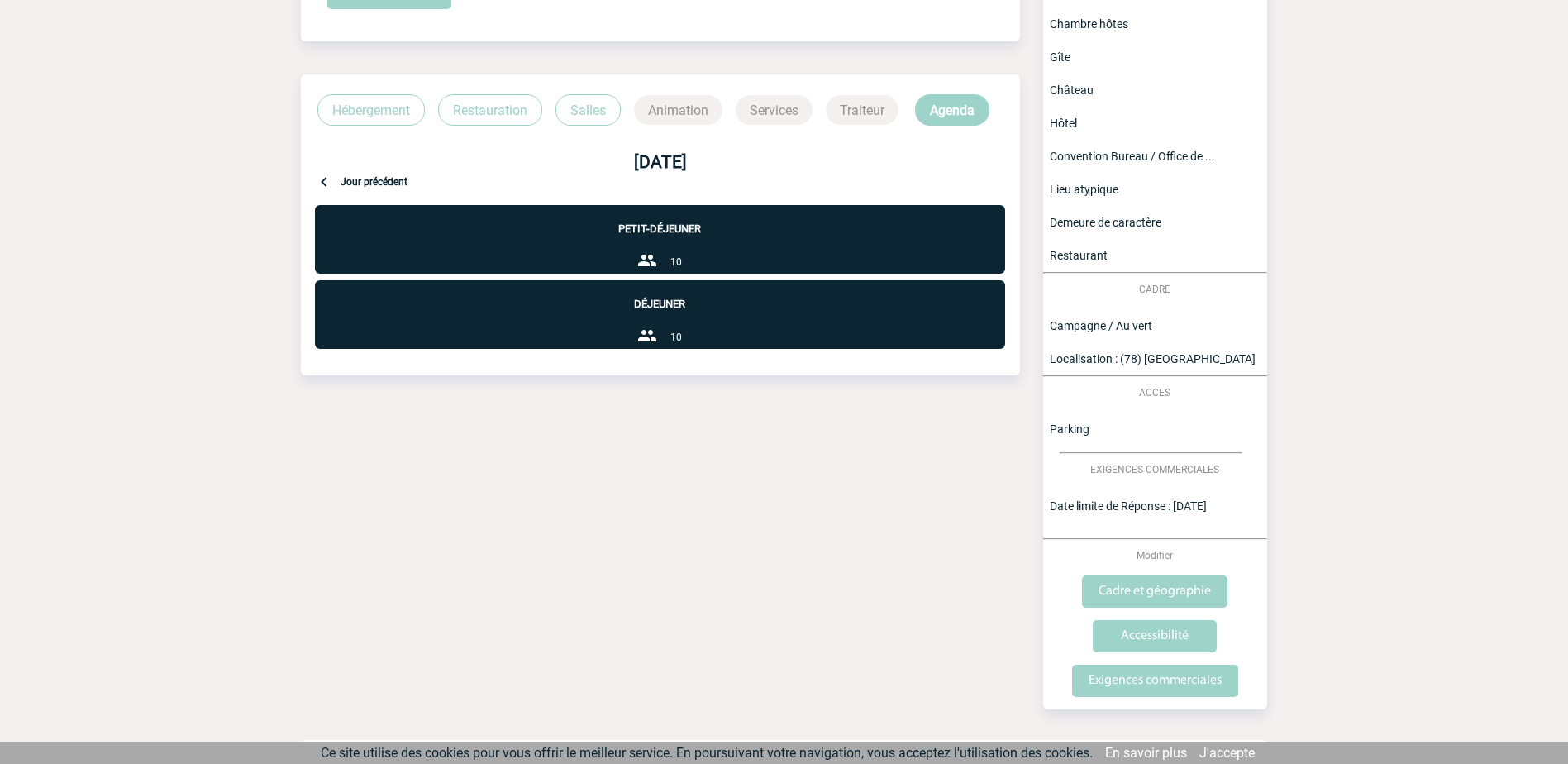
scroll to position [370, 0]
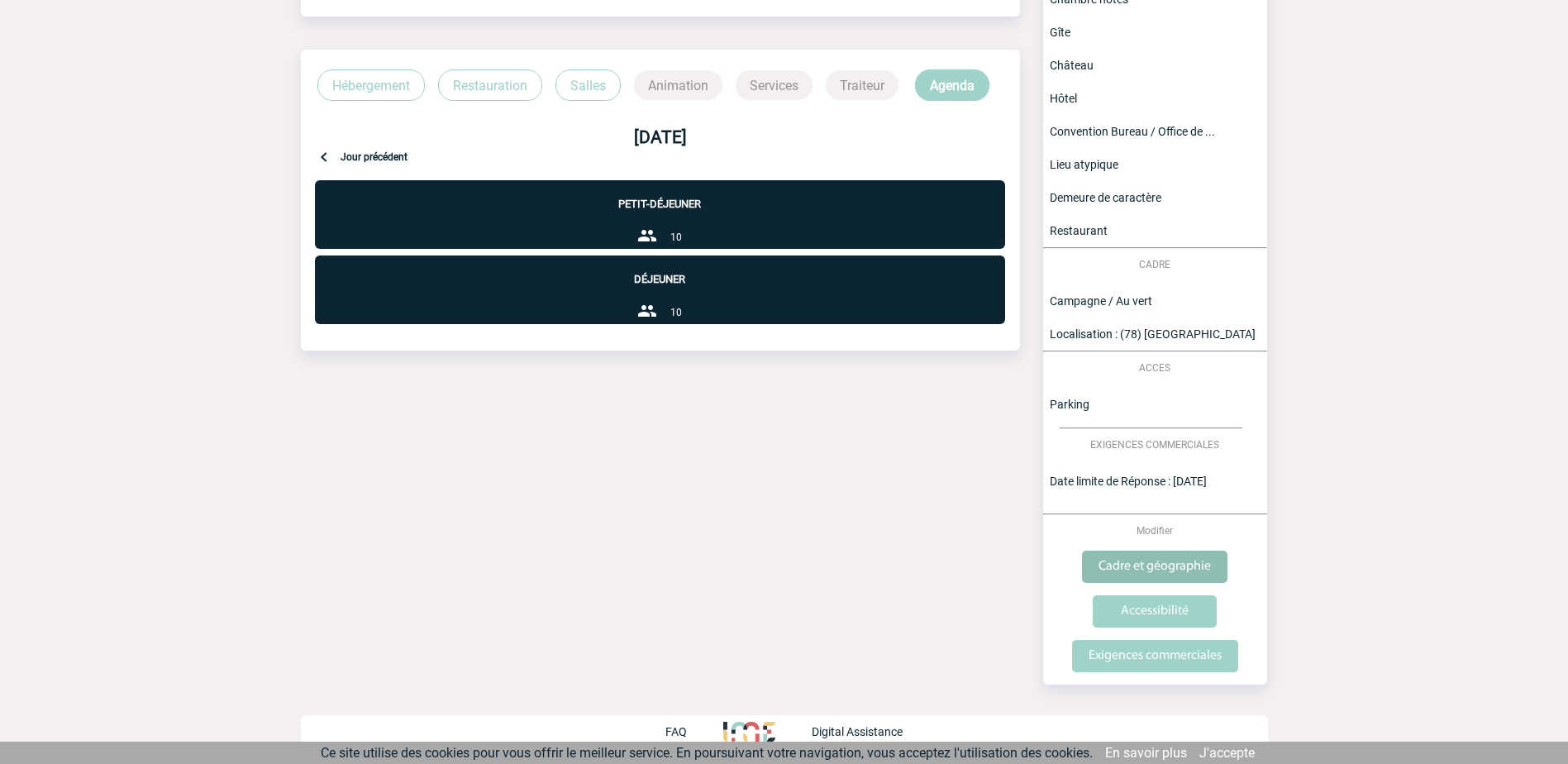
click at [1161, 563] on input "Cadre et géographie" at bounding box center [1154, 566] width 146 height 32
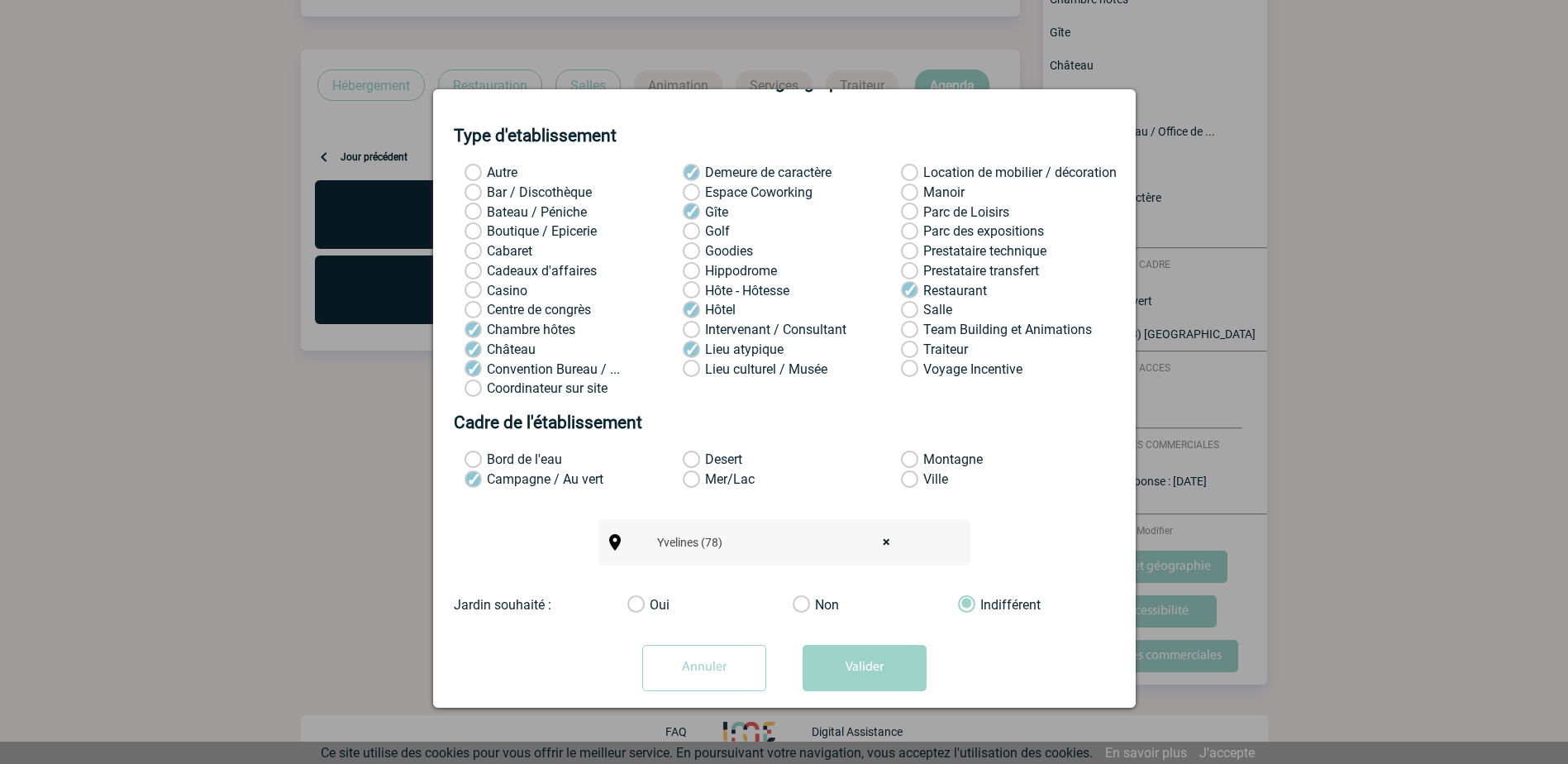
scroll to position [77, 0]
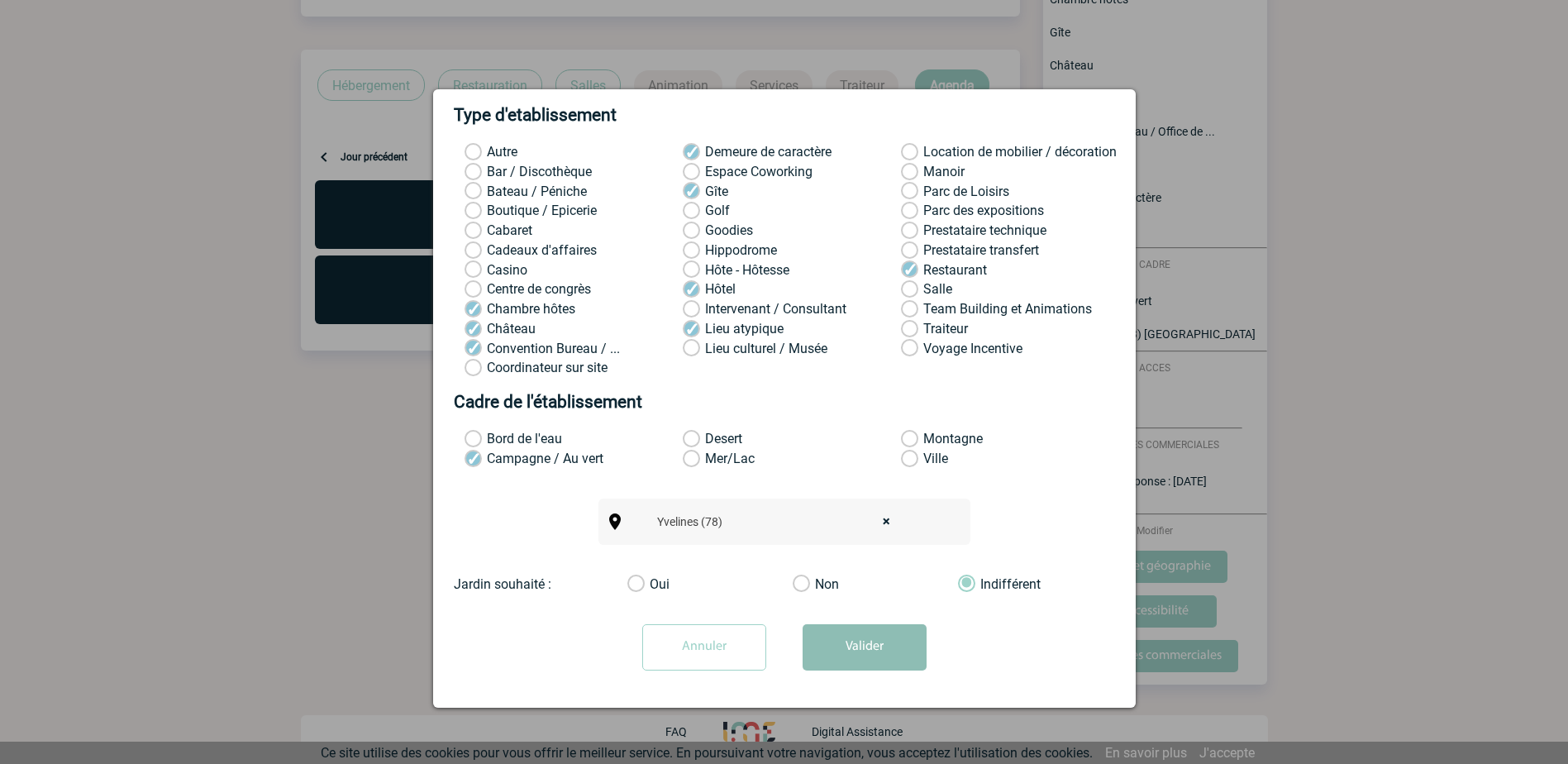
click at [869, 643] on button "Valider" at bounding box center [864, 647] width 124 height 46
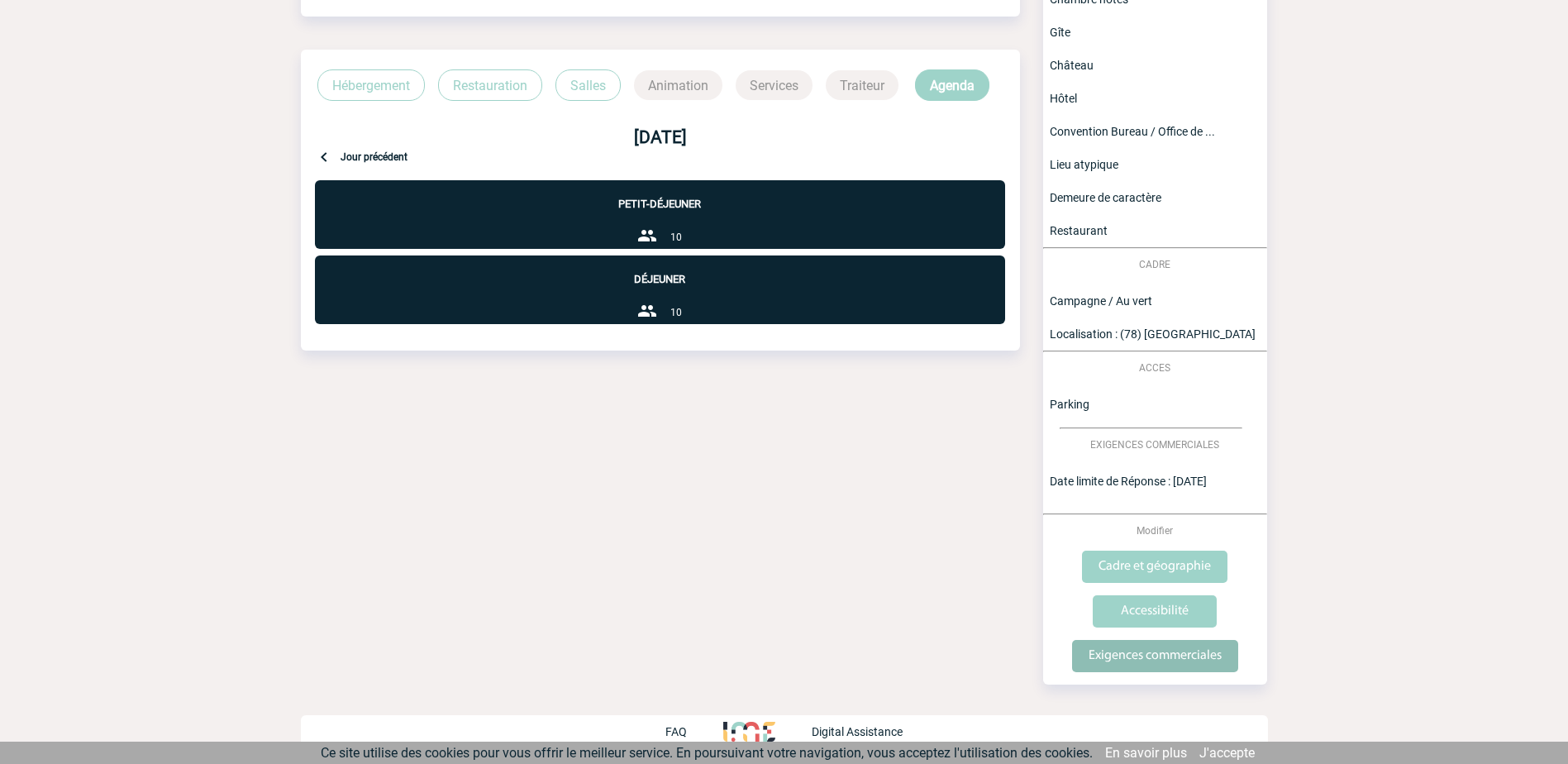
click at [1176, 659] on input "Exigences commerciales" at bounding box center [1154, 655] width 166 height 32
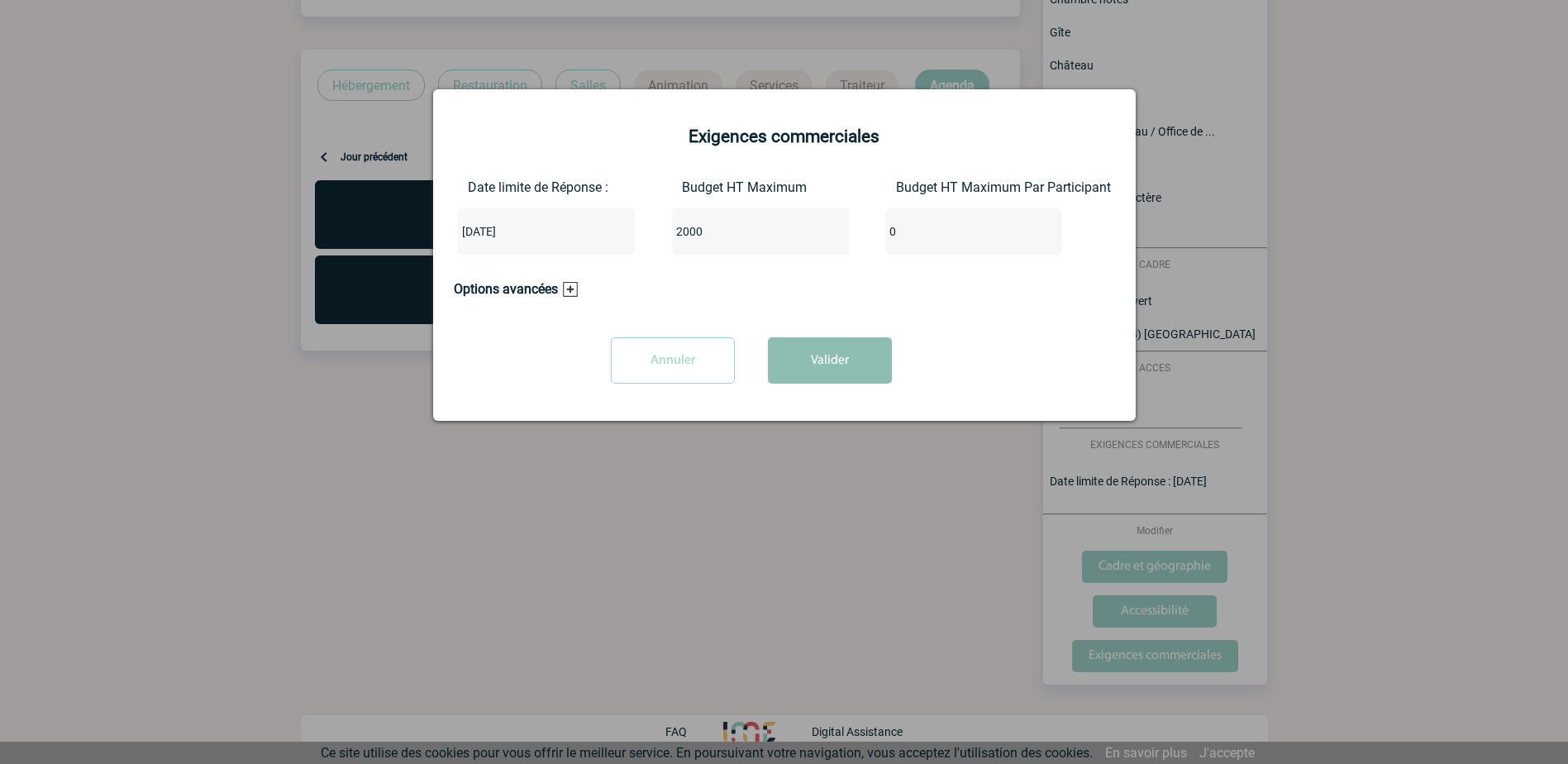
click at [823, 365] on button "Valider" at bounding box center [829, 360] width 124 height 46
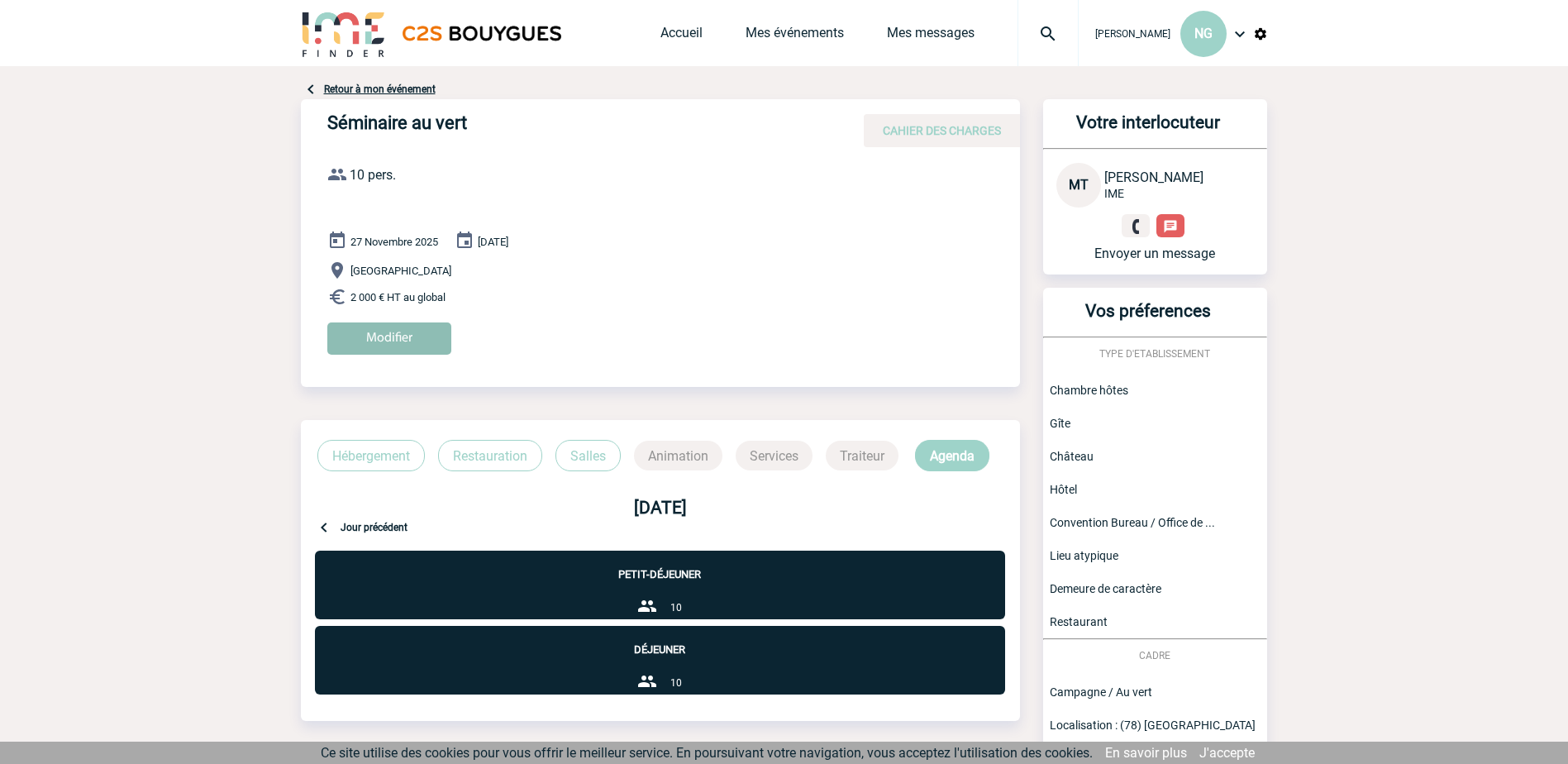
click at [402, 331] on input "Modifier" at bounding box center [389, 337] width 124 height 32
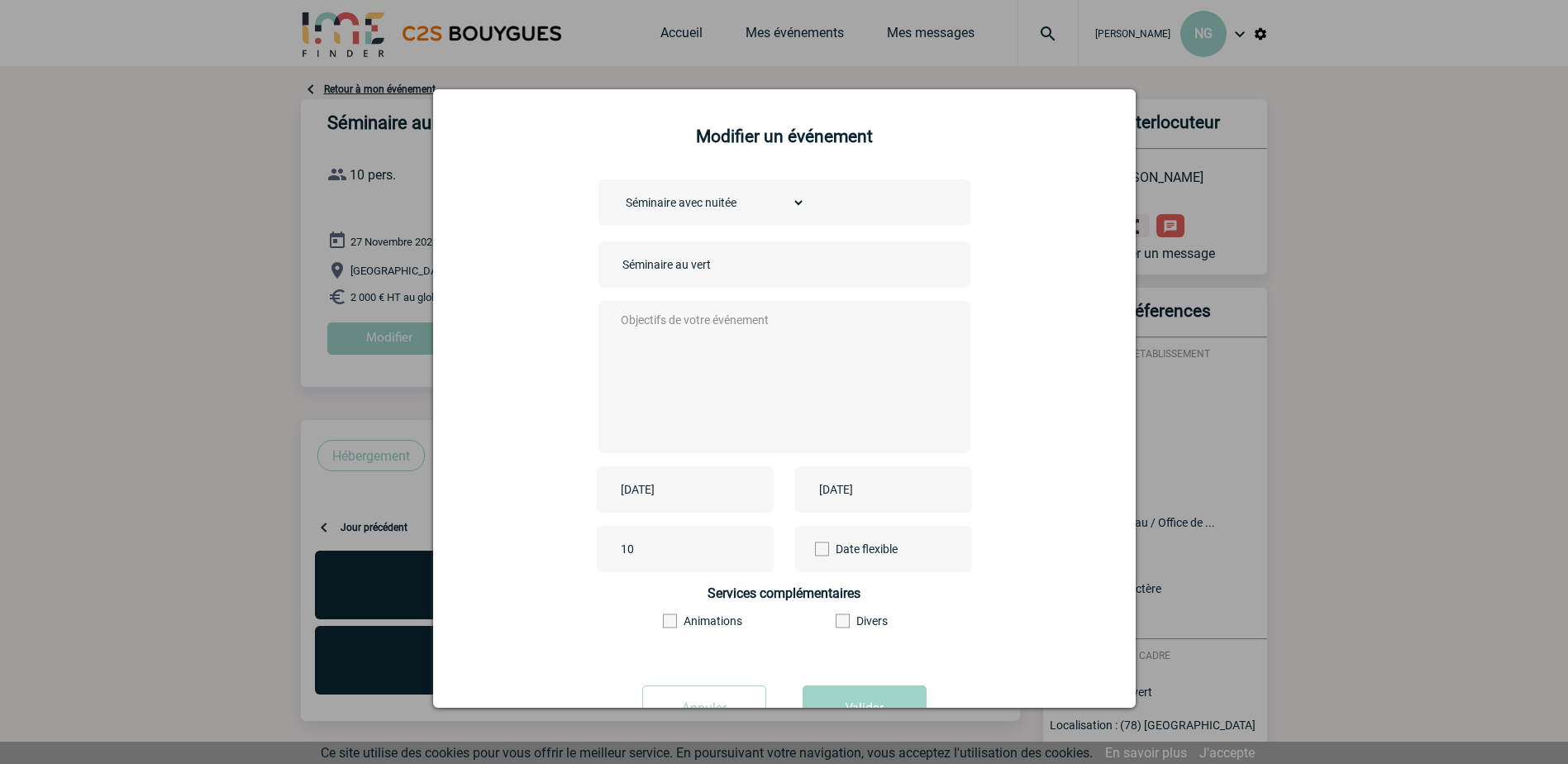
click at [673, 320] on textarea at bounding box center [779, 375] width 327 height 132
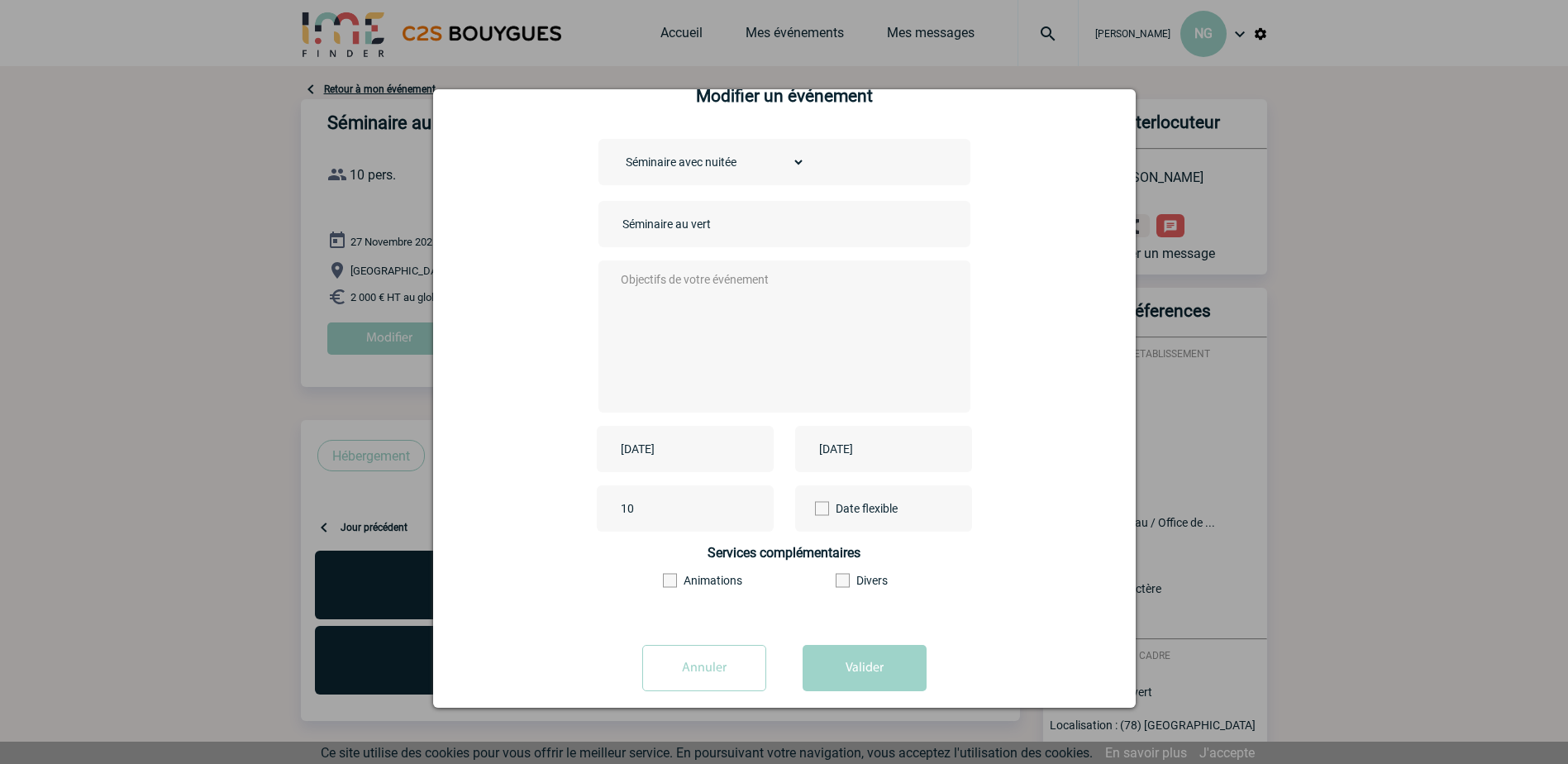
scroll to position [63, 0]
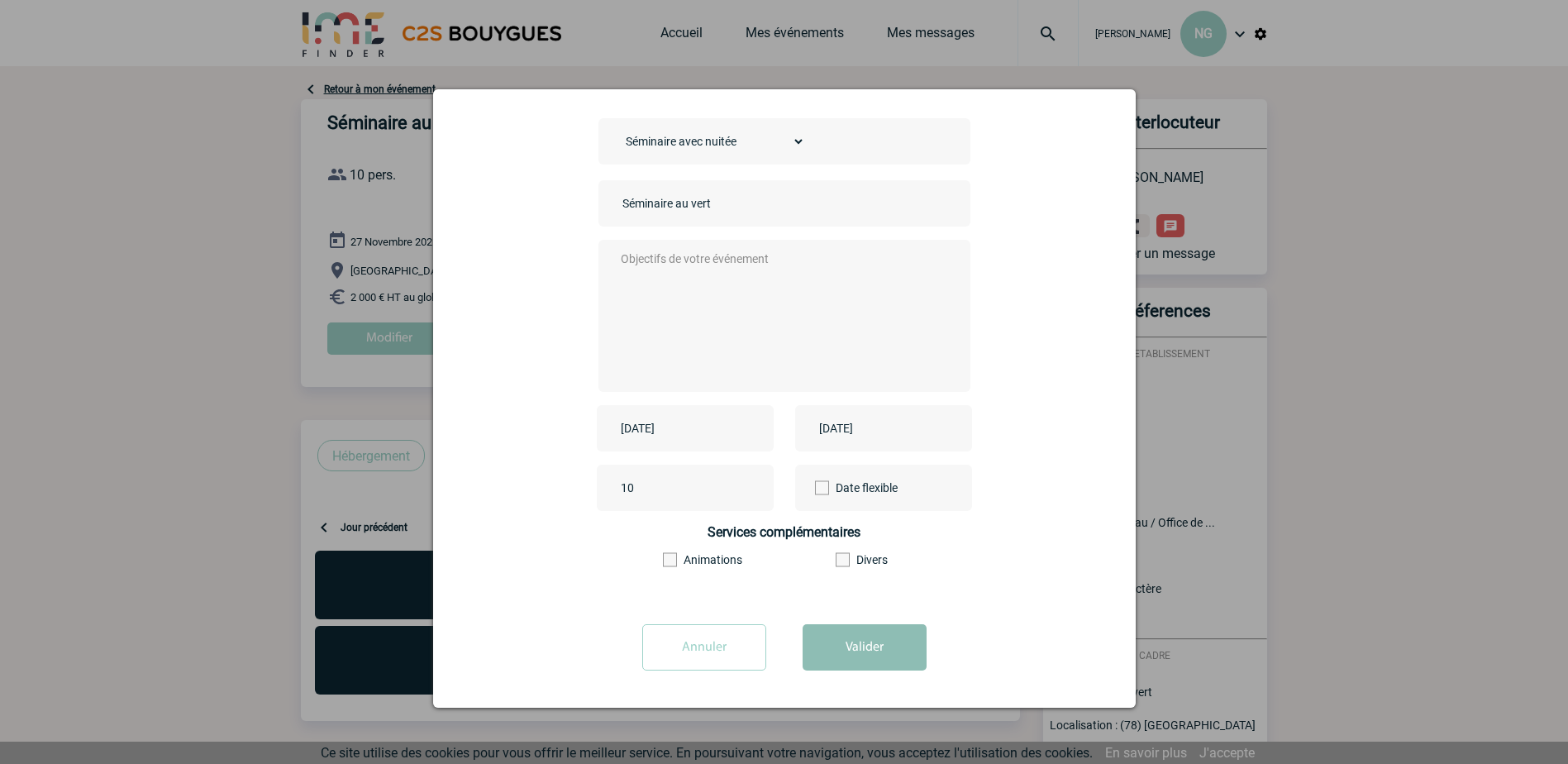
click at [834, 656] on button "Valider" at bounding box center [864, 647] width 124 height 46
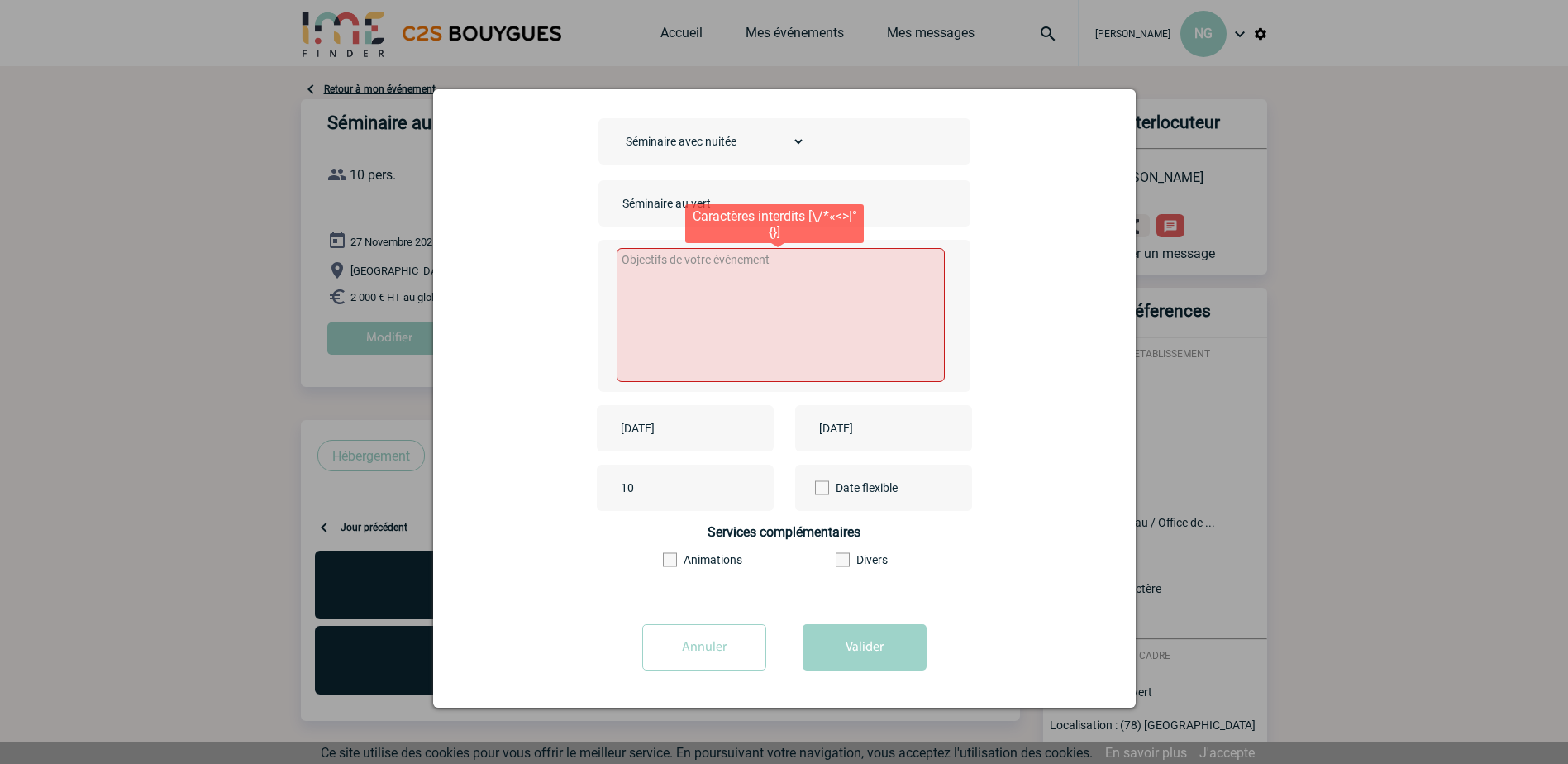
click at [742, 318] on textarea at bounding box center [780, 315] width 328 height 134
click at [668, 266] on textarea at bounding box center [780, 315] width 328 height 134
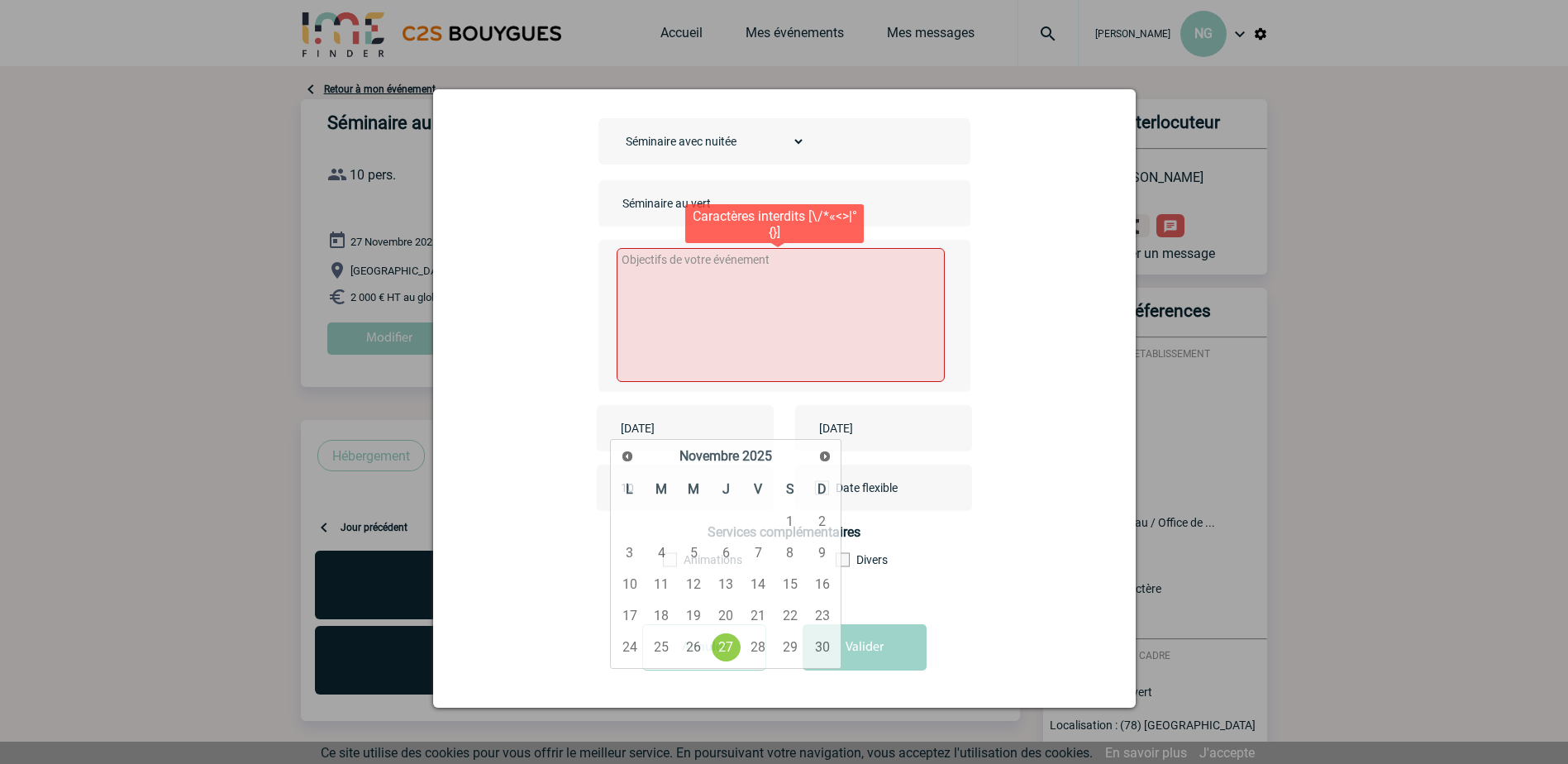
click at [768, 275] on textarea at bounding box center [780, 315] width 328 height 134
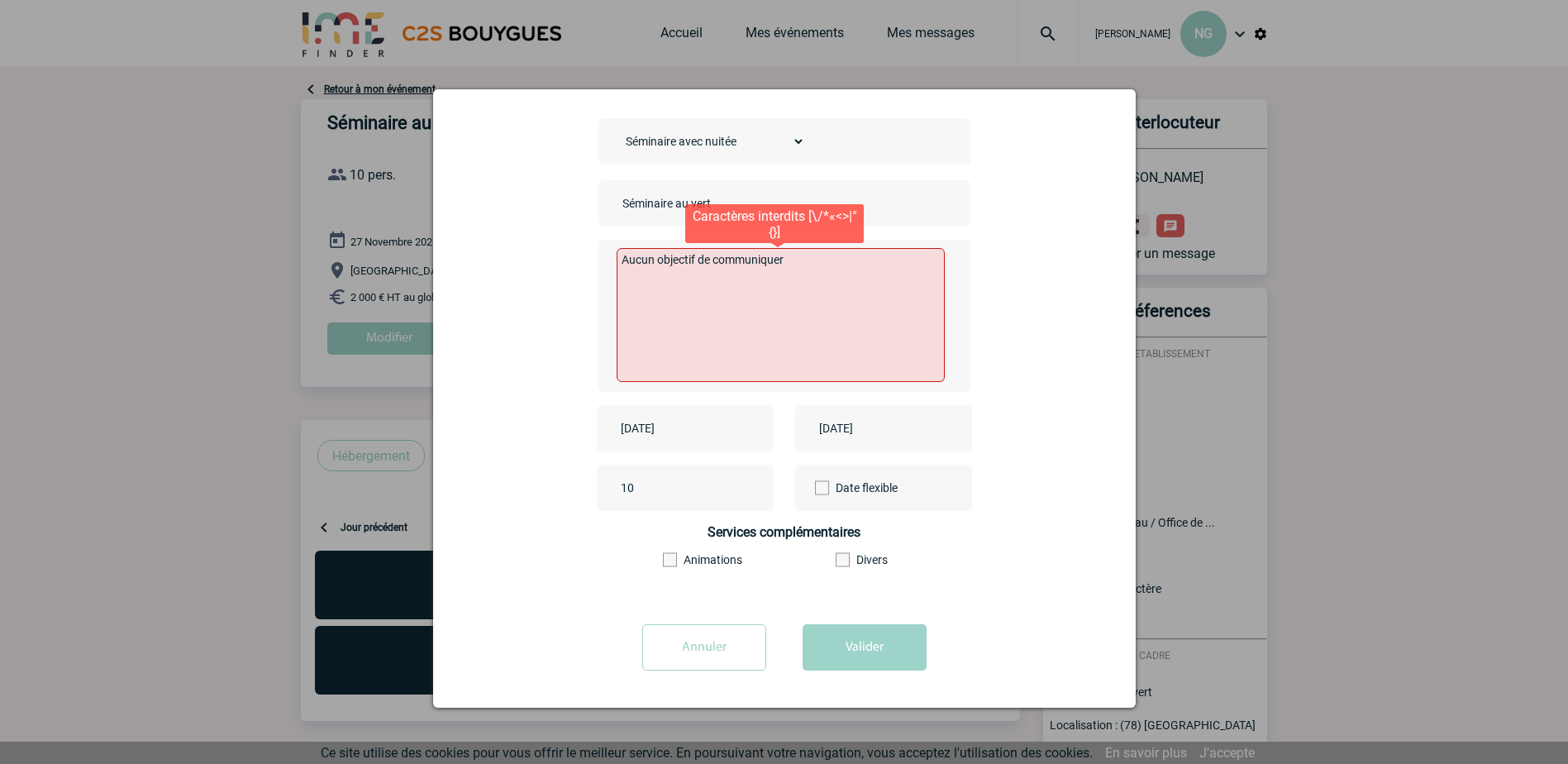
click at [755, 300] on textarea "Aucun objectif de communiquer" at bounding box center [780, 315] width 328 height 134
click at [815, 308] on textarea "Aucun objectif de communiquer" at bounding box center [780, 315] width 328 height 134
click at [798, 258] on textarea "Aucun objectif de communiquer" at bounding box center [780, 315] width 328 height 134
type textarea "A"
type textarea "On ne m'a communiqué aucun objectif"
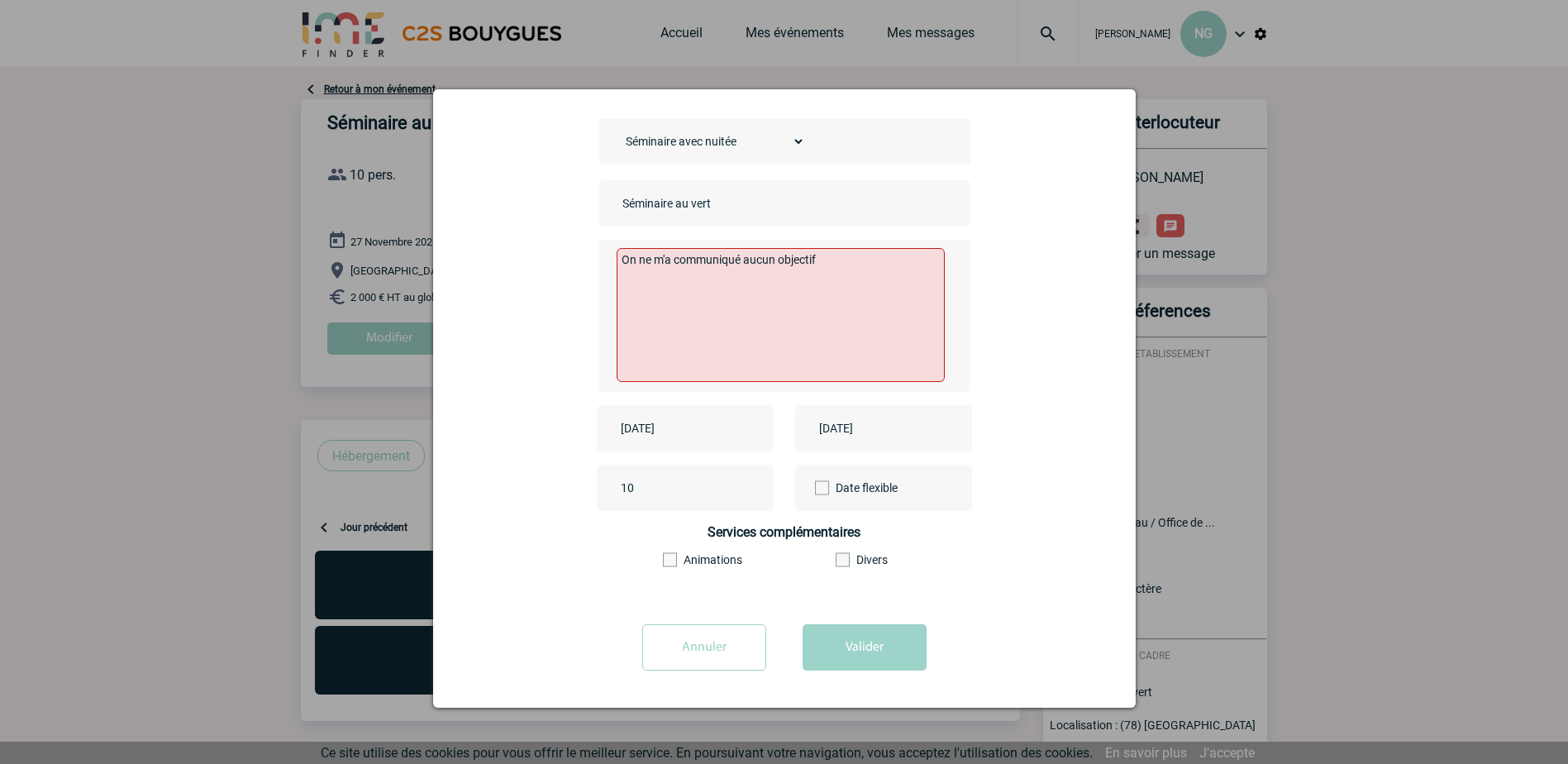
click at [1015, 419] on div "[DATE] [DATE]" at bounding box center [784, 427] width 661 height 46
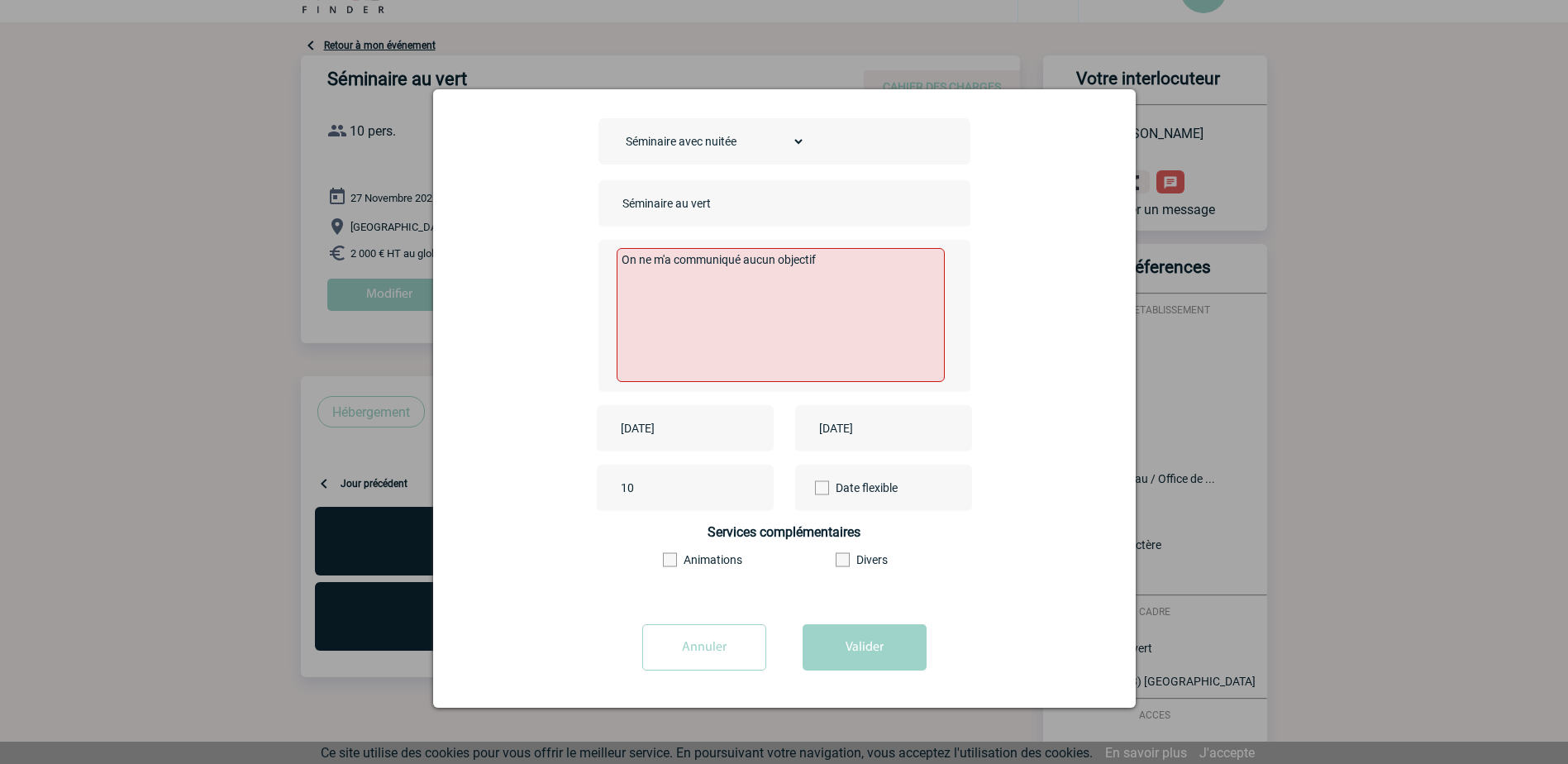
scroll to position [83, 0]
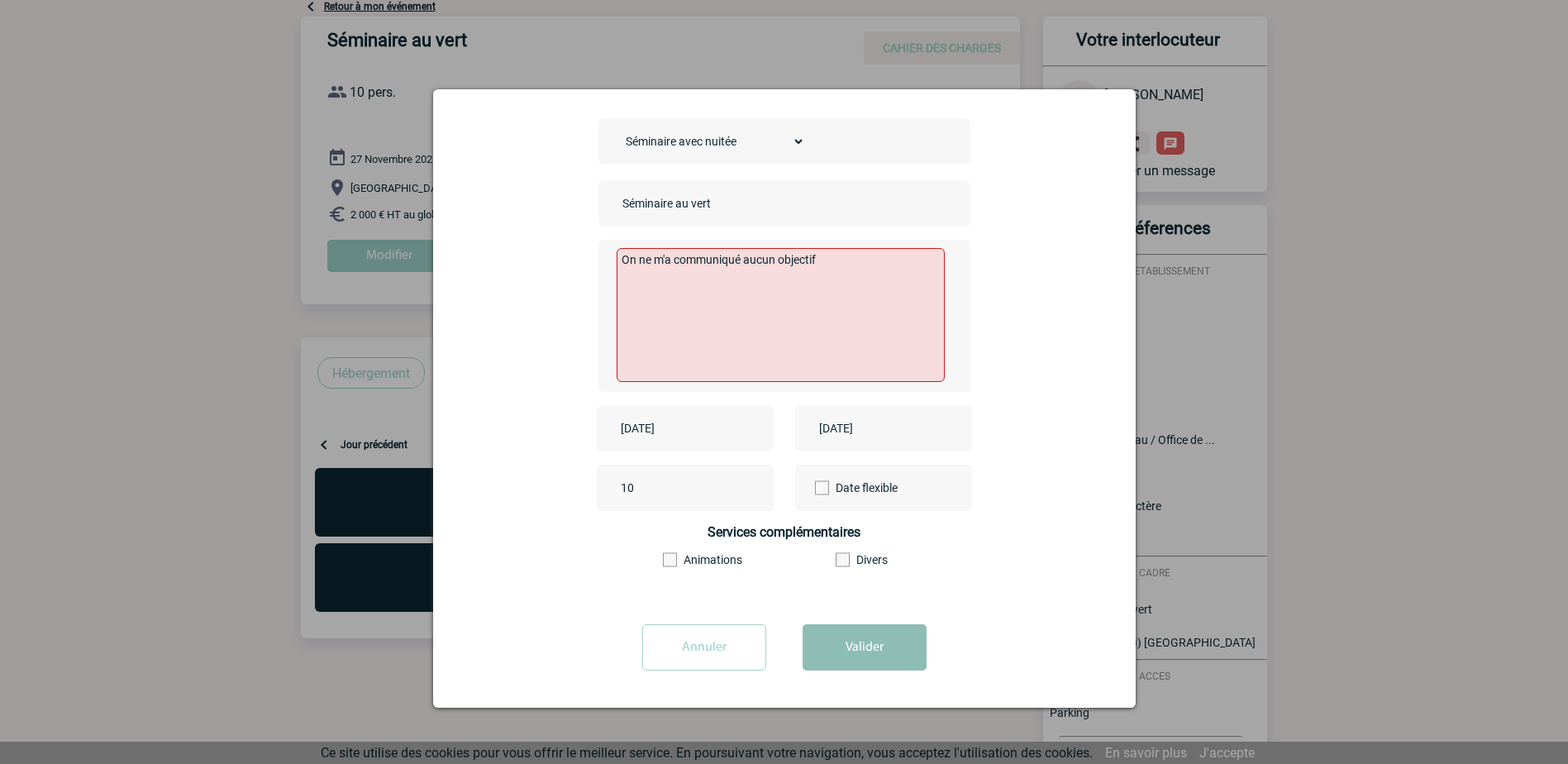
click at [847, 653] on button "Valider" at bounding box center [864, 647] width 124 height 46
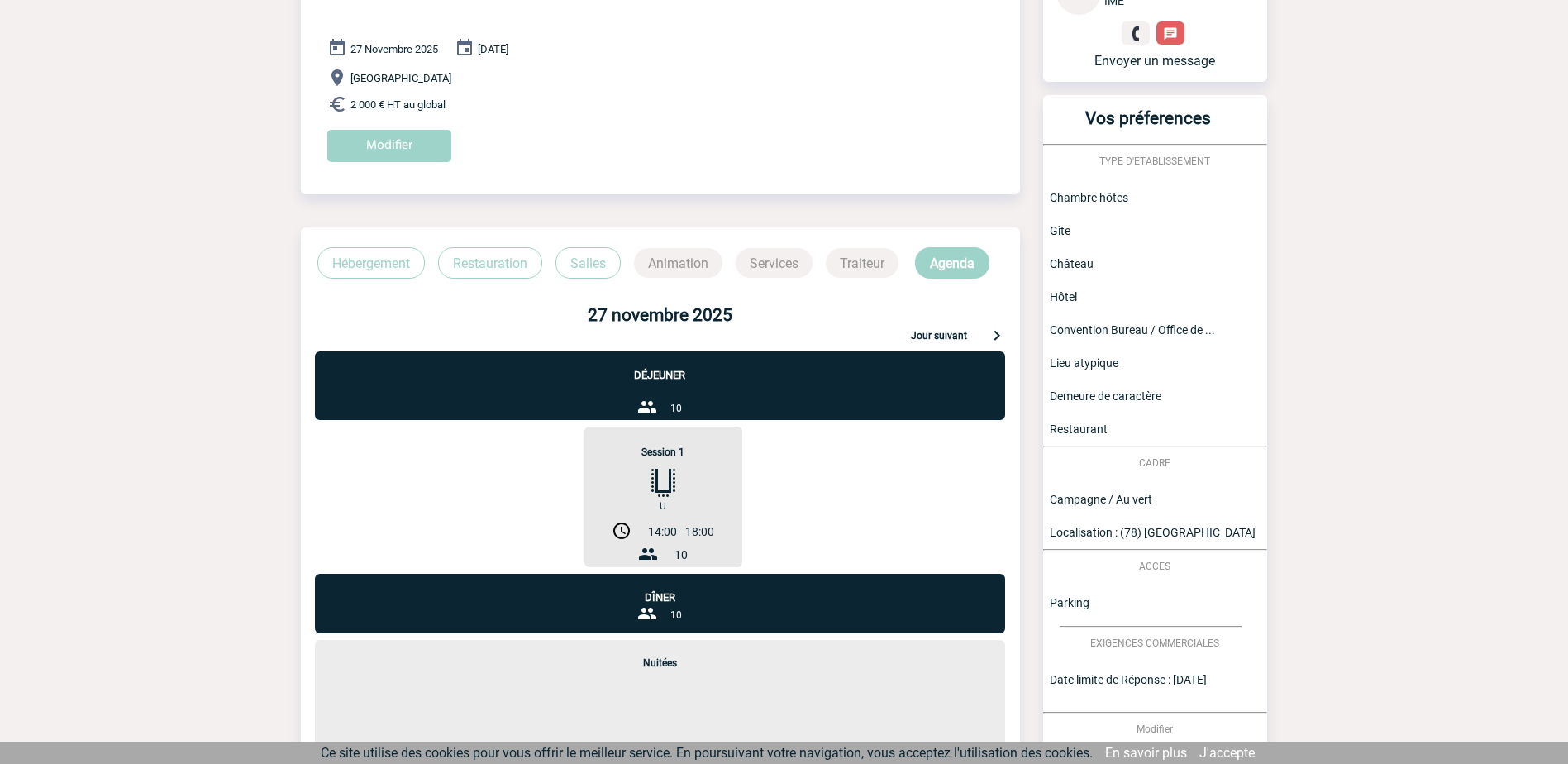
scroll to position [166, 0]
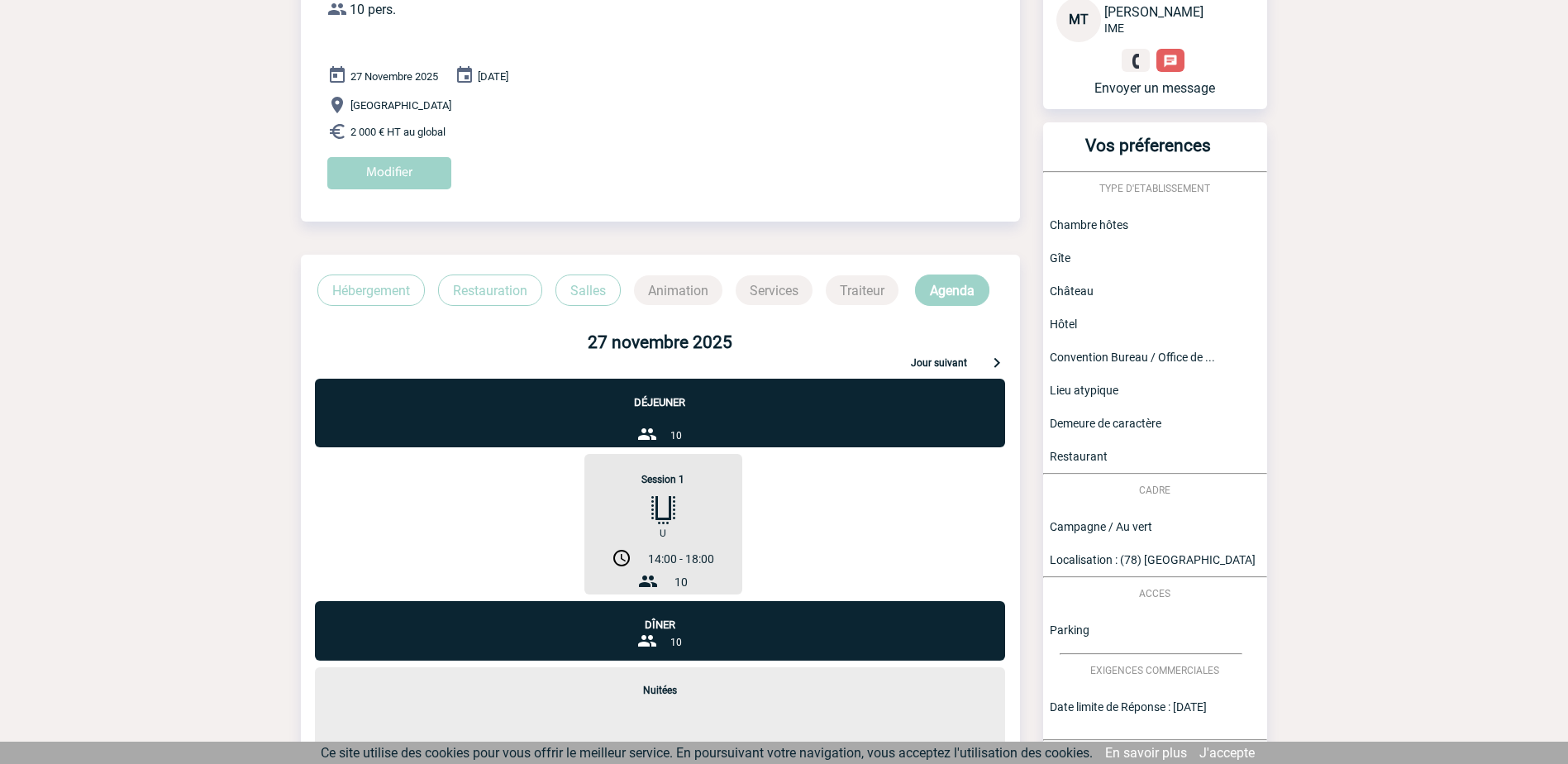
click at [955, 361] on p "Jour suivant" at bounding box center [939, 365] width 56 height 15
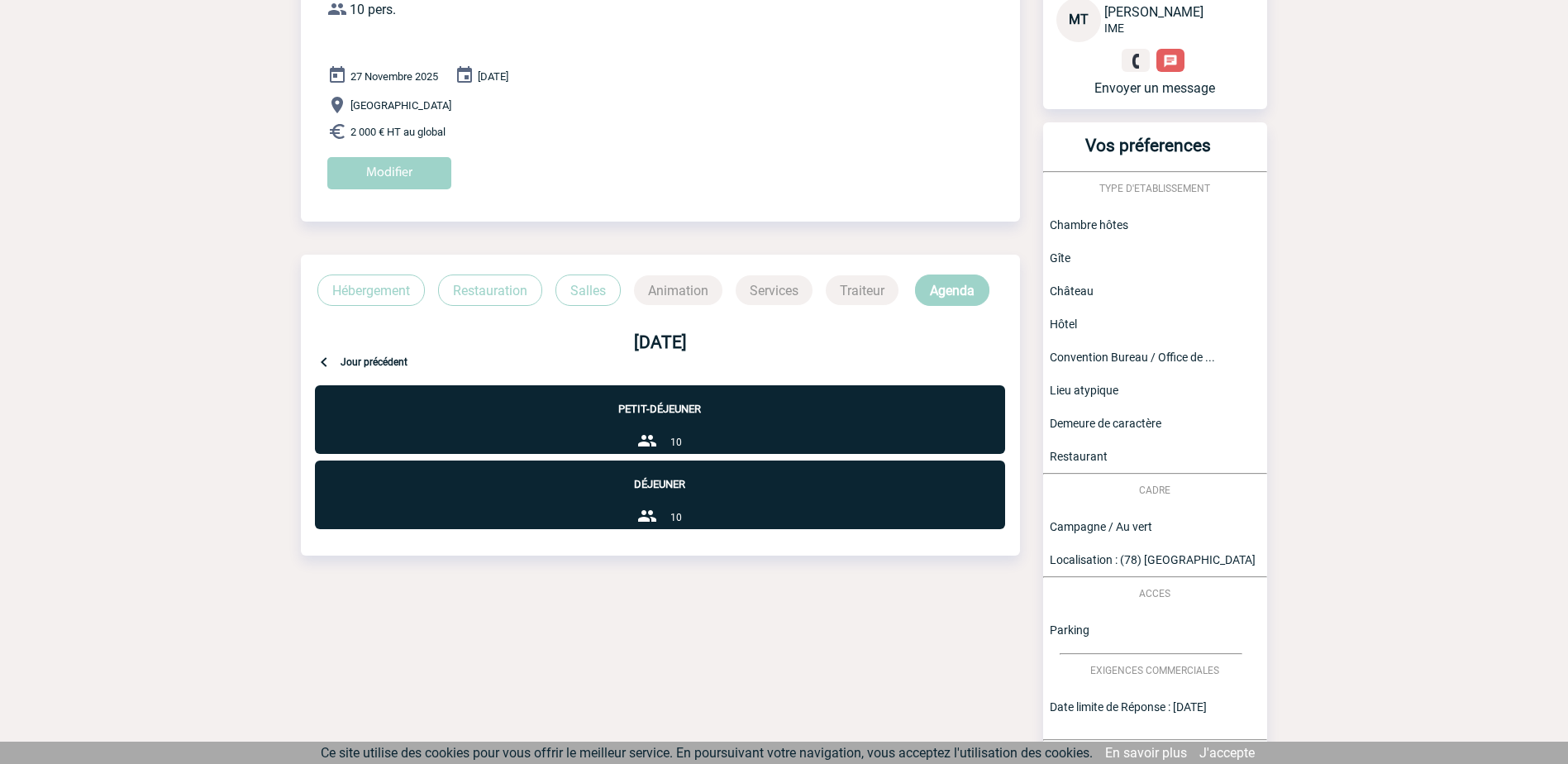
click at [729, 437] on div "Petit-déjeuner 10" at bounding box center [659, 418] width 690 height 68
click at [729, 493] on div "Déjeuner 10" at bounding box center [659, 494] width 690 height 68
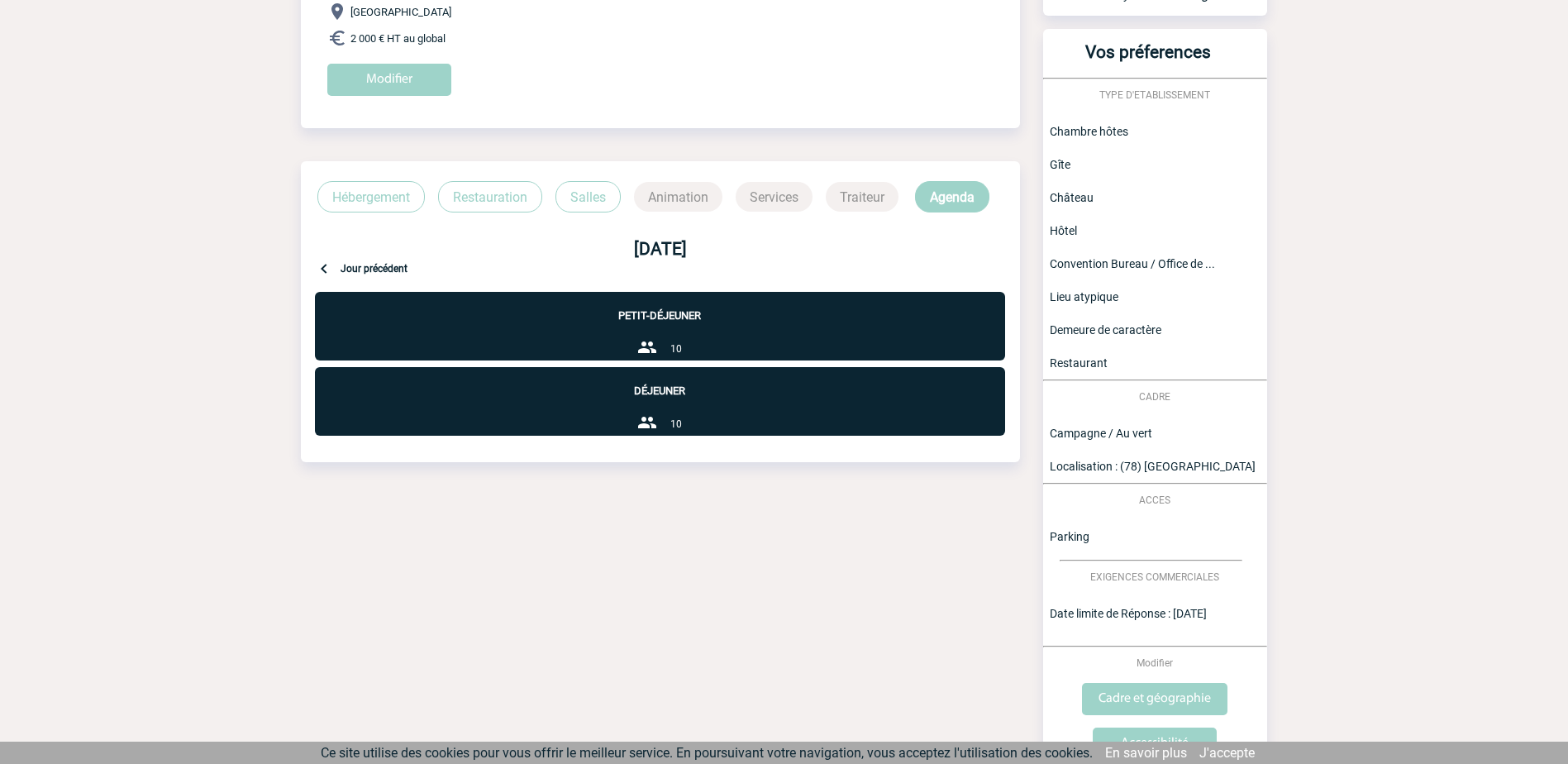
scroll to position [0, 0]
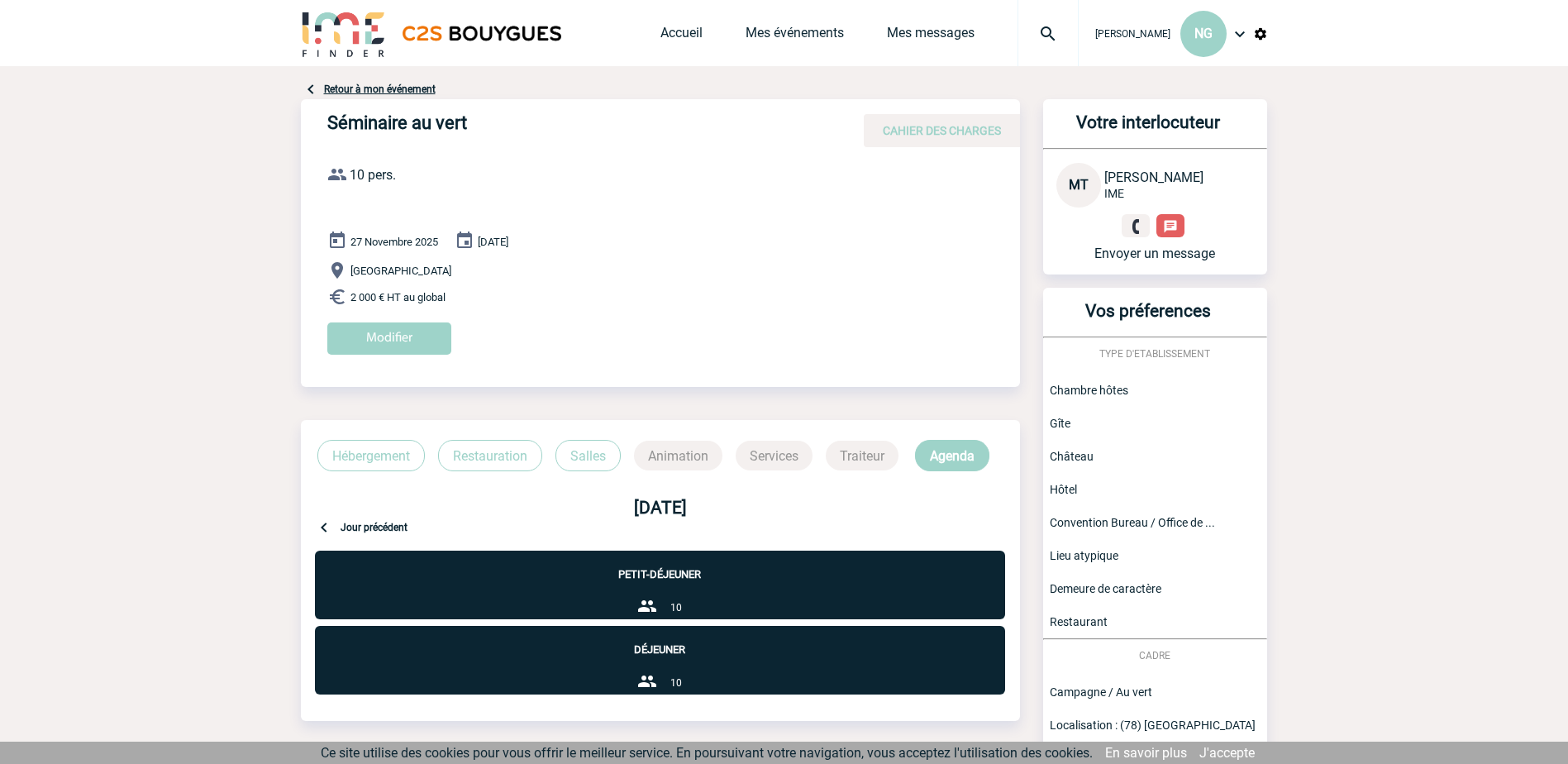
click at [1237, 32] on img at bounding box center [1240, 34] width 20 height 20
click at [1324, 121] on body "[PERSON_NAME] NG Accueil Mes événements" at bounding box center [784, 577] width 1568 height 1154
click at [1259, 34] on img at bounding box center [1260, 34] width 15 height 15
